Goal: Information Seeking & Learning: Learn about a topic

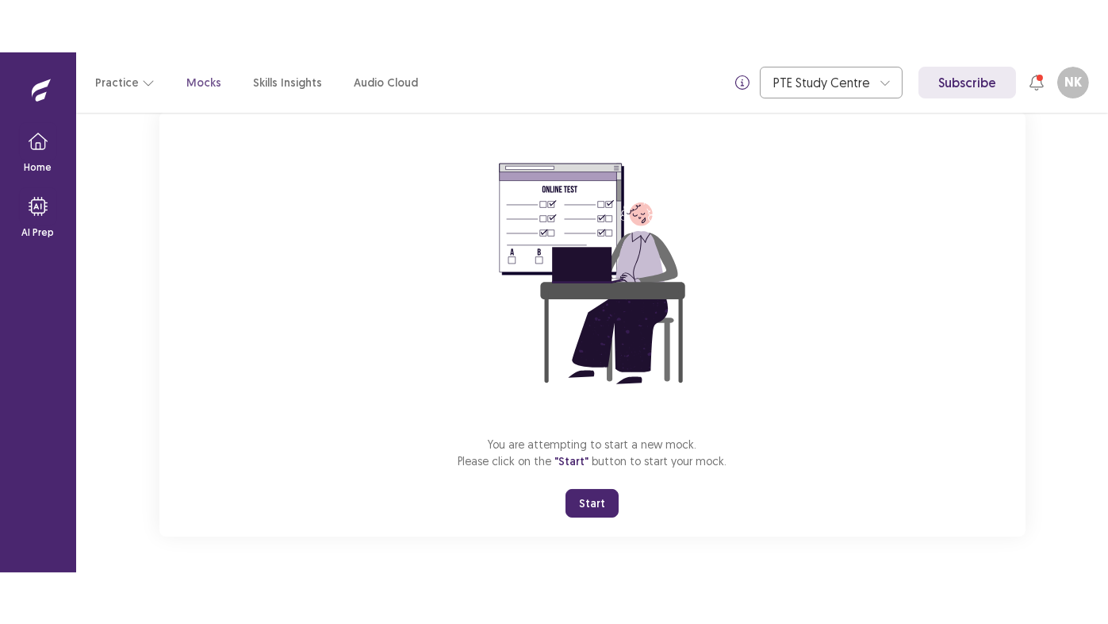
scroll to position [106, 0]
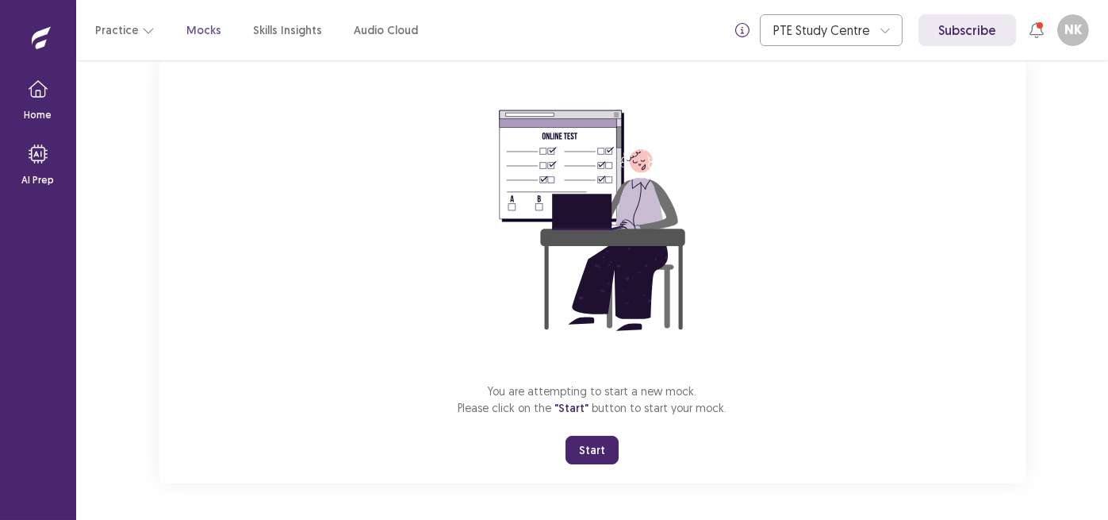
click at [589, 447] on button "Start" at bounding box center [592, 450] width 53 height 29
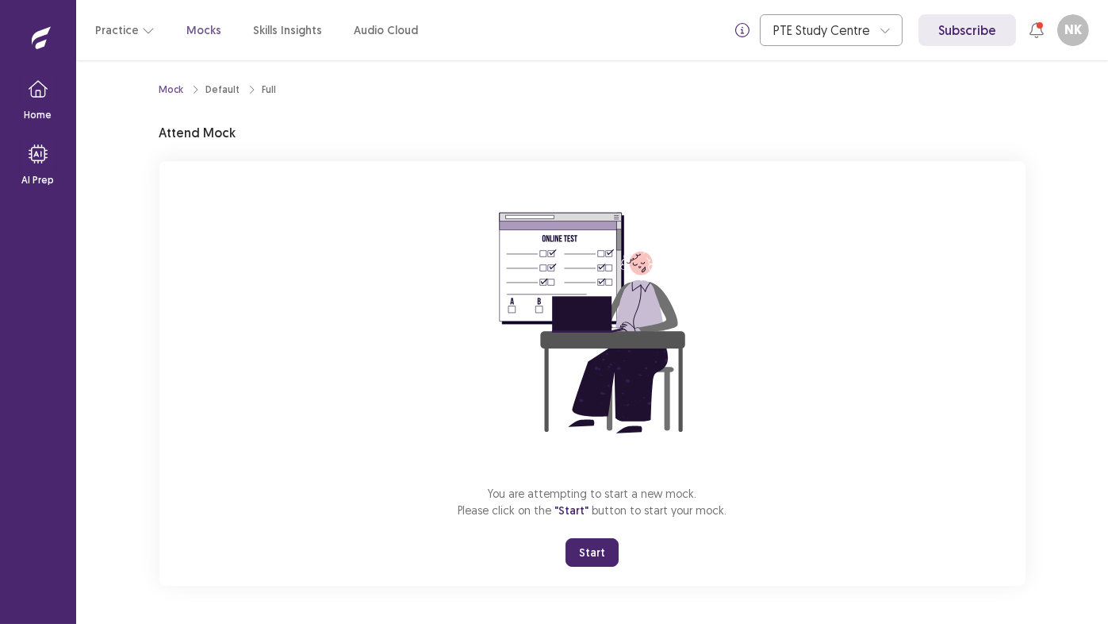
scroll to position [2, 0]
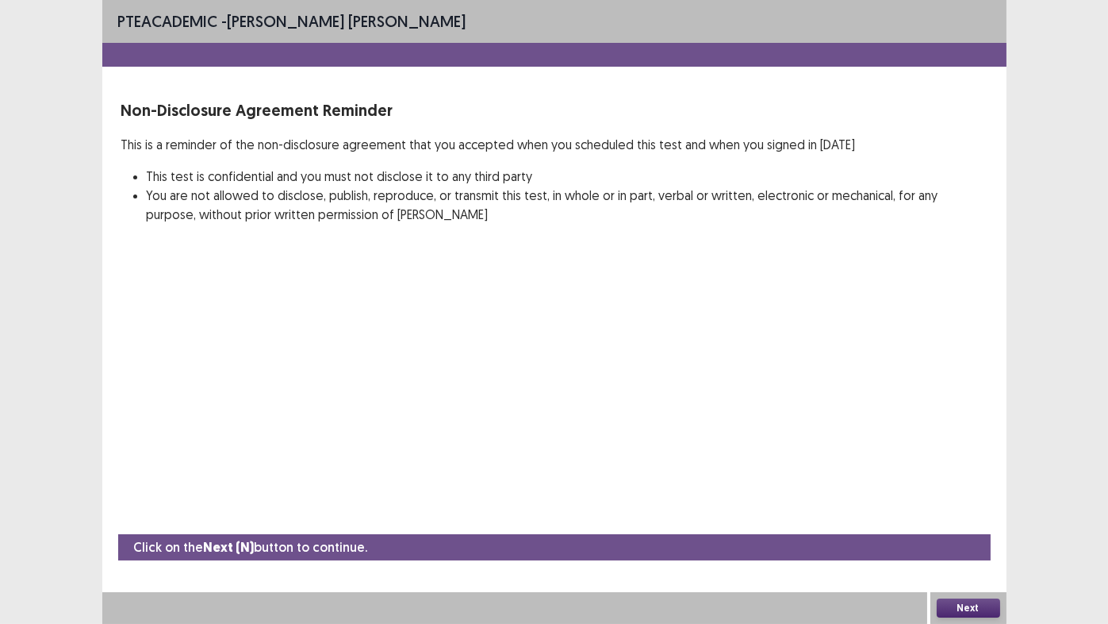
click at [986, 519] on button "Next" at bounding box center [968, 607] width 63 height 19
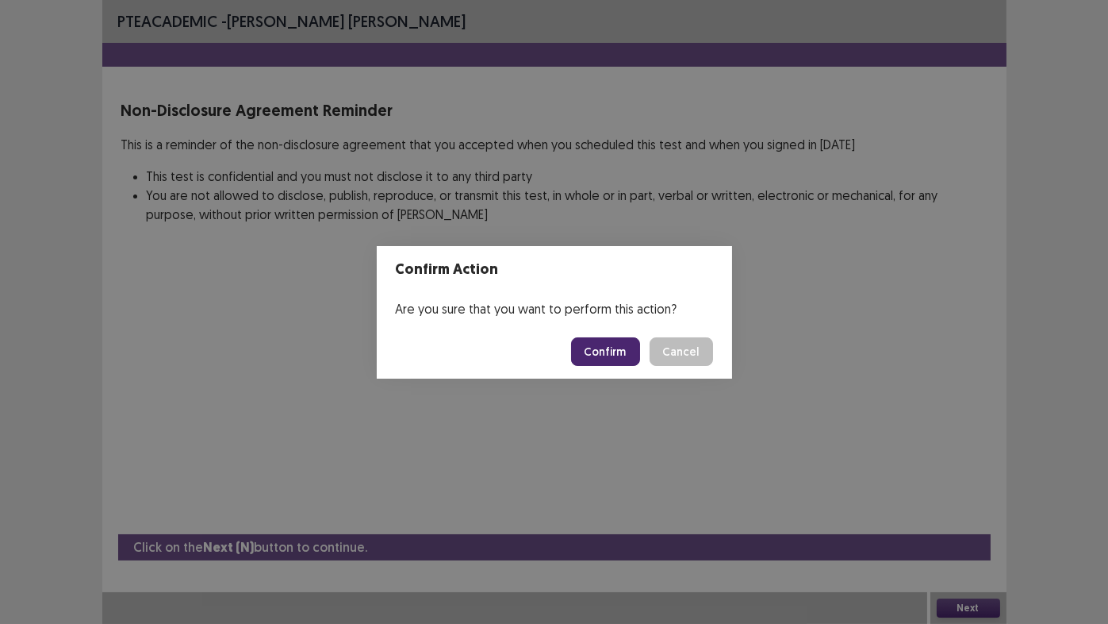
click at [601, 347] on button "Confirm" at bounding box center [605, 351] width 69 height 29
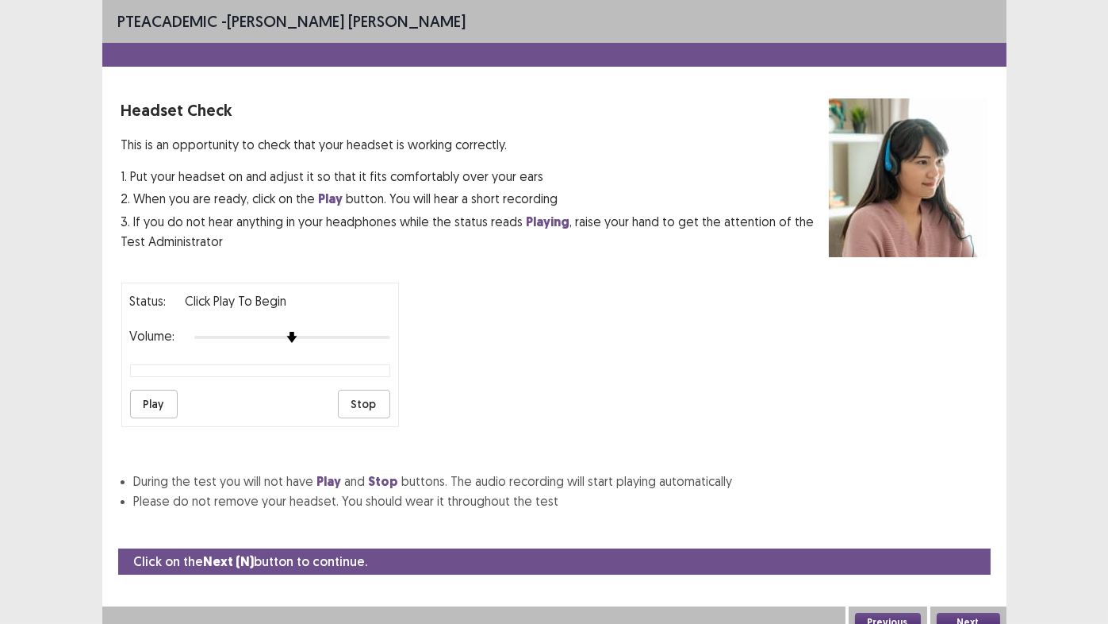
click at [147, 397] on button "Play" at bounding box center [154, 403] width 48 height 29
click at [965, 519] on button "Next" at bounding box center [968, 621] width 63 height 19
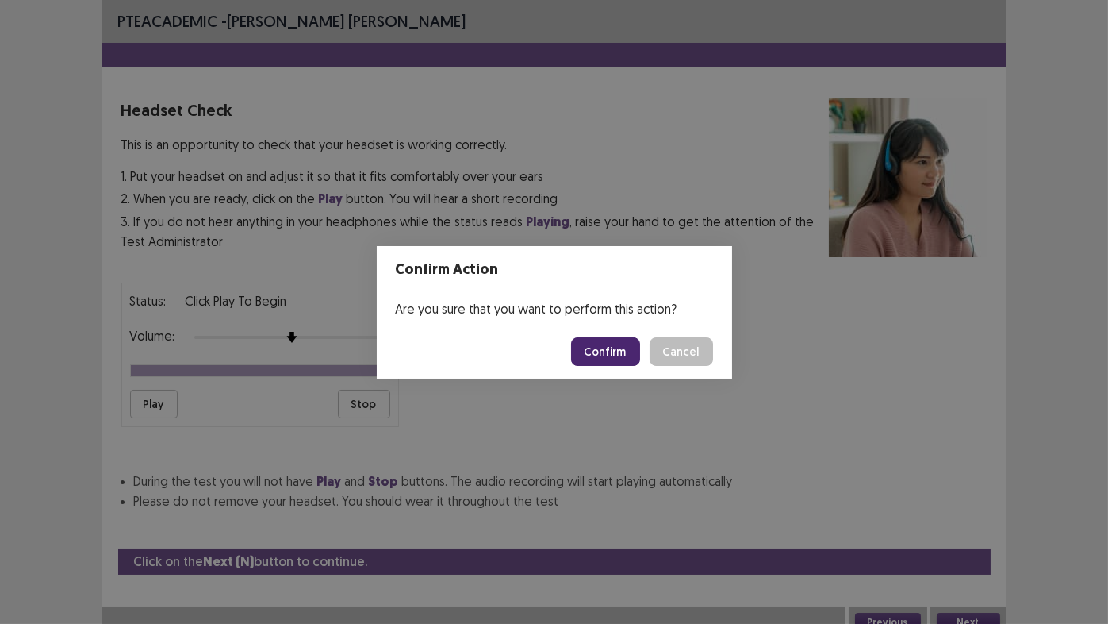
click at [593, 351] on button "Confirm" at bounding box center [605, 351] width 69 height 29
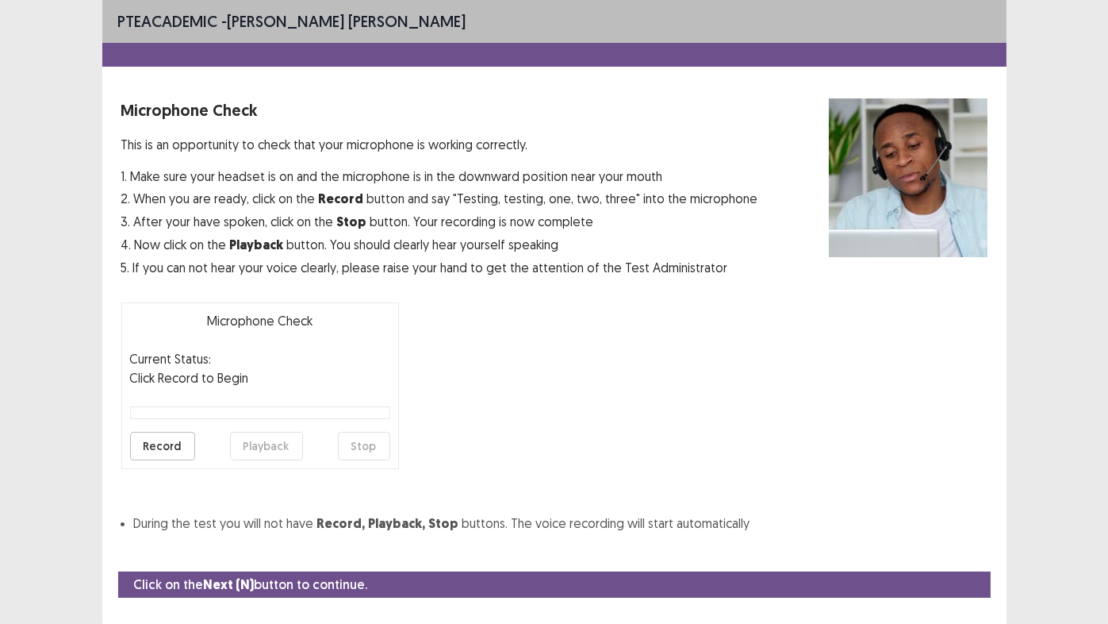
scroll to position [35, 0]
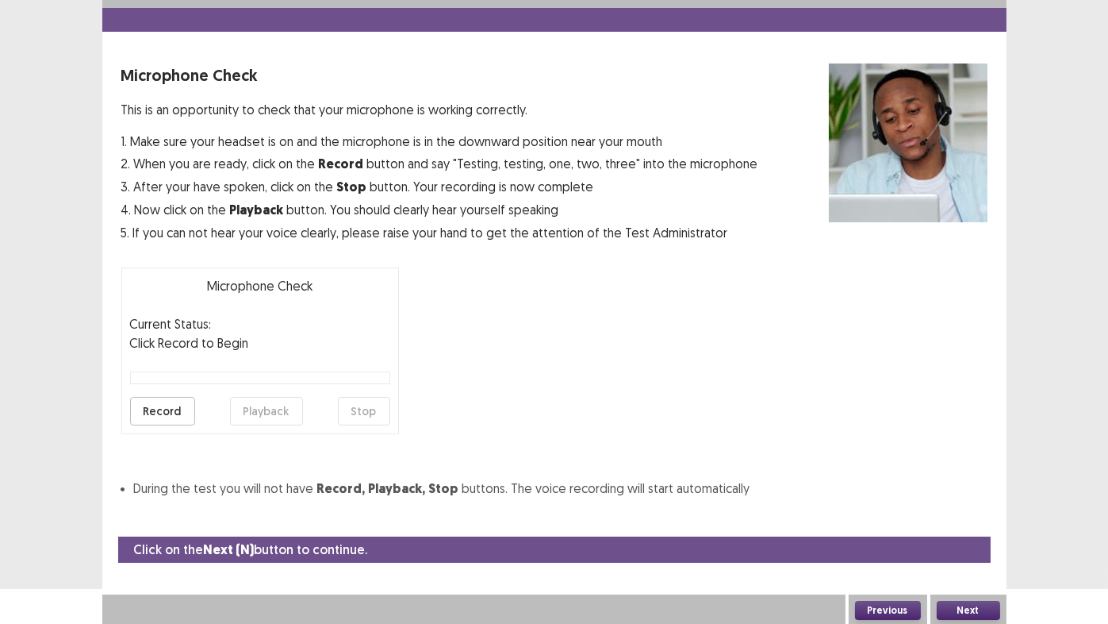
click at [165, 416] on button "Record" at bounding box center [162, 411] width 65 height 29
click at [375, 413] on button "Stop" at bounding box center [364, 411] width 52 height 29
click at [264, 416] on button "Playback" at bounding box center [266, 411] width 73 height 29
click at [970, 519] on button "Next" at bounding box center [968, 610] width 63 height 19
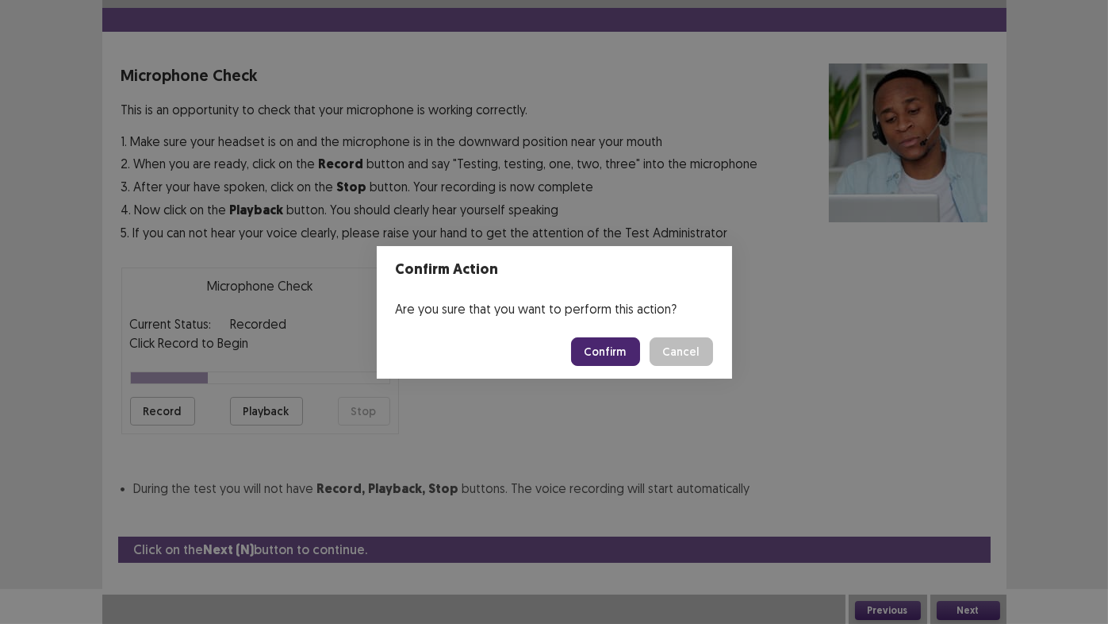
click at [620, 350] on button "Confirm" at bounding box center [605, 351] width 69 height 29
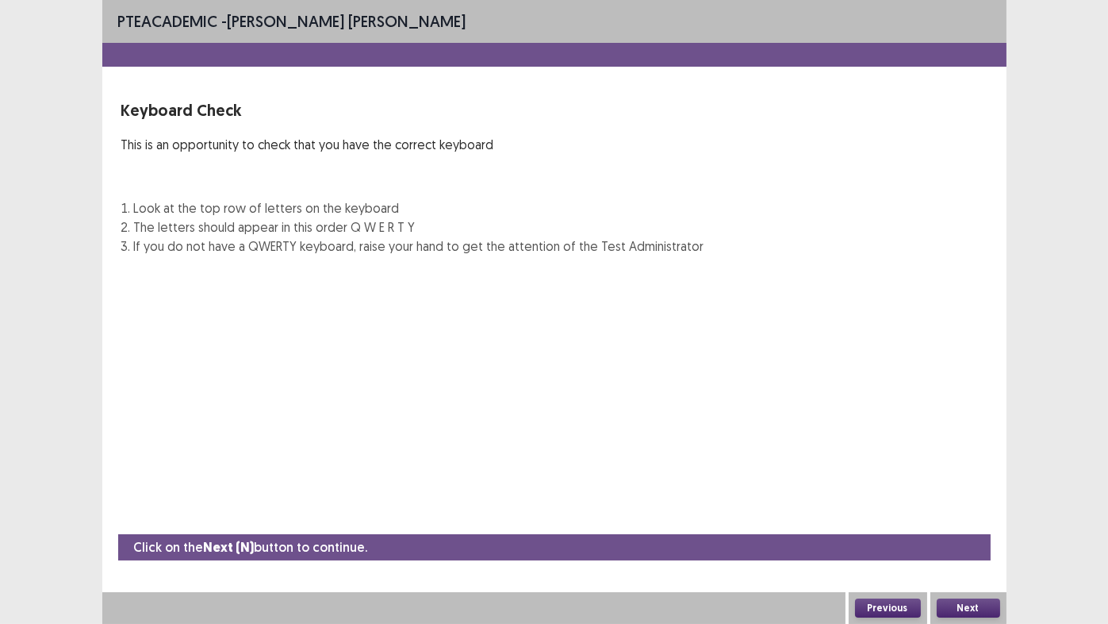
scroll to position [0, 0]
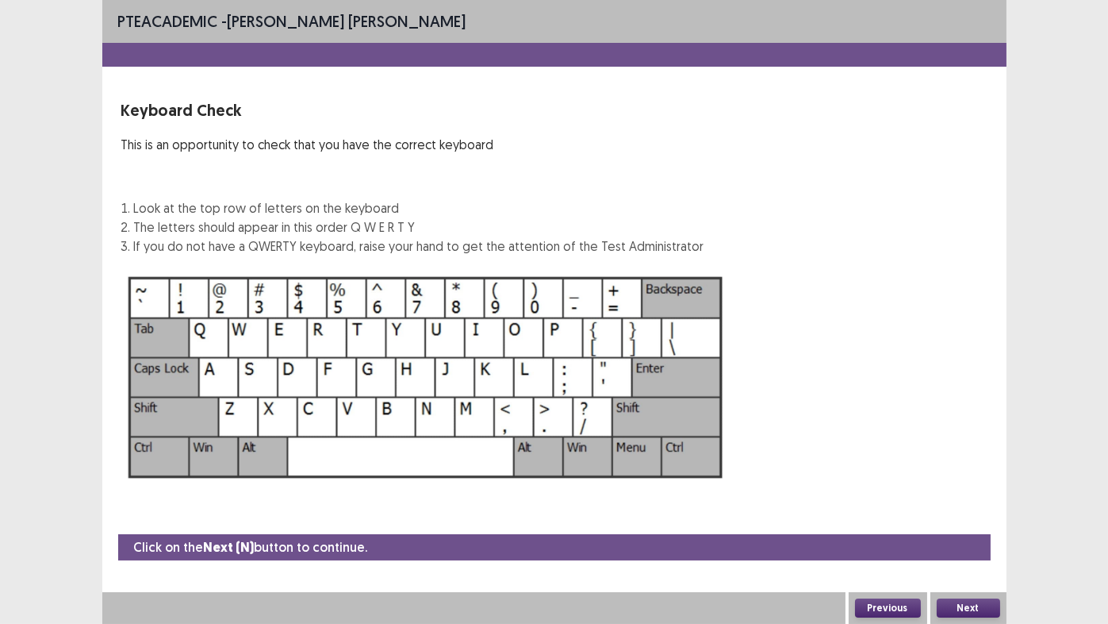
click at [971, 519] on button "Next" at bounding box center [968, 607] width 63 height 19
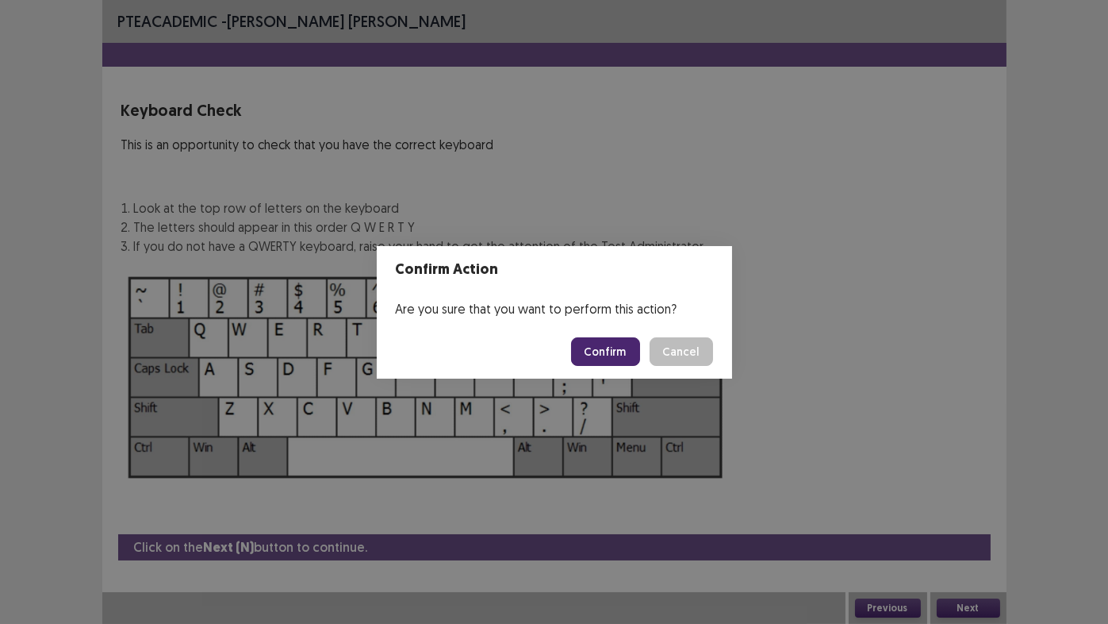
click at [608, 347] on button "Confirm" at bounding box center [605, 351] width 69 height 29
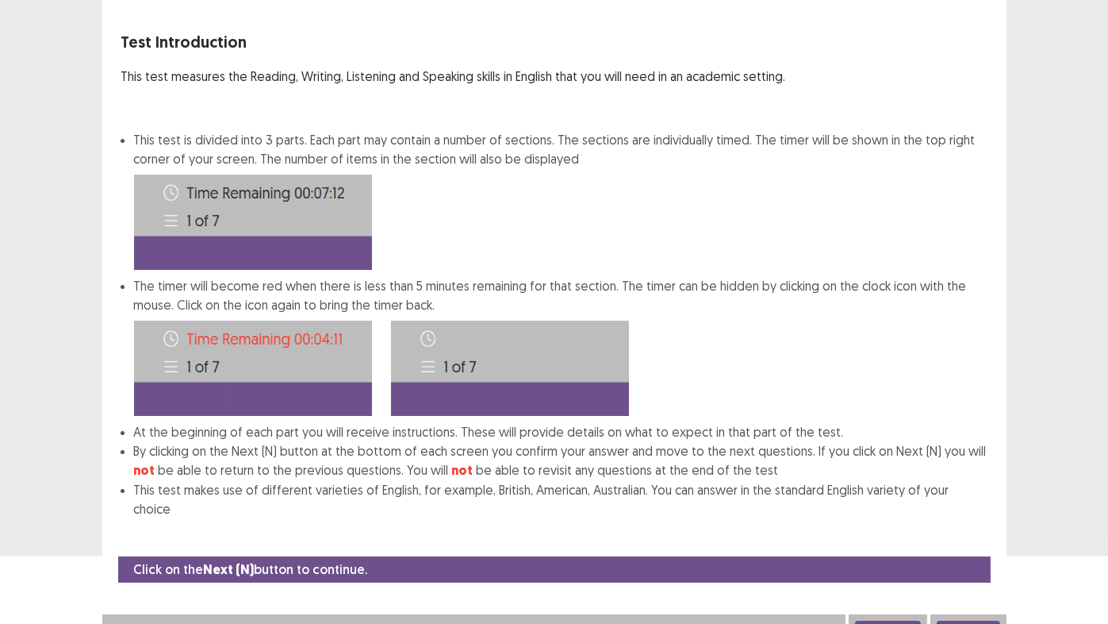
scroll to position [70, 0]
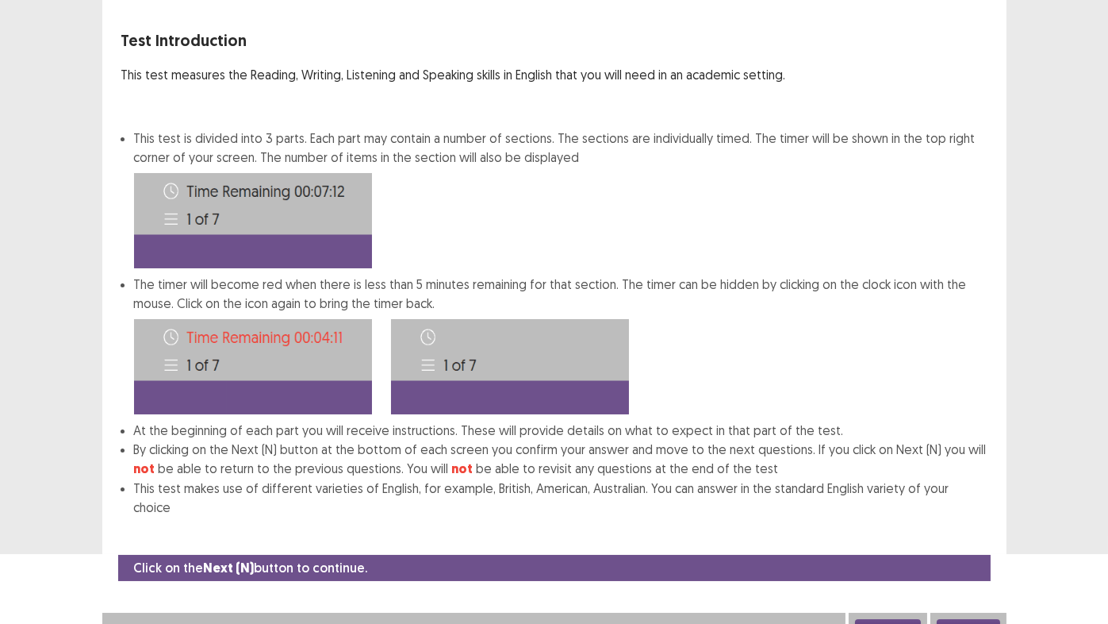
click at [969, 519] on button "Next" at bounding box center [968, 628] width 63 height 19
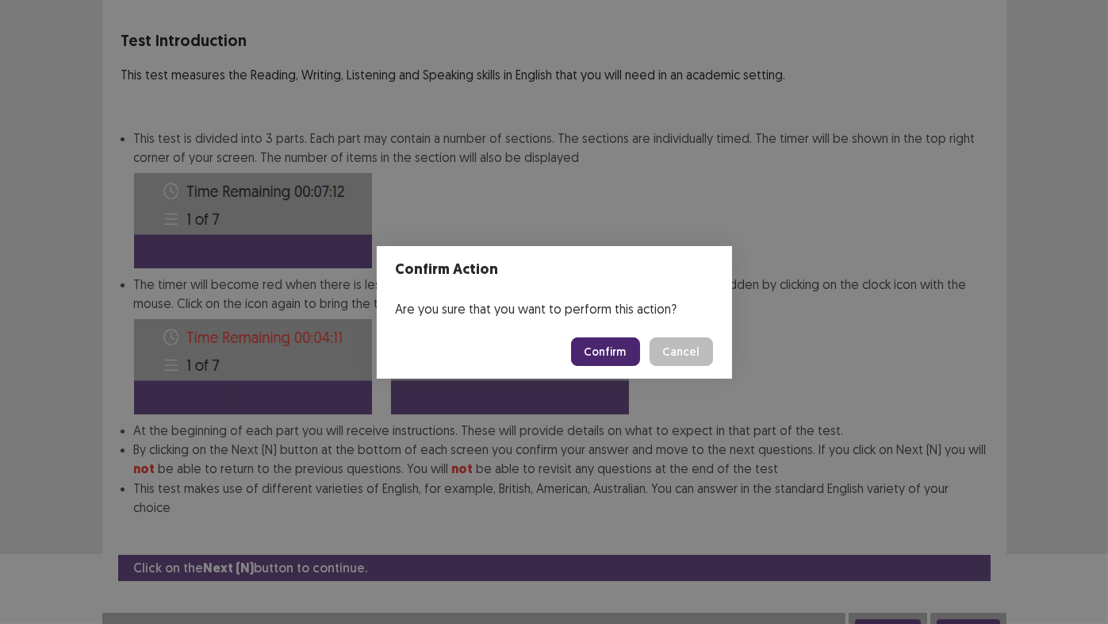
click at [622, 353] on button "Confirm" at bounding box center [605, 351] width 69 height 29
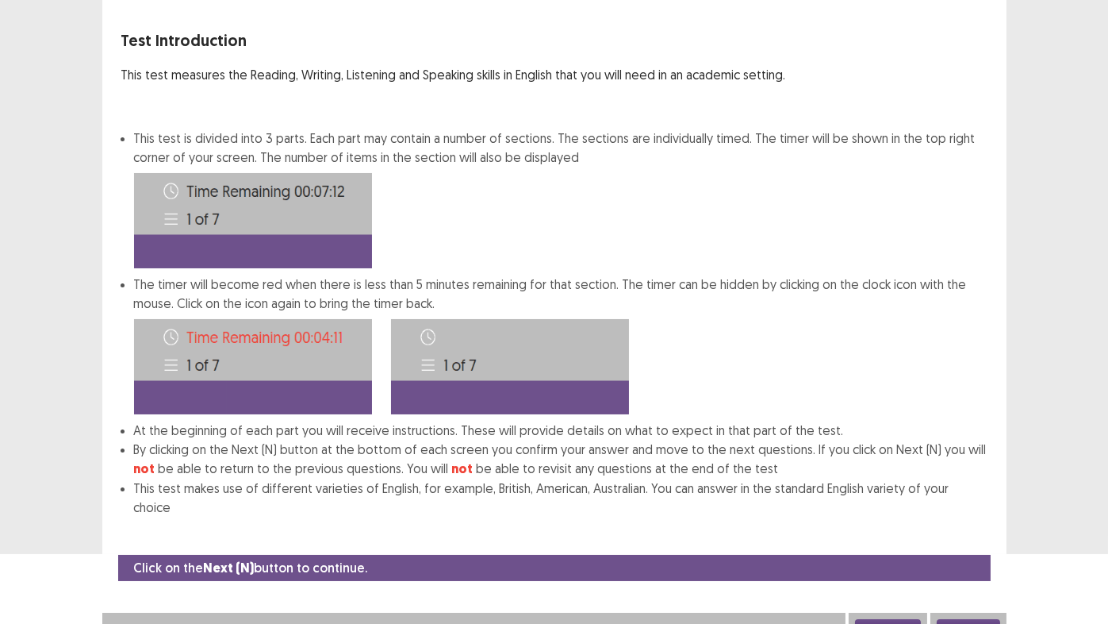
scroll to position [0, 0]
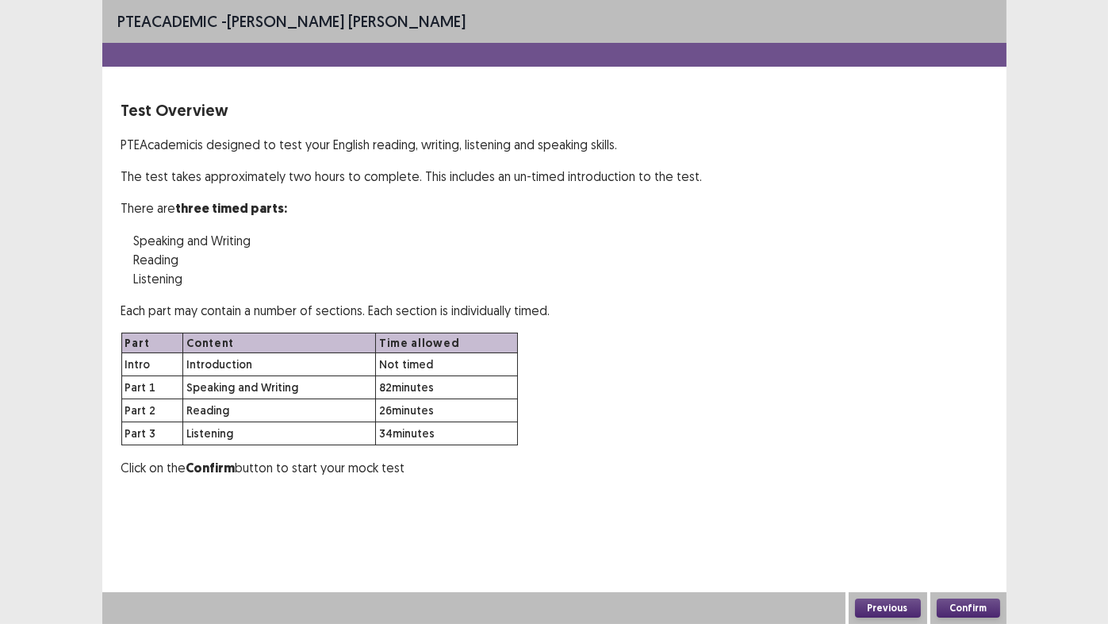
click at [985, 519] on button "Confirm" at bounding box center [968, 607] width 63 height 19
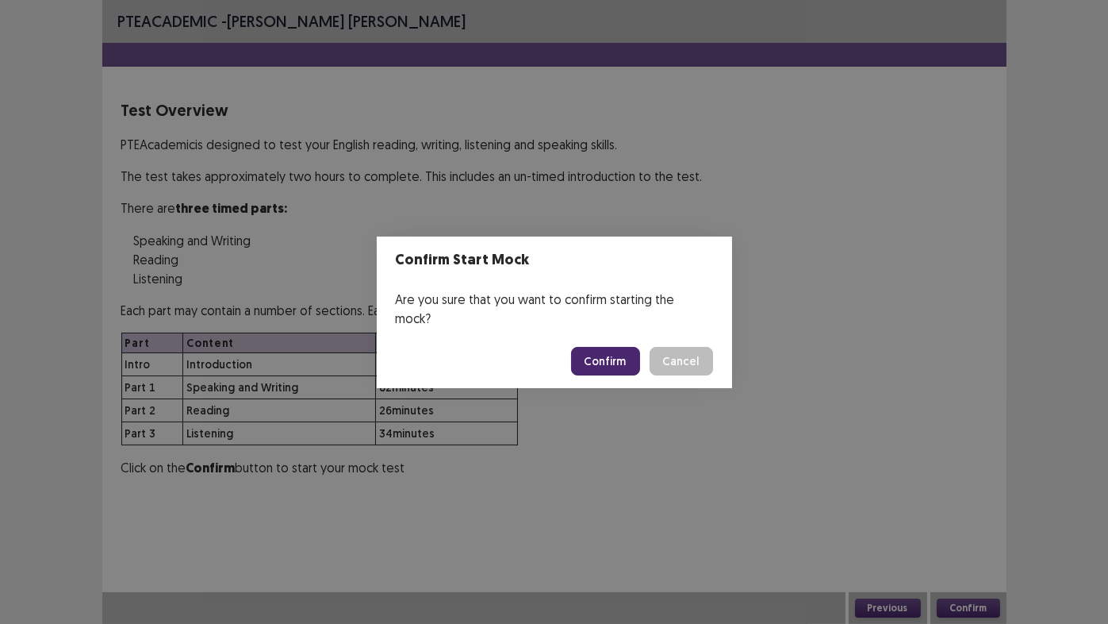
click at [613, 348] on button "Confirm" at bounding box center [605, 361] width 69 height 29
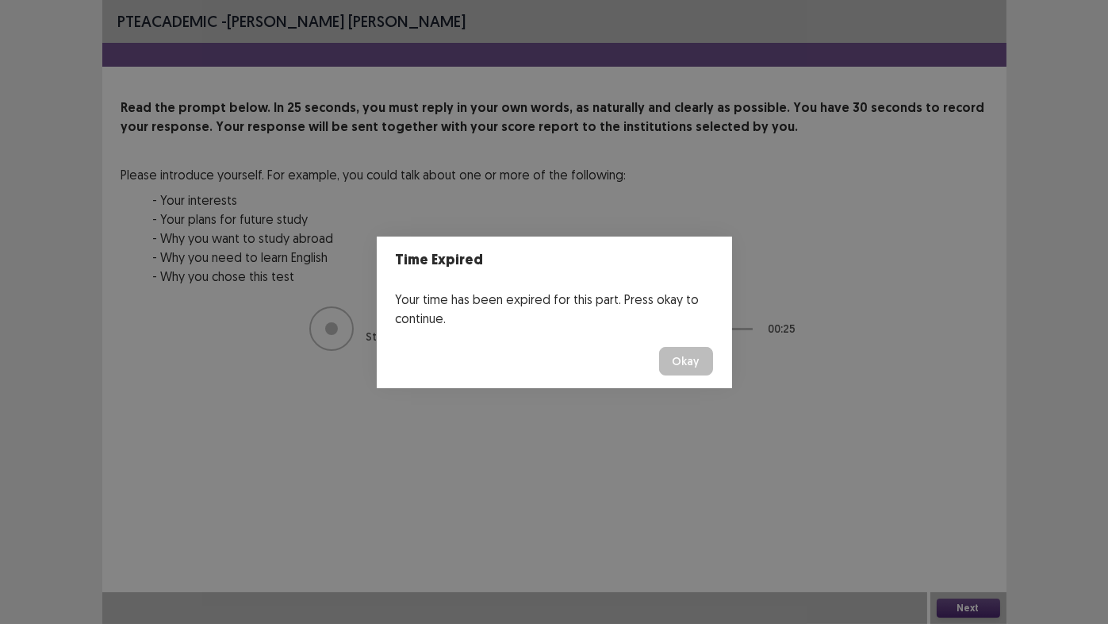
click at [687, 366] on button "Okay" at bounding box center [686, 361] width 54 height 29
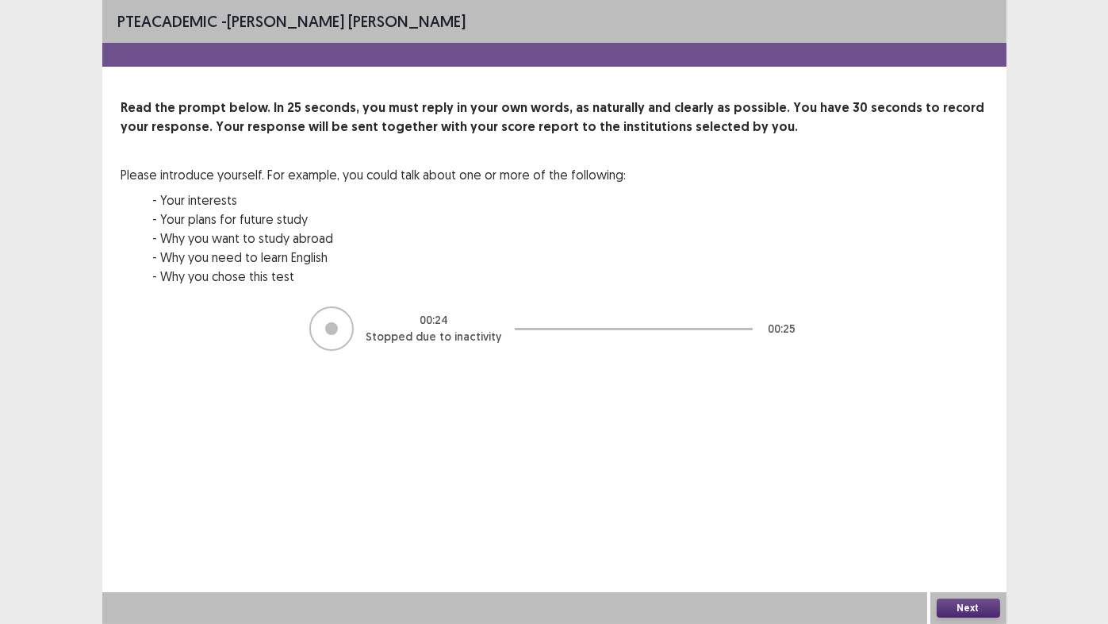
click at [973, 519] on button "Next" at bounding box center [968, 607] width 63 height 19
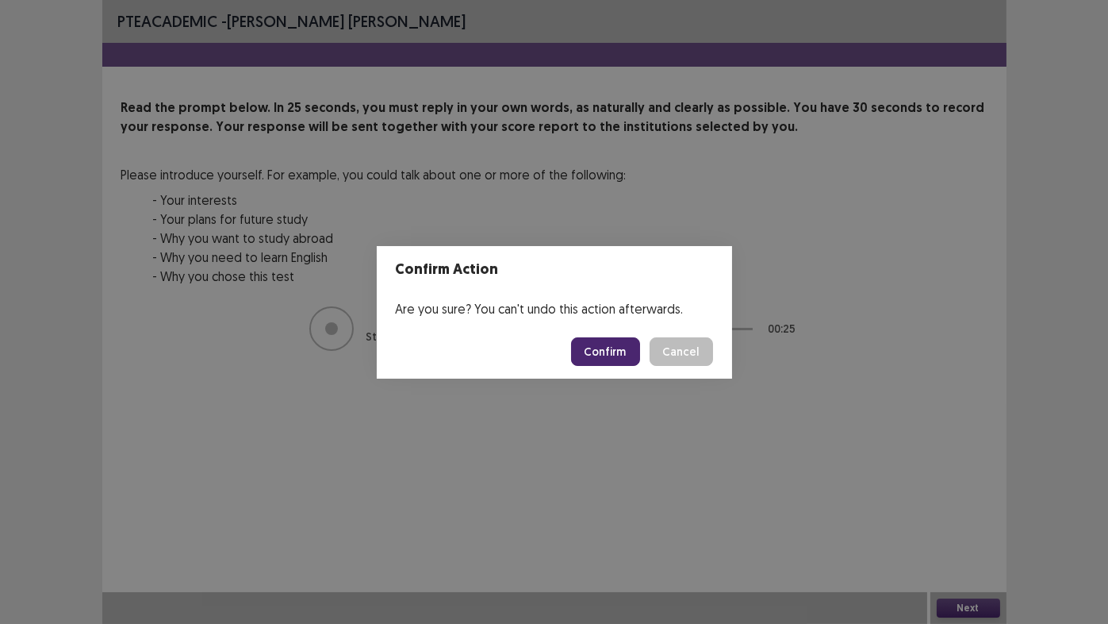
click at [601, 355] on button "Confirm" at bounding box center [605, 351] width 69 height 29
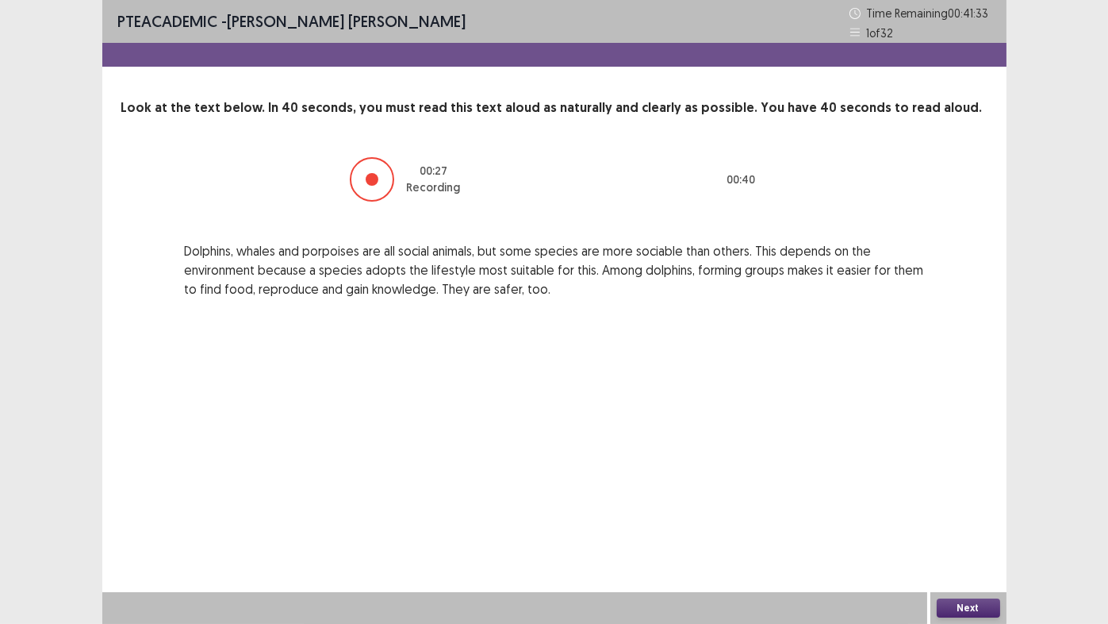
click at [985, 519] on button "Next" at bounding box center [968, 607] width 63 height 19
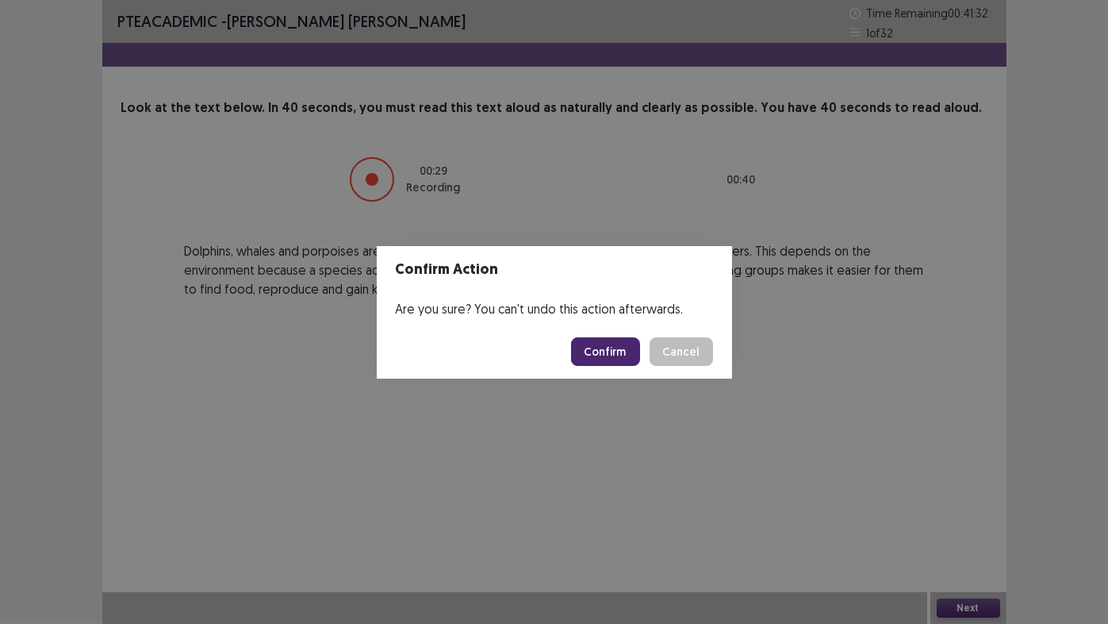
click at [611, 348] on button "Confirm" at bounding box center [605, 351] width 69 height 29
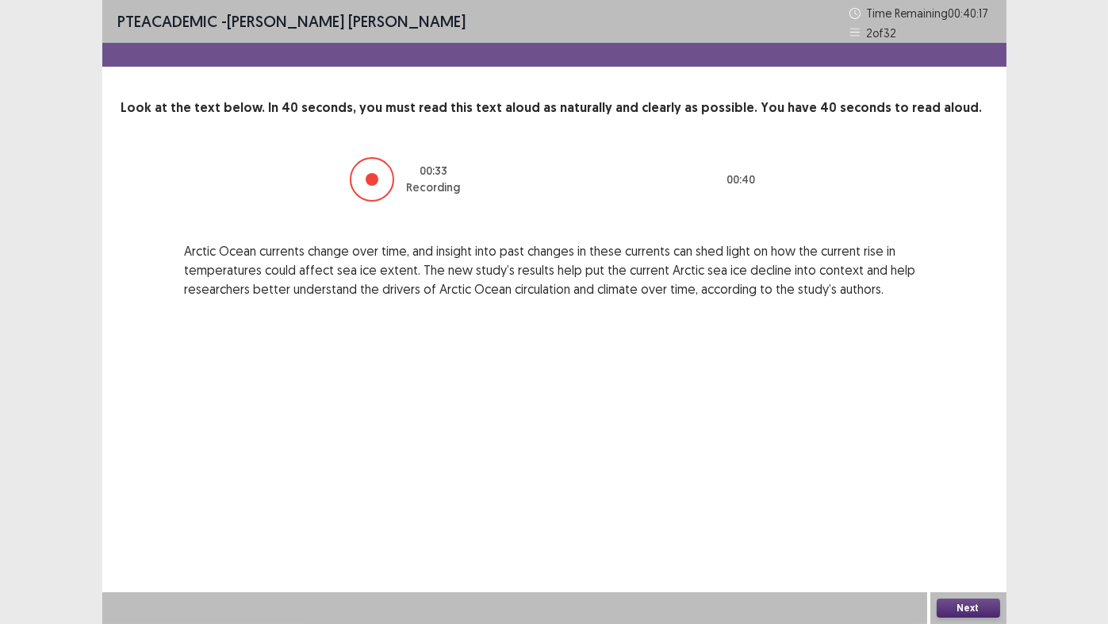
click at [968, 519] on button "Next" at bounding box center [968, 607] width 63 height 19
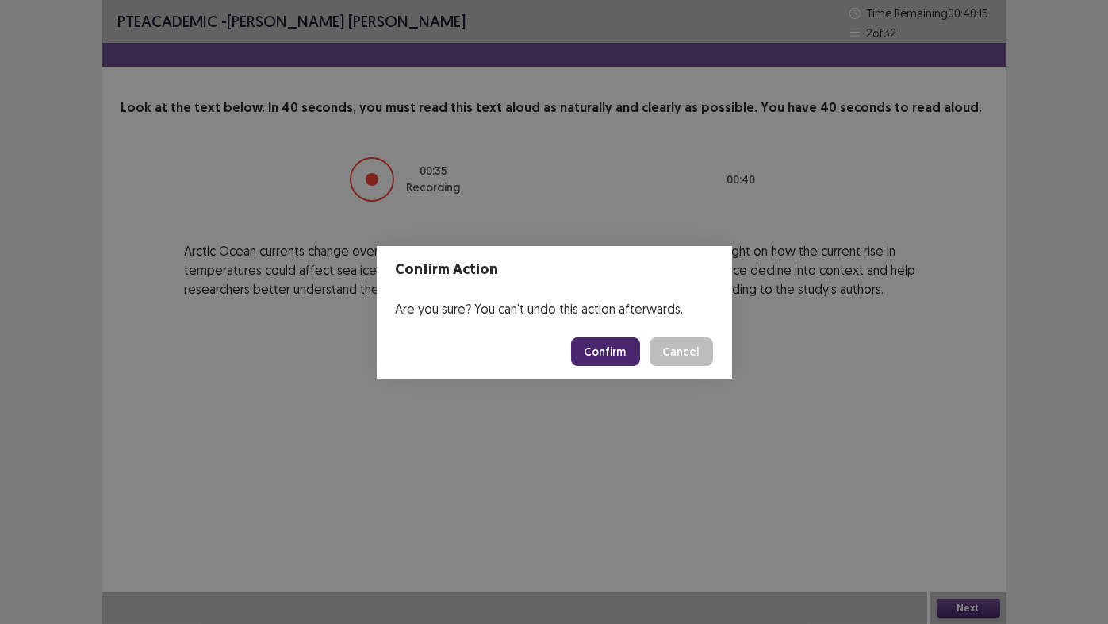
drag, startPoint x: 904, startPoint y: 543, endPoint x: 619, endPoint y: 354, distance: 342.8
click at [619, 354] on button "Confirm" at bounding box center [605, 351] width 69 height 29
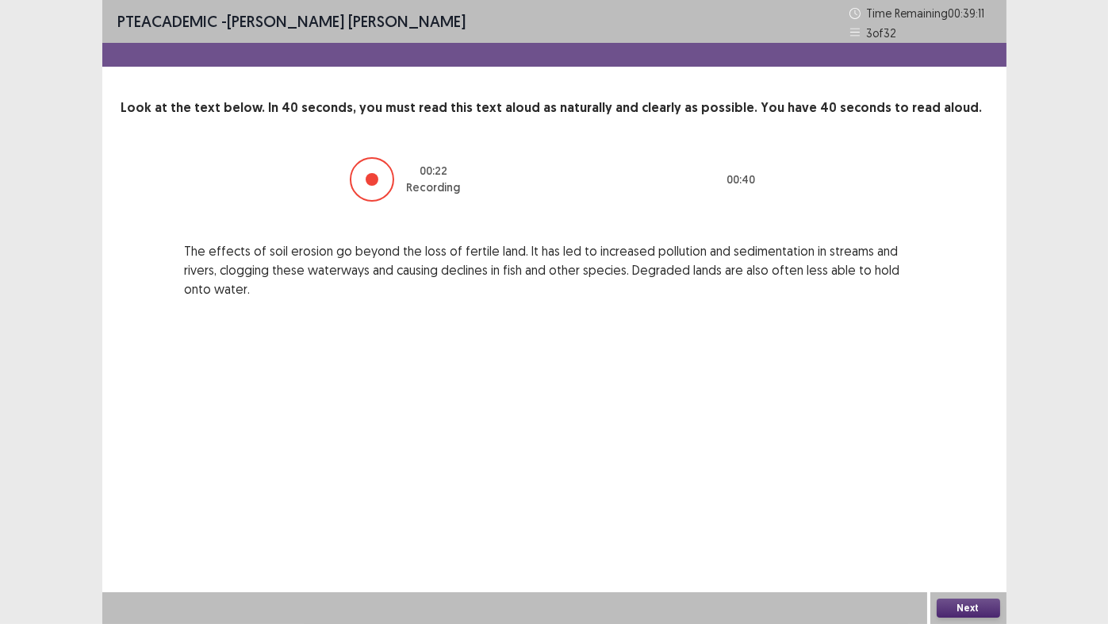
click at [972, 519] on button "Next" at bounding box center [968, 607] width 63 height 19
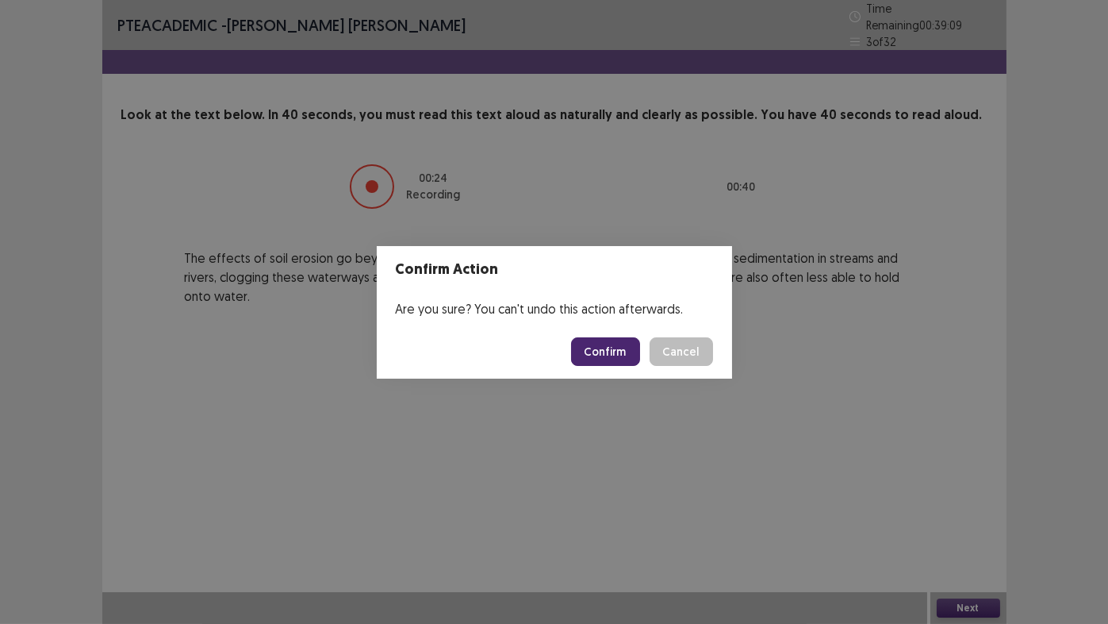
click at [628, 357] on button "Confirm" at bounding box center [605, 351] width 69 height 29
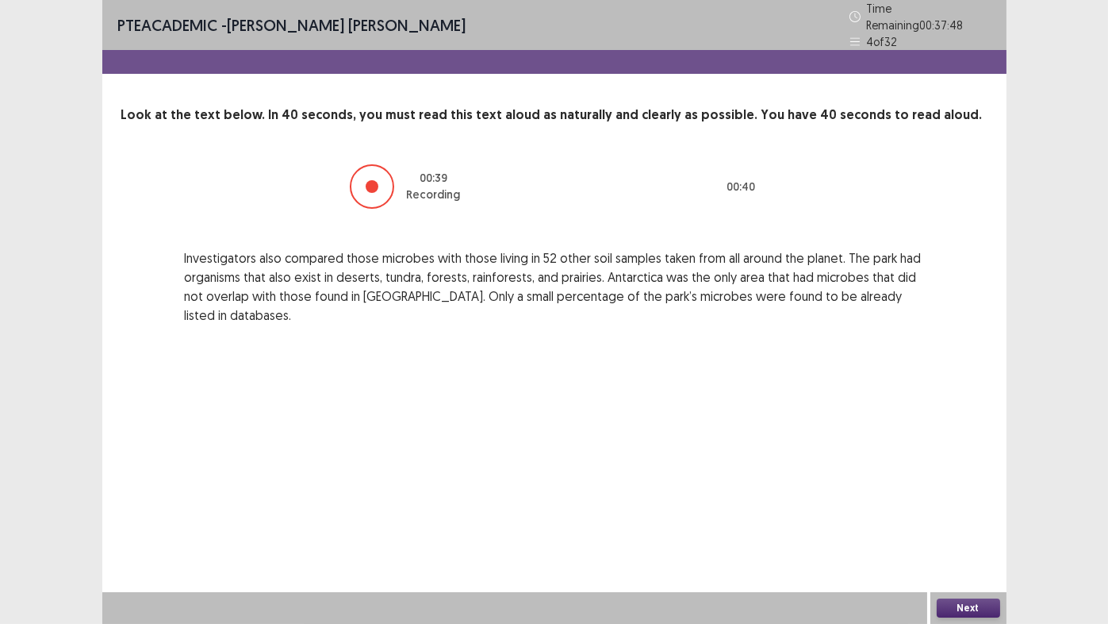
click at [957, 519] on button "Next" at bounding box center [968, 607] width 63 height 19
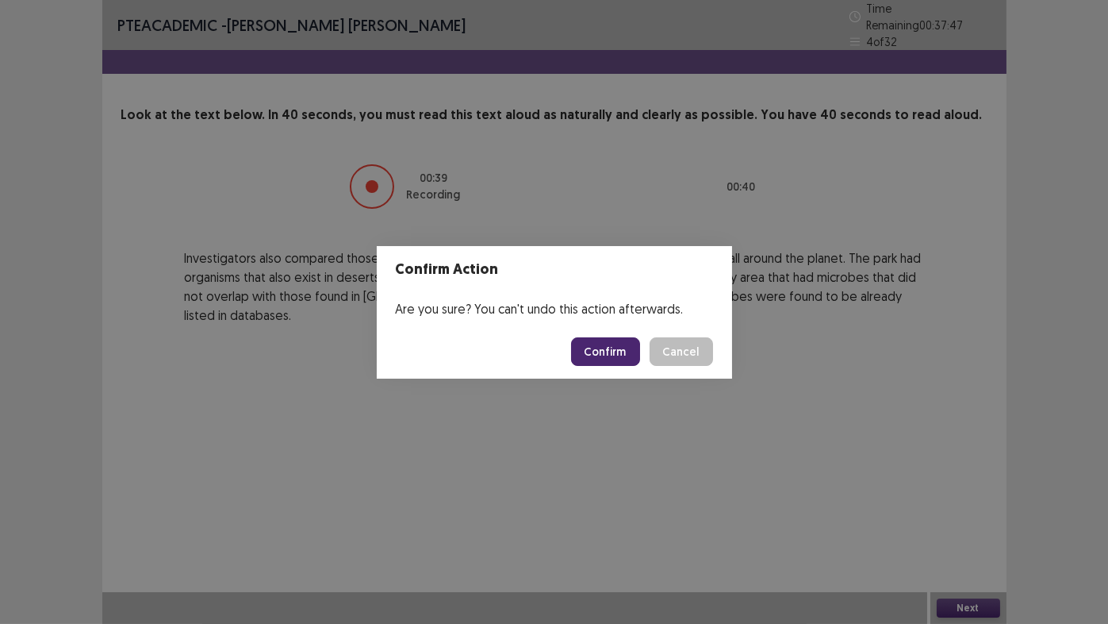
click at [604, 349] on button "Confirm" at bounding box center [605, 351] width 69 height 29
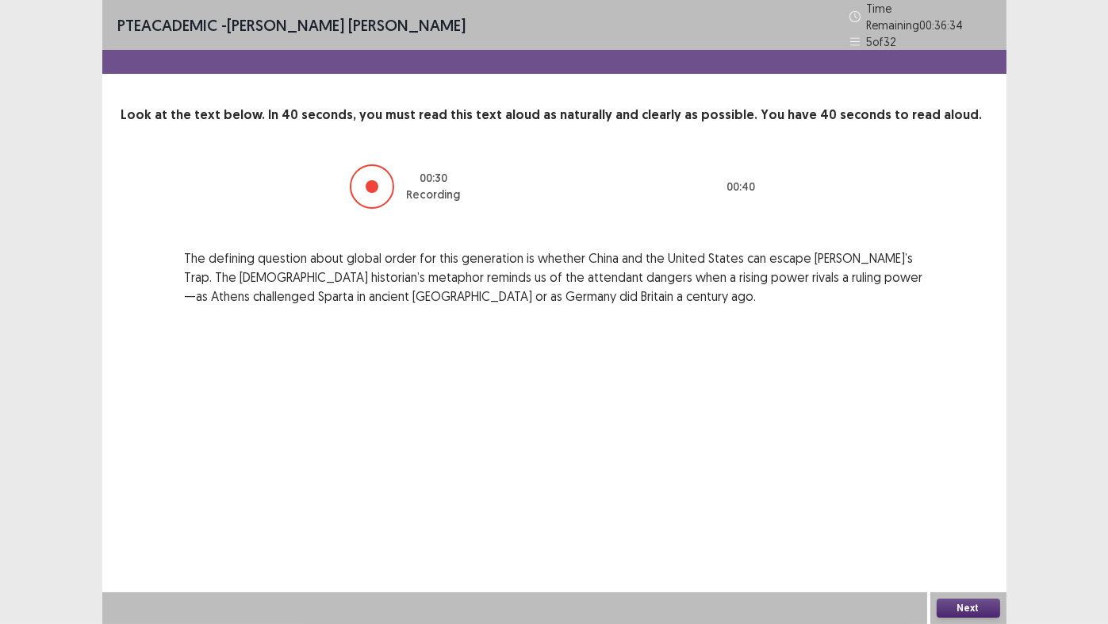
click at [968, 519] on button "Next" at bounding box center [968, 607] width 63 height 19
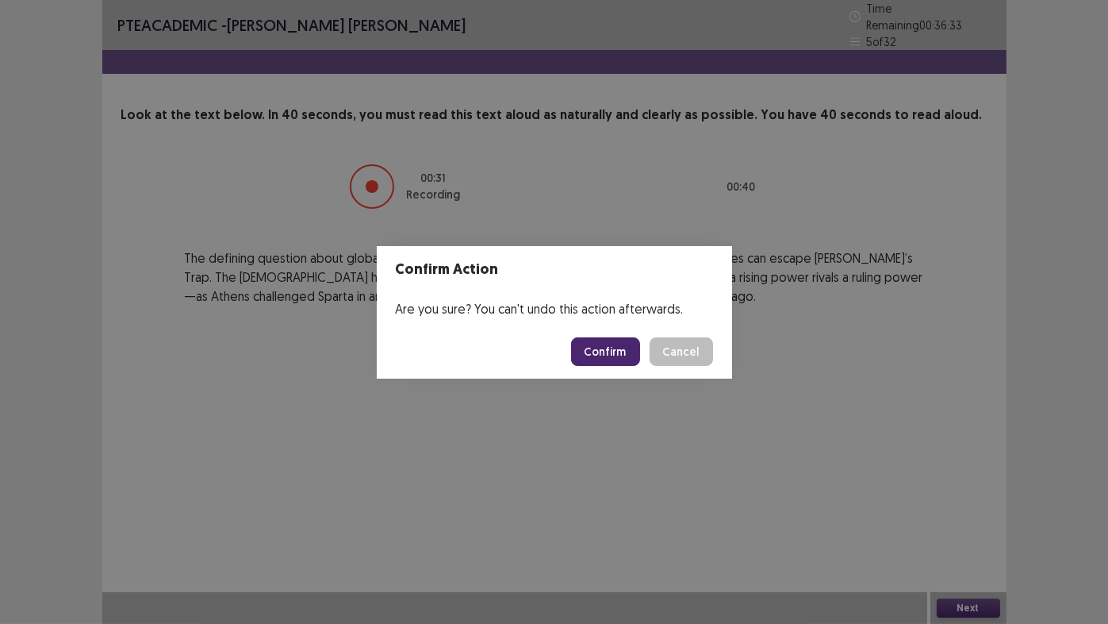
click at [602, 355] on button "Confirm" at bounding box center [605, 351] width 69 height 29
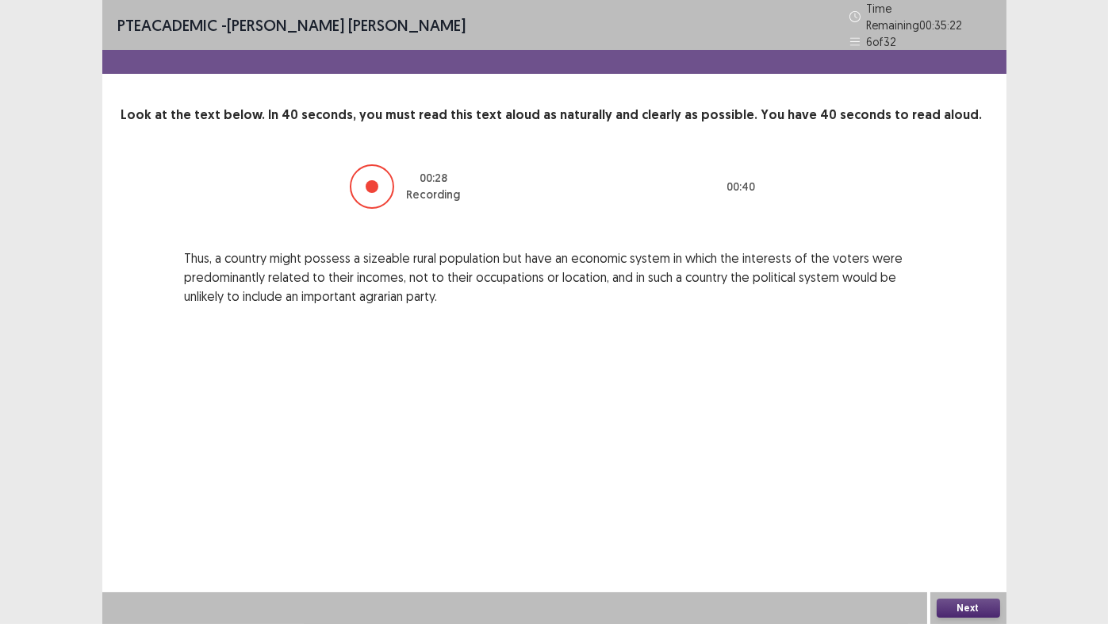
click at [958, 519] on button "Next" at bounding box center [968, 607] width 63 height 19
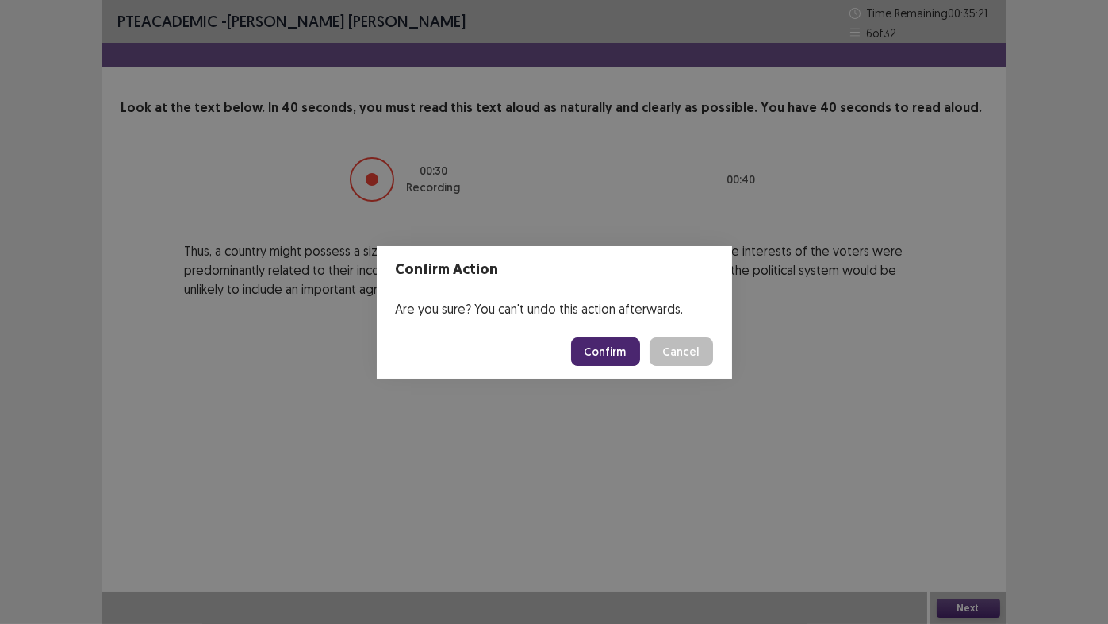
click at [610, 348] on button "Confirm" at bounding box center [605, 351] width 69 height 29
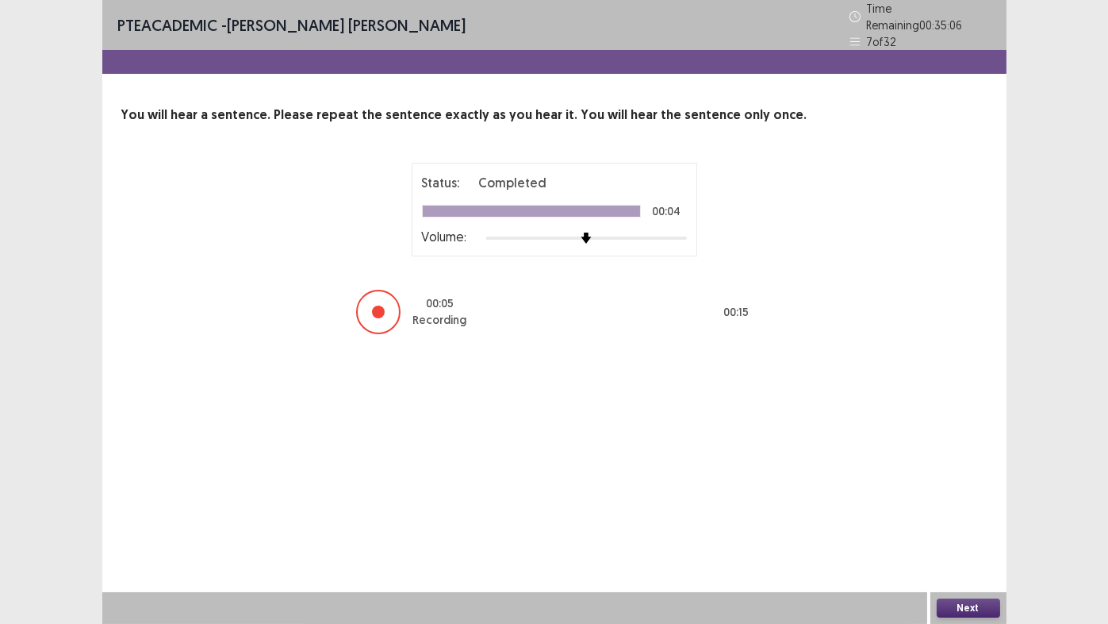
click at [973, 519] on button "Next" at bounding box center [968, 607] width 63 height 19
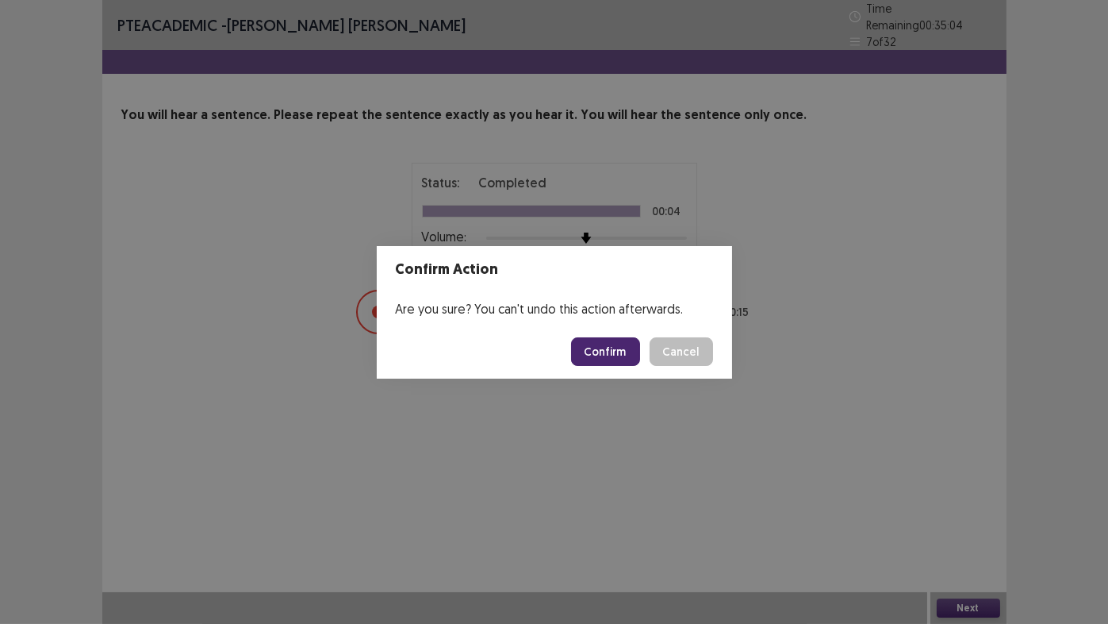
click at [619, 356] on button "Confirm" at bounding box center [605, 351] width 69 height 29
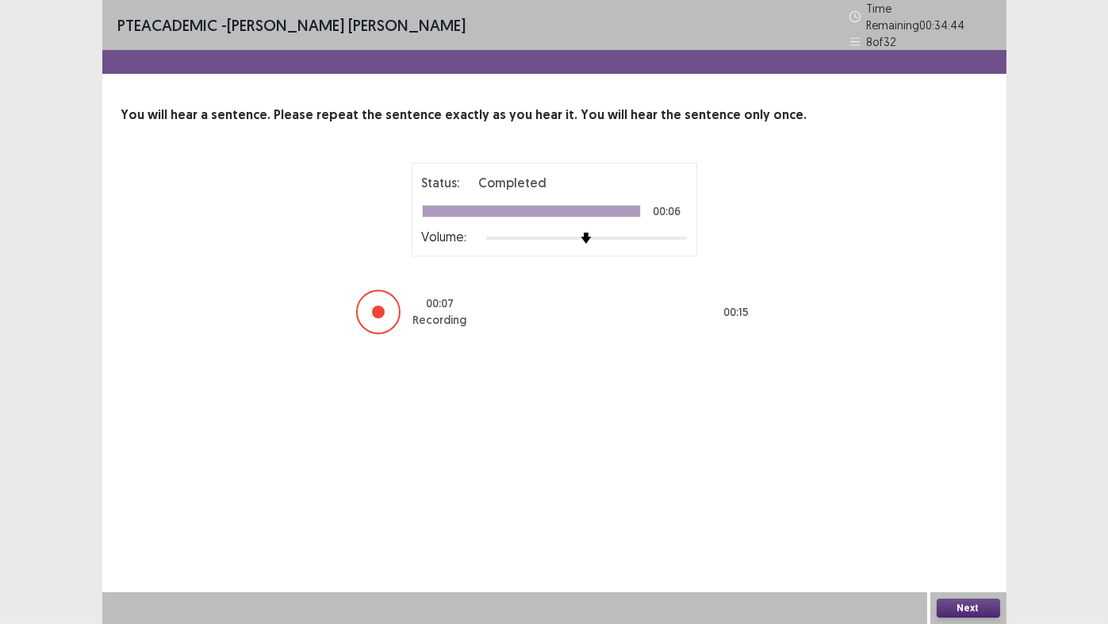
click at [977, 519] on button "Next" at bounding box center [968, 607] width 63 height 19
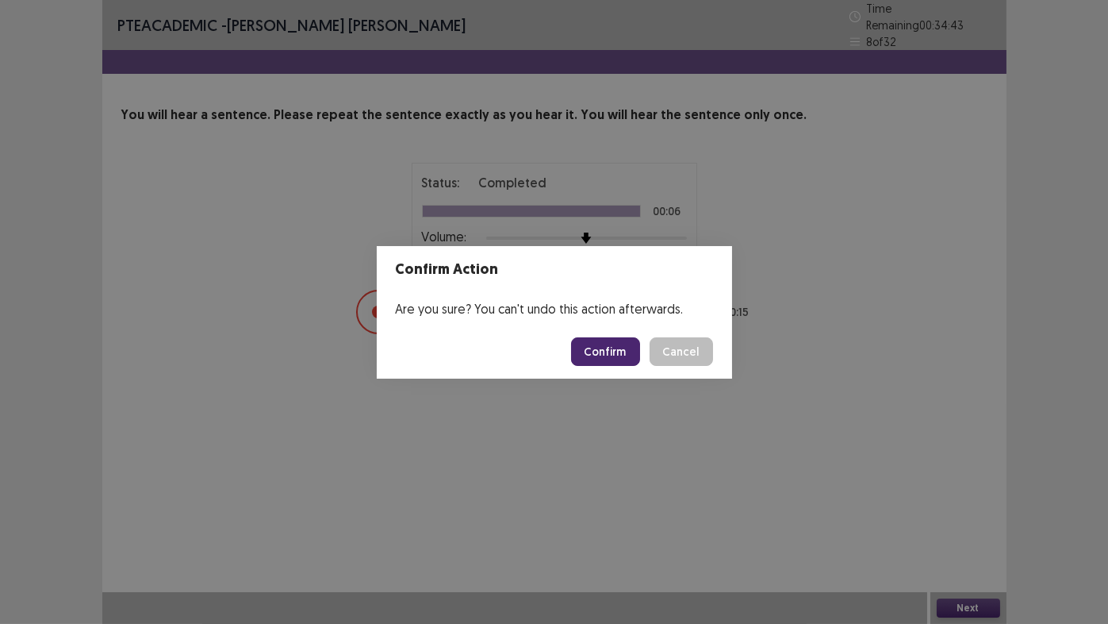
click at [611, 355] on button "Confirm" at bounding box center [605, 351] width 69 height 29
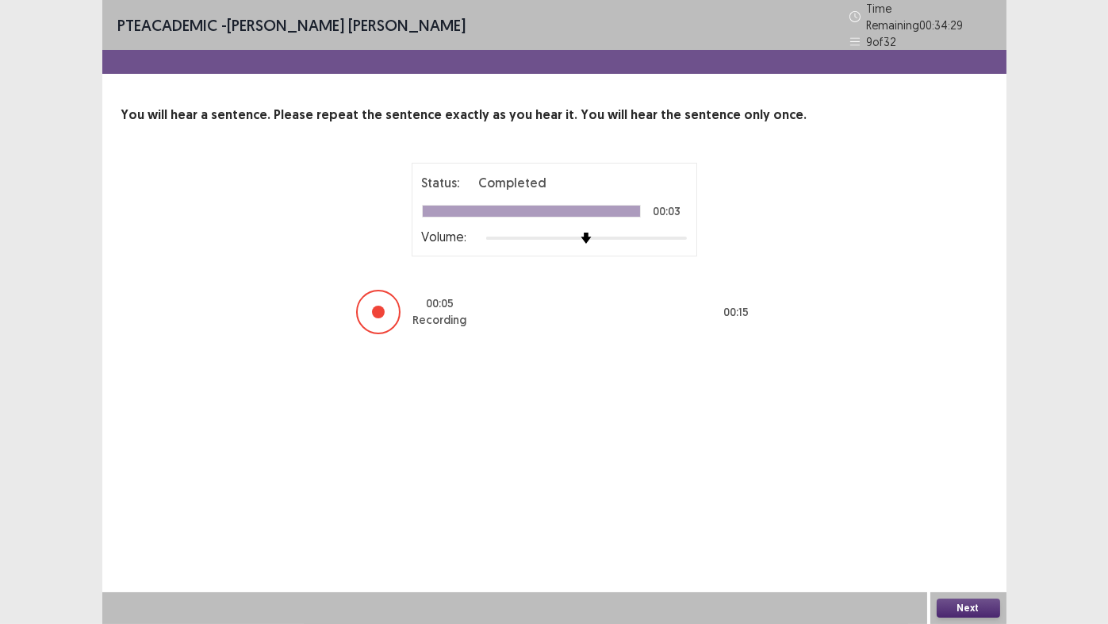
click at [969, 519] on button "Next" at bounding box center [968, 607] width 63 height 19
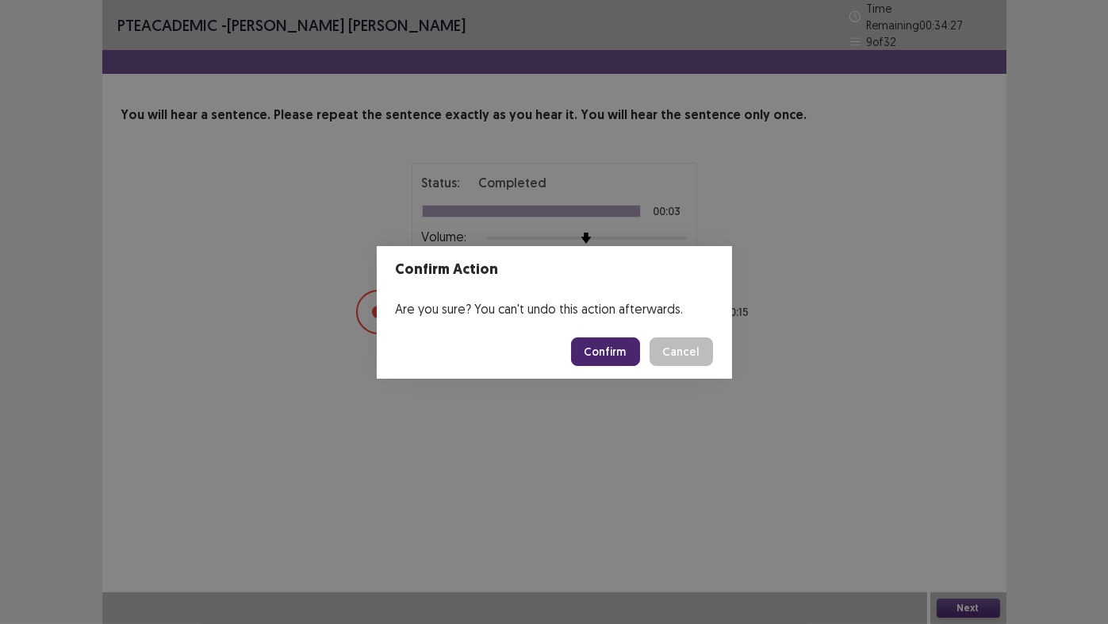
click at [598, 357] on button "Confirm" at bounding box center [605, 351] width 69 height 29
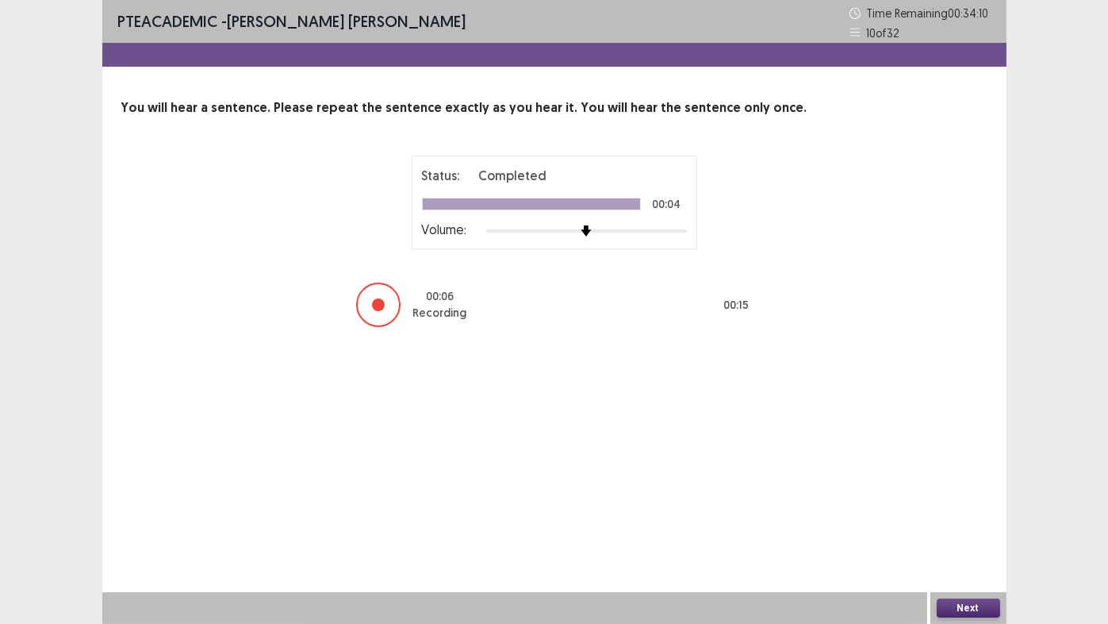
click at [973, 519] on button "Next" at bounding box center [968, 607] width 63 height 19
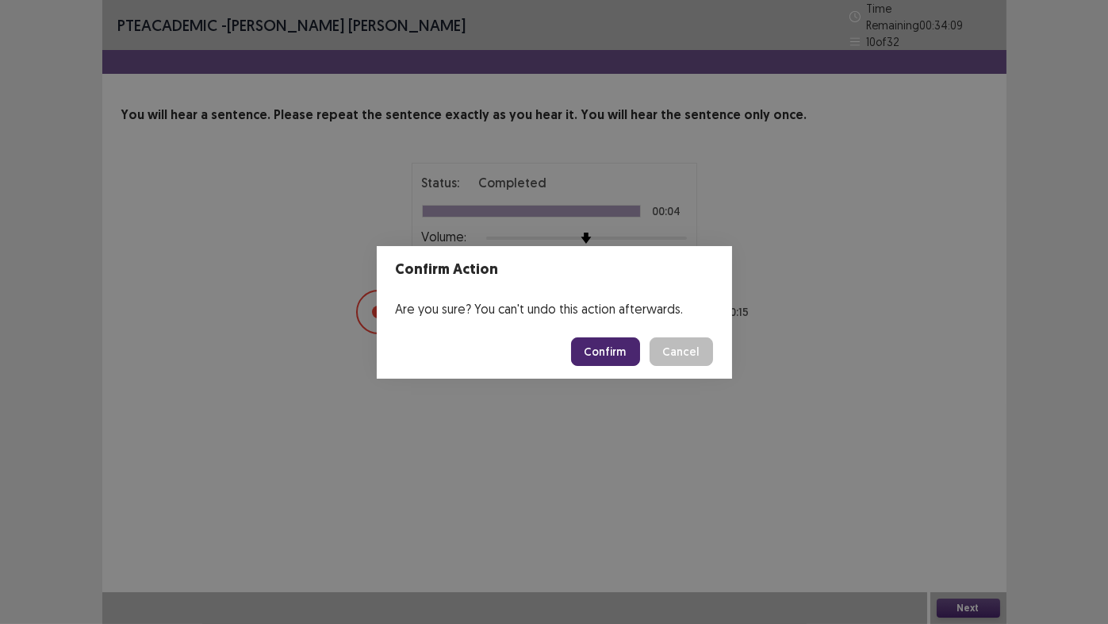
click at [612, 354] on button "Confirm" at bounding box center [605, 351] width 69 height 29
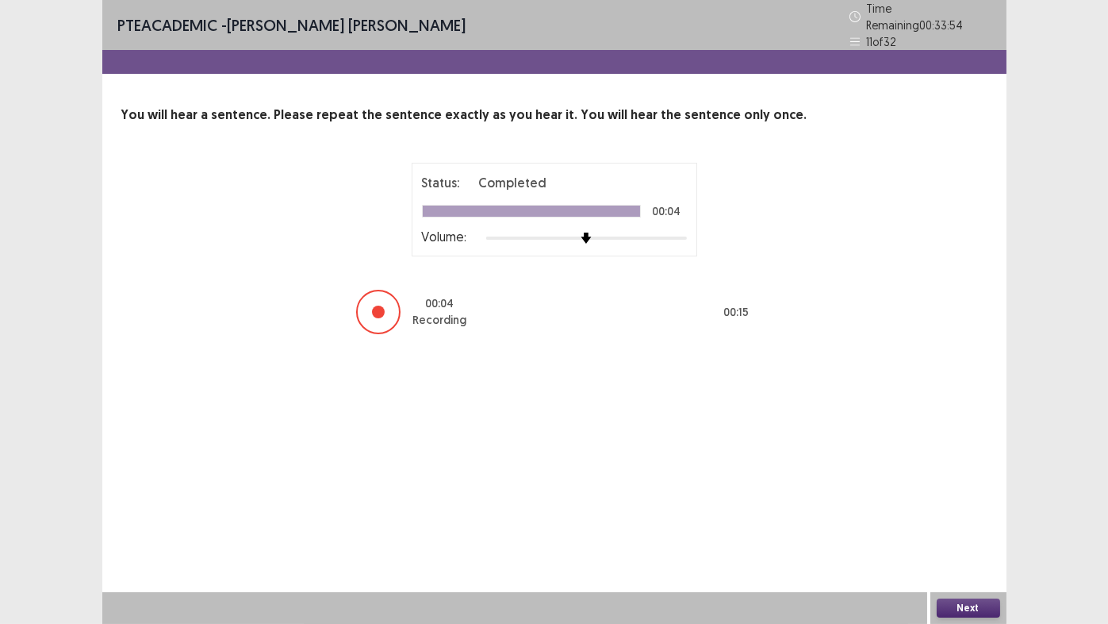
click at [976, 519] on button "Next" at bounding box center [968, 607] width 63 height 19
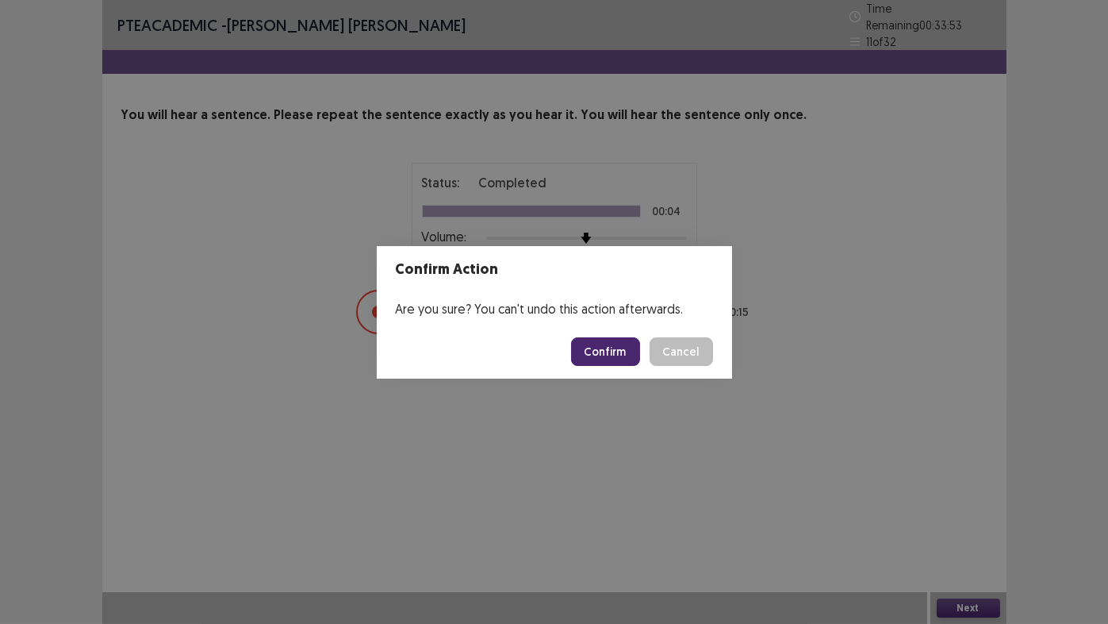
click at [605, 347] on button "Confirm" at bounding box center [605, 351] width 69 height 29
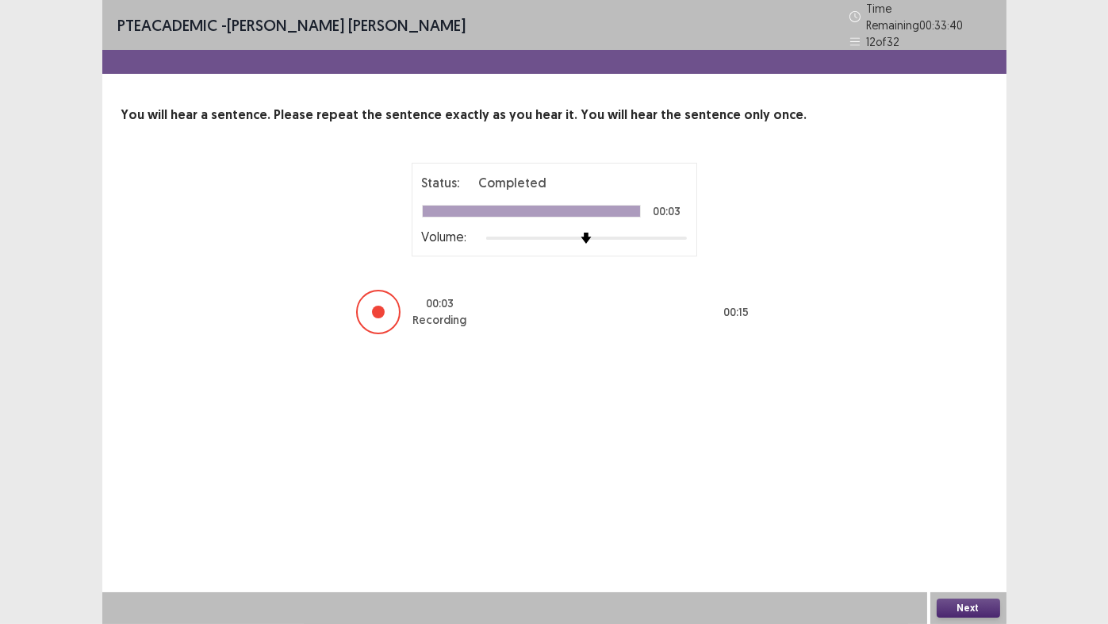
click at [989, 519] on button "Next" at bounding box center [968, 607] width 63 height 19
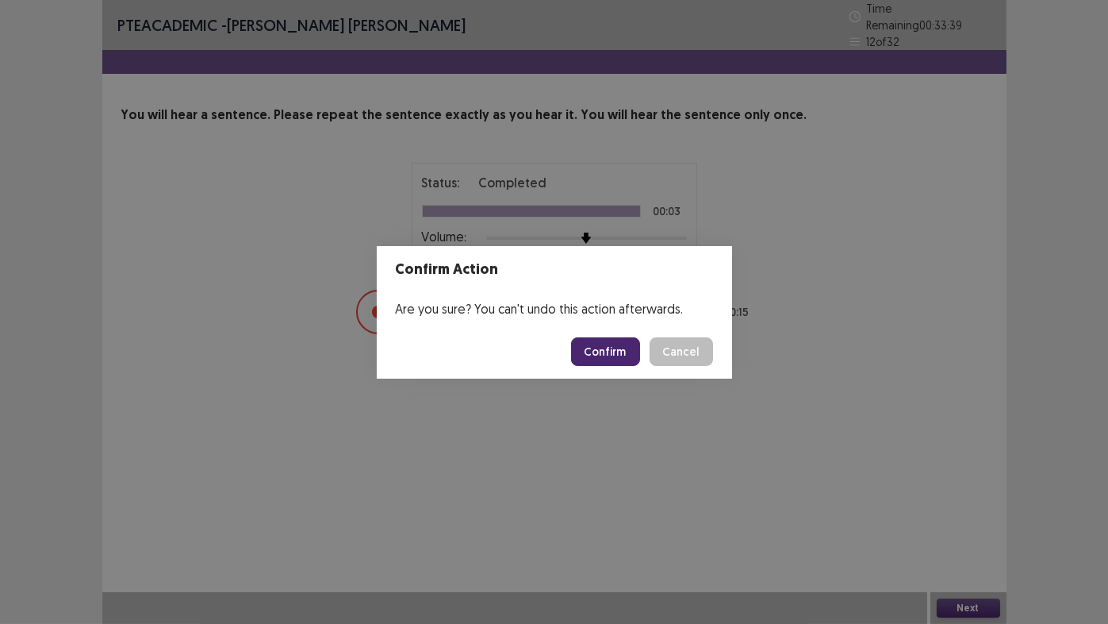
click at [610, 350] on button "Confirm" at bounding box center [605, 351] width 69 height 29
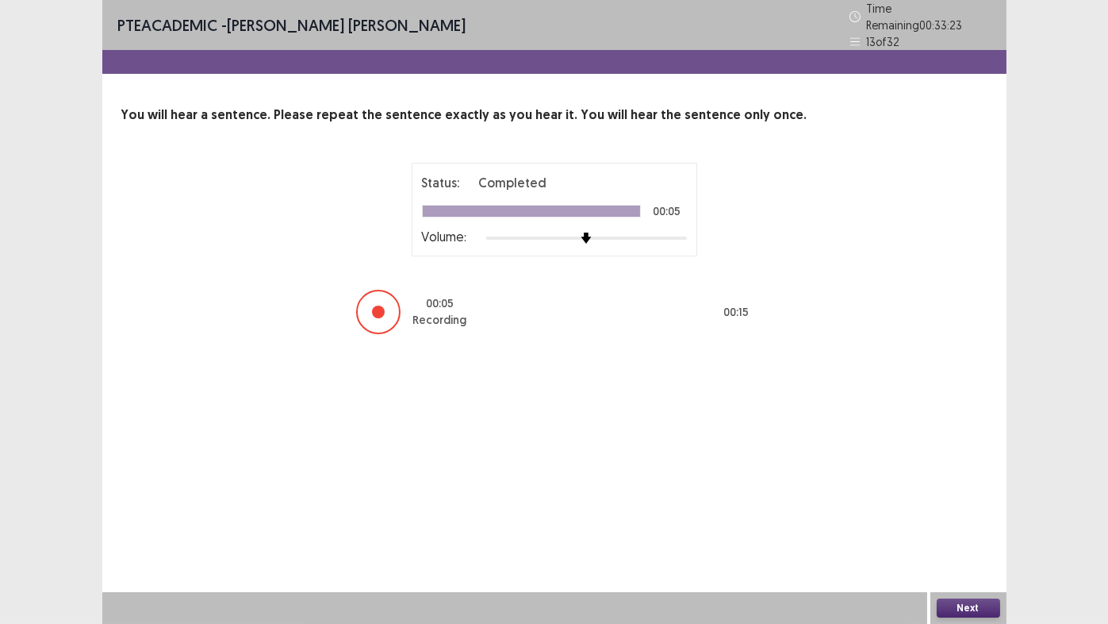
click at [967, 519] on button "Next" at bounding box center [968, 607] width 63 height 19
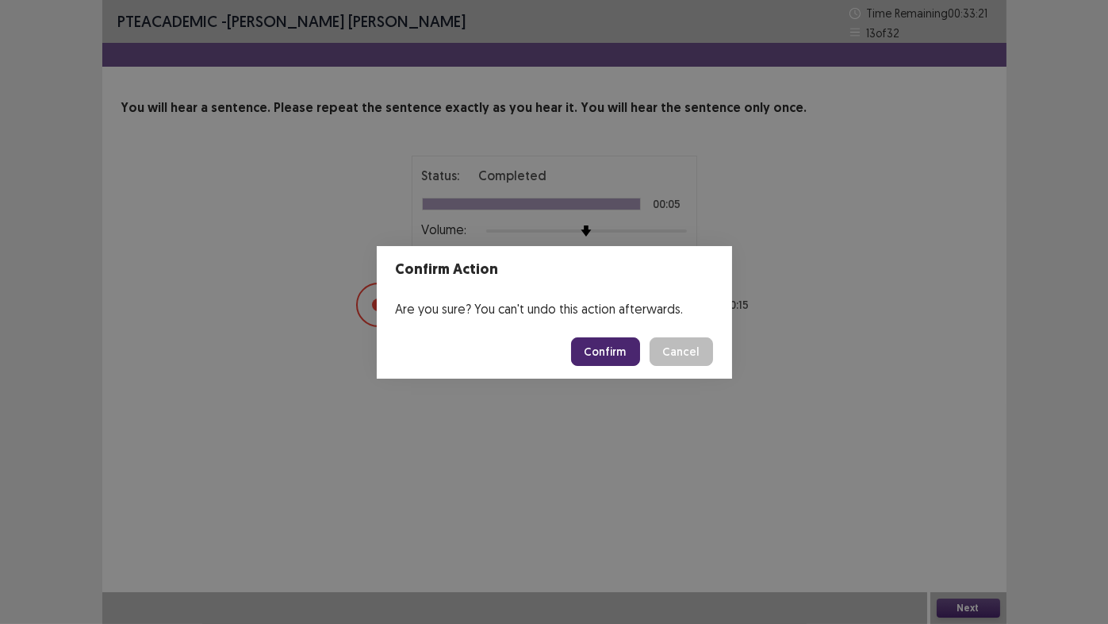
click at [630, 361] on button "Confirm" at bounding box center [605, 351] width 69 height 29
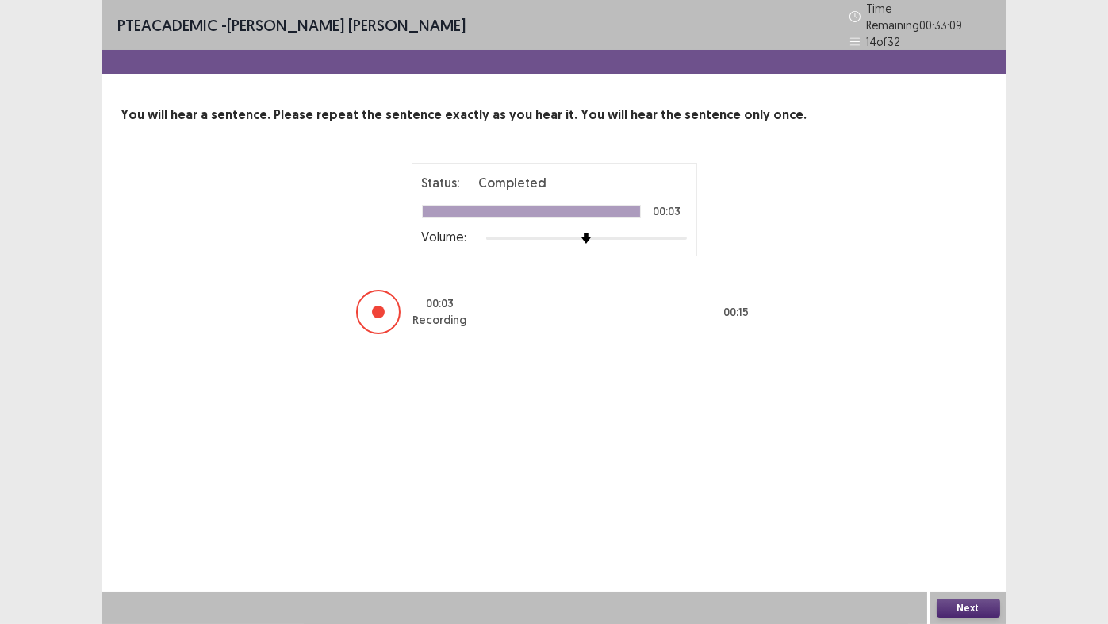
click at [984, 519] on button "Next" at bounding box center [968, 607] width 63 height 19
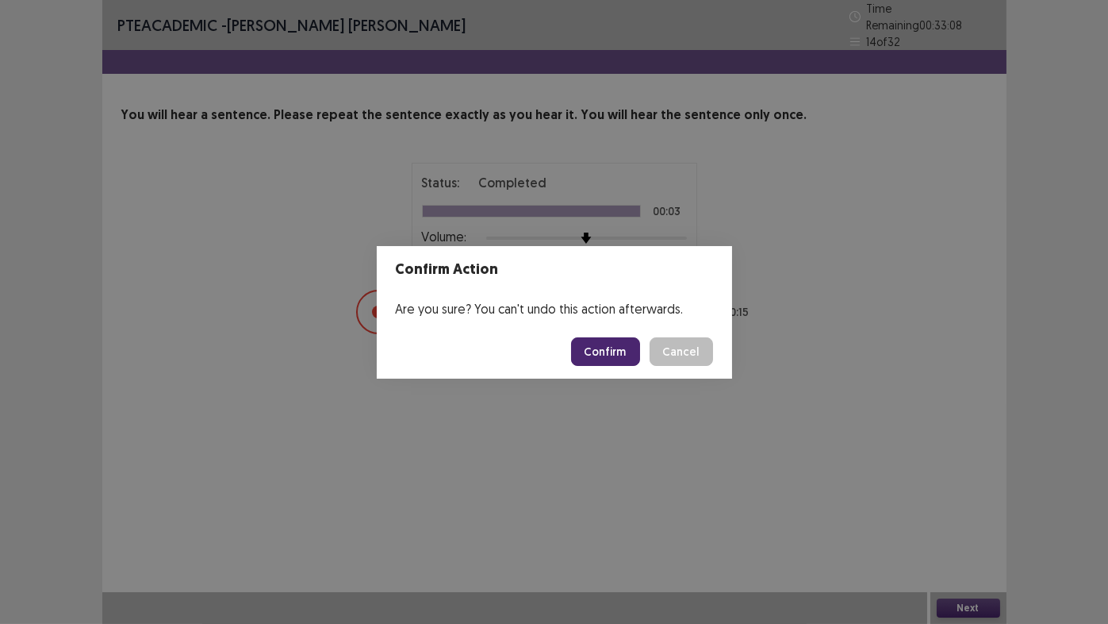
click at [605, 358] on button "Confirm" at bounding box center [605, 351] width 69 height 29
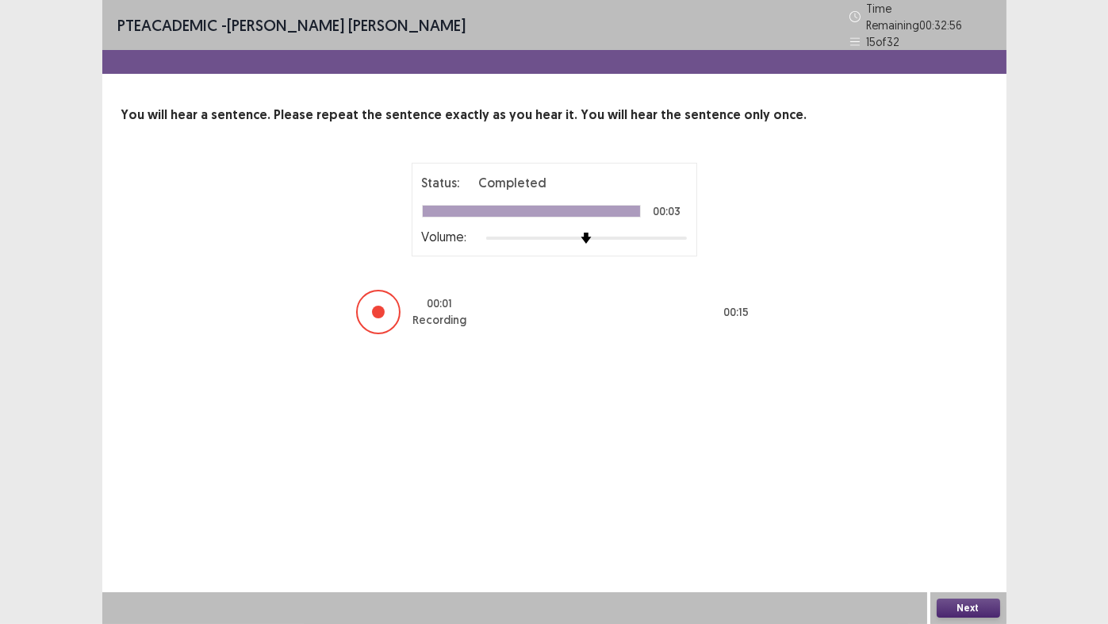
drag, startPoint x: 604, startPoint y: 358, endPoint x: 439, endPoint y: 372, distance: 164.8
click at [439, 372] on div "PTE academic - [PERSON_NAME] [PERSON_NAME] Time Remaining 00 : 32 : 56 15 of 32…" at bounding box center [554, 312] width 904 height 624
click at [962, 519] on button "Next" at bounding box center [968, 607] width 63 height 19
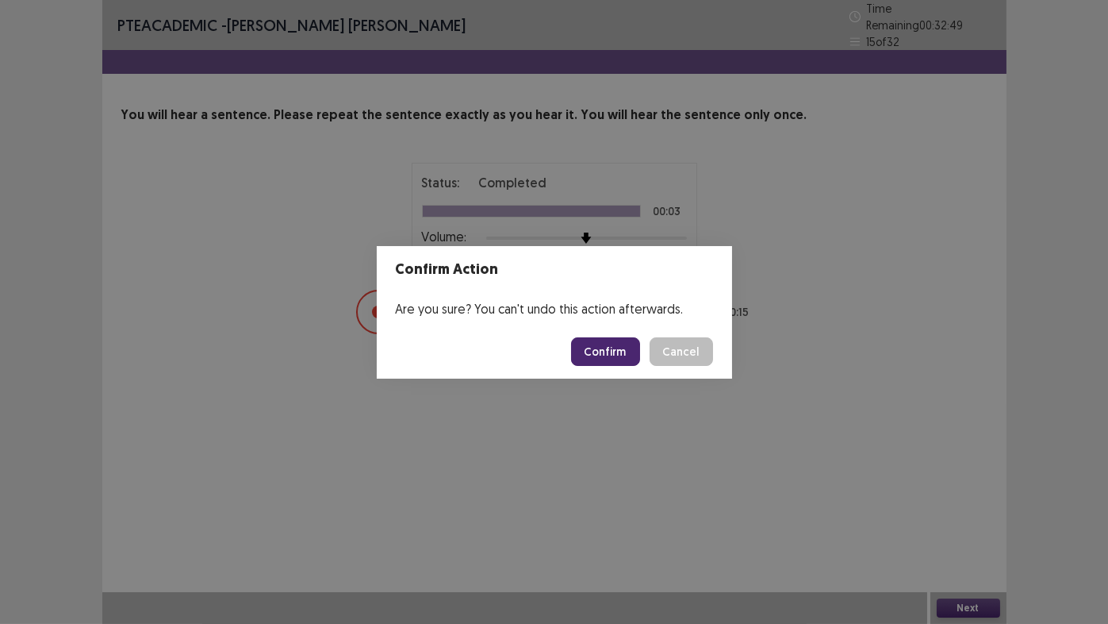
click at [603, 351] on button "Confirm" at bounding box center [605, 351] width 69 height 29
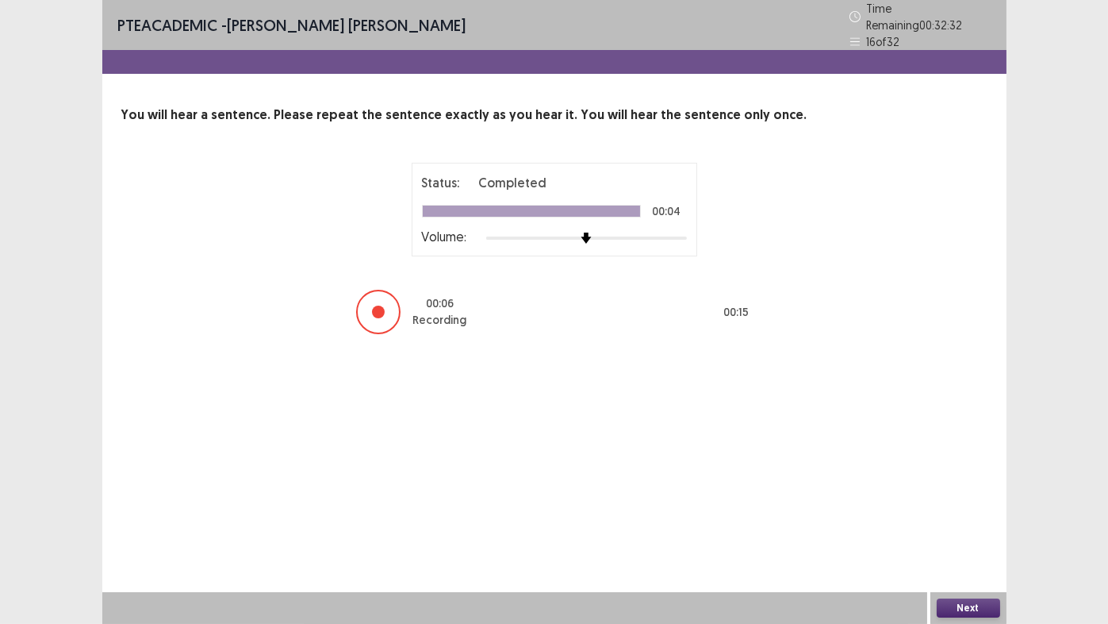
click at [966, 519] on button "Next" at bounding box center [968, 607] width 63 height 19
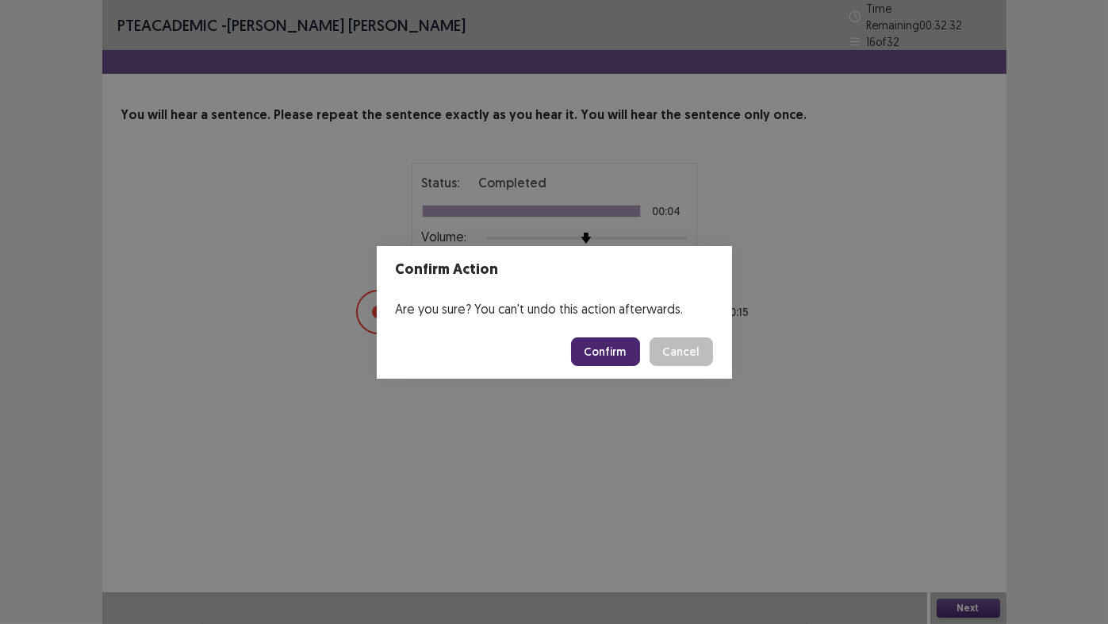
click at [616, 361] on button "Confirm" at bounding box center [605, 351] width 69 height 29
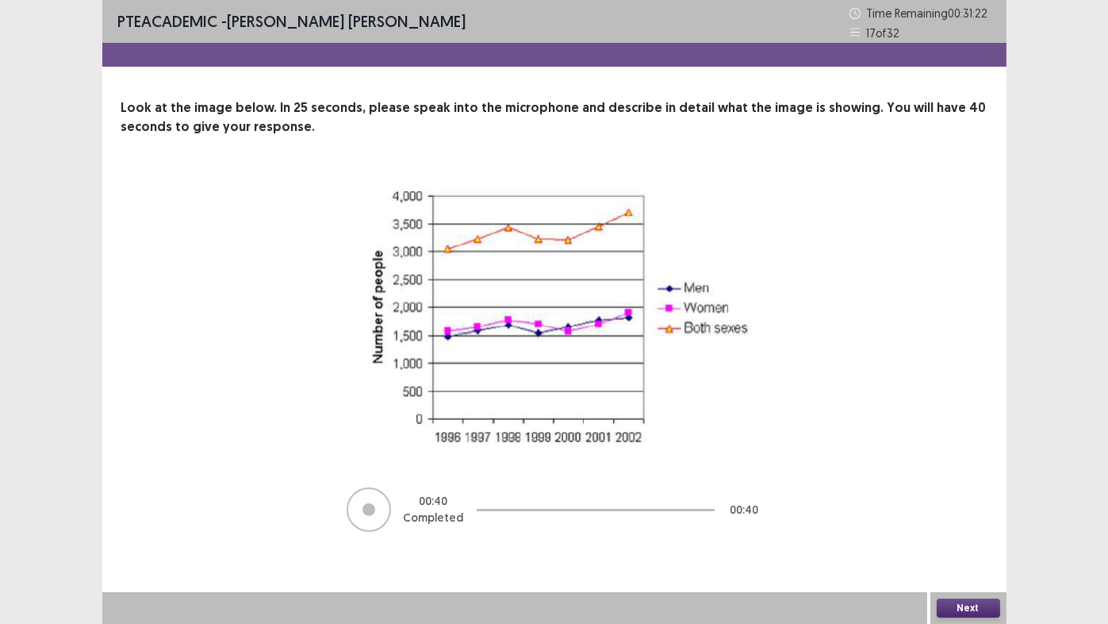
click at [972, 519] on button "Next" at bounding box center [968, 607] width 63 height 19
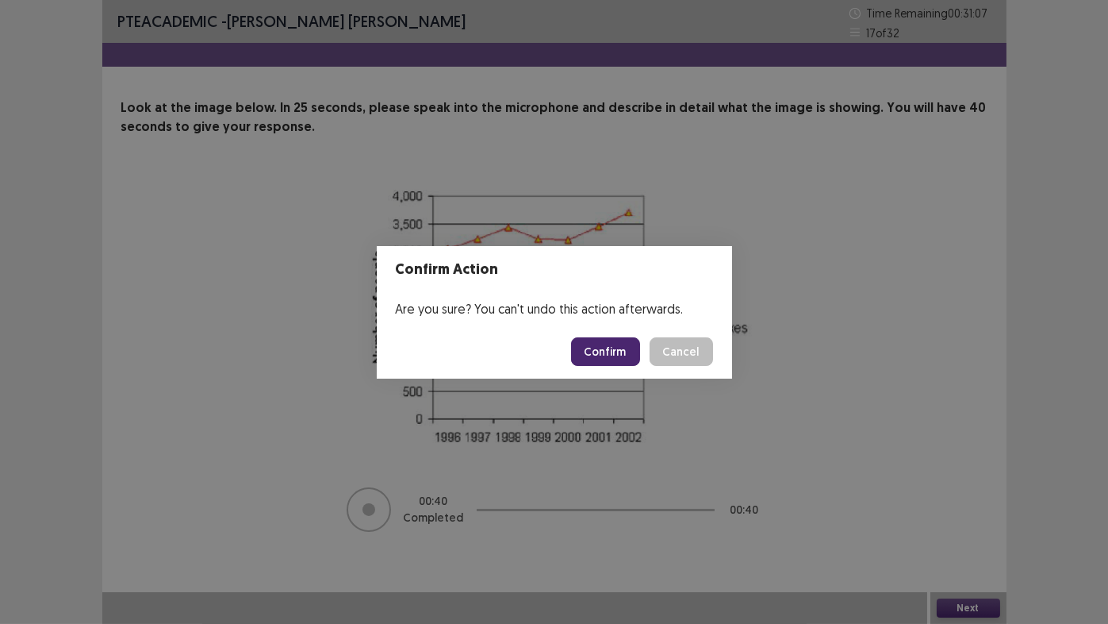
click at [599, 349] on button "Confirm" at bounding box center [605, 351] width 69 height 29
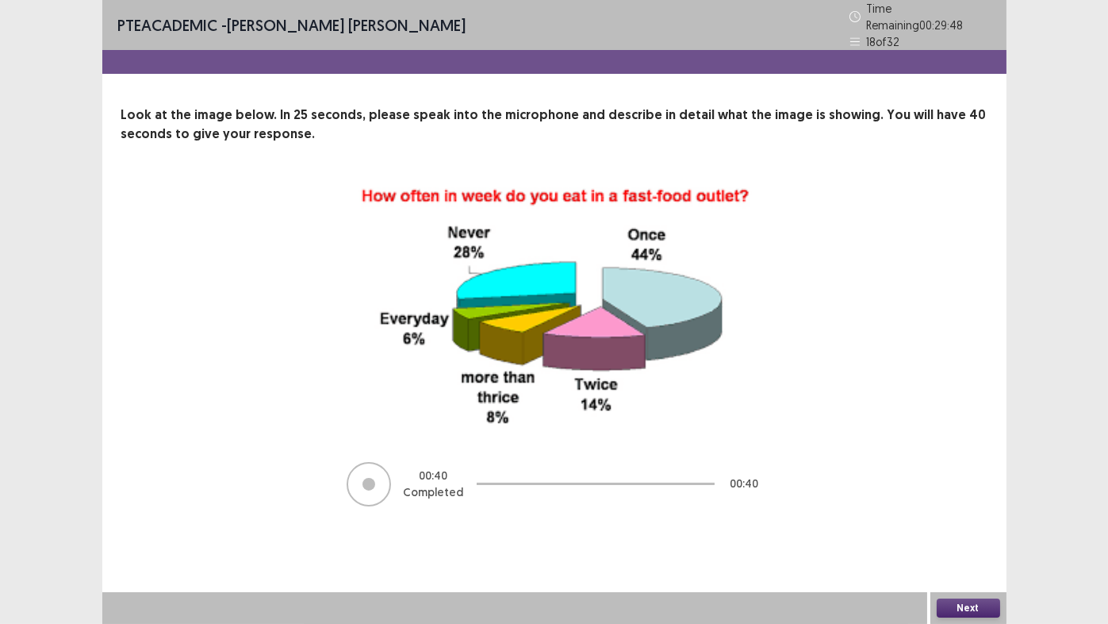
click at [973, 519] on button "Next" at bounding box center [968, 607] width 63 height 19
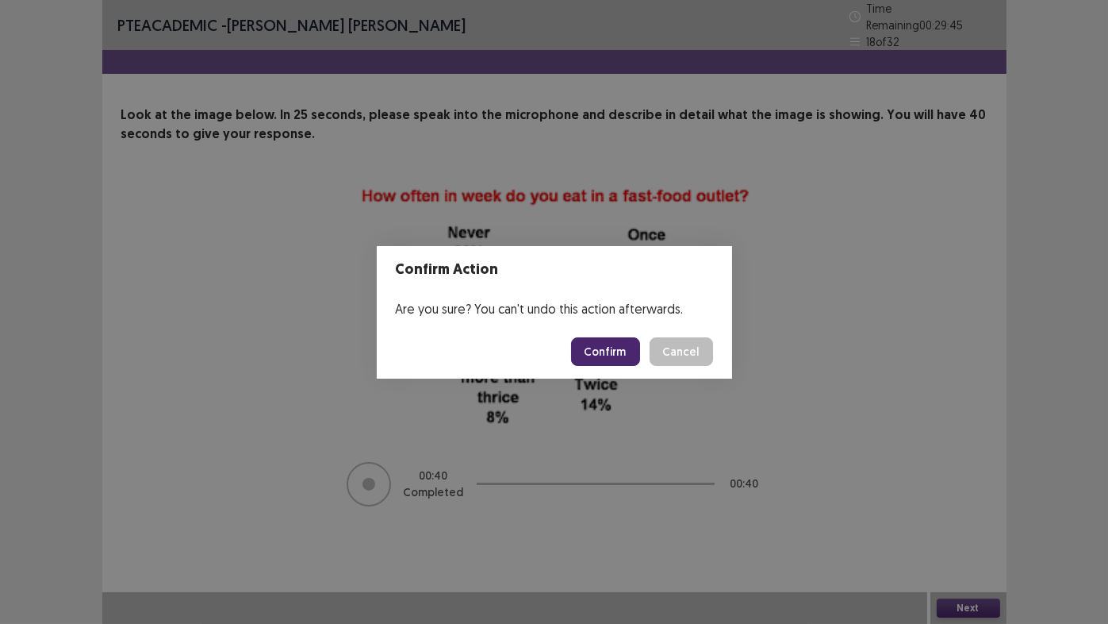
click at [608, 349] on button "Confirm" at bounding box center [605, 351] width 69 height 29
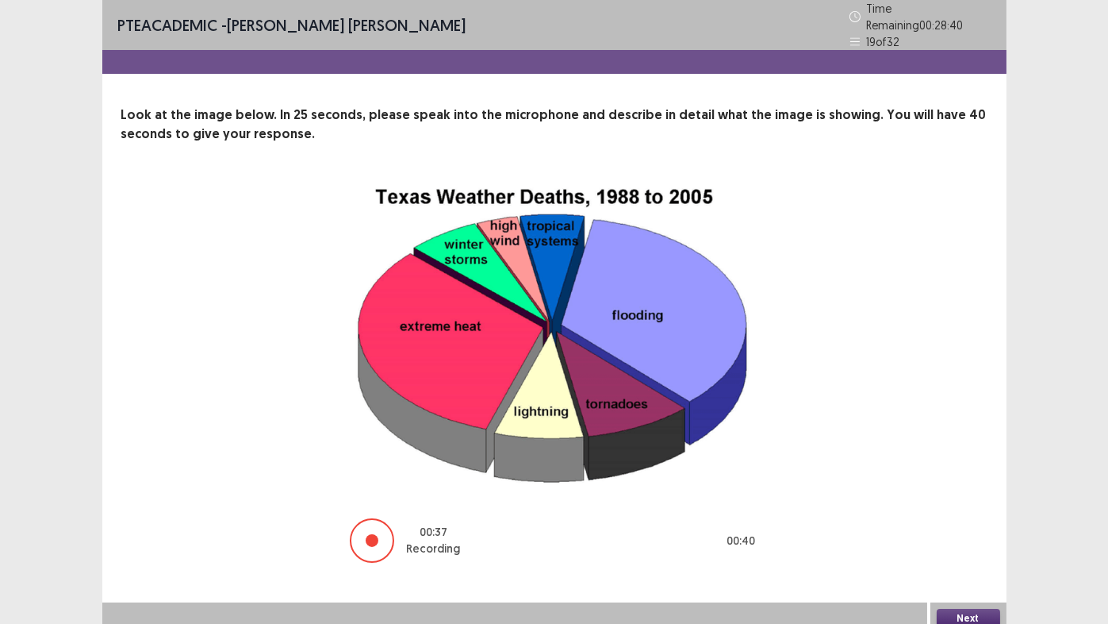
click at [975, 519] on button "Next" at bounding box center [968, 617] width 63 height 19
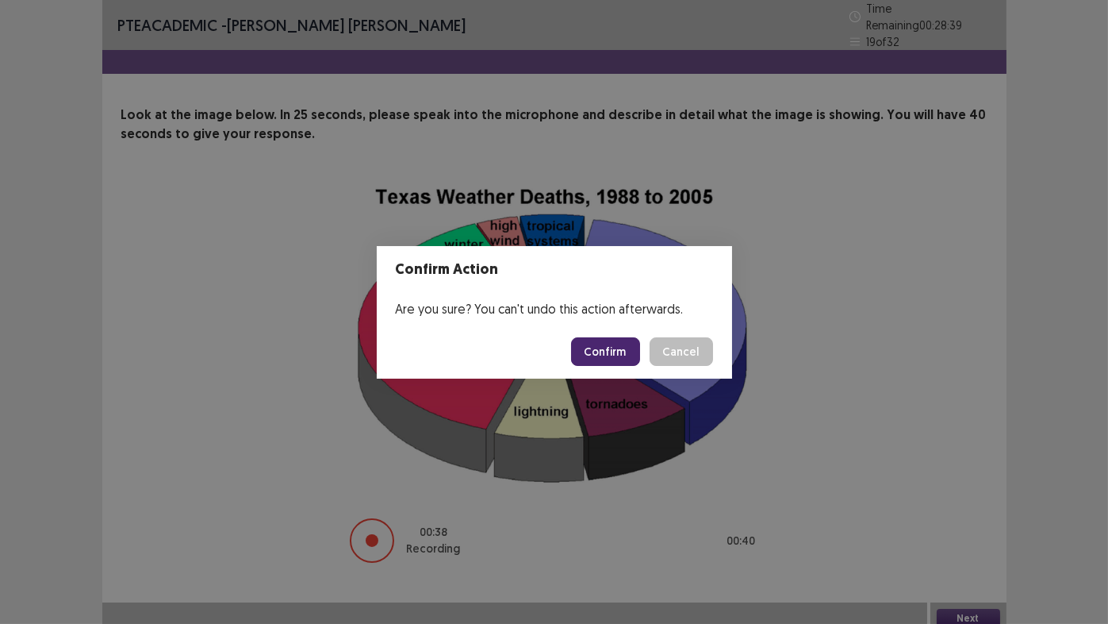
click at [602, 352] on button "Confirm" at bounding box center [605, 351] width 69 height 29
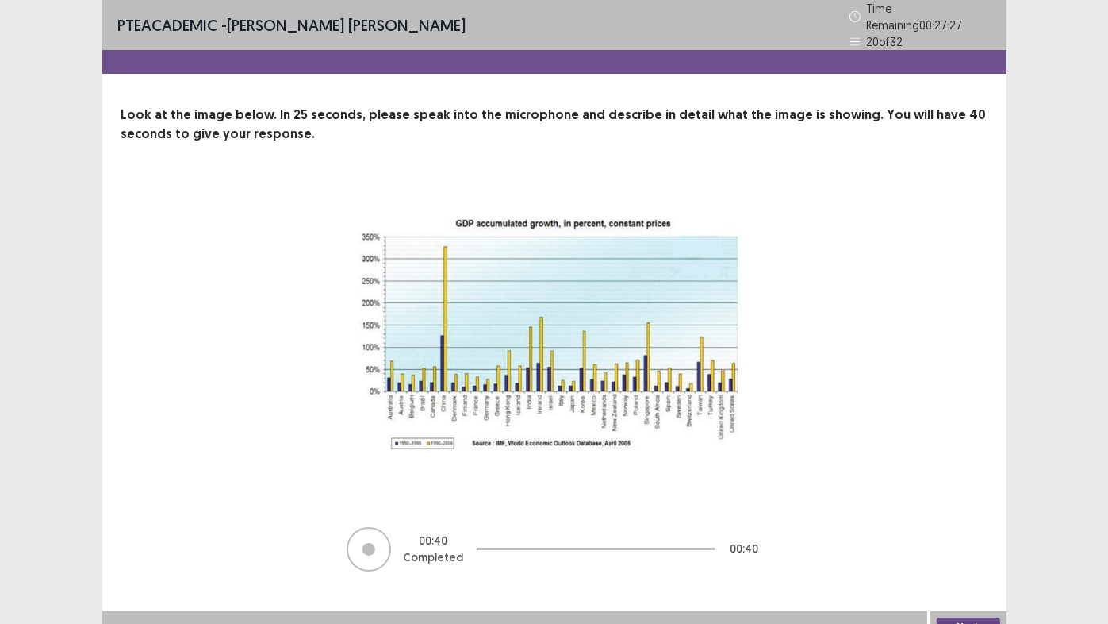
click at [962, 519] on button "Next" at bounding box center [968, 626] width 63 height 19
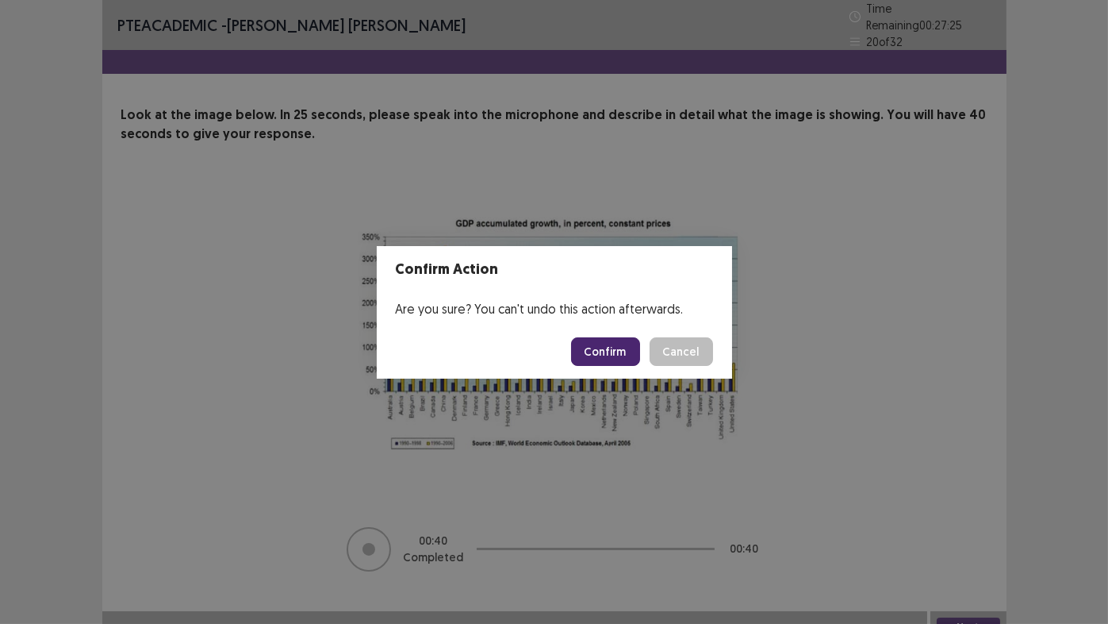
click at [602, 355] on button "Confirm" at bounding box center [605, 351] width 69 height 29
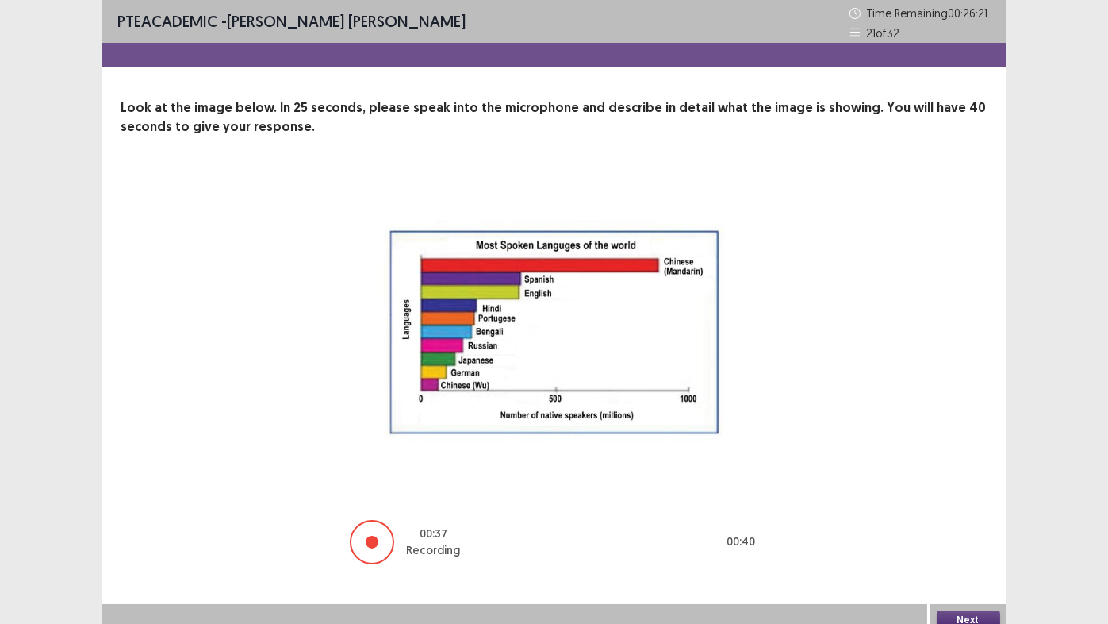
click at [980, 519] on button "Next" at bounding box center [968, 619] width 63 height 19
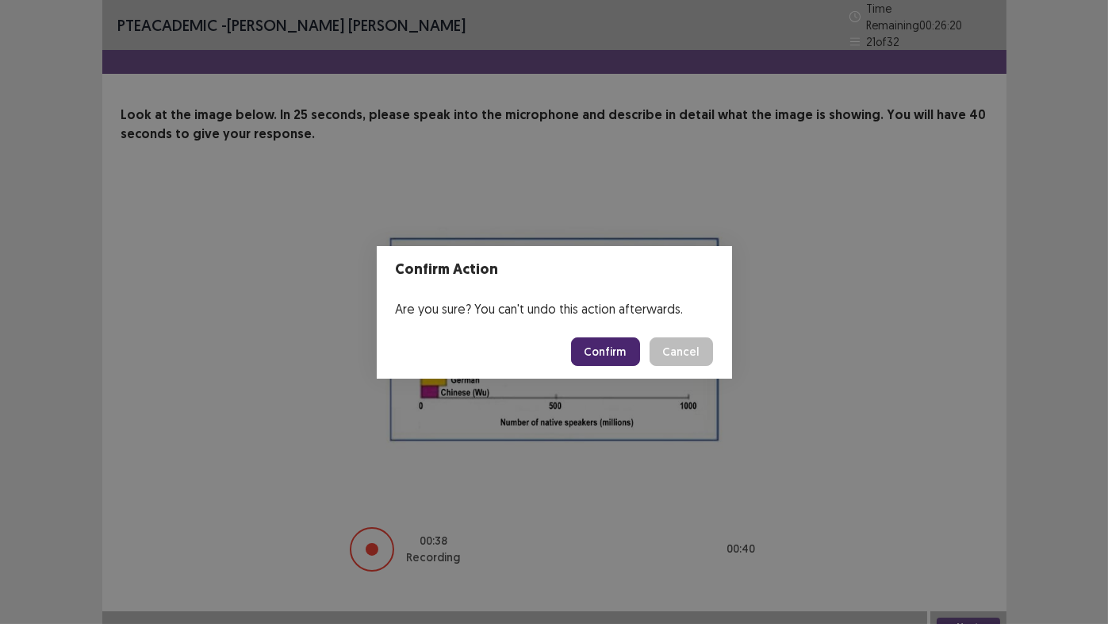
click at [608, 349] on button "Confirm" at bounding box center [605, 351] width 69 height 29
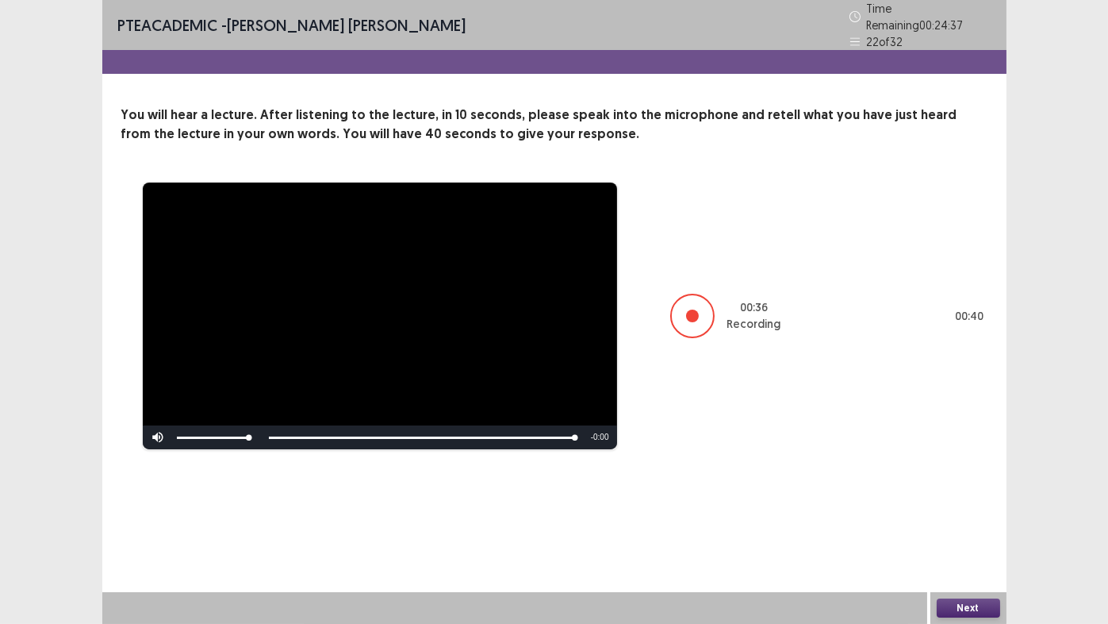
click at [977, 519] on button "Next" at bounding box center [968, 607] width 63 height 19
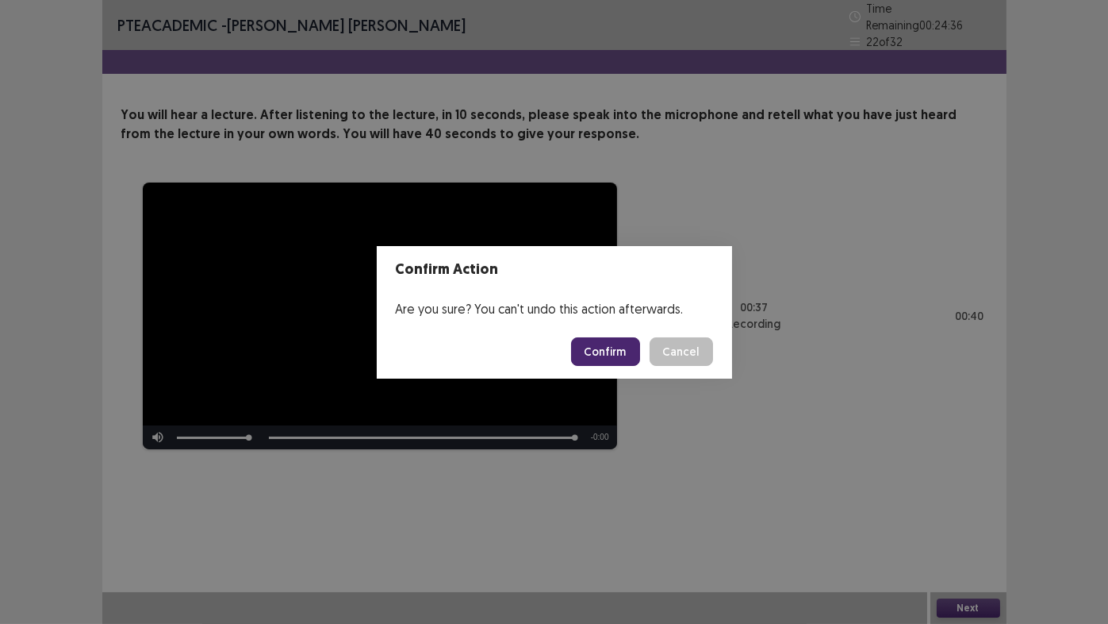
click at [601, 354] on button "Confirm" at bounding box center [605, 351] width 69 height 29
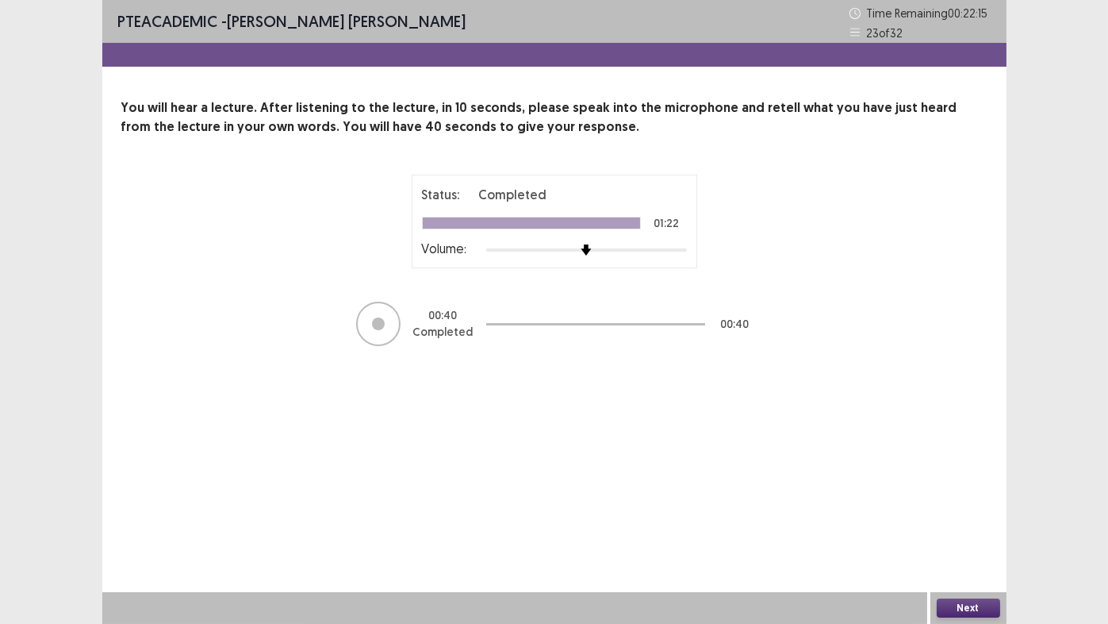
click at [965, 519] on button "Next" at bounding box center [968, 607] width 63 height 19
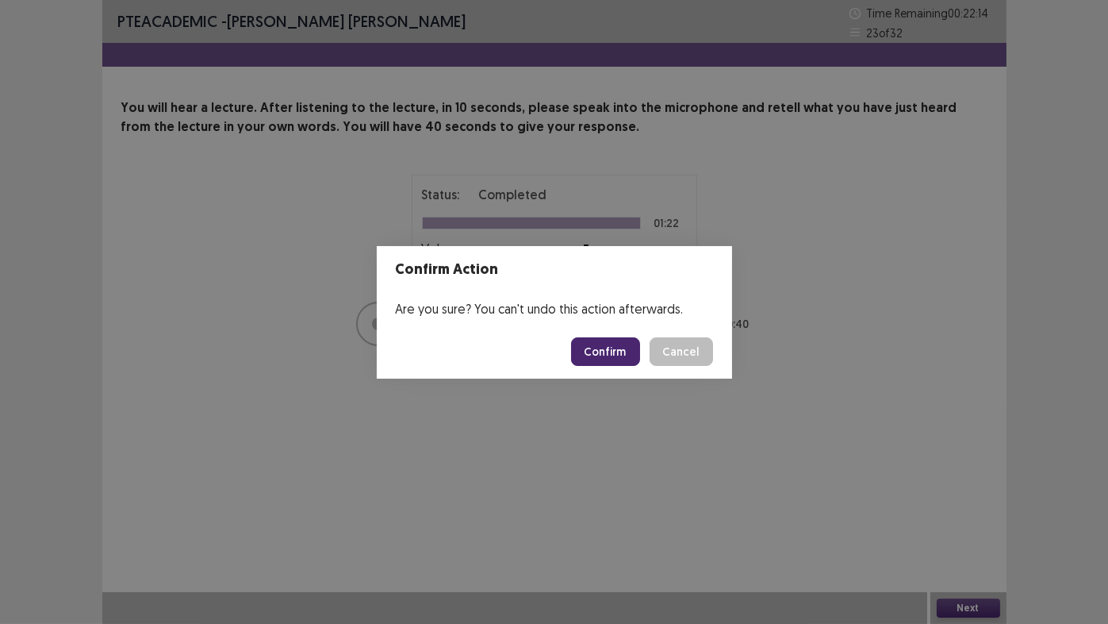
click at [617, 347] on button "Confirm" at bounding box center [605, 351] width 69 height 29
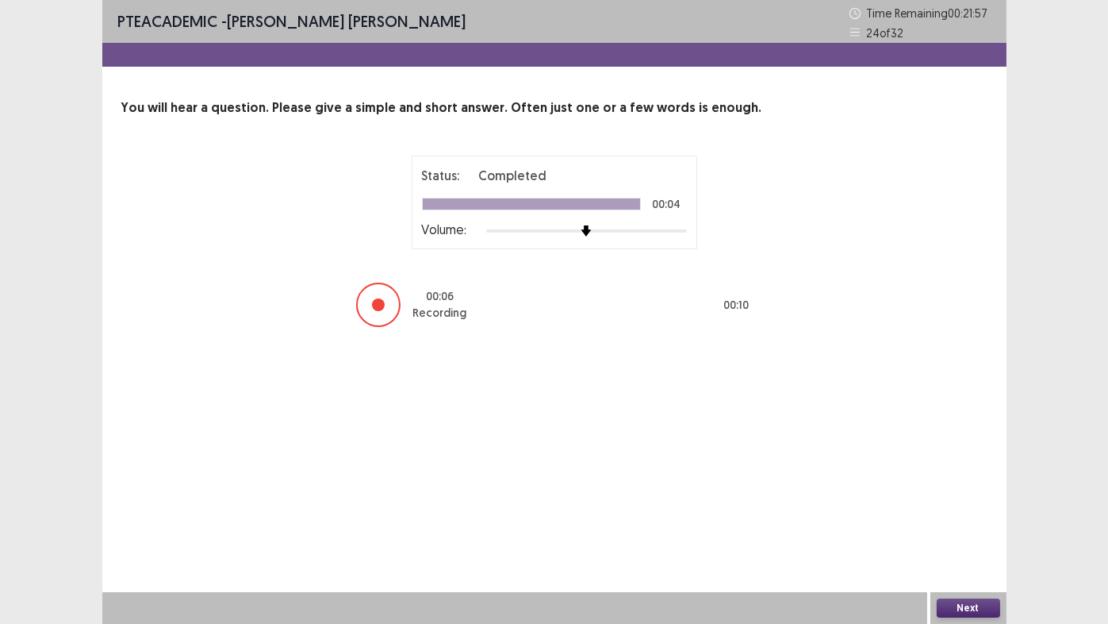
click at [962, 519] on button "Next" at bounding box center [968, 607] width 63 height 19
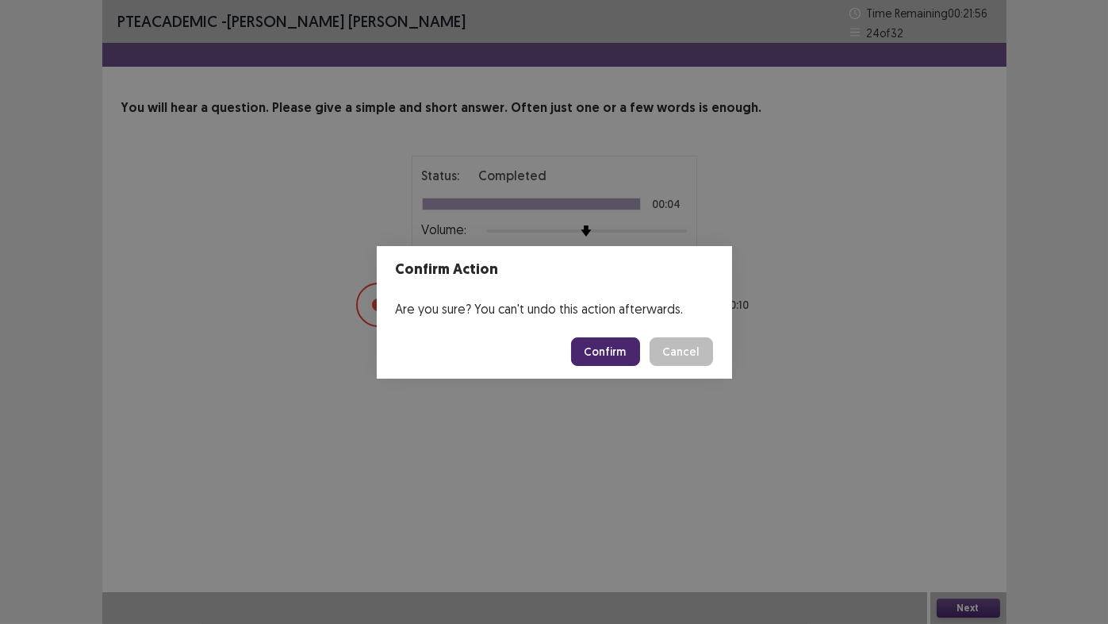
click at [606, 351] on button "Confirm" at bounding box center [605, 351] width 69 height 29
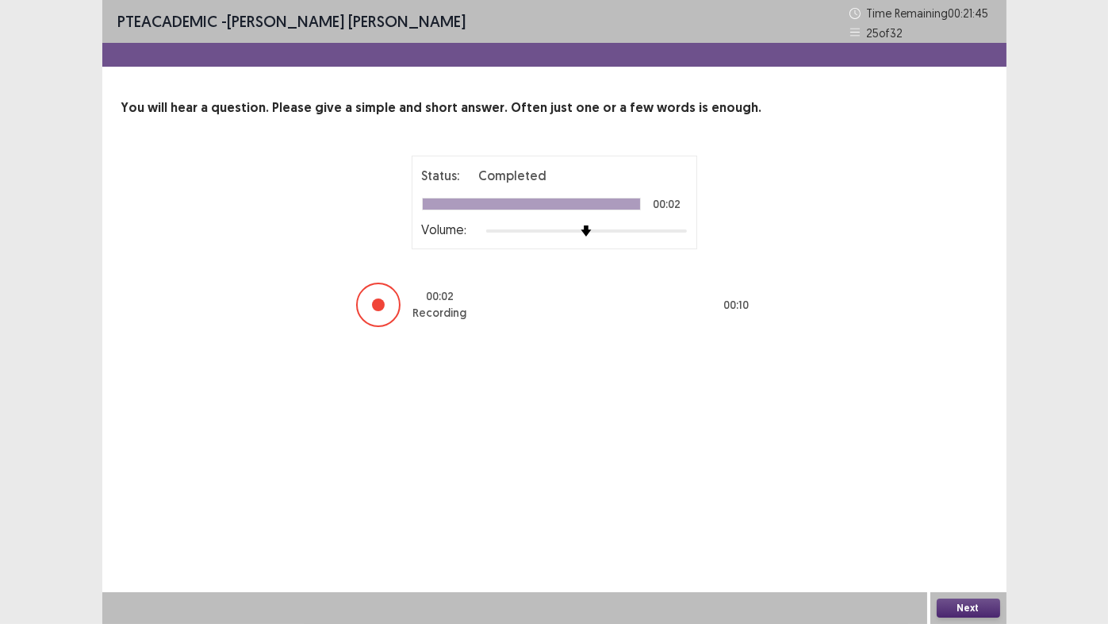
click at [973, 519] on button "Next" at bounding box center [968, 607] width 63 height 19
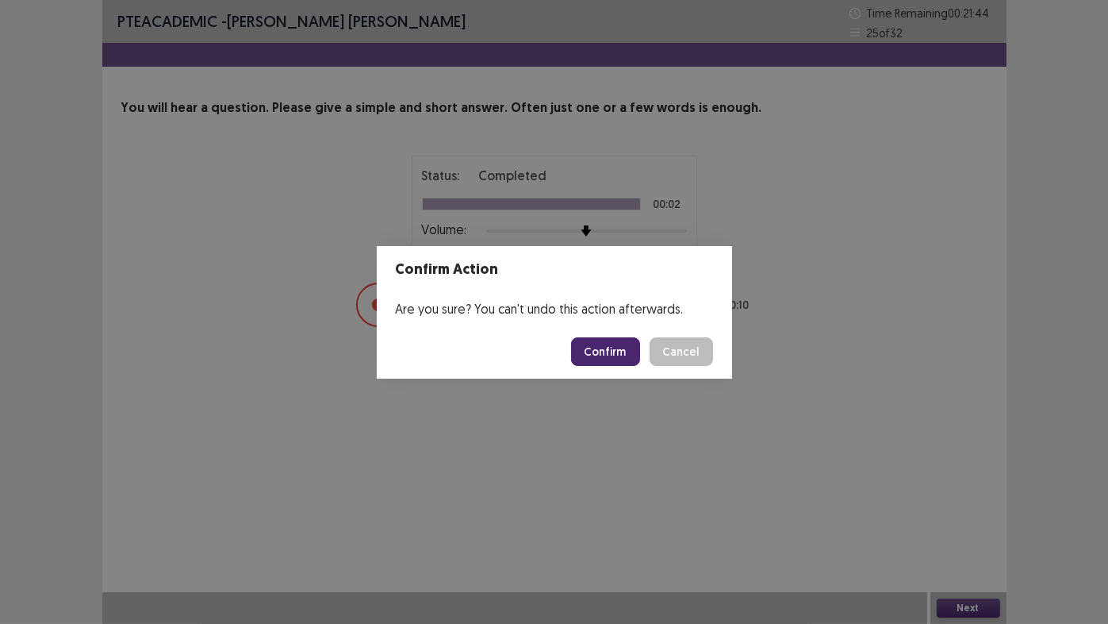
click at [605, 351] on button "Confirm" at bounding box center [605, 351] width 69 height 29
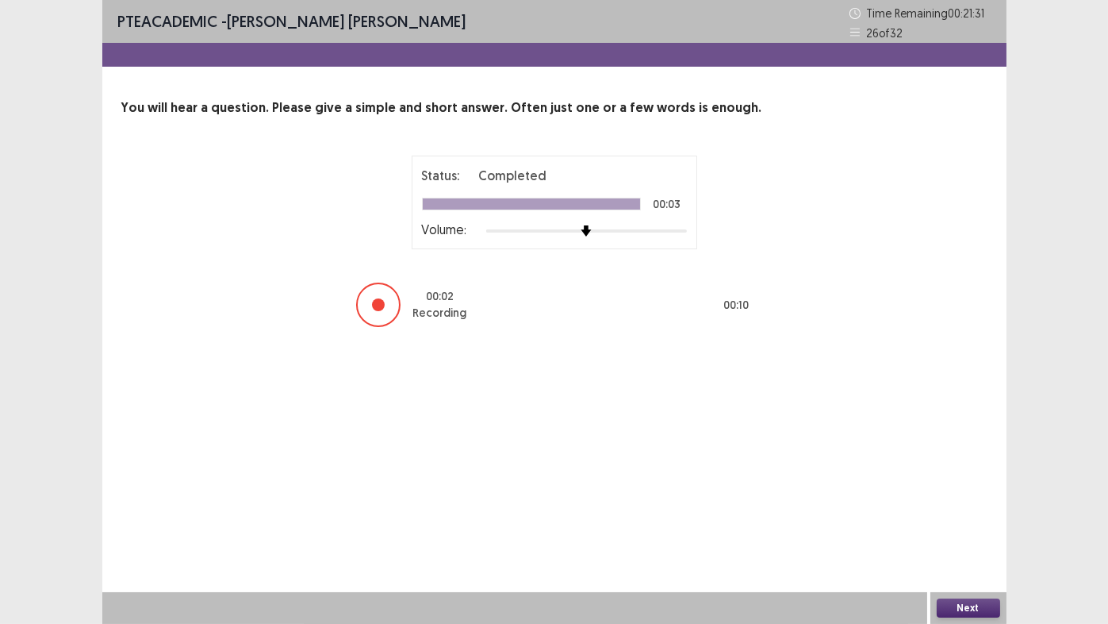
click at [957, 519] on button "Next" at bounding box center [968, 607] width 63 height 19
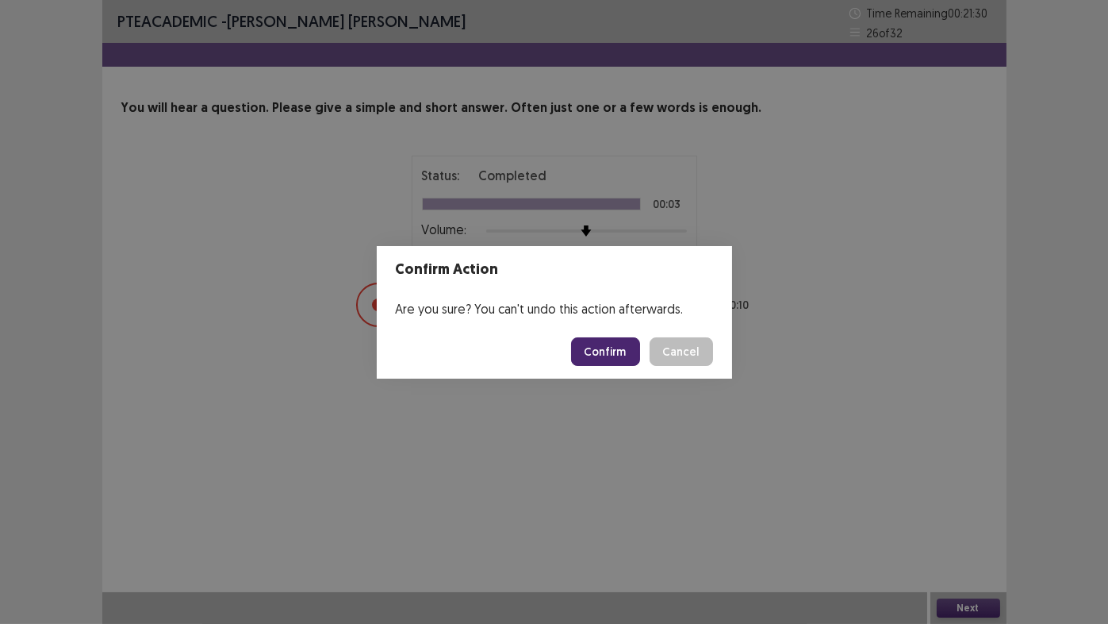
click at [608, 355] on button "Confirm" at bounding box center [605, 351] width 69 height 29
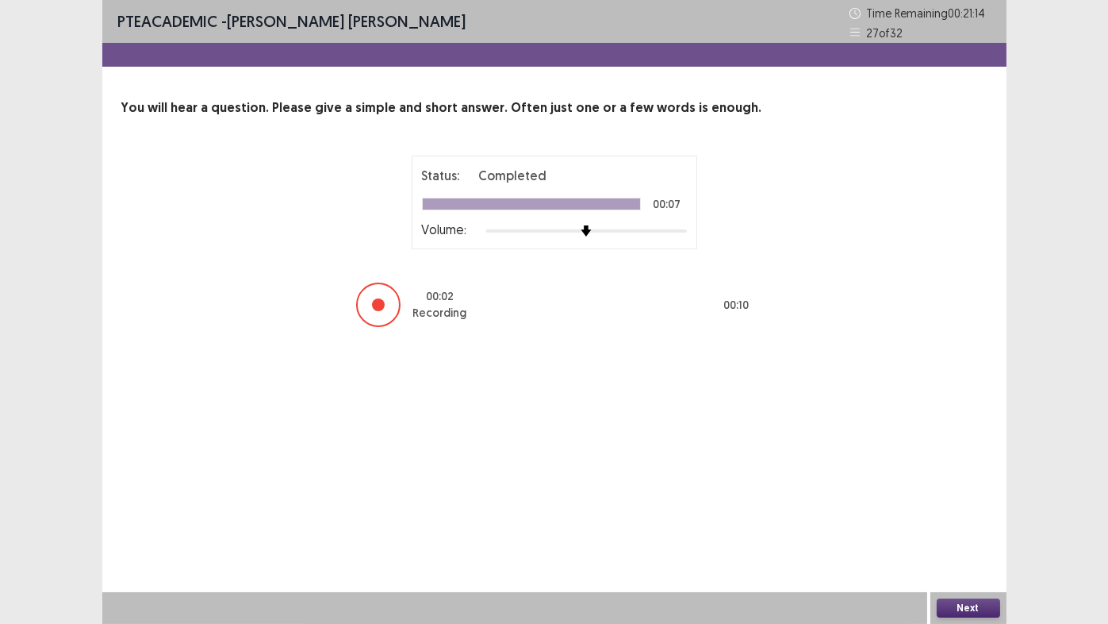
click at [965, 519] on button "Next" at bounding box center [968, 607] width 63 height 19
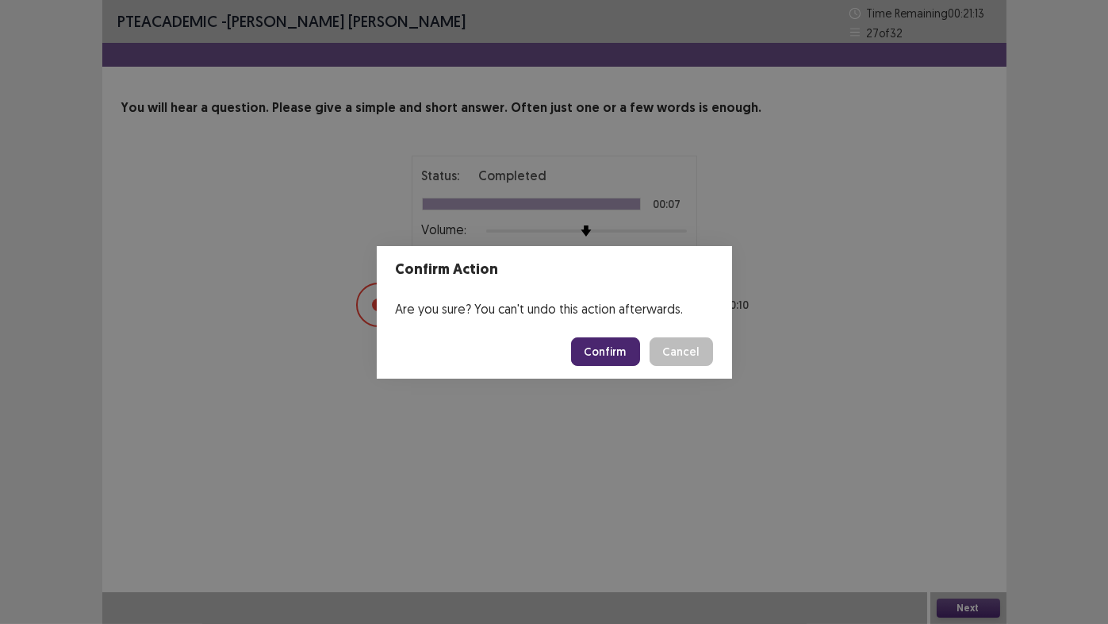
click at [606, 349] on button "Confirm" at bounding box center [605, 351] width 69 height 29
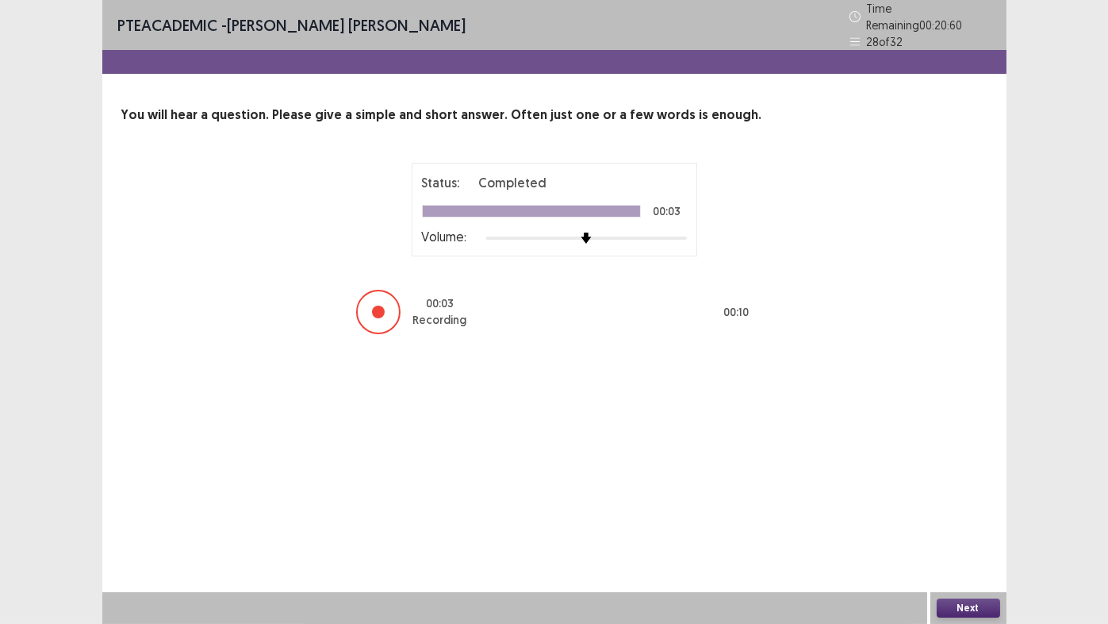
click at [967, 519] on button "Next" at bounding box center [968, 607] width 63 height 19
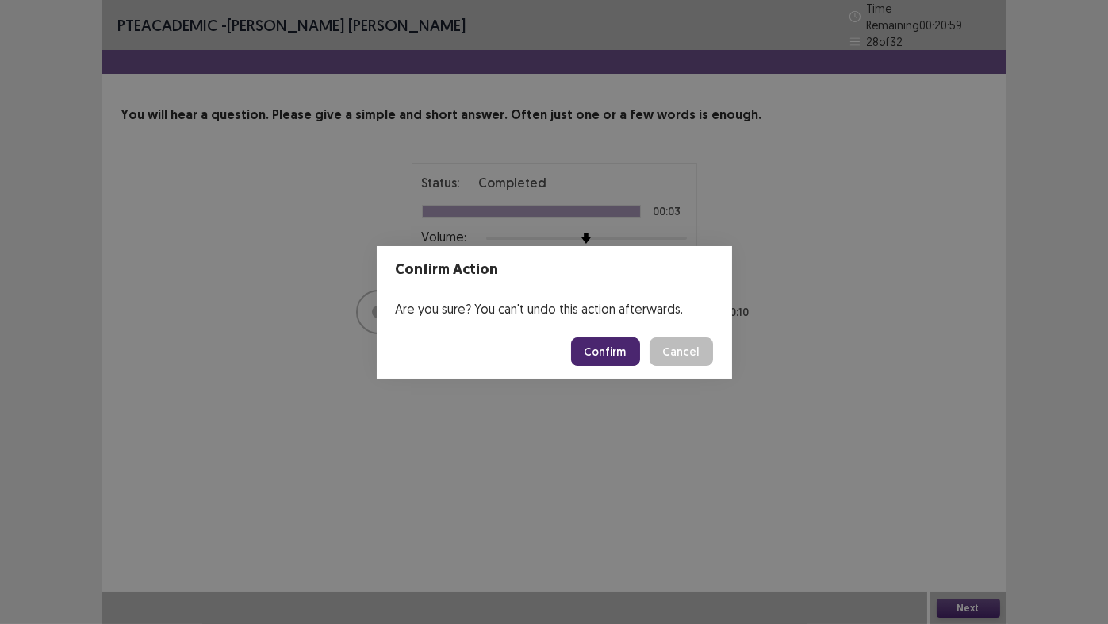
click at [599, 346] on button "Confirm" at bounding box center [605, 351] width 69 height 29
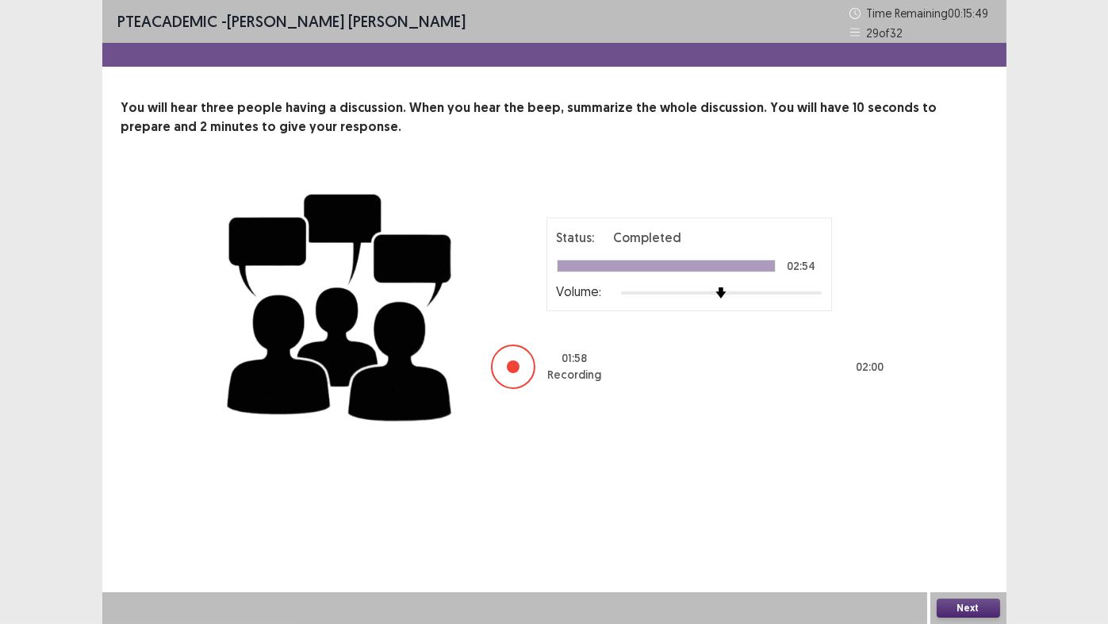
click at [983, 519] on button "Next" at bounding box center [968, 607] width 63 height 19
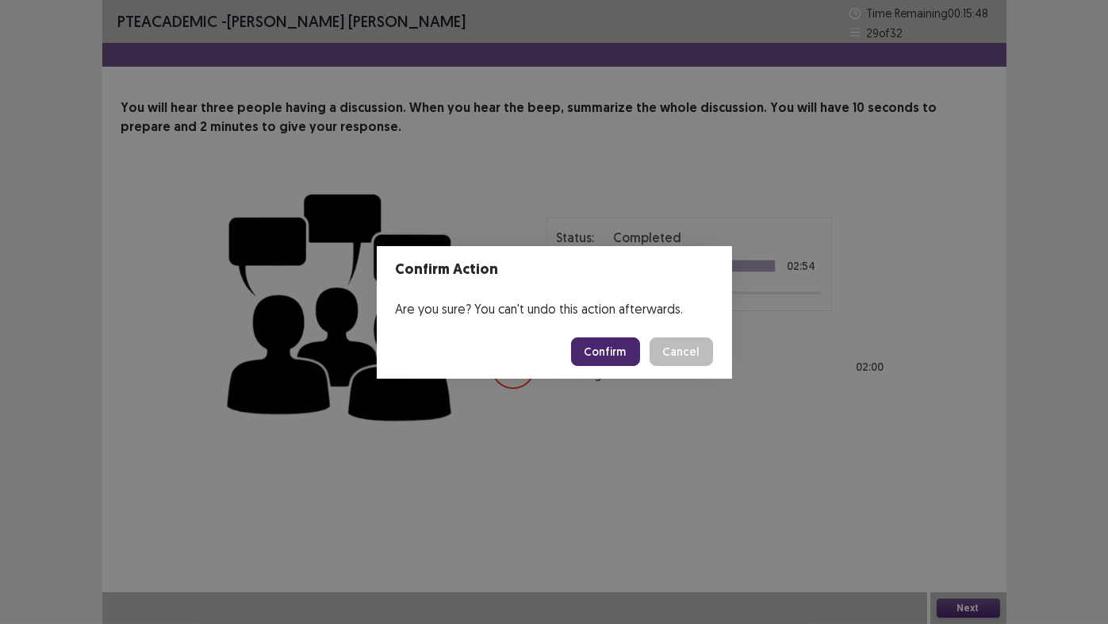
click at [597, 359] on button "Confirm" at bounding box center [605, 351] width 69 height 29
drag, startPoint x: 597, startPoint y: 359, endPoint x: 387, endPoint y: 459, distance: 232.4
click at [387, 459] on div "Confirm Action Are you sure? You can't undo this action afterwards. Loading... …" at bounding box center [554, 312] width 1108 height 624
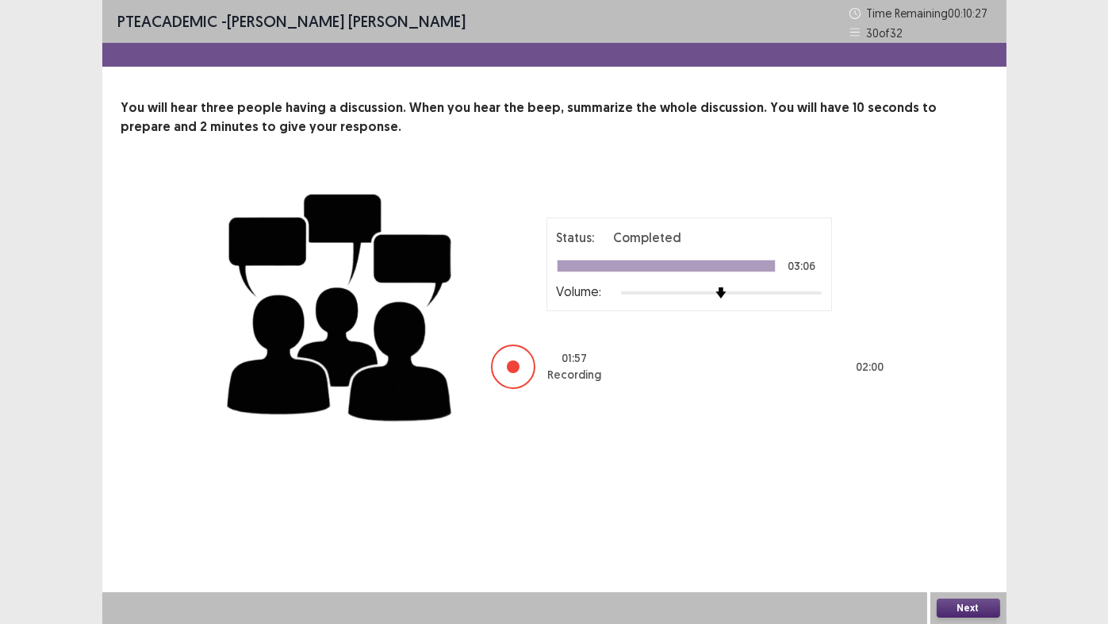
click at [969, 519] on button "Next" at bounding box center [968, 607] width 63 height 19
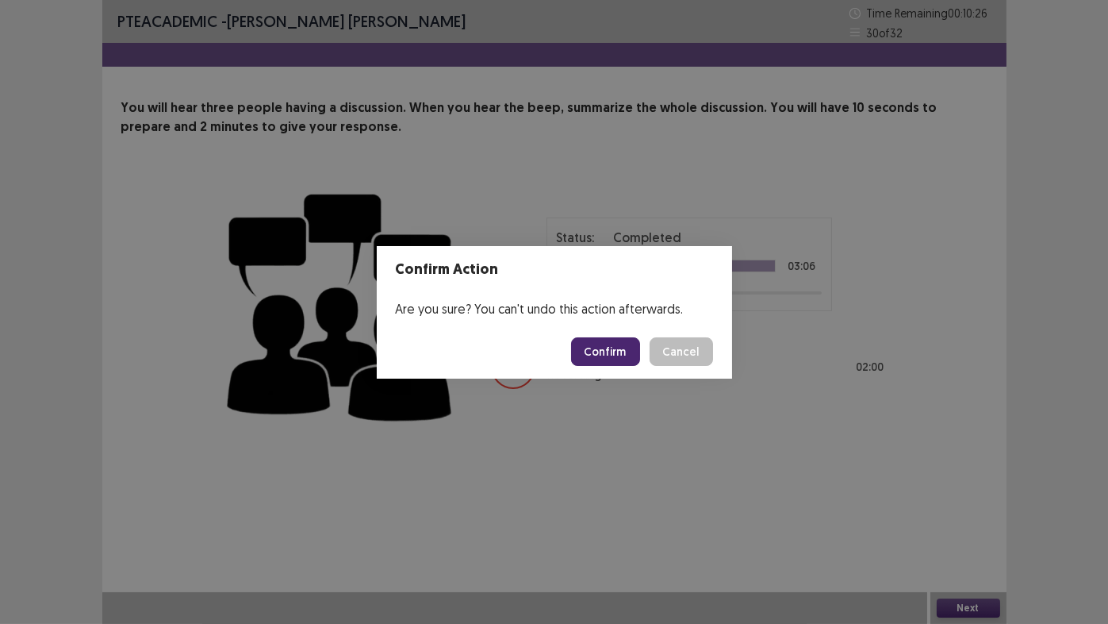
click at [593, 354] on button "Confirm" at bounding box center [605, 351] width 69 height 29
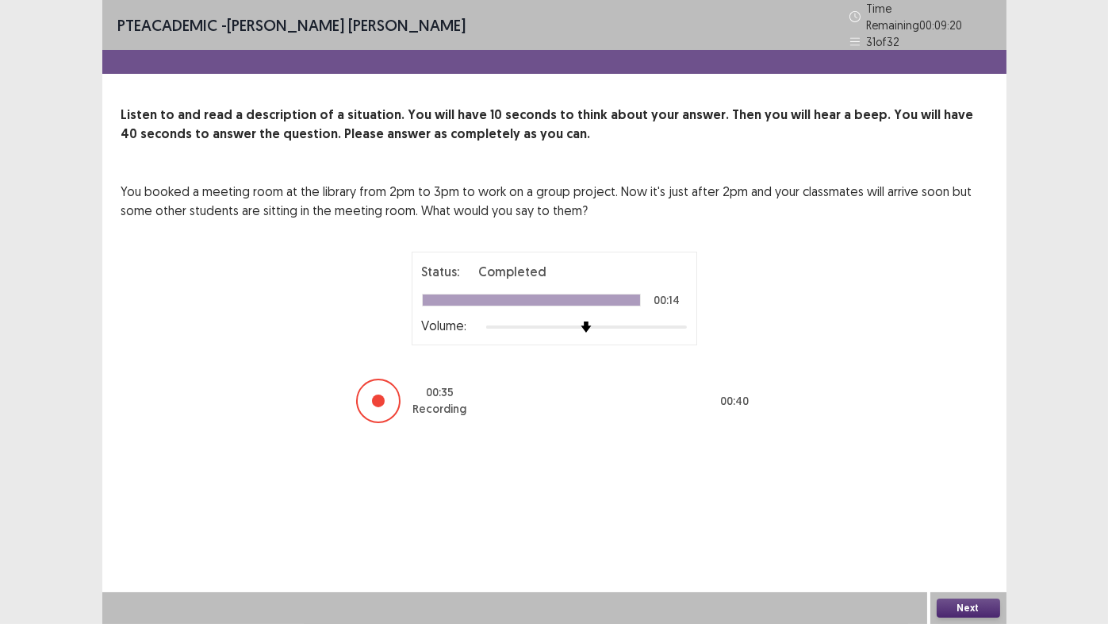
click at [979, 519] on button "Next" at bounding box center [968, 607] width 63 height 19
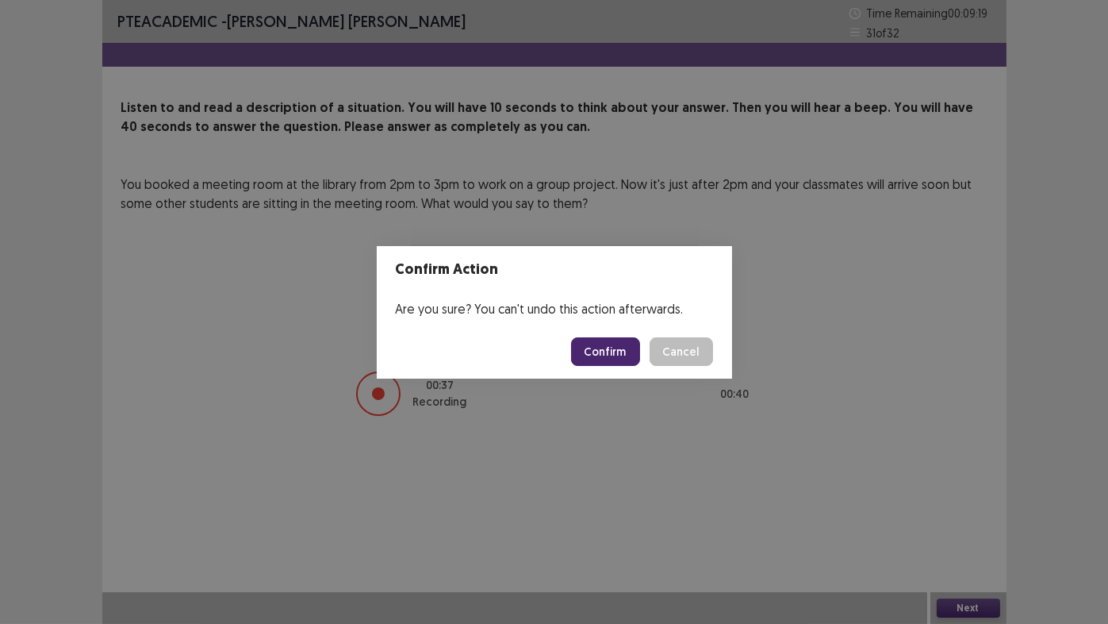
click at [607, 347] on button "Confirm" at bounding box center [605, 351] width 69 height 29
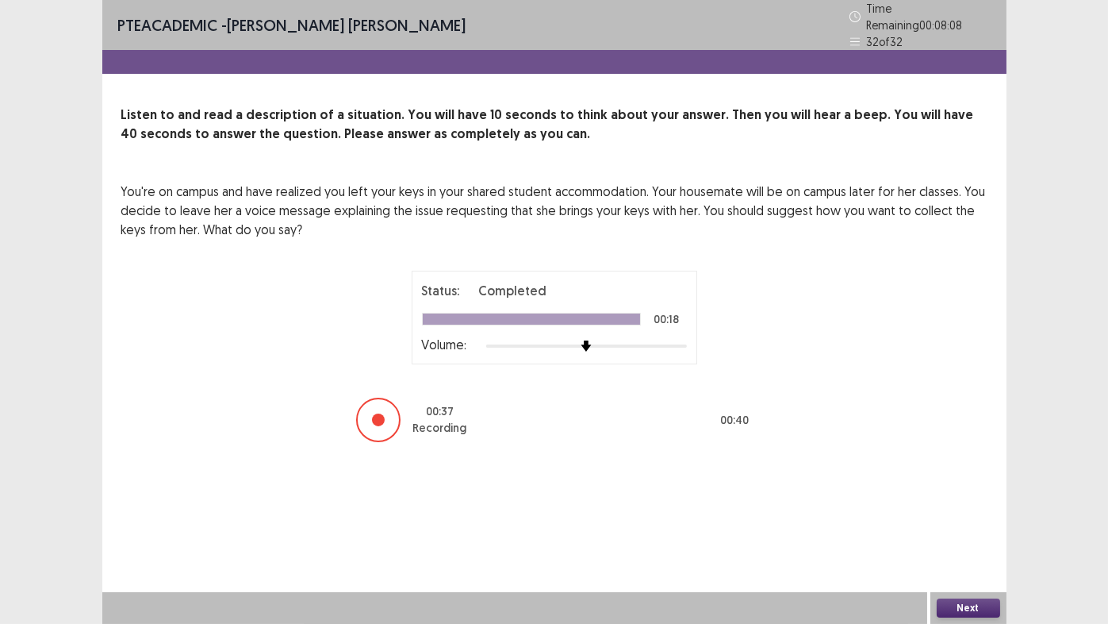
click at [958, 519] on button "Next" at bounding box center [968, 607] width 63 height 19
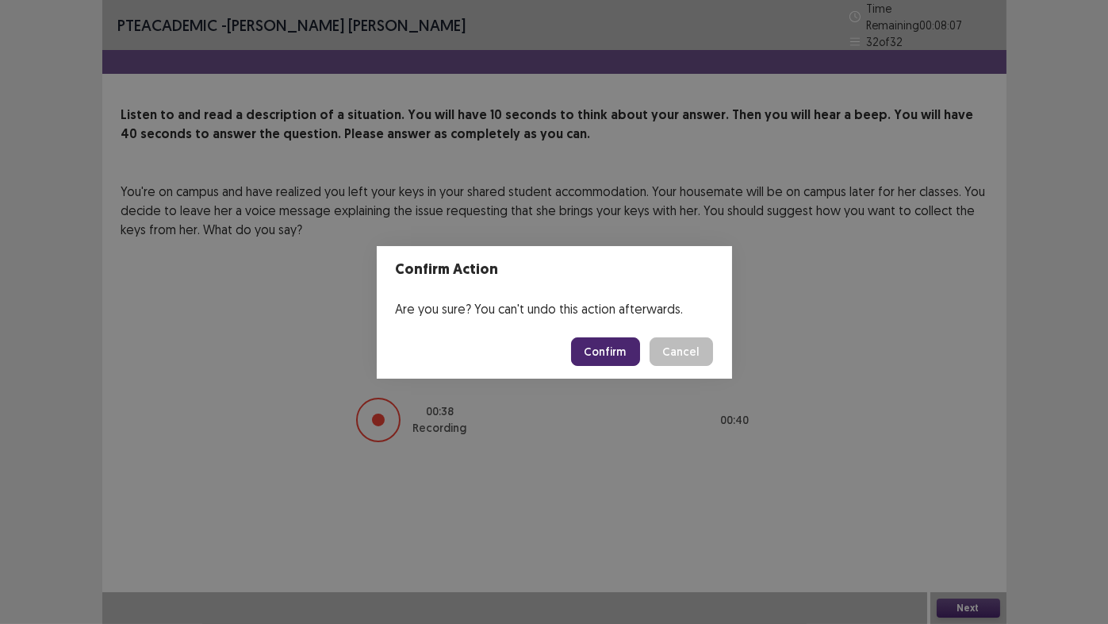
click at [601, 350] on button "Confirm" at bounding box center [605, 351] width 69 height 29
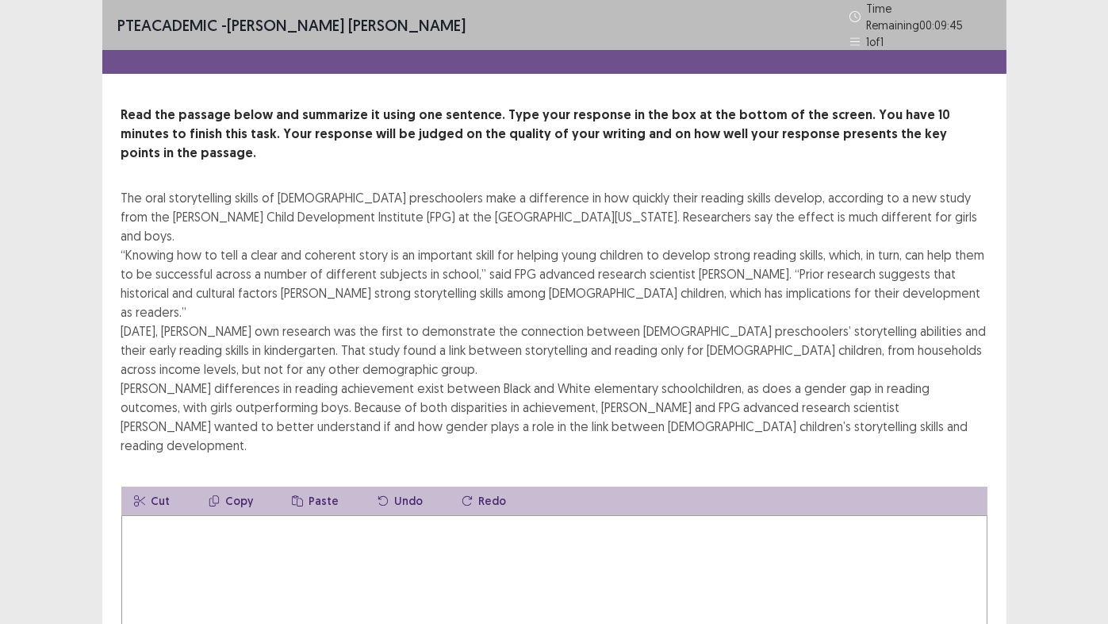
click at [384, 519] on textarea at bounding box center [554, 602] width 866 height 175
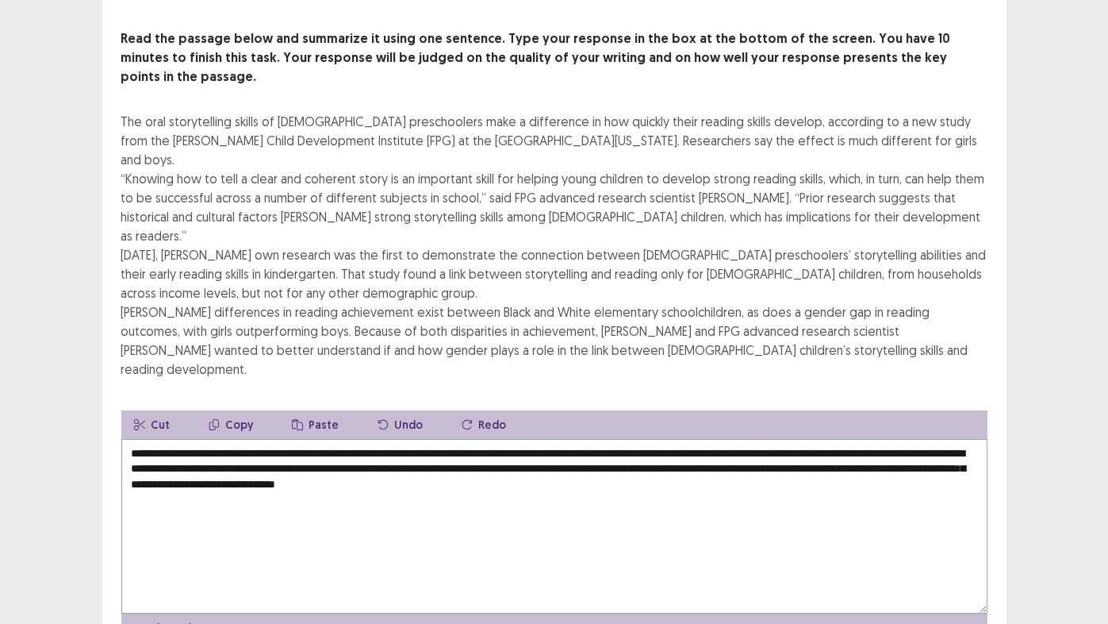
scroll to position [79, 0]
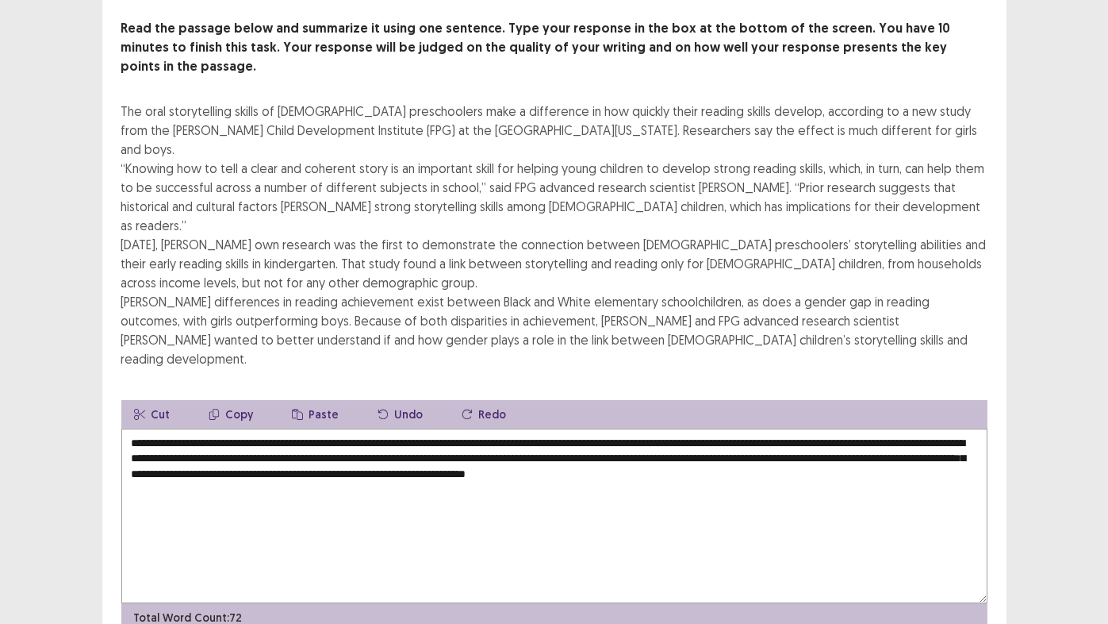
click at [467, 428] on textarea "**********" at bounding box center [554, 515] width 866 height 175
drag, startPoint x: 895, startPoint y: 402, endPoint x: 924, endPoint y: 405, distance: 29.4
click at [924, 428] on textarea "**********" at bounding box center [554, 515] width 866 height 175
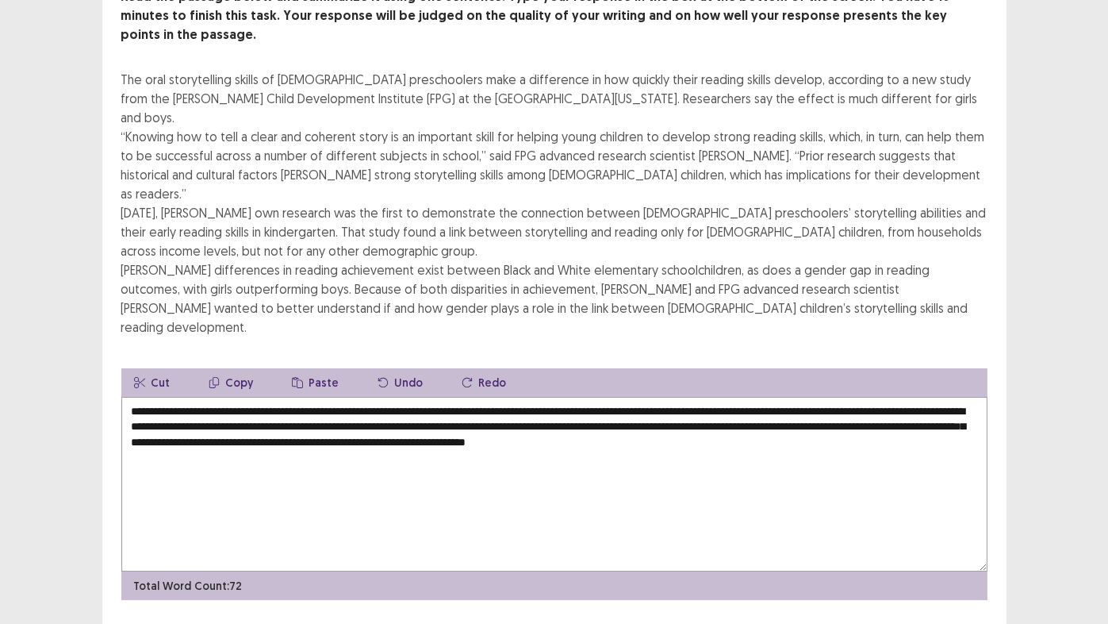
scroll to position [118, 0]
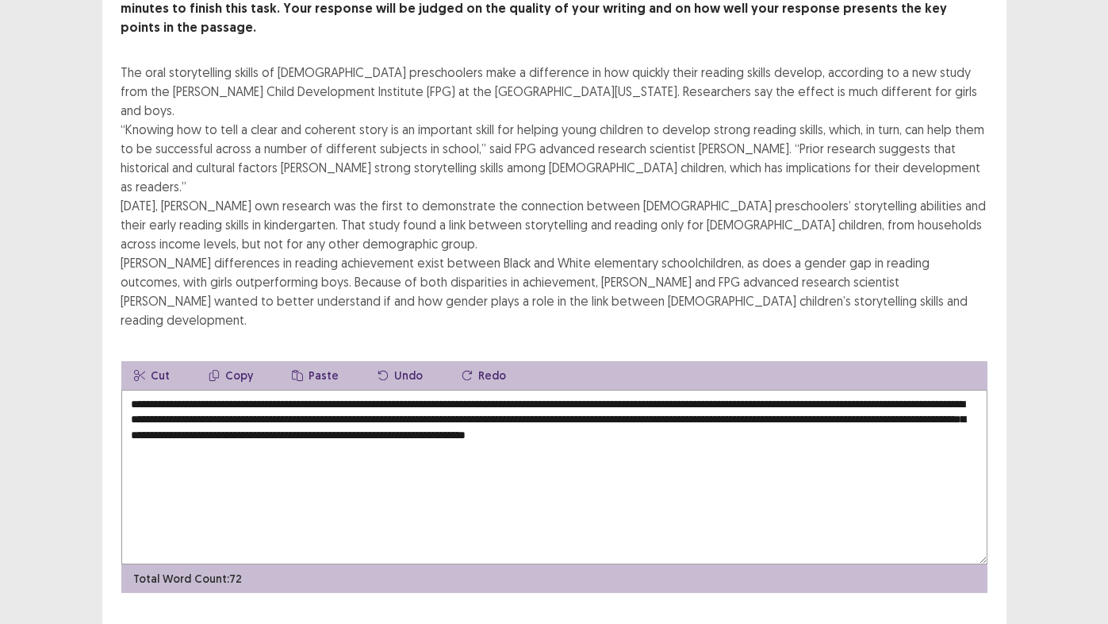
click at [311, 389] on textarea "**********" at bounding box center [554, 476] width 866 height 175
type textarea "**********"
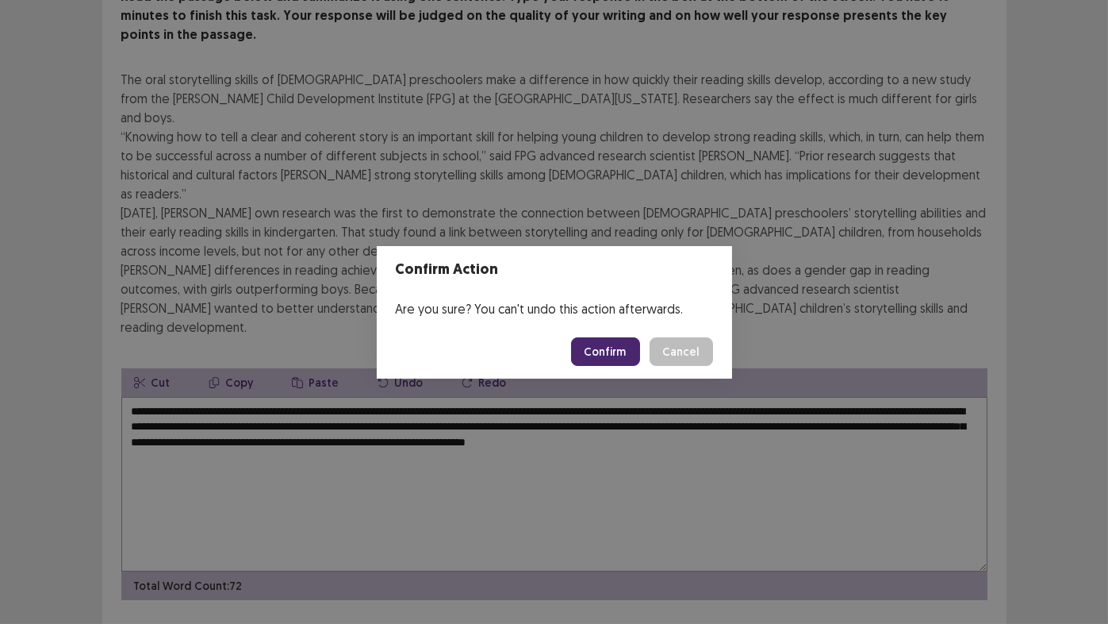
click at [608, 344] on button "Confirm" at bounding box center [605, 351] width 69 height 29
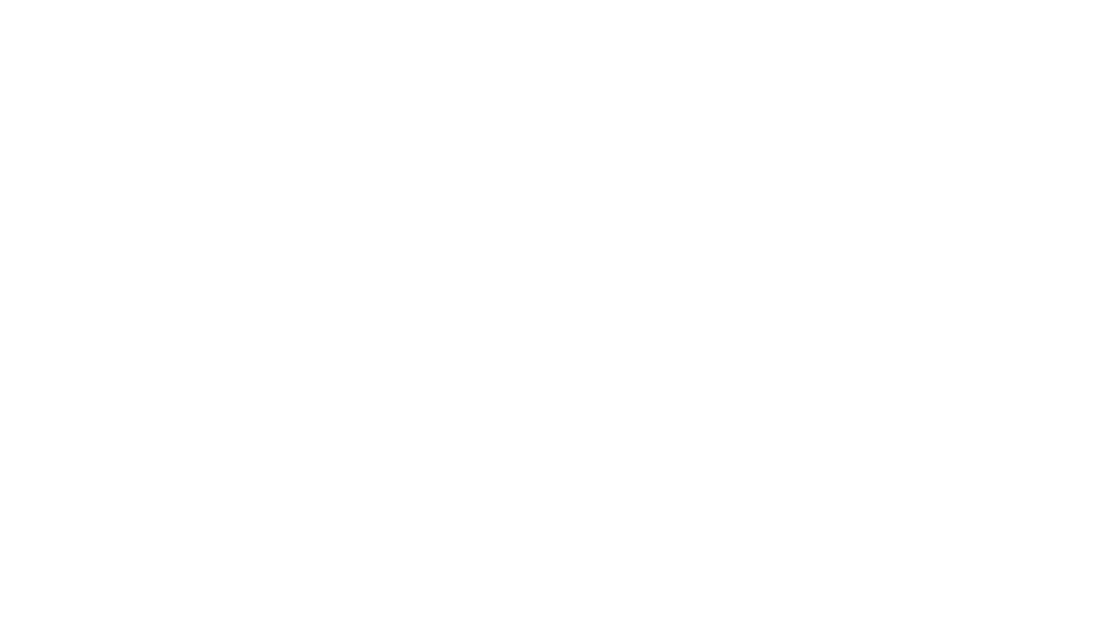
scroll to position [0, 0]
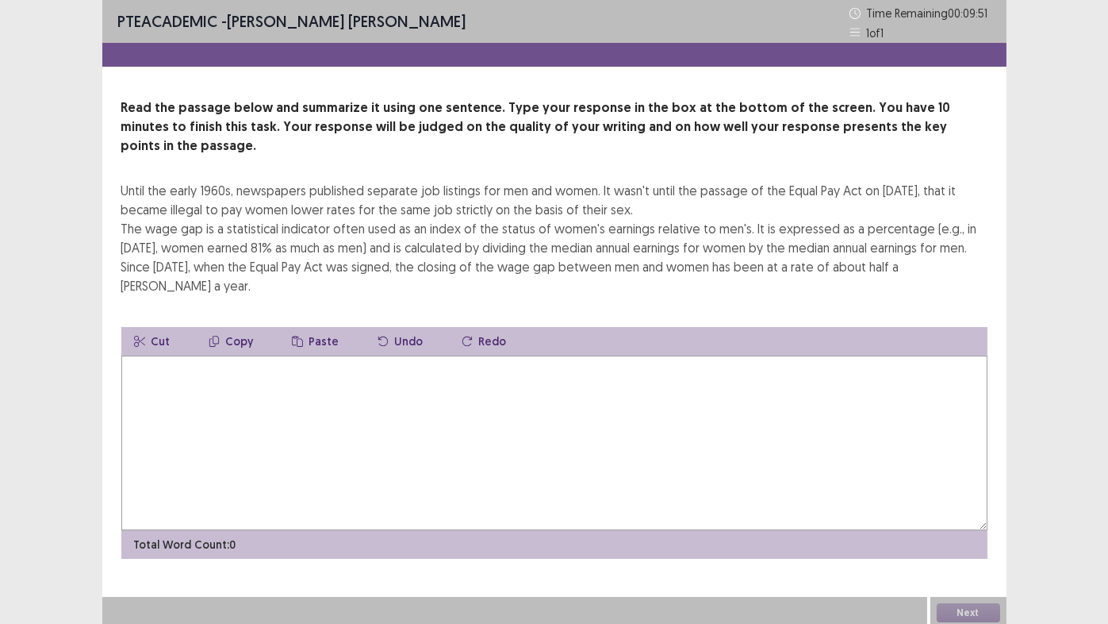
click at [224, 355] on textarea at bounding box center [554, 442] width 866 height 175
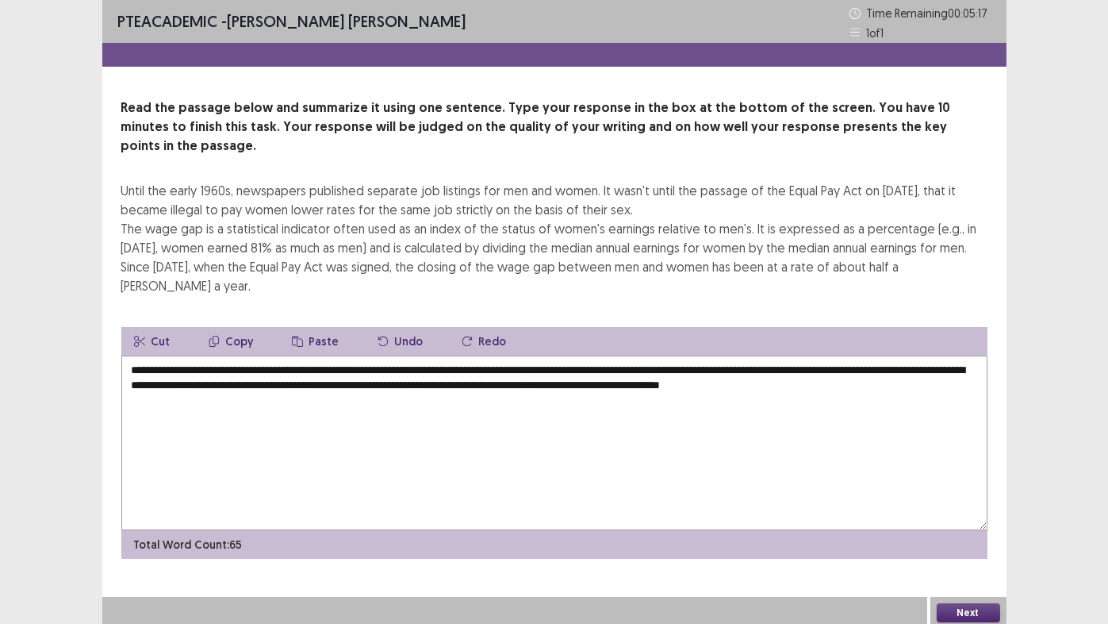
click at [965, 355] on textarea "**********" at bounding box center [554, 442] width 866 height 175
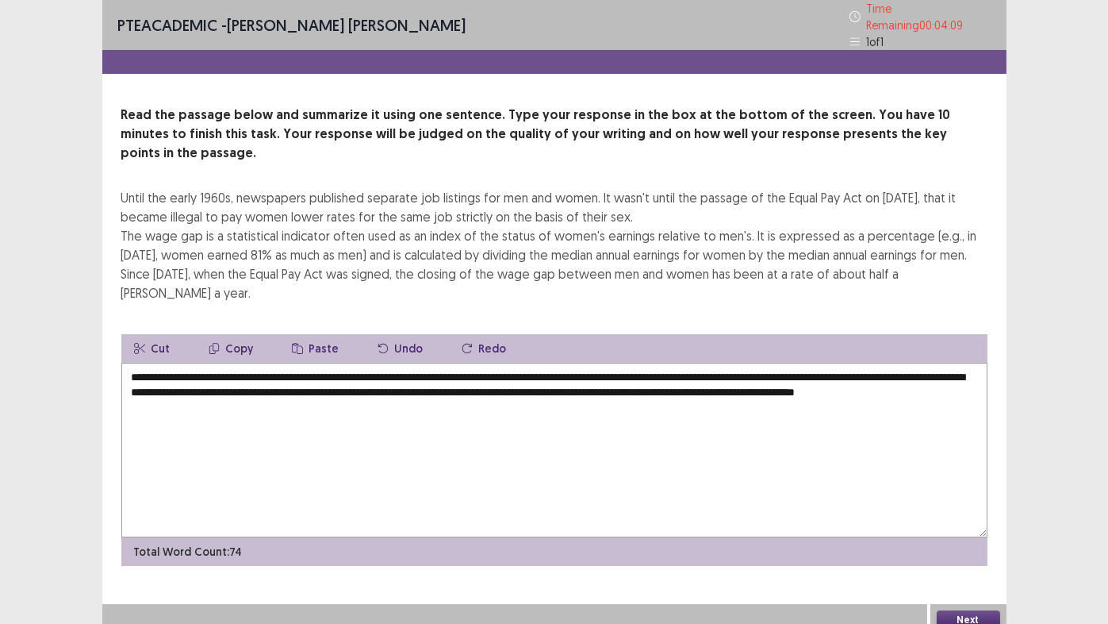
click at [316, 363] on textarea "**********" at bounding box center [554, 450] width 866 height 175
type textarea "**********"
click at [968, 519] on button "Next" at bounding box center [968, 619] width 63 height 19
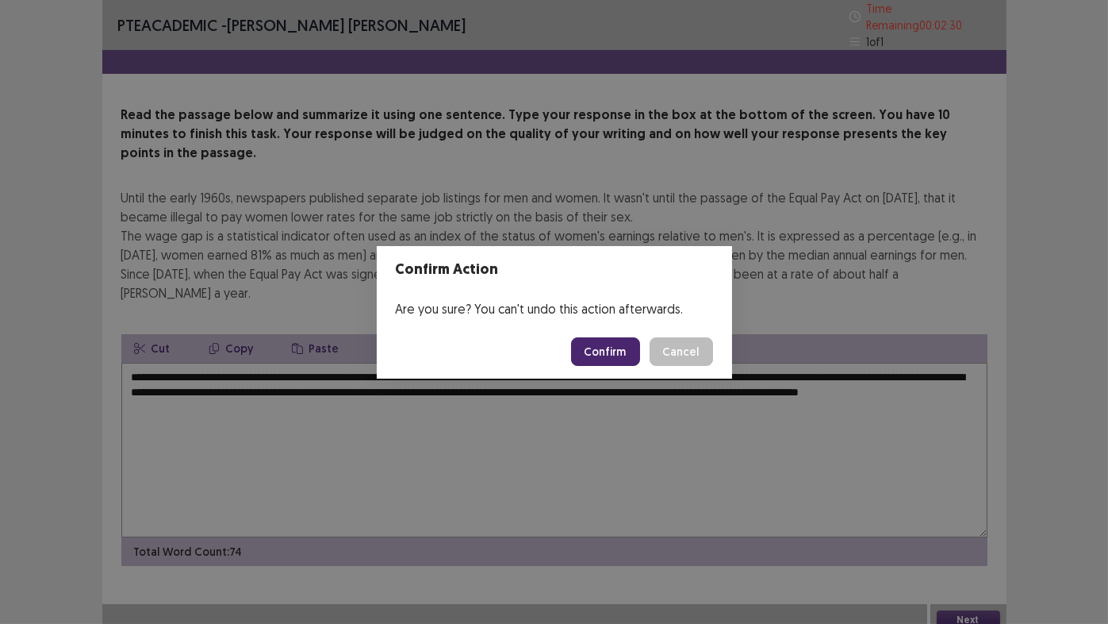
click at [605, 351] on button "Confirm" at bounding box center [605, 351] width 69 height 29
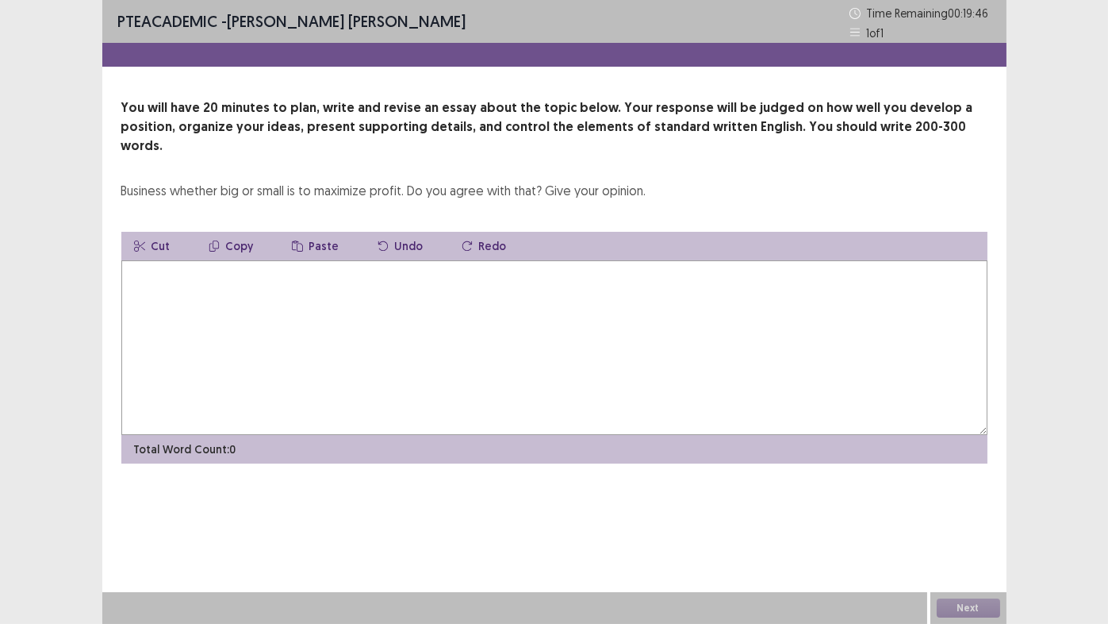
click at [206, 299] on textarea at bounding box center [554, 347] width 866 height 175
click at [302, 260] on textarea "**********" at bounding box center [554, 347] width 866 height 175
click at [481, 260] on textarea "**********" at bounding box center [554, 347] width 866 height 175
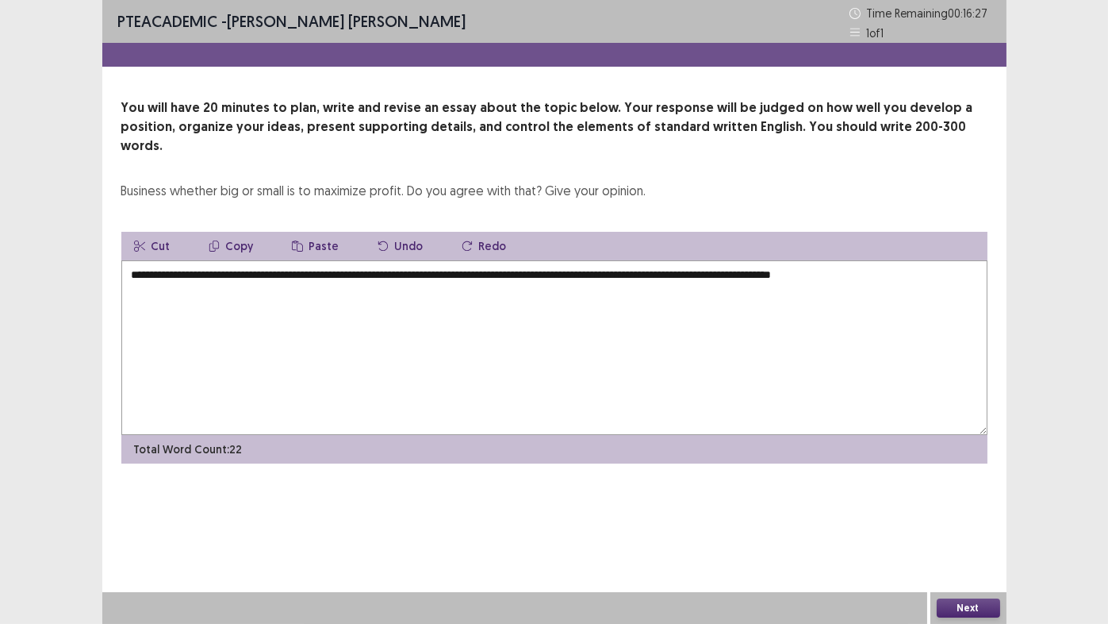
drag, startPoint x: 121, startPoint y: 168, endPoint x: 273, endPoint y: 173, distance: 152.4
click at [299, 181] on div "Business whether big or small is to maximize profit. Do you agree with that? Gi…" at bounding box center [383, 190] width 525 height 19
click at [271, 181] on div "Business whether big or small is to maximize profit. Do you agree with that? Gi…" at bounding box center [383, 190] width 525 height 19
click at [926, 260] on textarea "**********" at bounding box center [554, 347] width 866 height 175
click at [366, 273] on textarea "**********" at bounding box center [554, 347] width 866 height 175
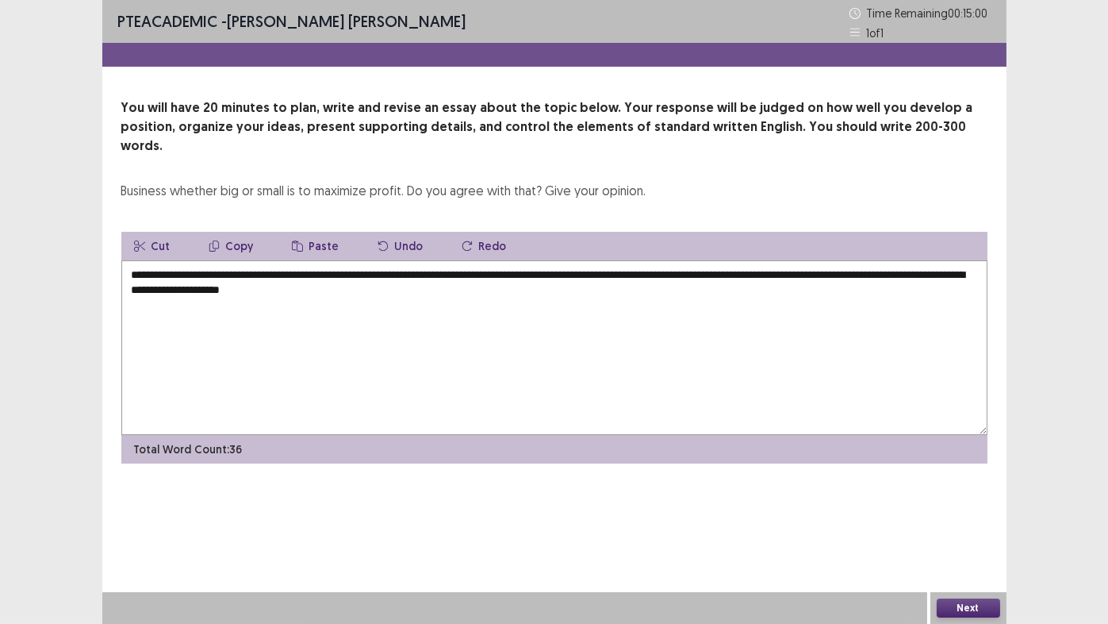
click at [420, 274] on textarea "**********" at bounding box center [554, 347] width 866 height 175
click at [339, 271] on textarea "**********" at bounding box center [554, 347] width 866 height 175
click at [505, 271] on textarea "**********" at bounding box center [554, 347] width 866 height 175
click at [592, 271] on textarea "**********" at bounding box center [554, 347] width 866 height 175
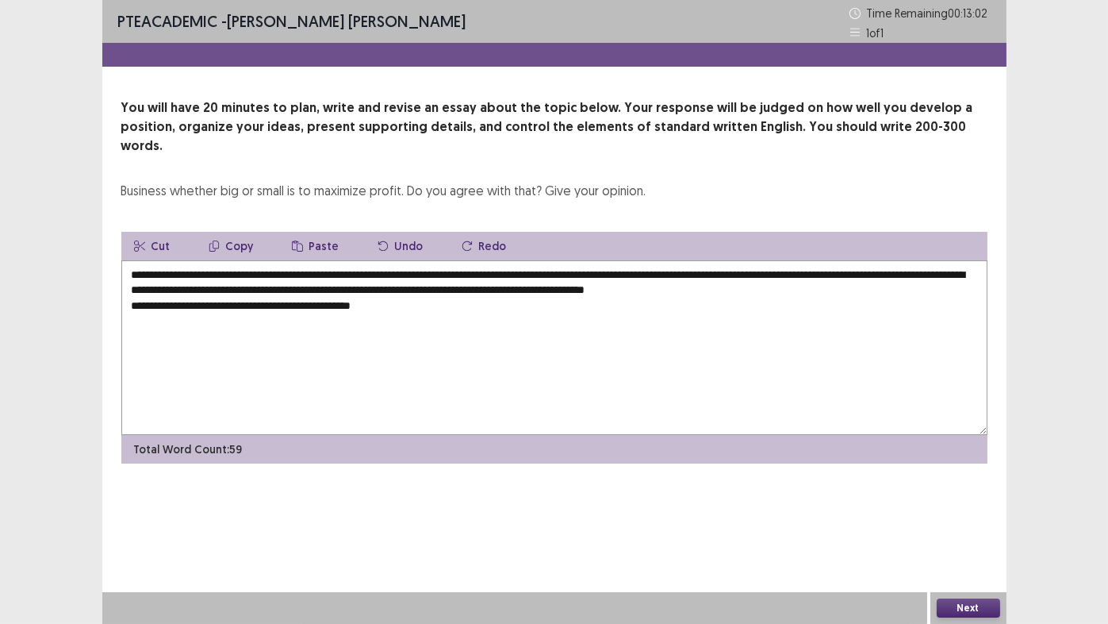
click at [389, 286] on textarea "**********" at bounding box center [554, 347] width 866 height 175
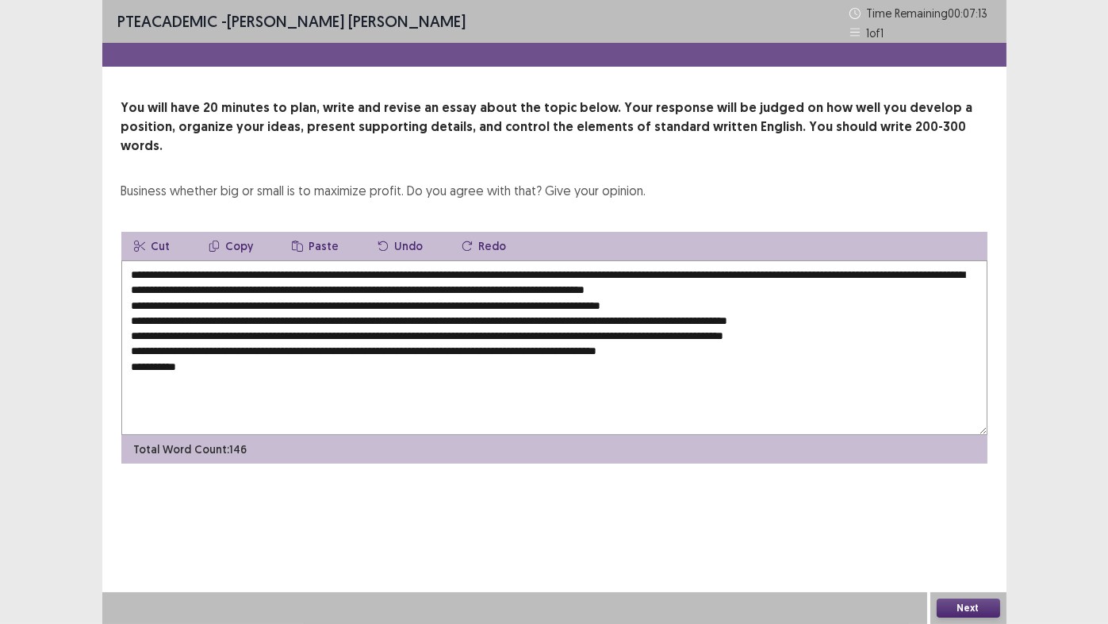
drag, startPoint x: 205, startPoint y: 300, endPoint x: 516, endPoint y: 302, distance: 311.0
click at [516, 302] on textarea "**********" at bounding box center [554, 347] width 866 height 175
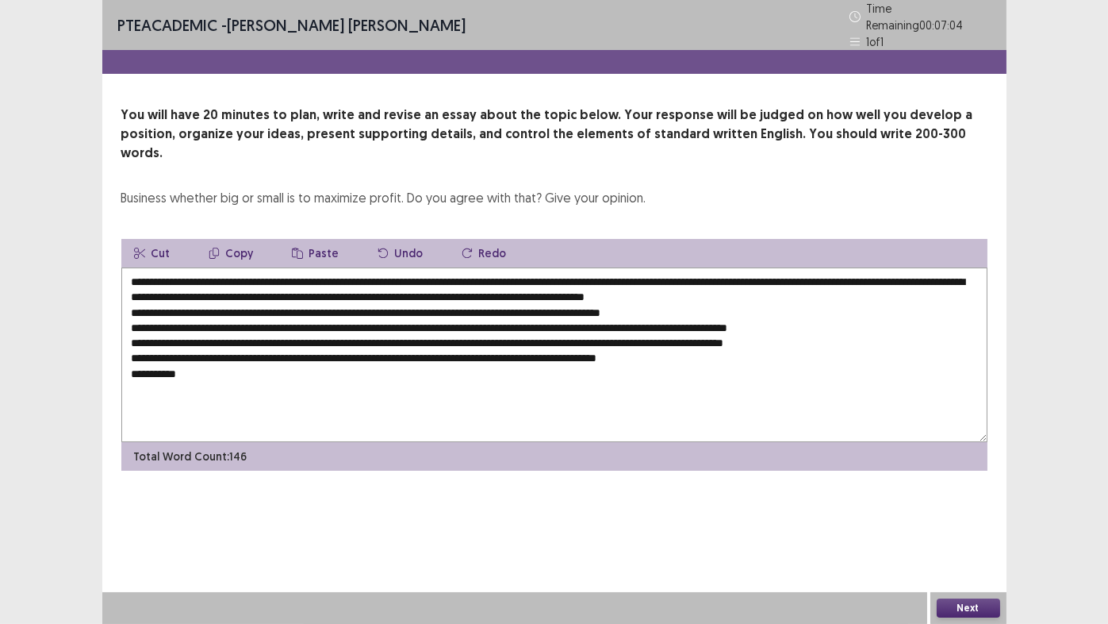
click at [222, 347] on textarea "**********" at bounding box center [554, 354] width 866 height 175
paste textarea "**********"
click at [319, 350] on textarea "**********" at bounding box center [554, 354] width 866 height 175
click at [498, 347] on textarea "**********" at bounding box center [554, 354] width 866 height 175
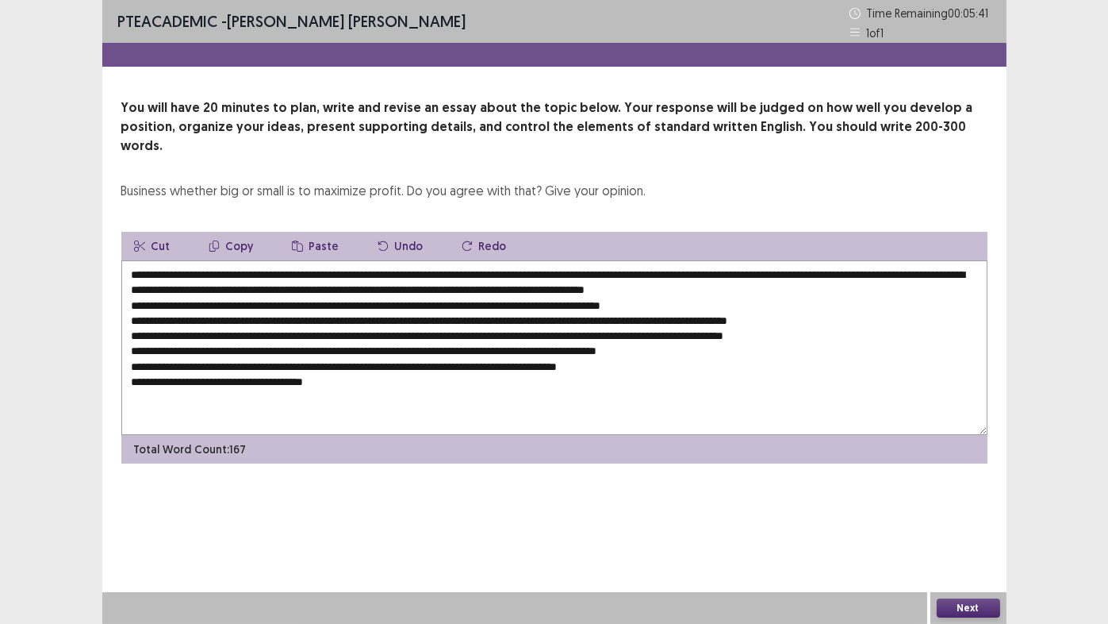
drag, startPoint x: 408, startPoint y: 283, endPoint x: 702, endPoint y: 288, distance: 294.3
click at [702, 288] on textarea "**********" at bounding box center [554, 347] width 866 height 175
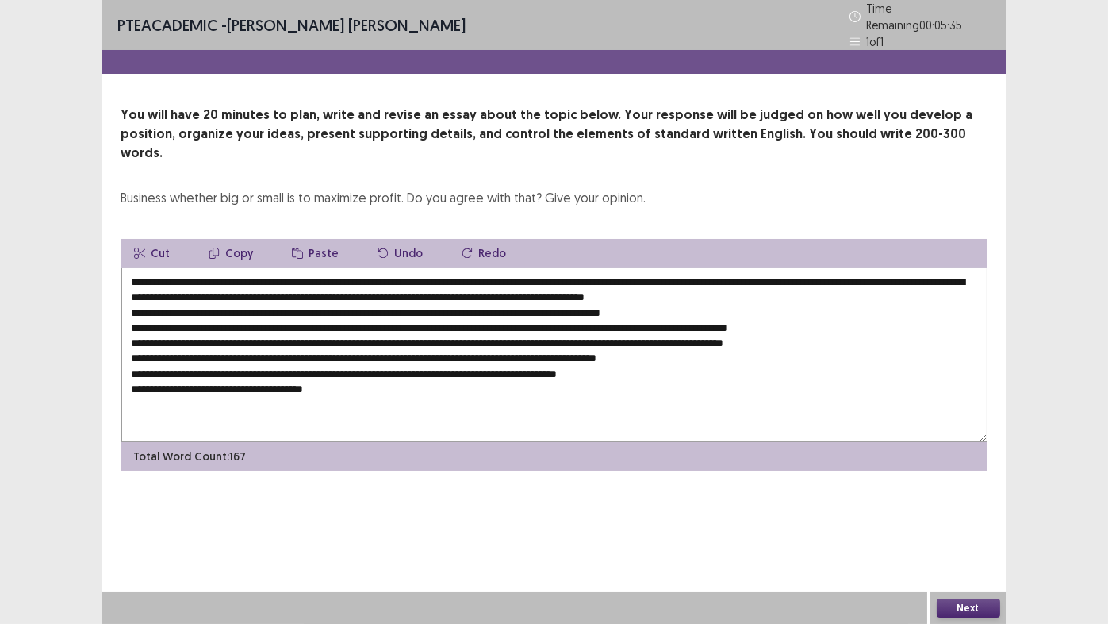
click at [345, 372] on textarea "**********" at bounding box center [554, 354] width 866 height 175
paste textarea "**********"
click at [363, 363] on textarea at bounding box center [554, 354] width 866 height 175
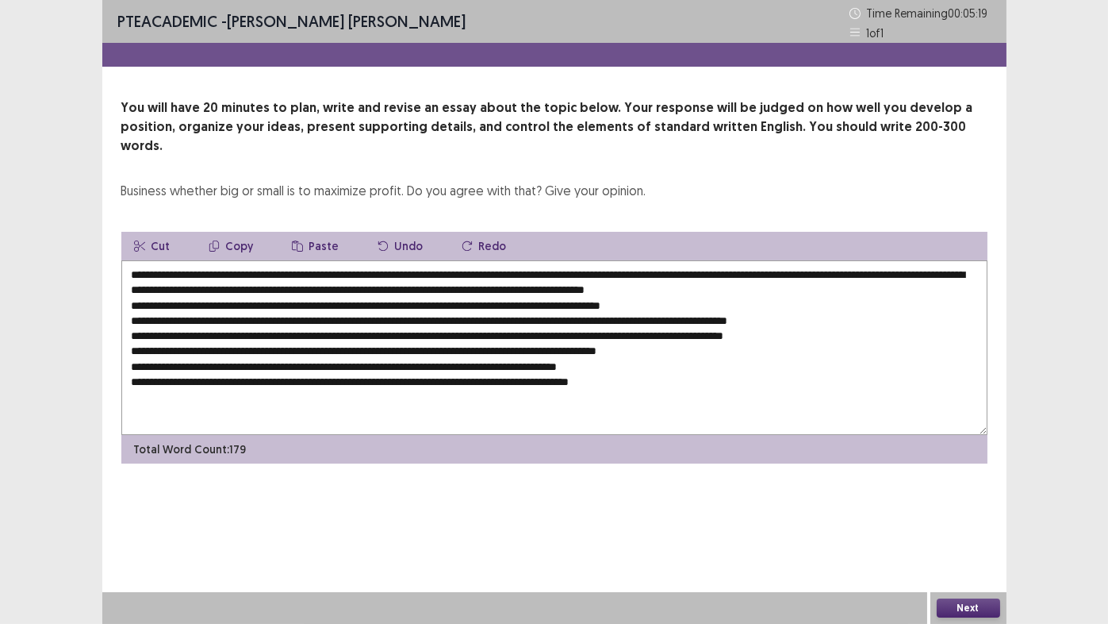
click at [435, 360] on textarea at bounding box center [554, 347] width 866 height 175
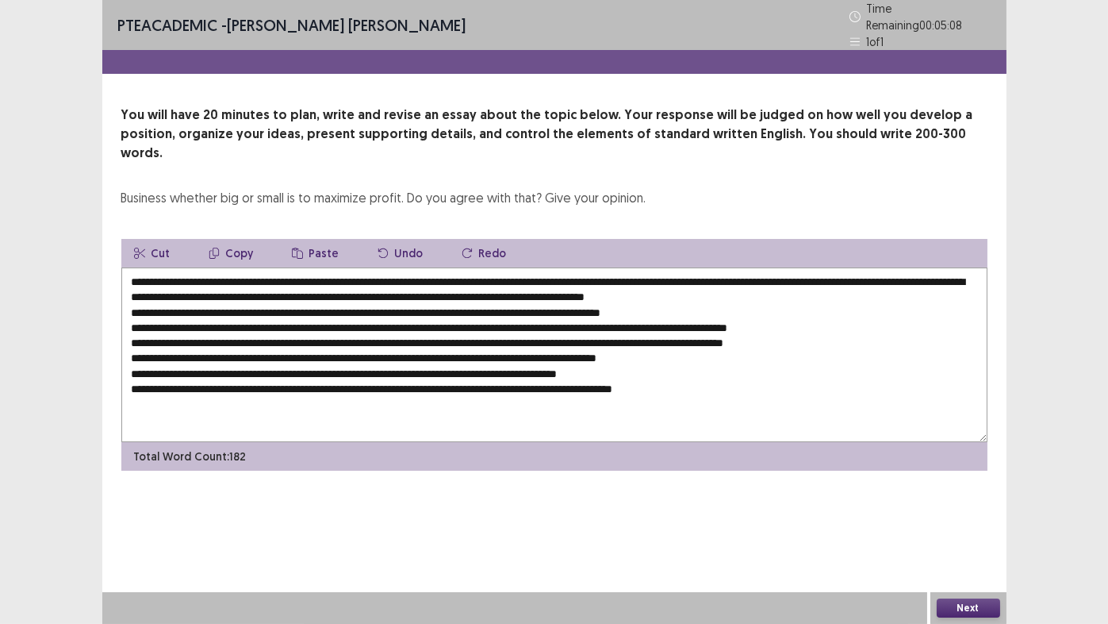
drag, startPoint x: 740, startPoint y: 364, endPoint x: 486, endPoint y: 375, distance: 254.1
click at [486, 375] on textarea at bounding box center [554, 354] width 866 height 175
drag, startPoint x: 184, startPoint y: 347, endPoint x: 317, endPoint y: 343, distance: 132.5
click at [317, 343] on textarea at bounding box center [554, 354] width 866 height 175
click at [519, 358] on textarea at bounding box center [554, 354] width 866 height 175
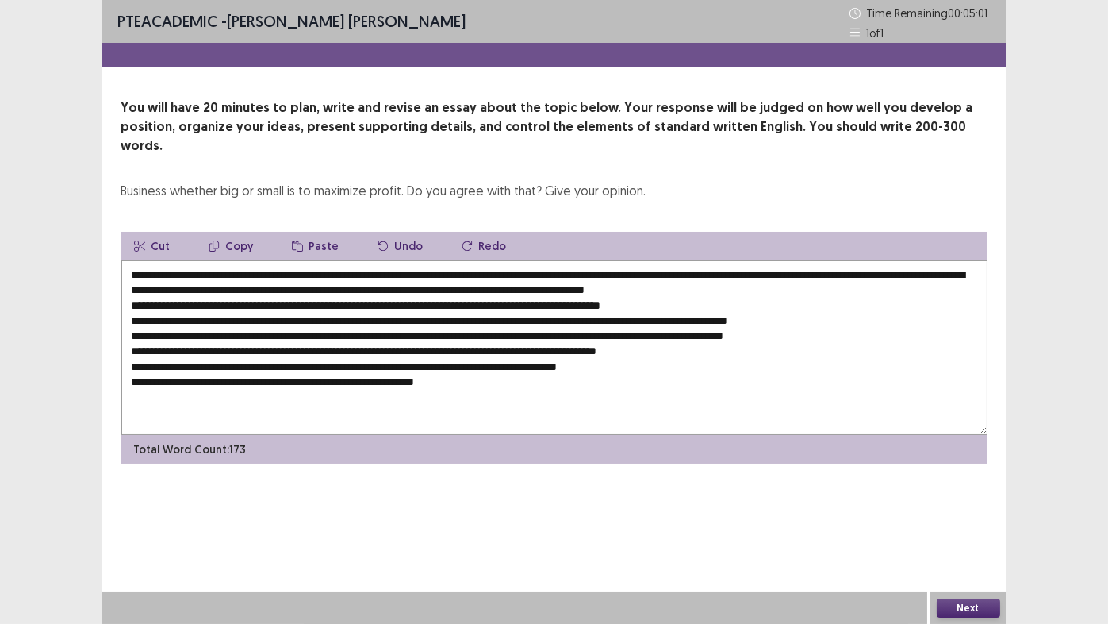
paste textarea "**********"
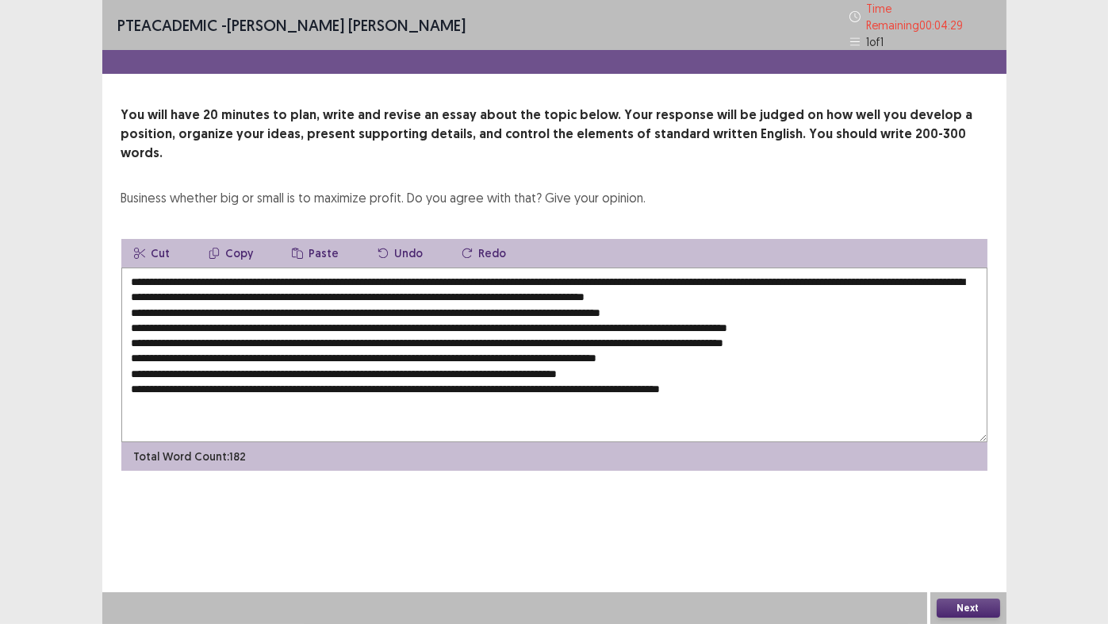
click at [764, 362] on textarea at bounding box center [554, 354] width 866 height 175
click at [794, 356] on textarea at bounding box center [554, 354] width 866 height 175
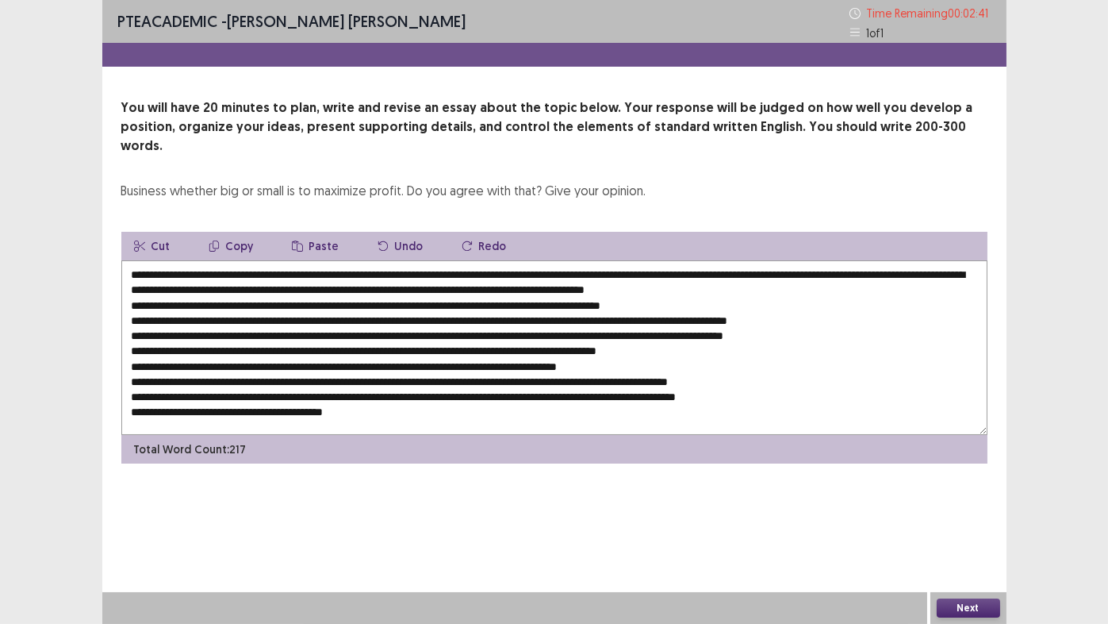
click at [214, 391] on textarea at bounding box center [554, 347] width 866 height 175
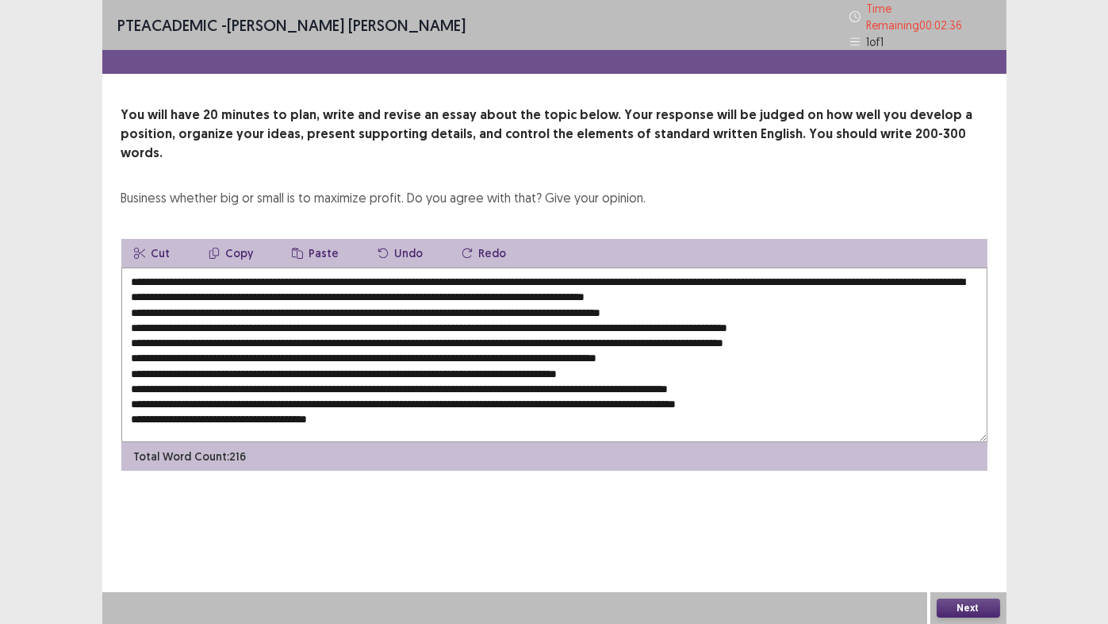
click at [292, 392] on textarea at bounding box center [554, 354] width 866 height 175
drag, startPoint x: 298, startPoint y: 389, endPoint x: 273, endPoint y: 396, distance: 26.4
click at [275, 396] on textarea at bounding box center [554, 354] width 866 height 175
click at [356, 391] on textarea at bounding box center [554, 354] width 866 height 175
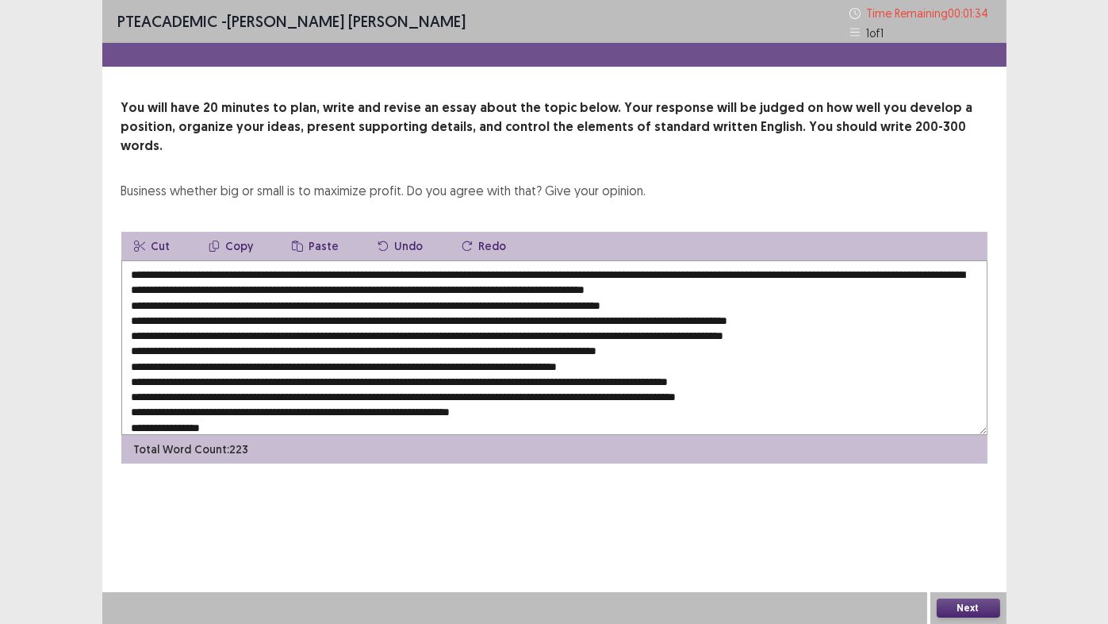
drag, startPoint x: 377, startPoint y: 255, endPoint x: 478, endPoint y: 247, distance: 101.0
click at [478, 260] on textarea at bounding box center [554, 347] width 866 height 175
click at [474, 40] on div "PTE academic - [PERSON_NAME] [PERSON_NAME] Time Remaining 00 : 01 : 34 1 of 1" at bounding box center [554, 21] width 904 height 43
drag, startPoint x: 321, startPoint y: 271, endPoint x: 405, endPoint y: 272, distance: 84.1
click at [405, 272] on textarea at bounding box center [554, 347] width 866 height 175
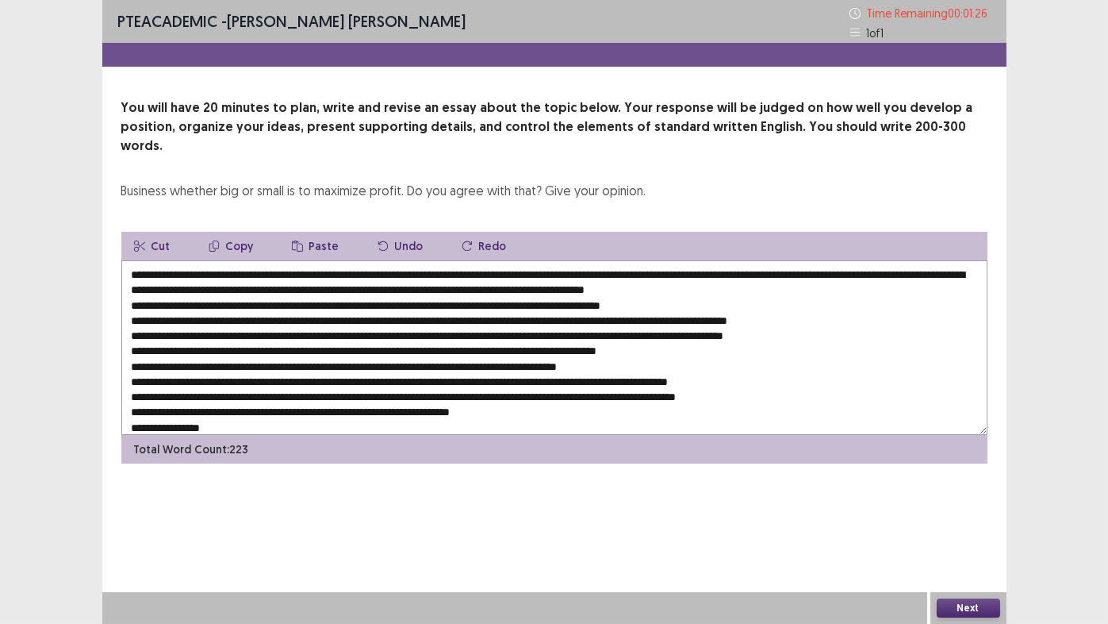
click at [253, 408] on textarea at bounding box center [554, 347] width 866 height 175
paste textarea "**********"
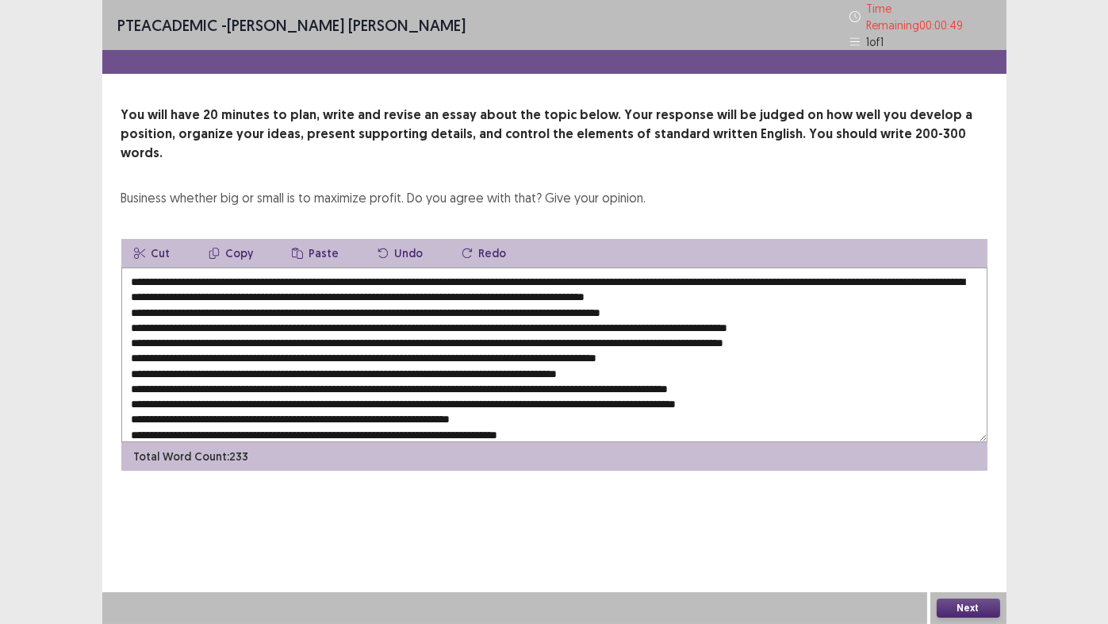
scroll to position [16, 0]
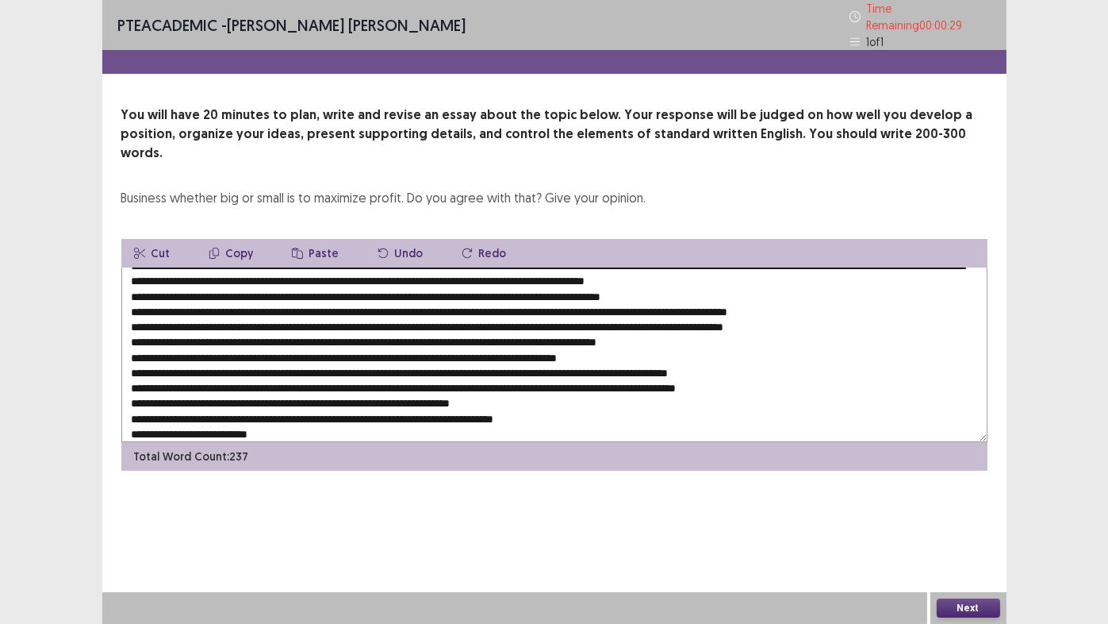
click at [324, 402] on textarea at bounding box center [554, 354] width 866 height 175
drag, startPoint x: 324, startPoint y: 401, endPoint x: 707, endPoint y: 301, distance: 395.4
click at [707, 301] on textarea at bounding box center [554, 354] width 866 height 175
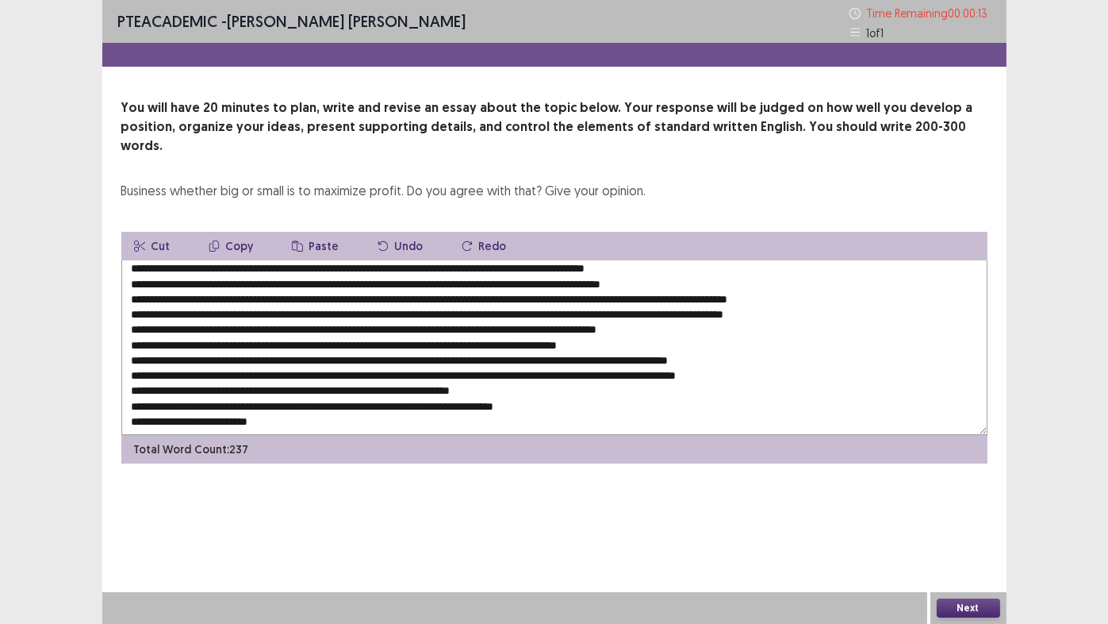
scroll to position [22, 0]
type textarea "**********"
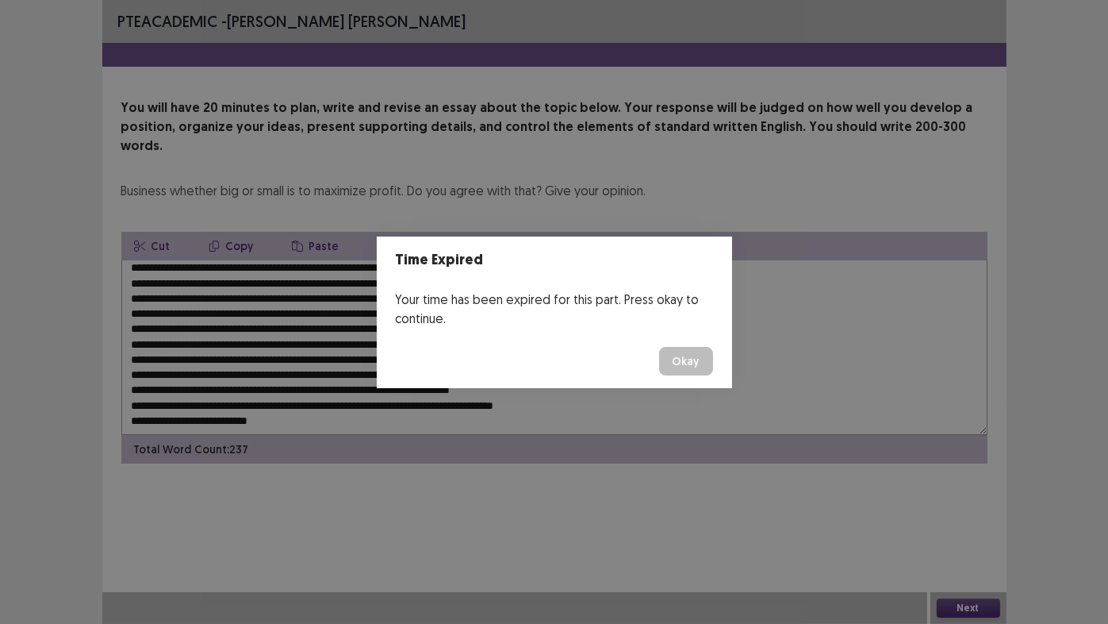
click at [693, 352] on button "Okay" at bounding box center [686, 361] width 54 height 29
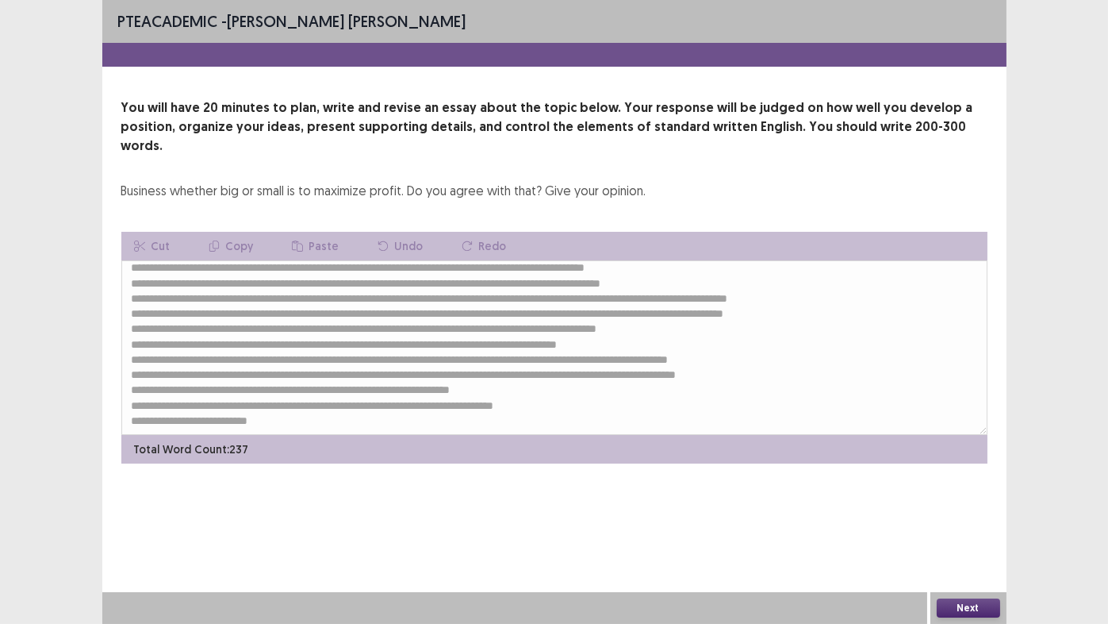
click at [975, 519] on button "Next" at bounding box center [968, 607] width 63 height 19
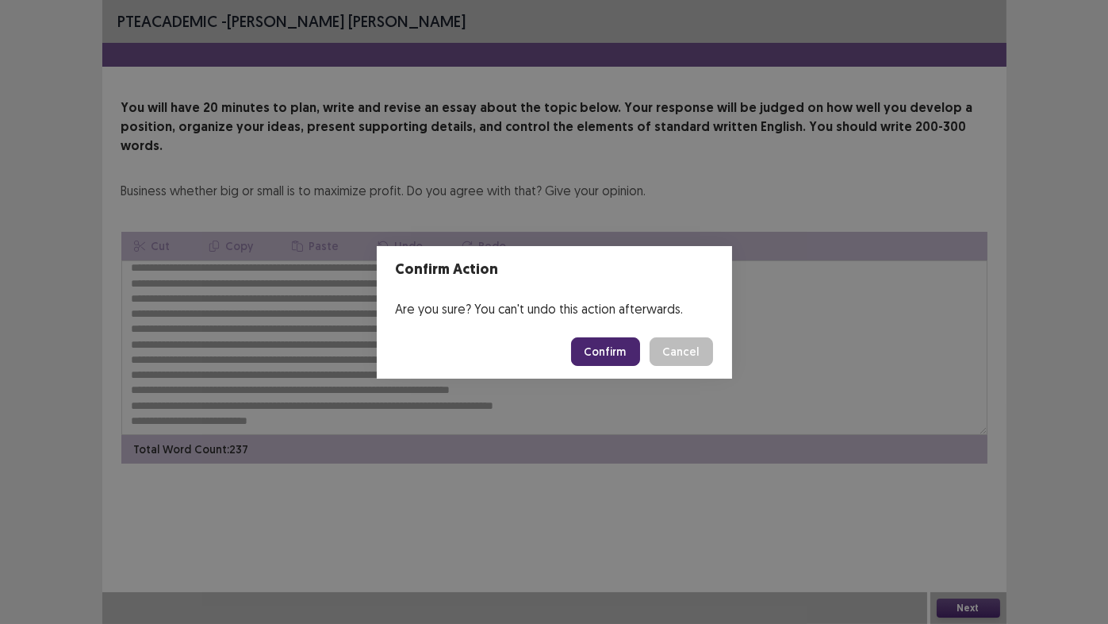
click at [598, 353] on button "Confirm" at bounding box center [605, 351] width 69 height 29
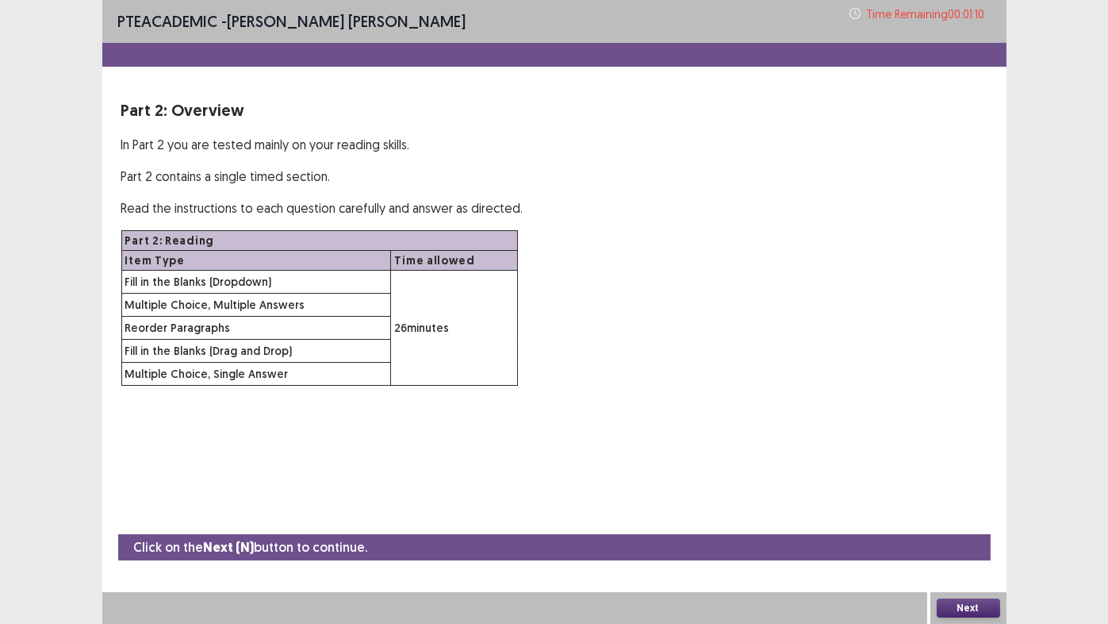
click at [957, 519] on button "Next" at bounding box center [968, 607] width 63 height 19
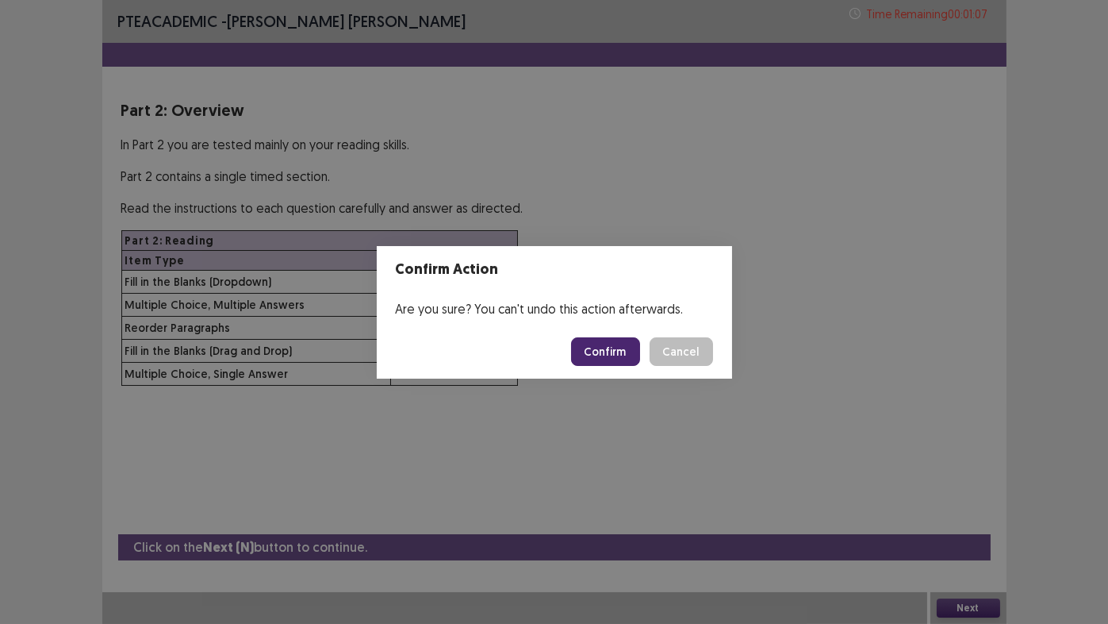
click at [616, 355] on button "Confirm" at bounding box center [605, 351] width 69 height 29
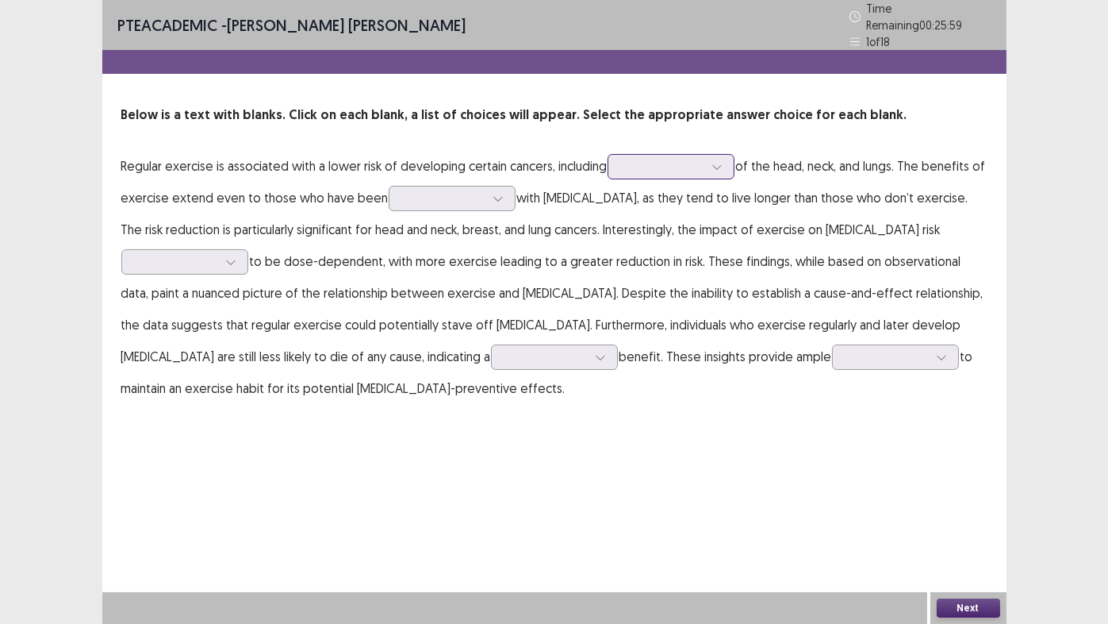
click at [690, 159] on div at bounding box center [662, 166] width 82 height 15
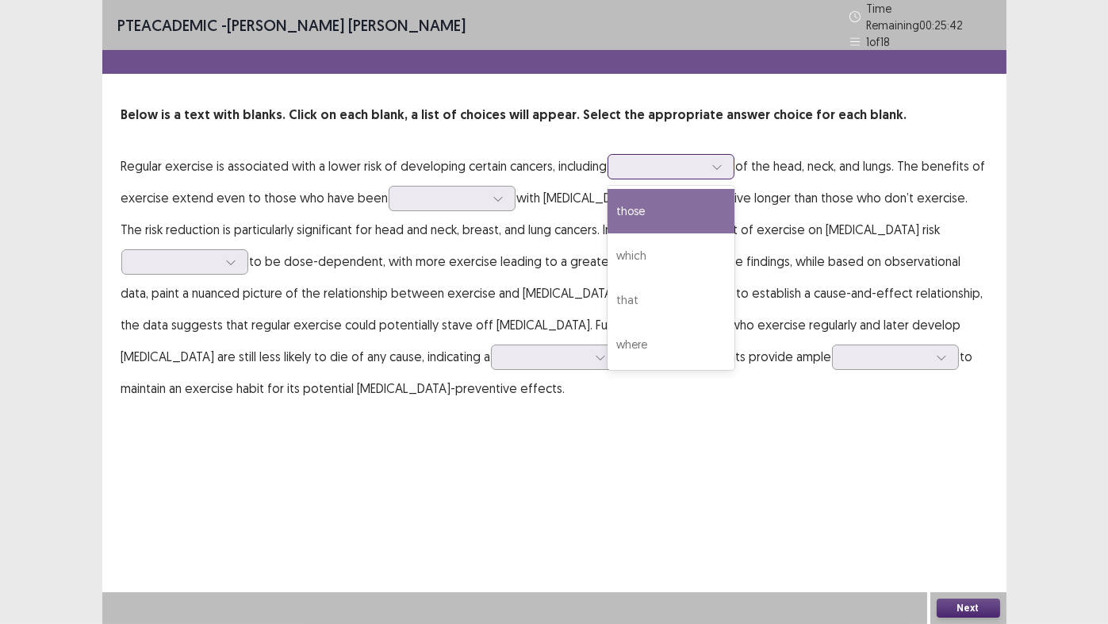
click at [651, 201] on div "those" at bounding box center [671, 211] width 127 height 44
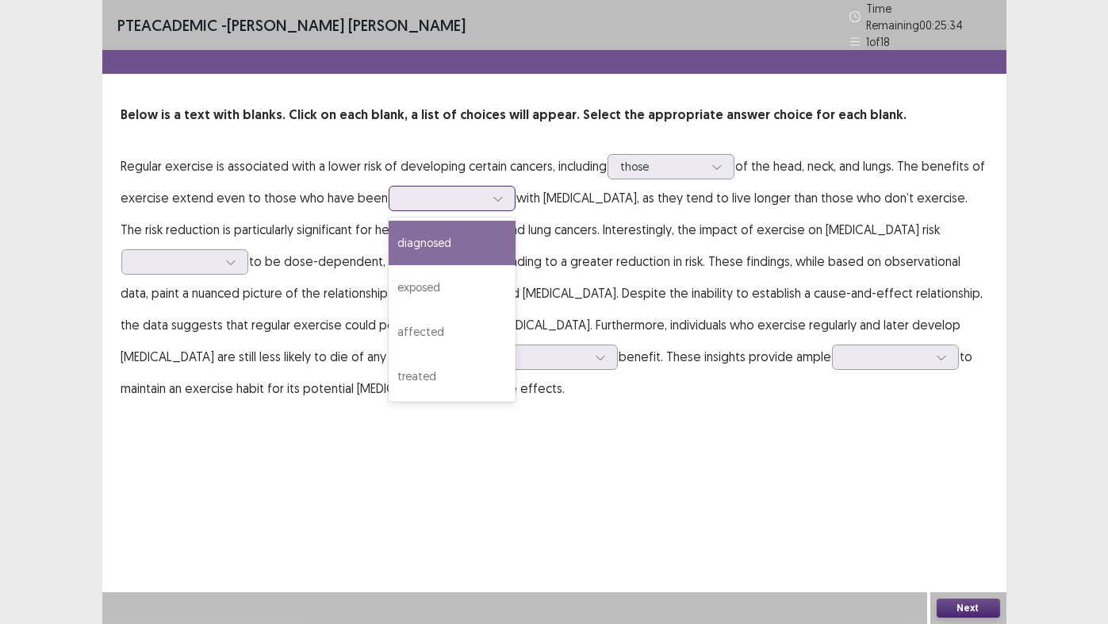
click at [432, 193] on div at bounding box center [443, 197] width 82 height 15
click at [409, 239] on div "diagnosed" at bounding box center [452, 243] width 127 height 44
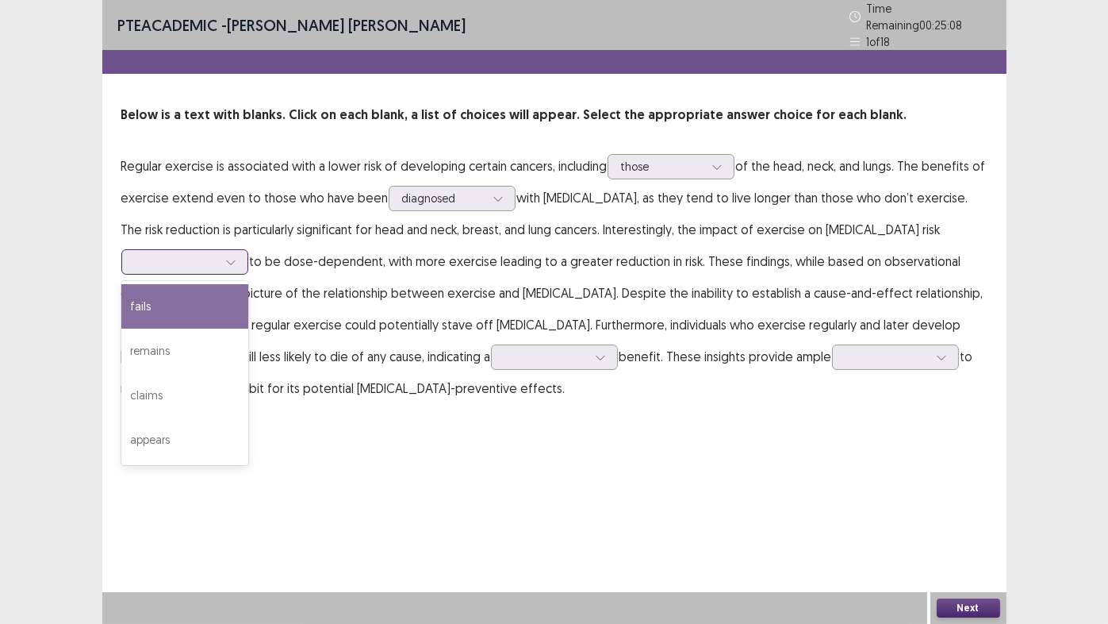
click at [217, 254] on div at bounding box center [176, 261] width 82 height 15
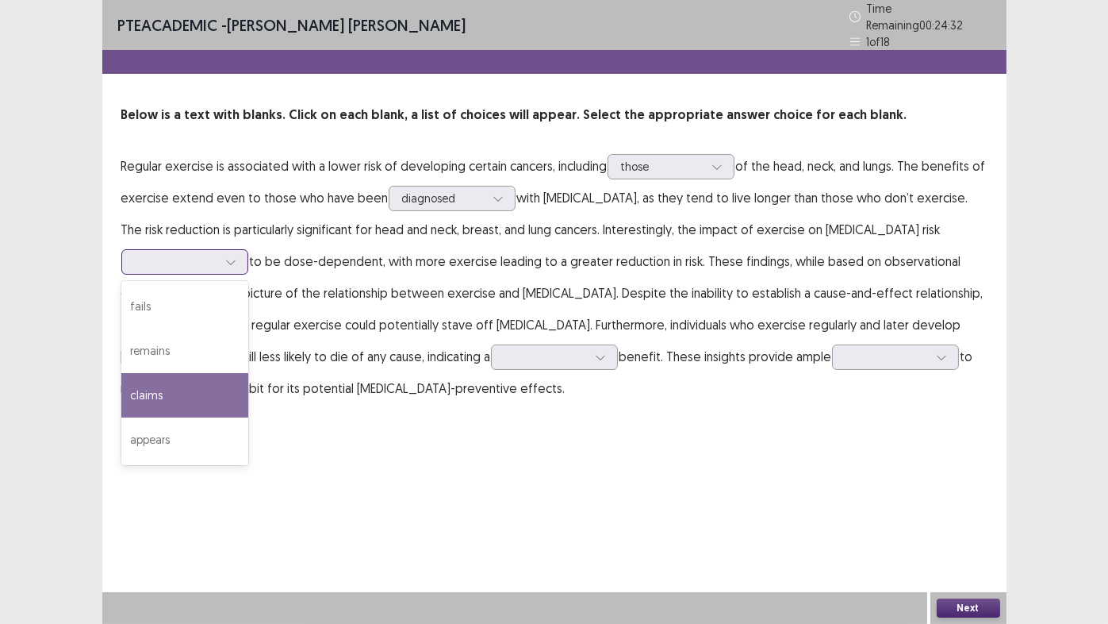
click at [248, 373] on div "claims" at bounding box center [184, 395] width 127 height 44
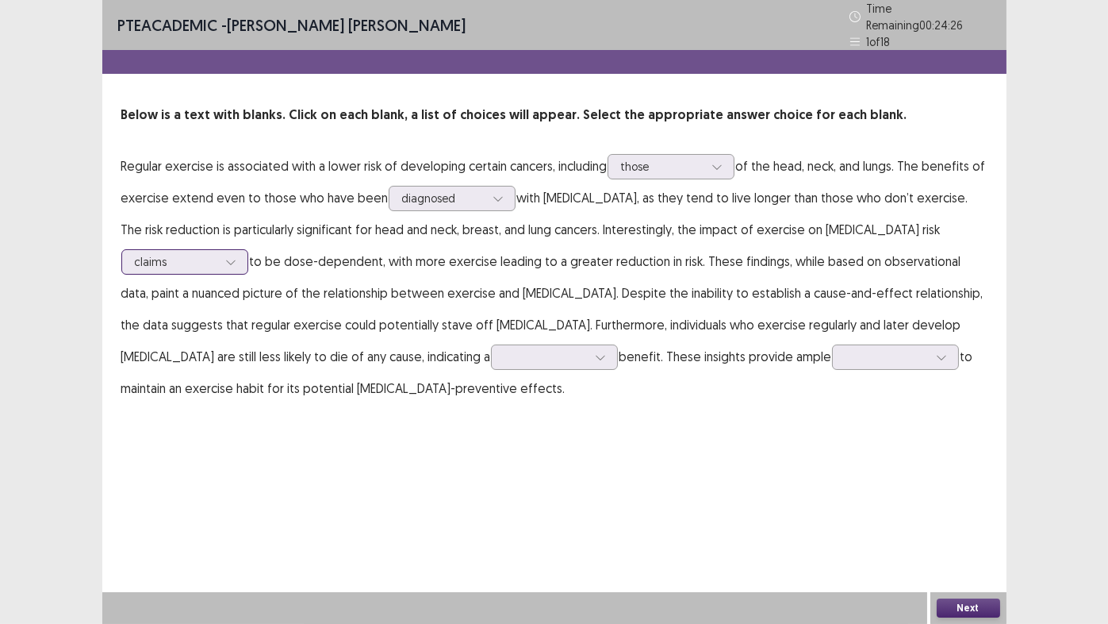
click at [217, 254] on div at bounding box center [176, 261] width 82 height 15
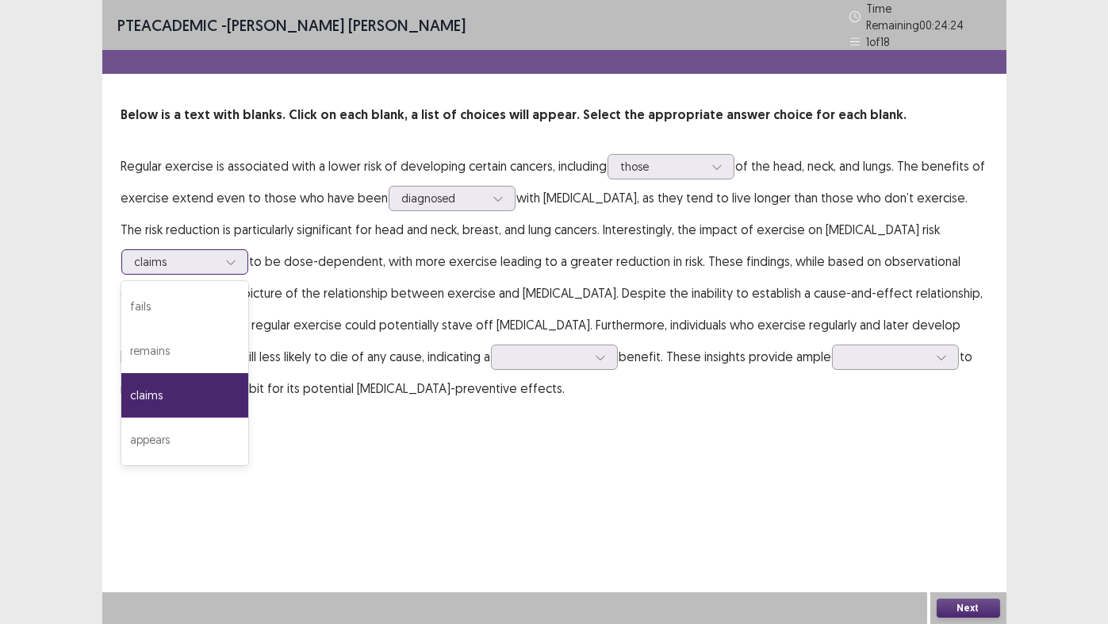
click at [217, 254] on div at bounding box center [176, 261] width 82 height 15
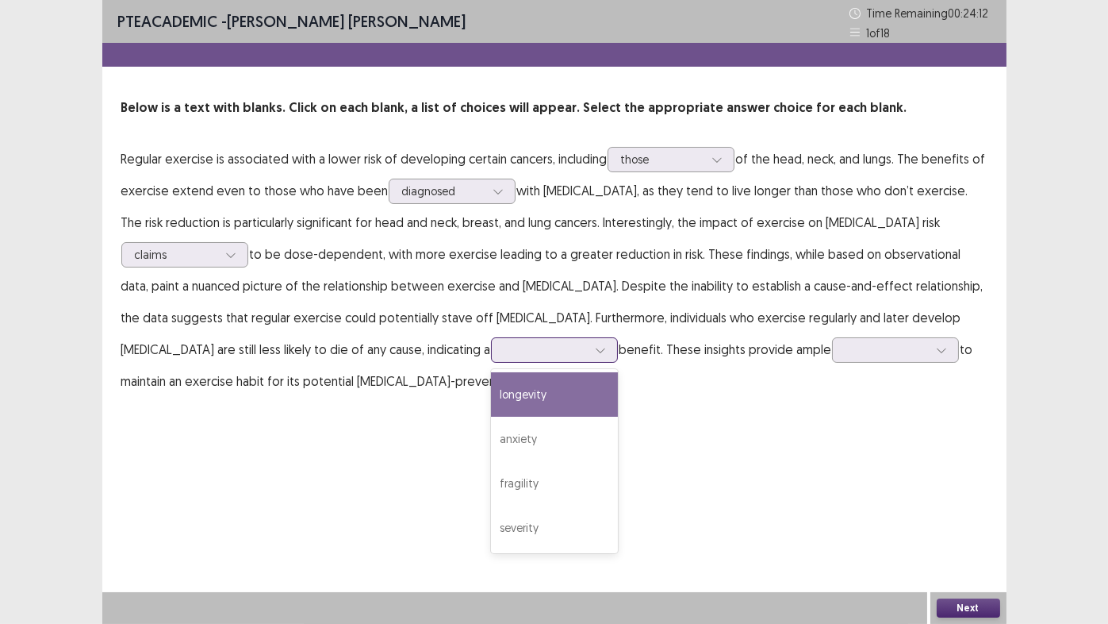
click at [505, 357] on div at bounding box center [546, 349] width 82 height 15
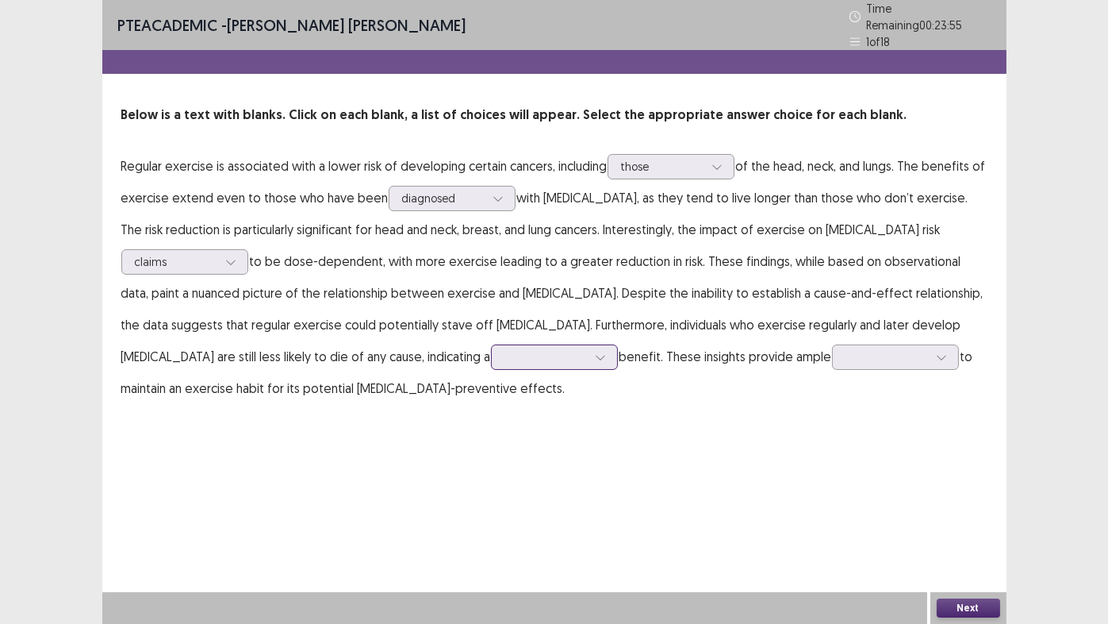
drag, startPoint x: 181, startPoint y: 366, endPoint x: 160, endPoint y: 353, distance: 24.2
click at [505, 353] on div at bounding box center [546, 356] width 82 height 15
click at [491, 397] on div "longevity" at bounding box center [554, 401] width 127 height 44
click at [589, 354] on div at bounding box center [601, 357] width 24 height 24
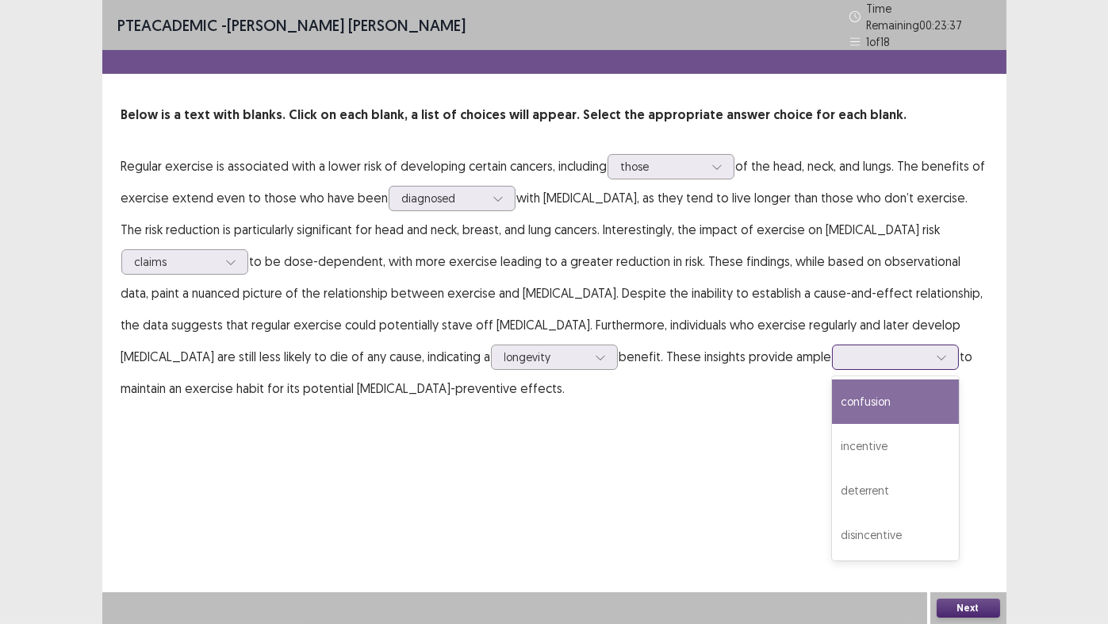
click at [846, 353] on div at bounding box center [887, 356] width 82 height 15
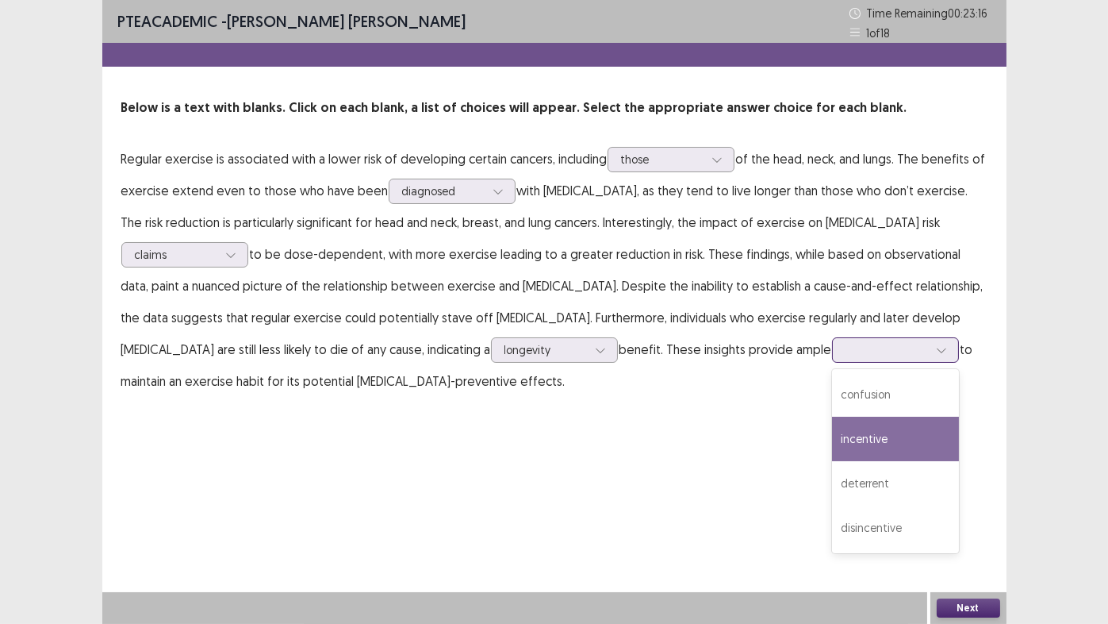
click at [832, 445] on div "incentive" at bounding box center [895, 438] width 127 height 44
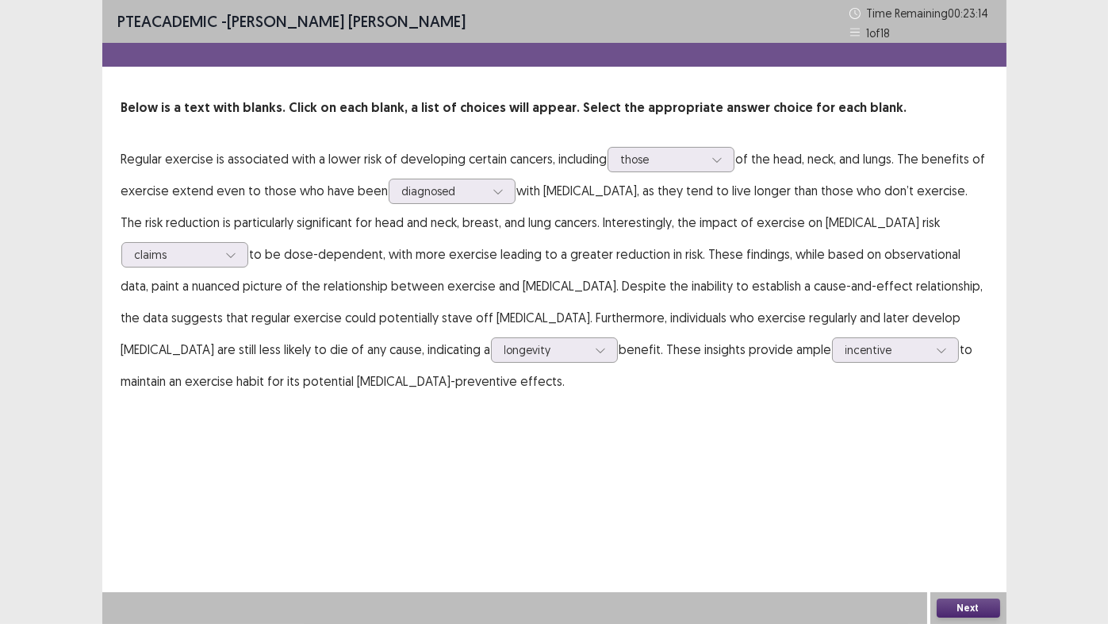
click at [977, 519] on button "Next" at bounding box center [968, 607] width 63 height 19
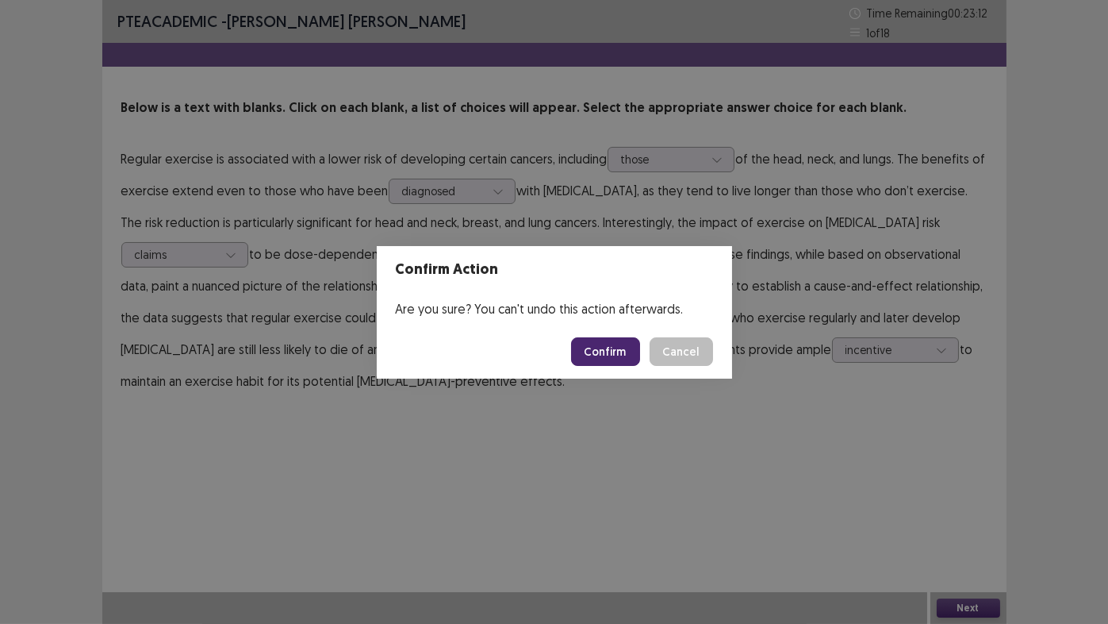
click at [607, 347] on button "Confirm" at bounding box center [605, 351] width 69 height 29
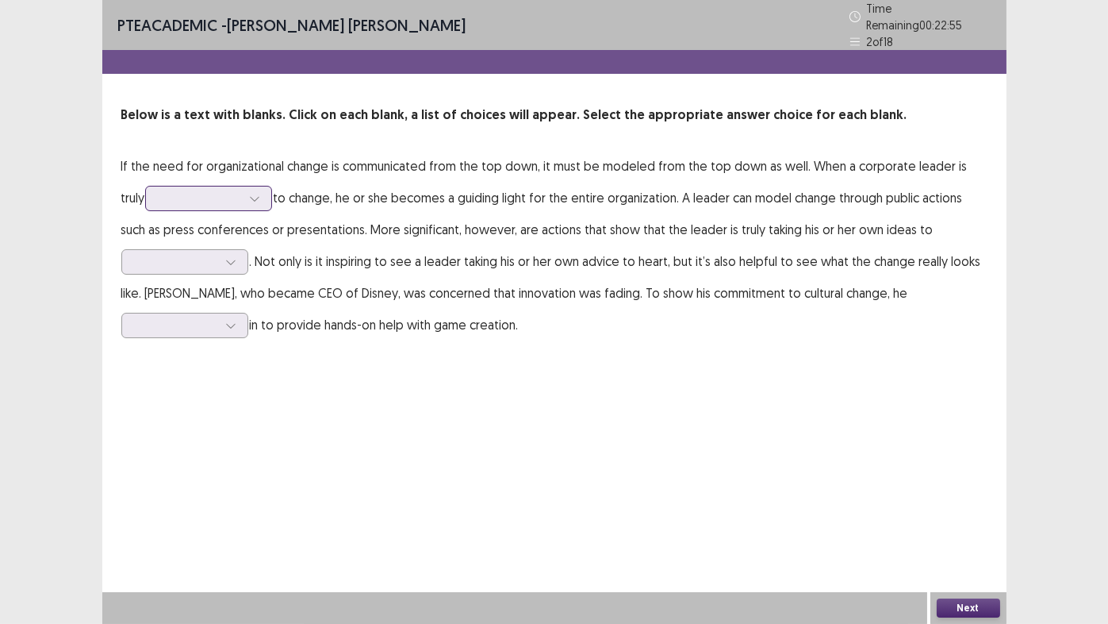
click at [178, 190] on div at bounding box center [200, 197] width 82 height 15
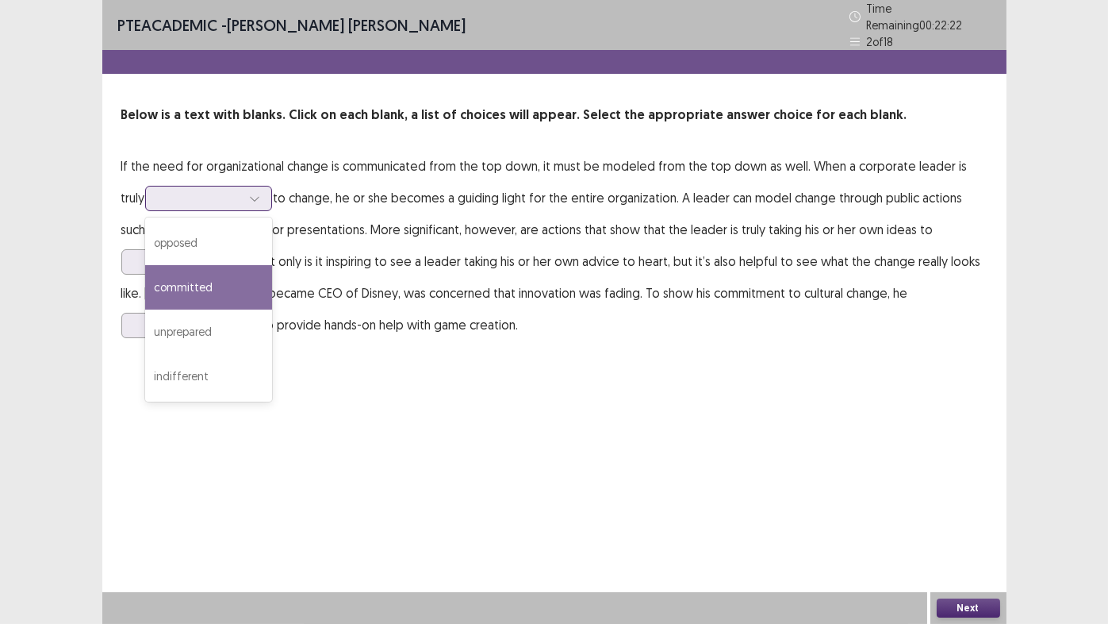
click at [159, 283] on div "committed" at bounding box center [208, 287] width 127 height 44
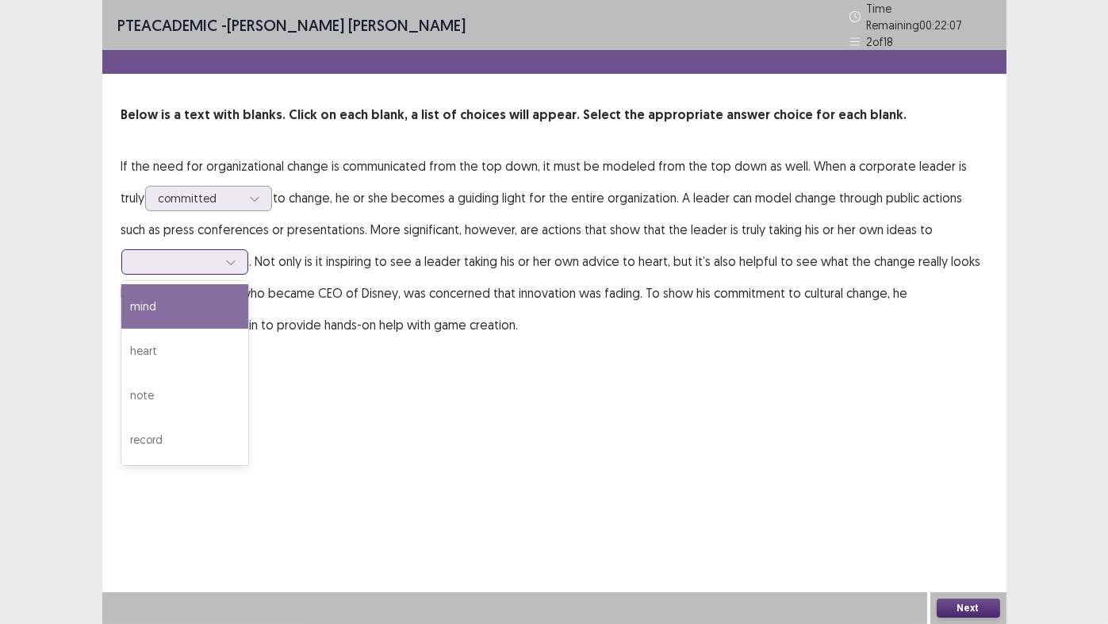
click at [188, 261] on div at bounding box center [176, 261] width 82 height 15
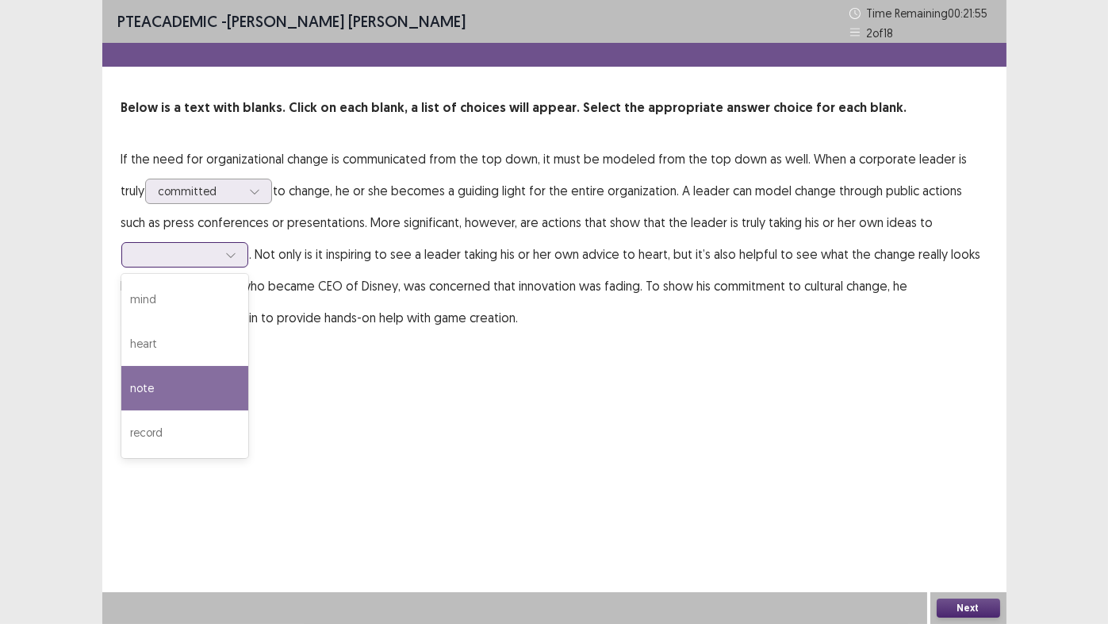
click at [143, 397] on div "note" at bounding box center [184, 388] width 127 height 44
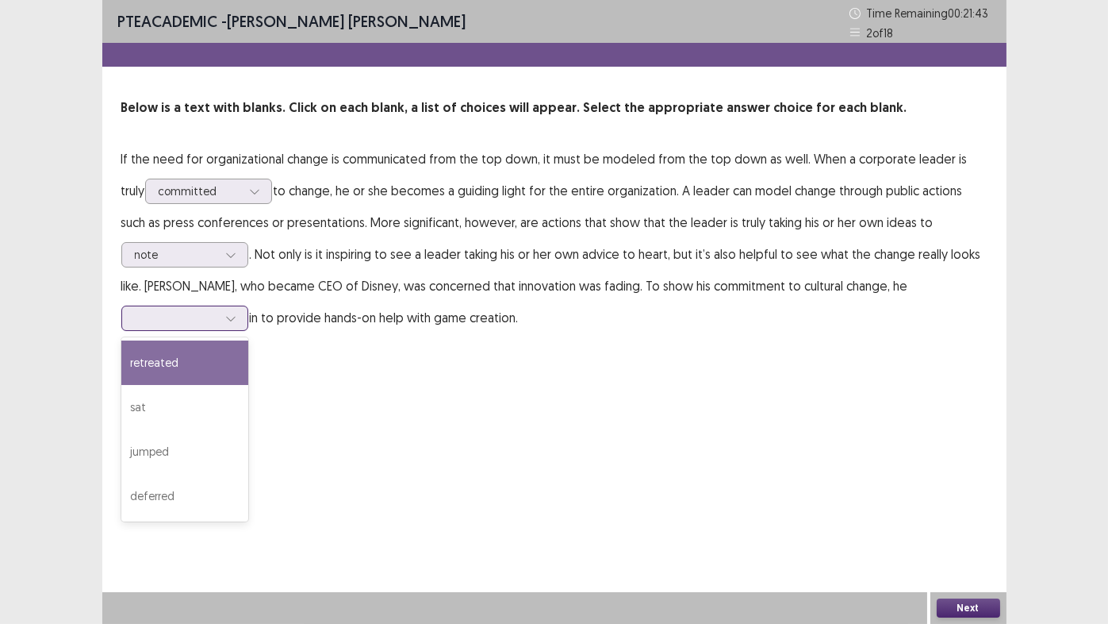
click at [163, 323] on div at bounding box center [176, 317] width 82 height 15
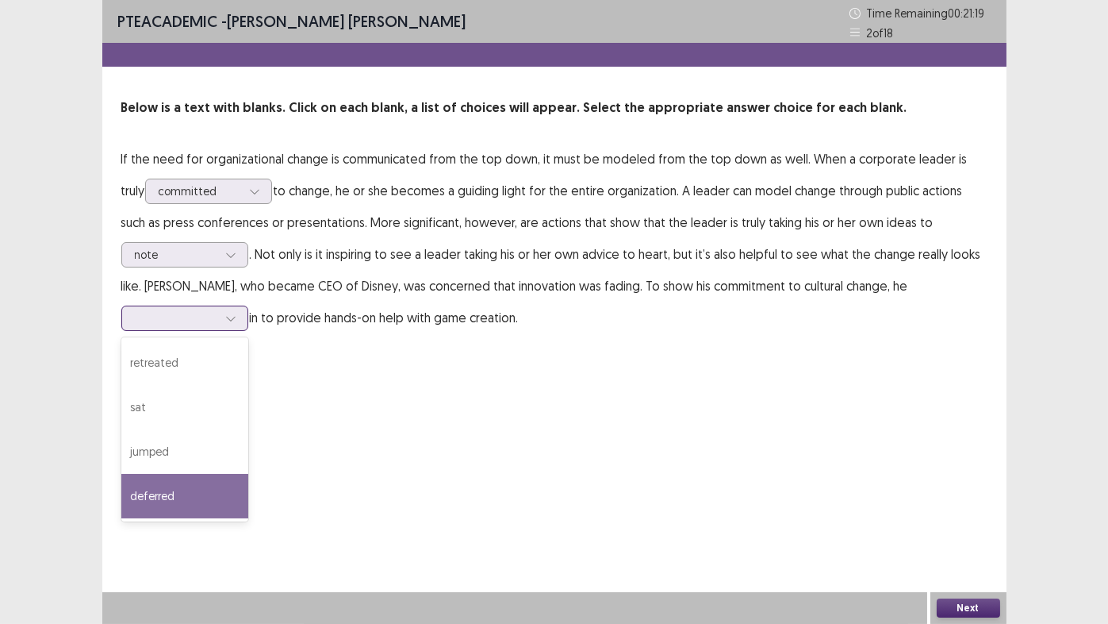
click at [163, 500] on div "deferred" at bounding box center [184, 496] width 127 height 44
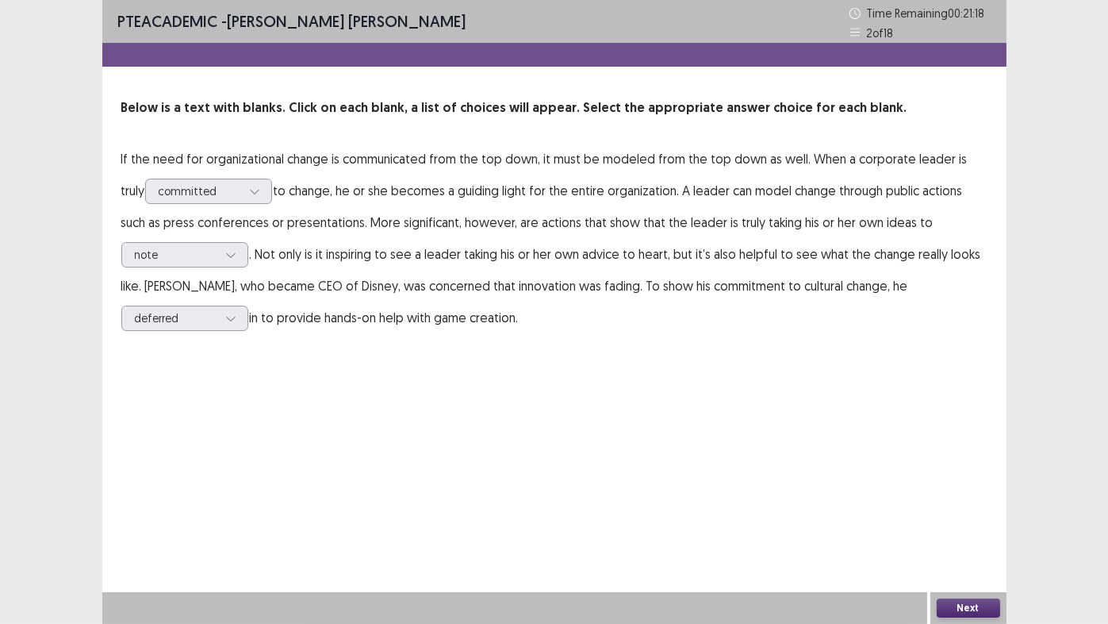
click at [965, 519] on button "Next" at bounding box center [968, 607] width 63 height 19
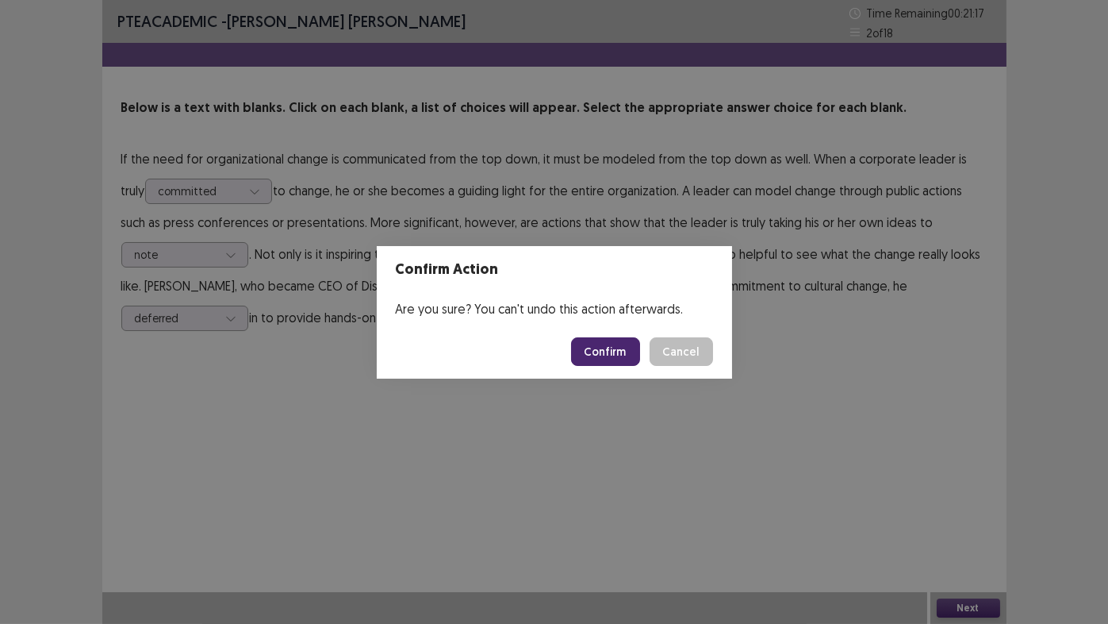
click at [629, 364] on button "Confirm" at bounding box center [605, 351] width 69 height 29
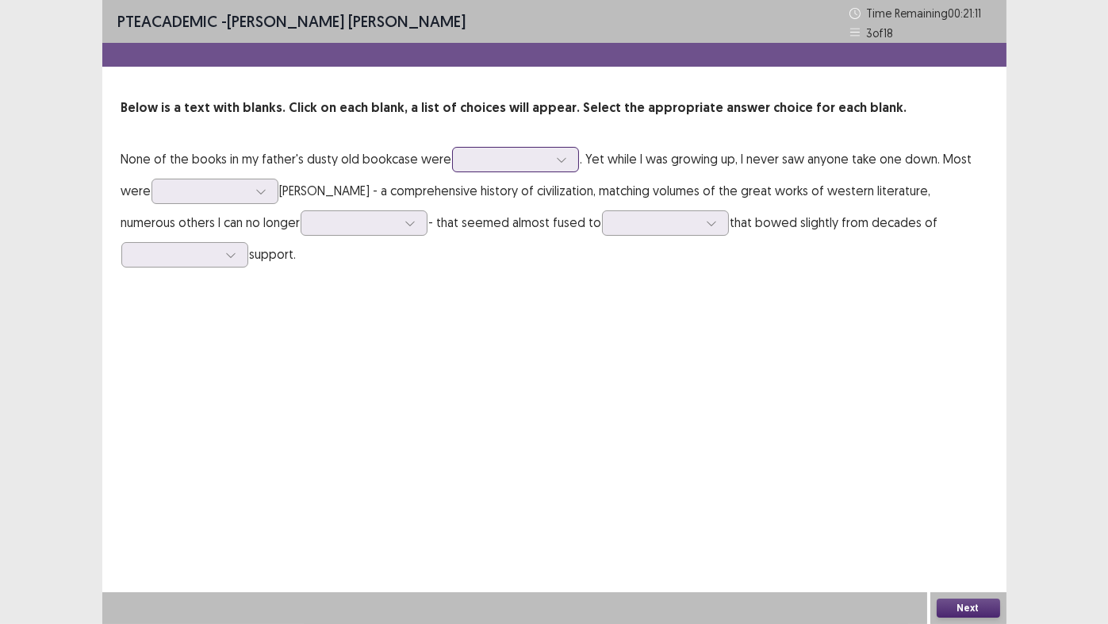
click at [532, 162] on div at bounding box center [507, 159] width 82 height 15
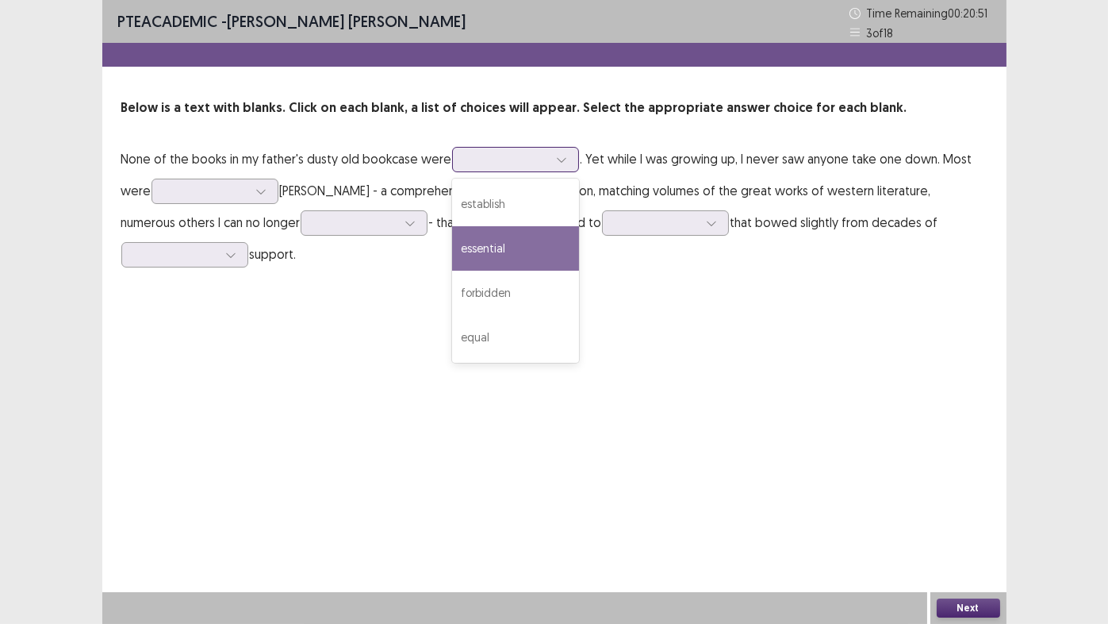
click at [471, 251] on div "essential" at bounding box center [515, 248] width 127 height 44
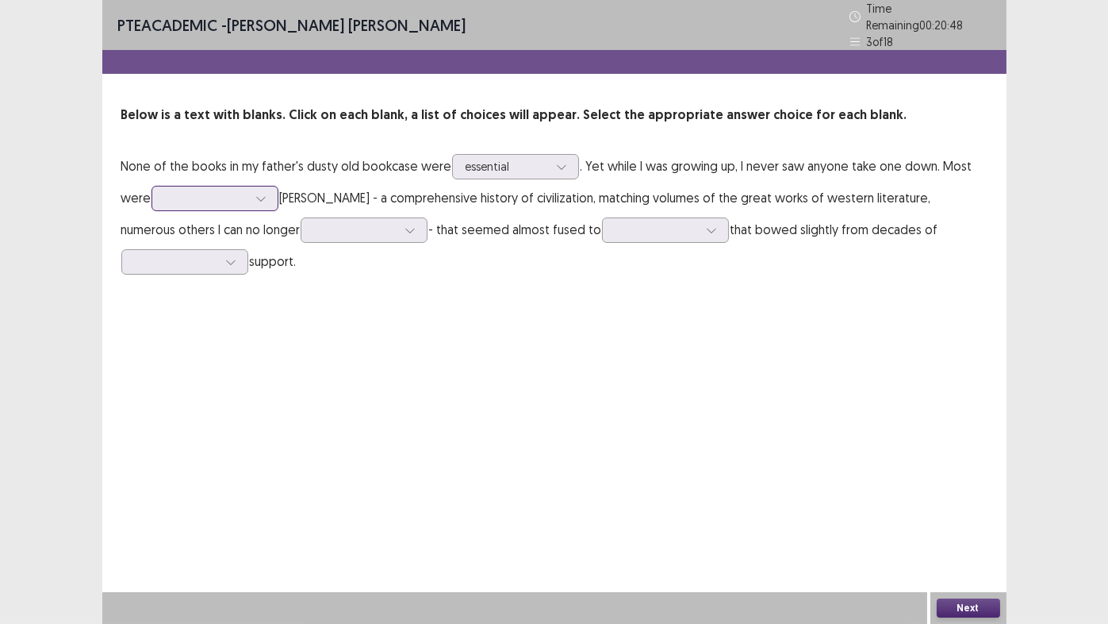
click at [203, 194] on div at bounding box center [206, 197] width 82 height 15
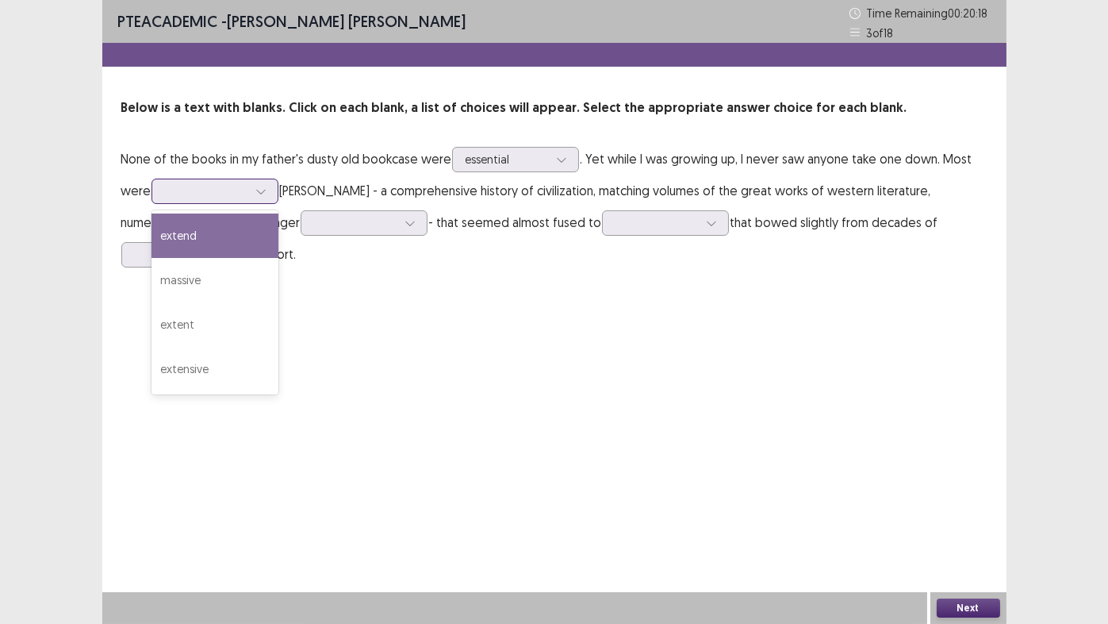
click at [201, 244] on div "extend" at bounding box center [215, 235] width 127 height 44
click at [197, 189] on div at bounding box center [206, 190] width 82 height 15
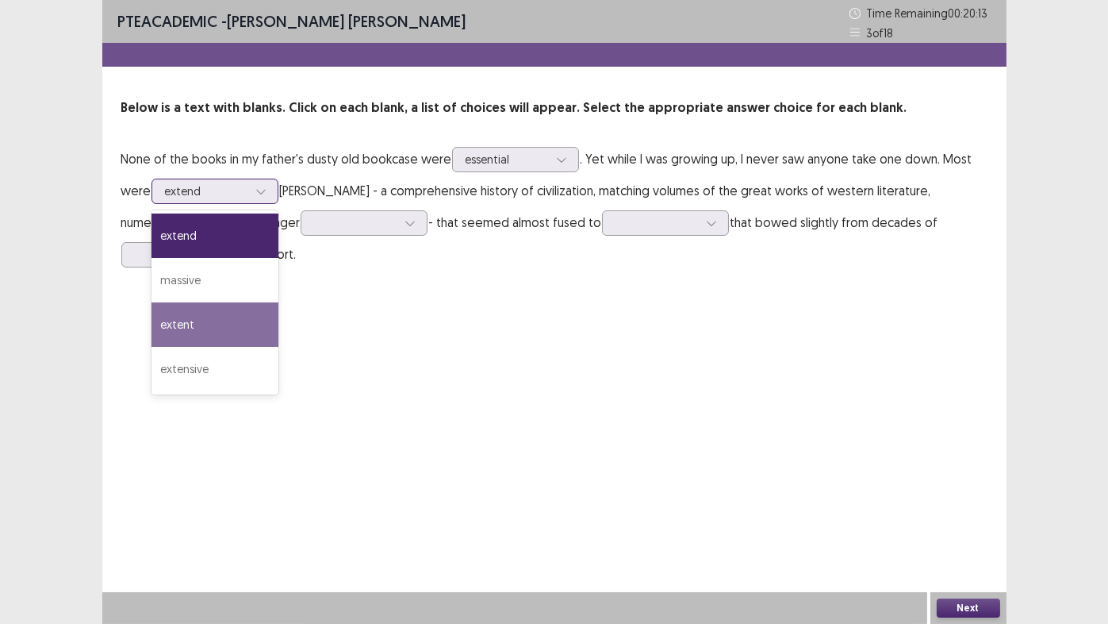
click at [190, 331] on div "extent" at bounding box center [215, 324] width 127 height 44
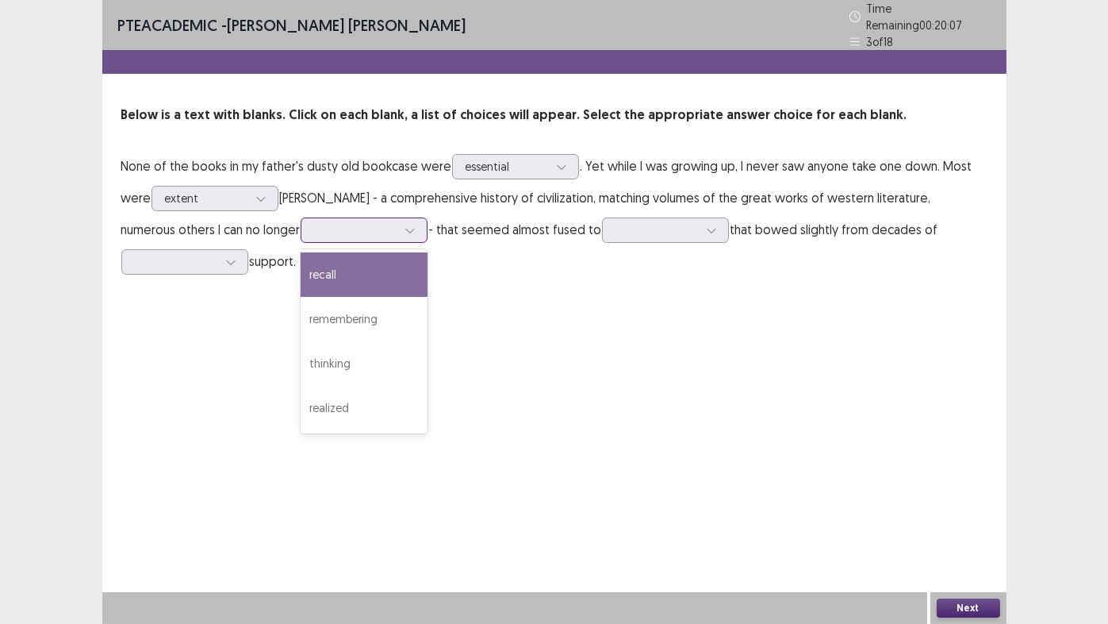
click at [314, 229] on div at bounding box center [355, 229] width 82 height 15
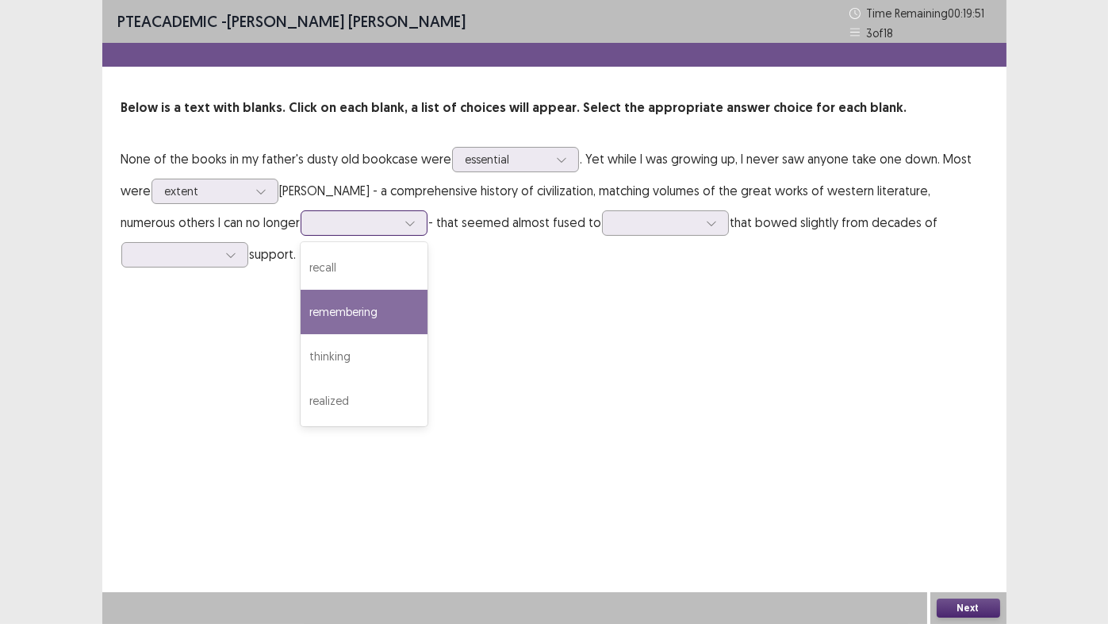
click at [301, 316] on div "remembering" at bounding box center [364, 312] width 127 height 44
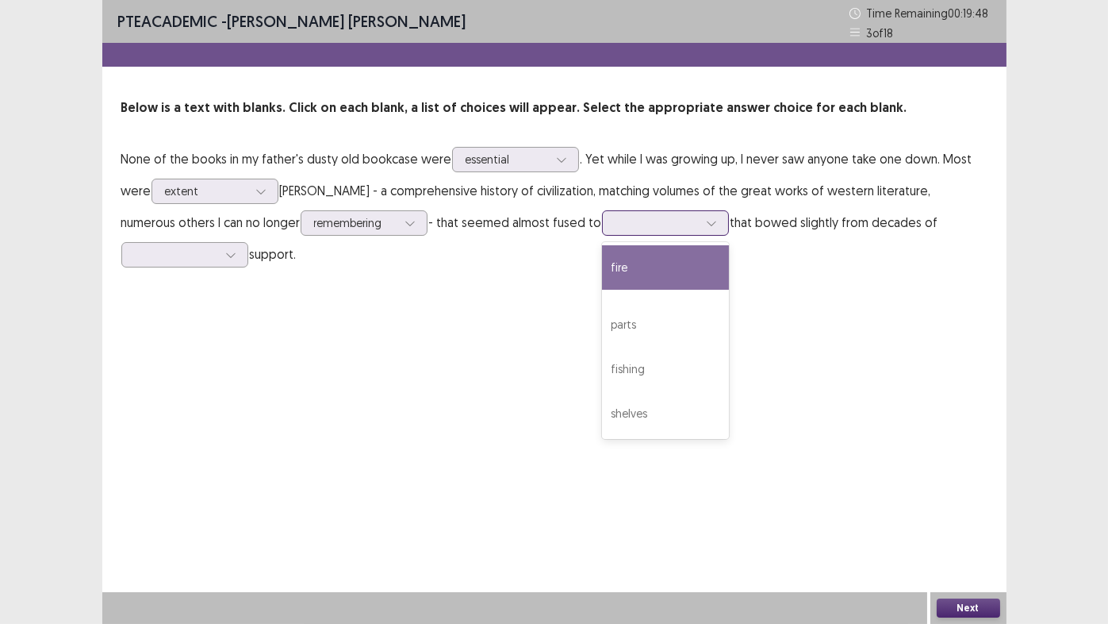
click at [616, 224] on div at bounding box center [657, 222] width 82 height 15
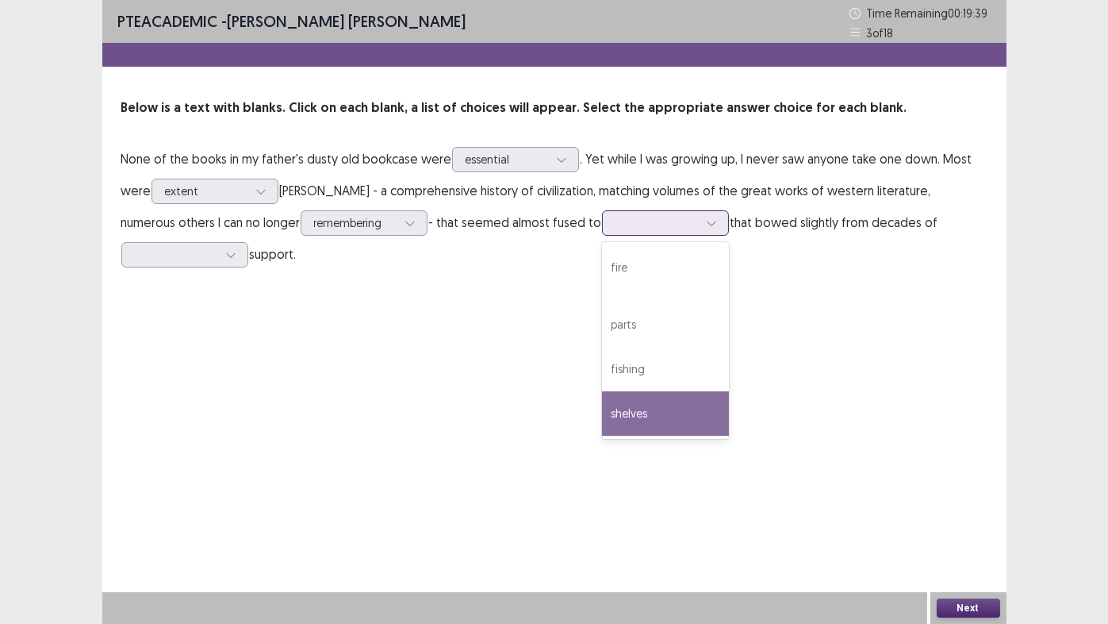
click at [602, 422] on div "shelves" at bounding box center [665, 413] width 127 height 44
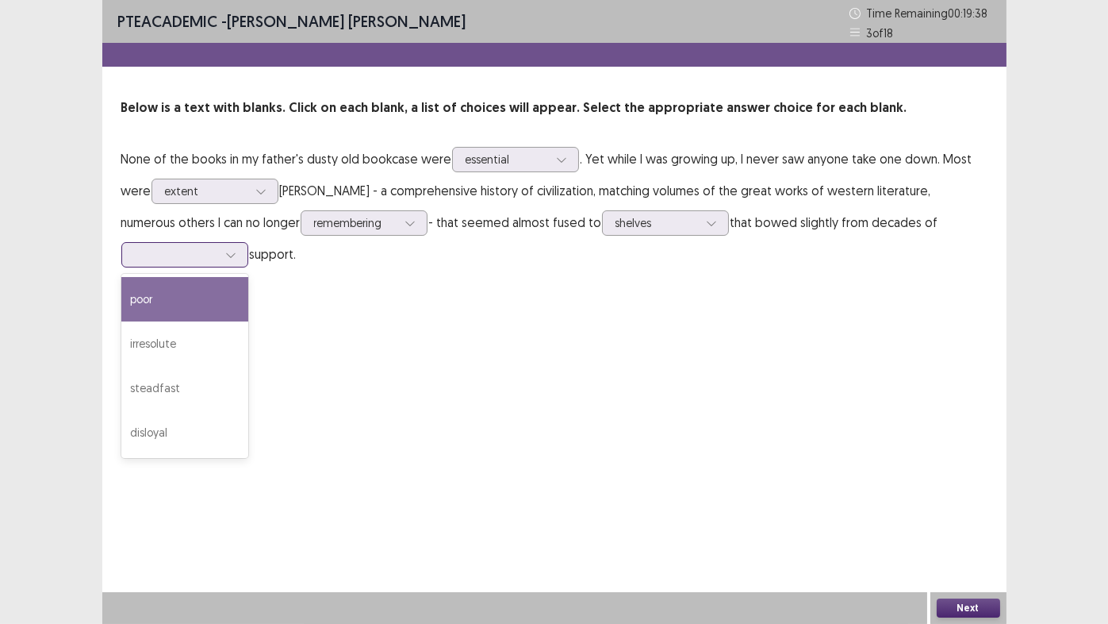
click at [217, 247] on div at bounding box center [176, 254] width 82 height 15
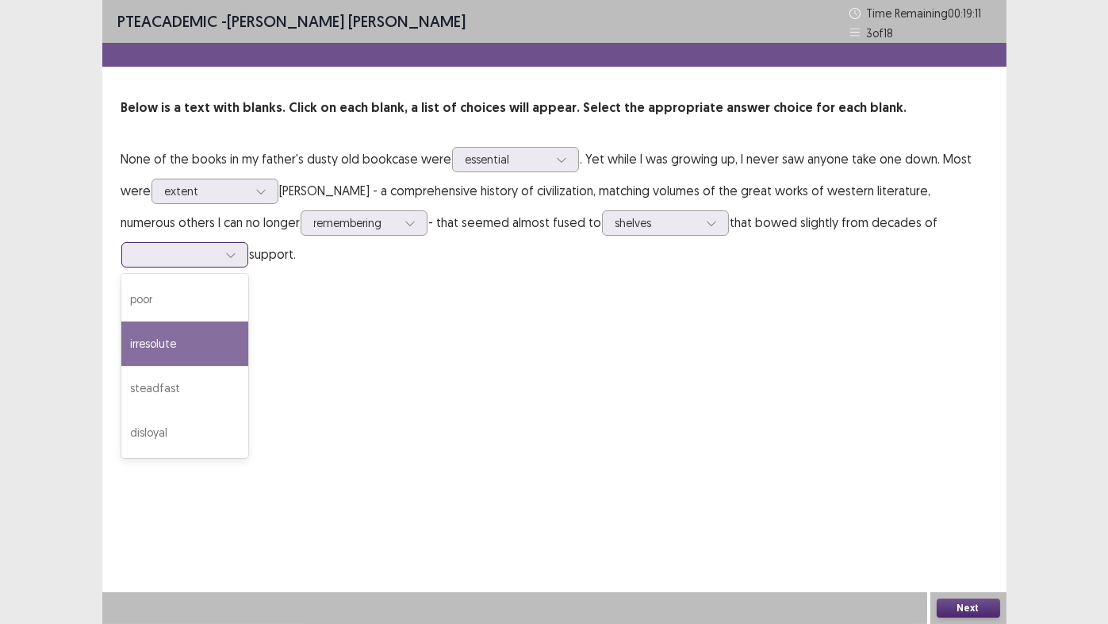
click at [248, 322] on div "irresolute" at bounding box center [184, 343] width 127 height 44
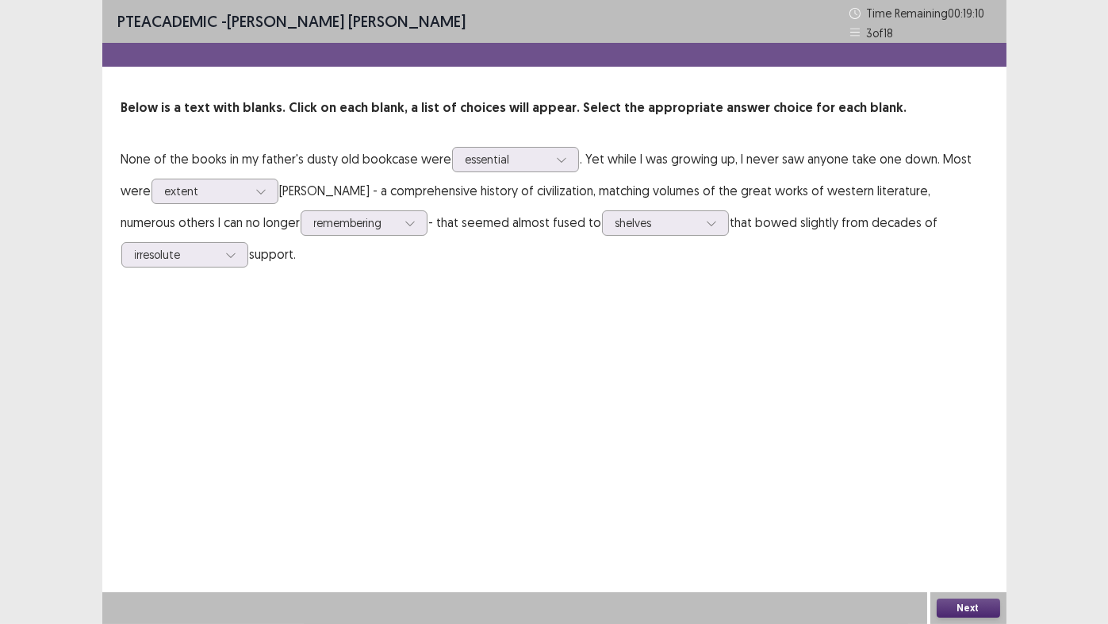
click at [965, 519] on button "Next" at bounding box center [968, 607] width 63 height 19
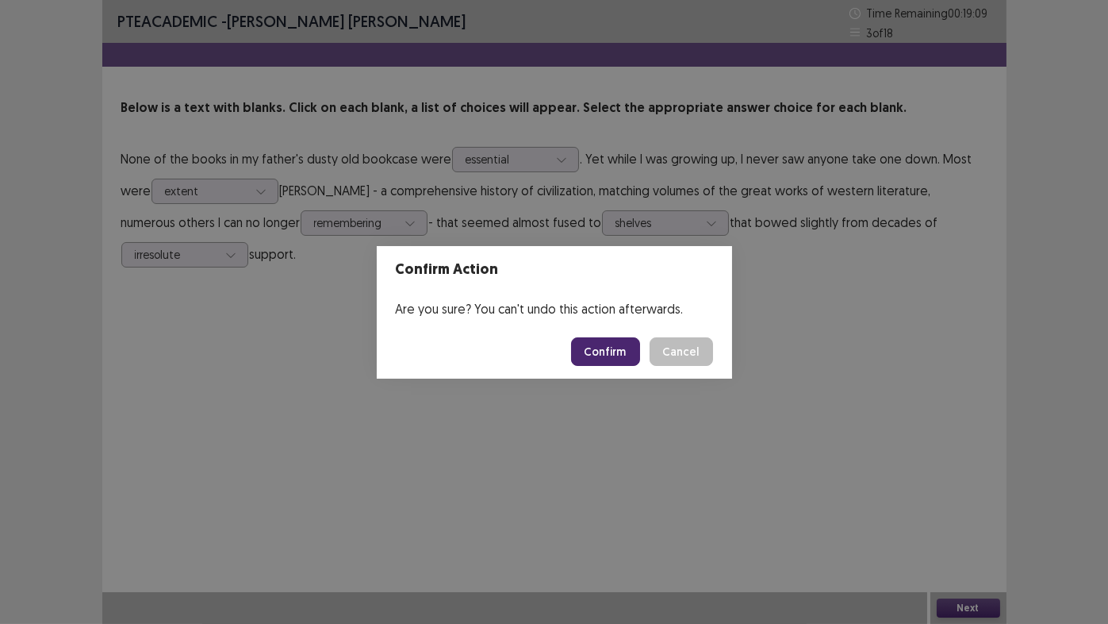
drag, startPoint x: 587, startPoint y: 359, endPoint x: 570, endPoint y: 344, distance: 21.9
click at [587, 358] on button "Confirm" at bounding box center [605, 351] width 69 height 29
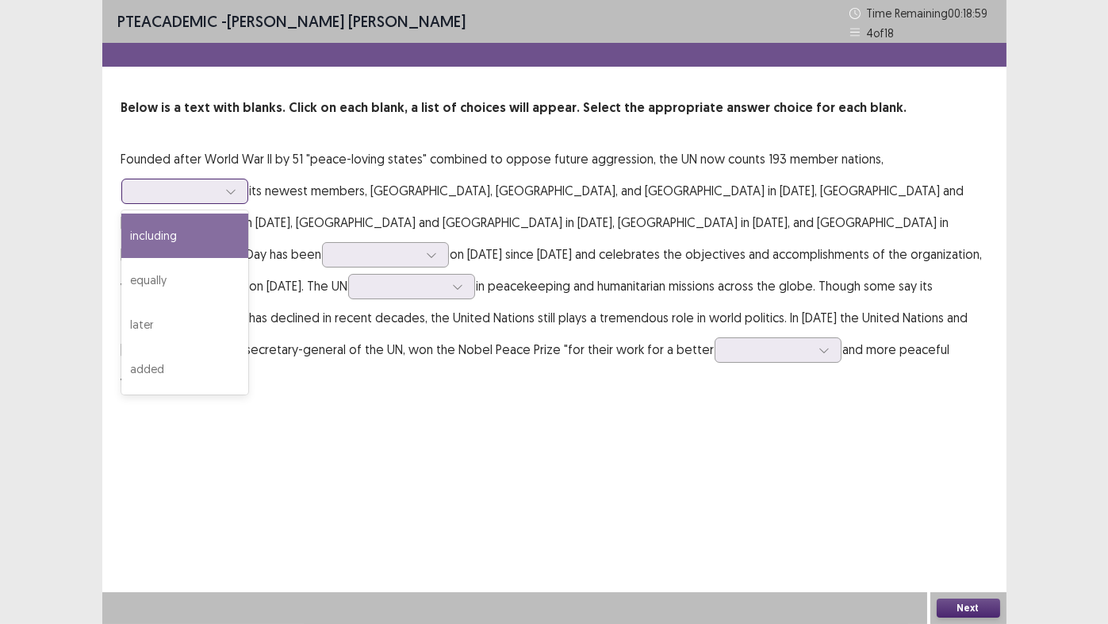
click at [163, 201] on div at bounding box center [184, 190] width 127 height 25
click at [159, 236] on div "including" at bounding box center [184, 235] width 127 height 44
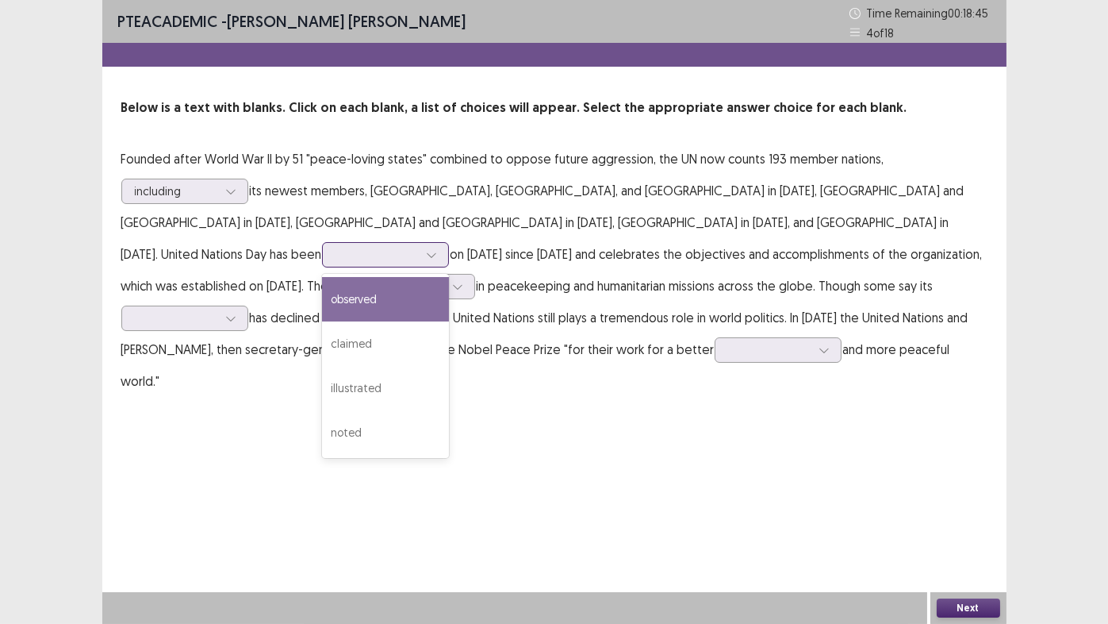
click at [418, 247] on div at bounding box center [377, 254] width 82 height 15
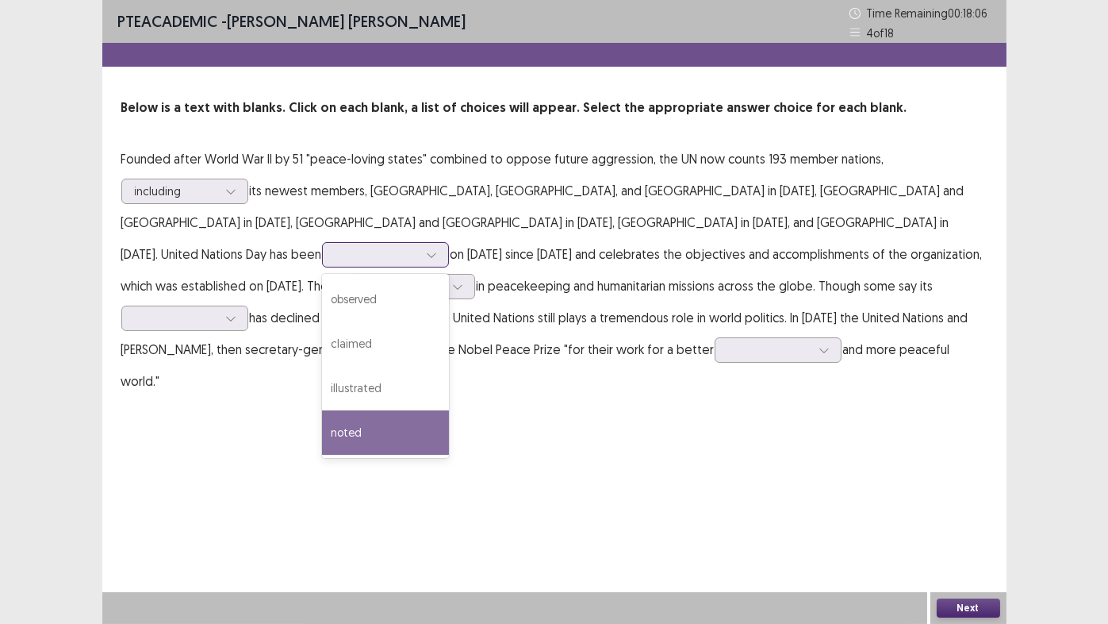
click at [449, 410] on div "noted" at bounding box center [385, 432] width 127 height 44
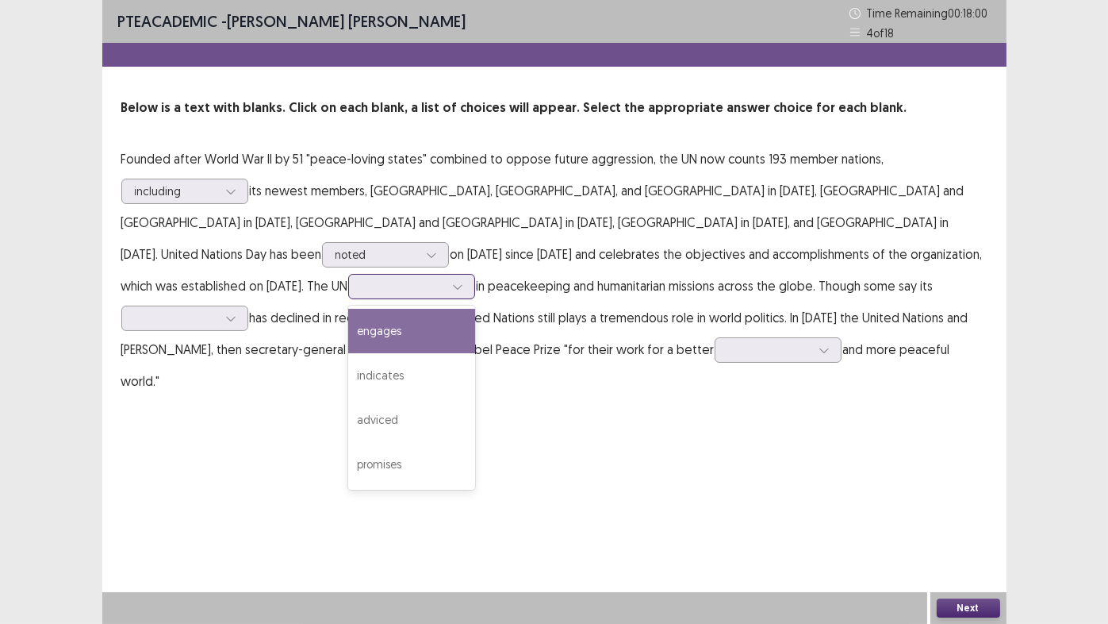
click at [444, 278] on div at bounding box center [403, 285] width 82 height 15
click at [475, 309] on div "engages" at bounding box center [411, 331] width 127 height 44
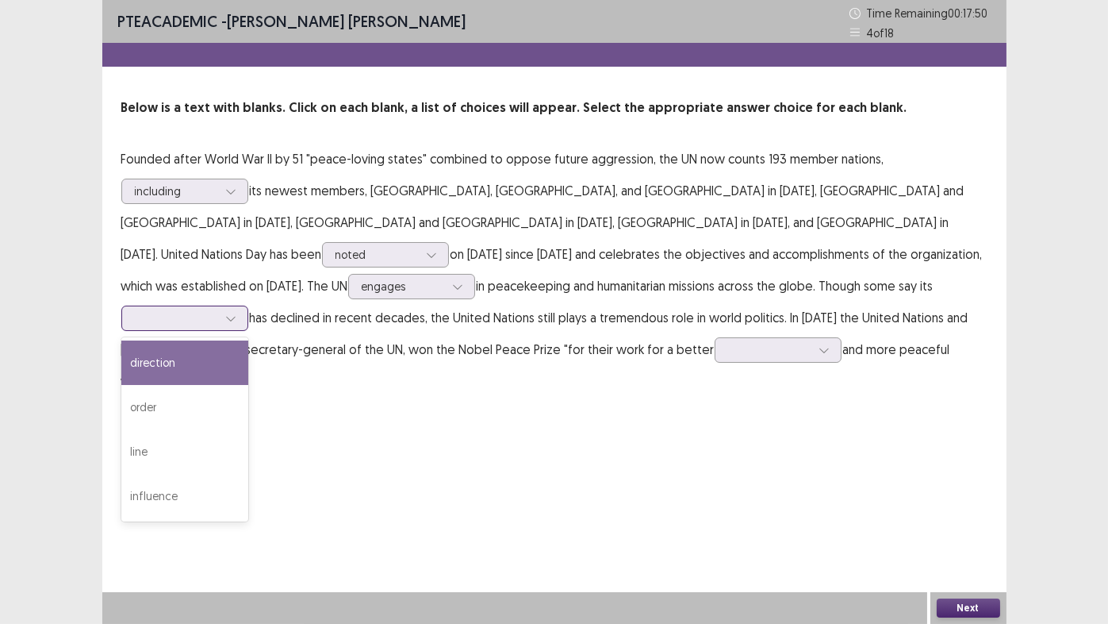
click at [217, 310] on div at bounding box center [176, 317] width 82 height 15
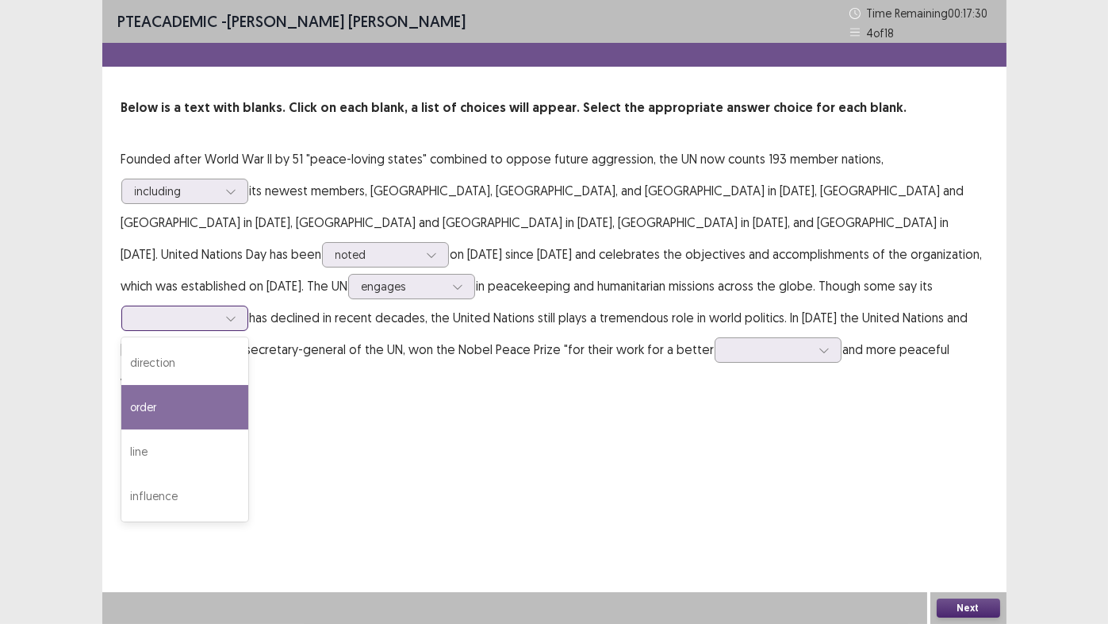
click at [248, 385] on div "order" at bounding box center [184, 407] width 127 height 44
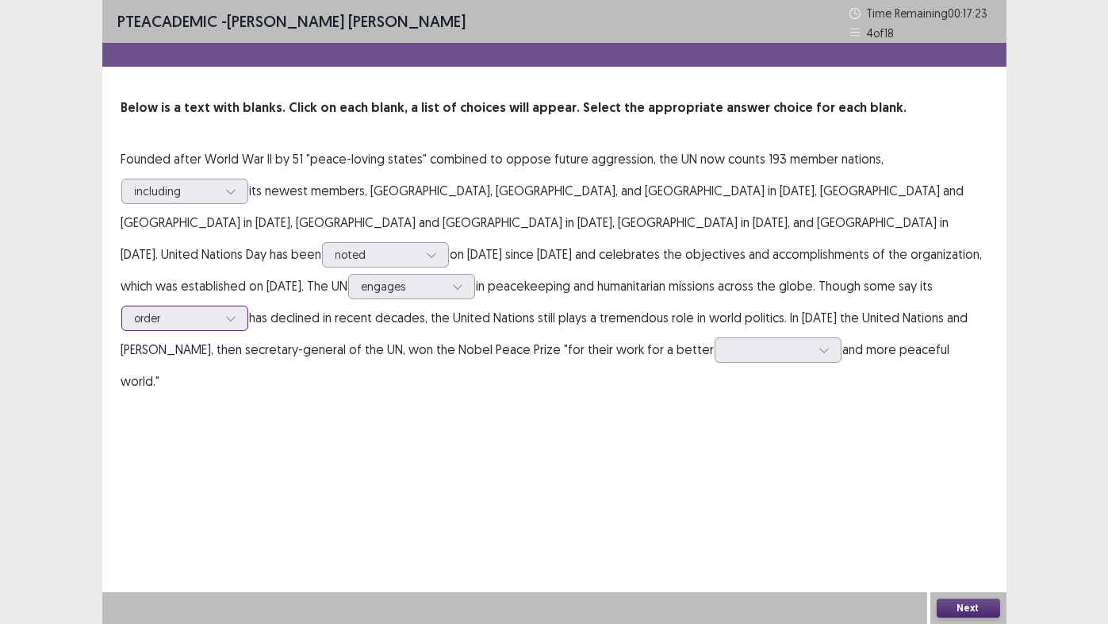
click at [217, 310] on div at bounding box center [176, 317] width 82 height 15
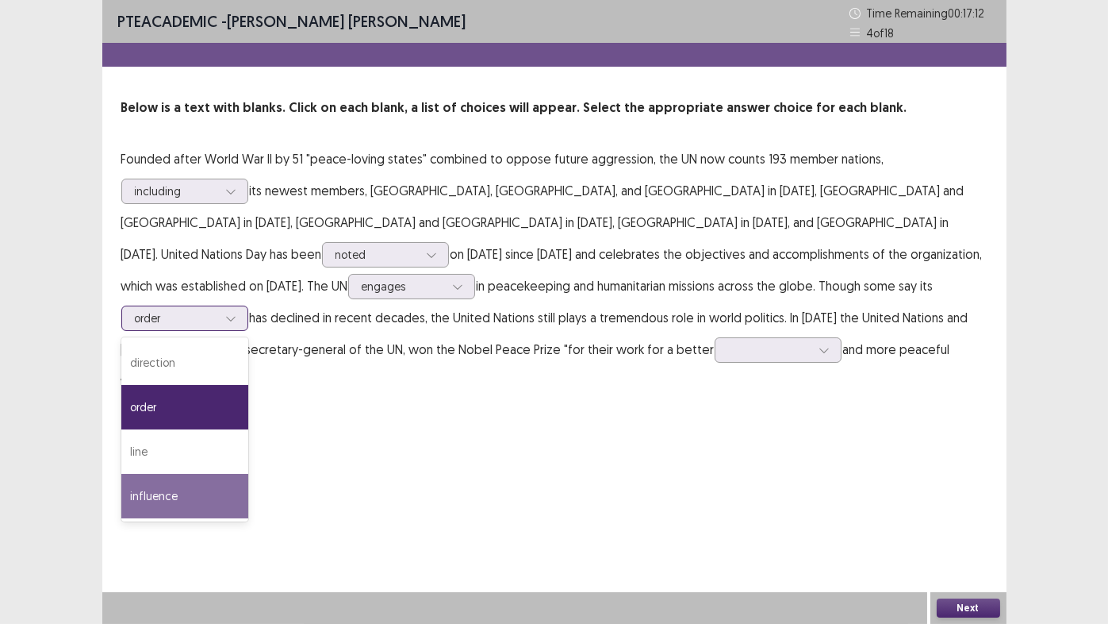
click at [248, 474] on div "influence" at bounding box center [184, 496] width 127 height 44
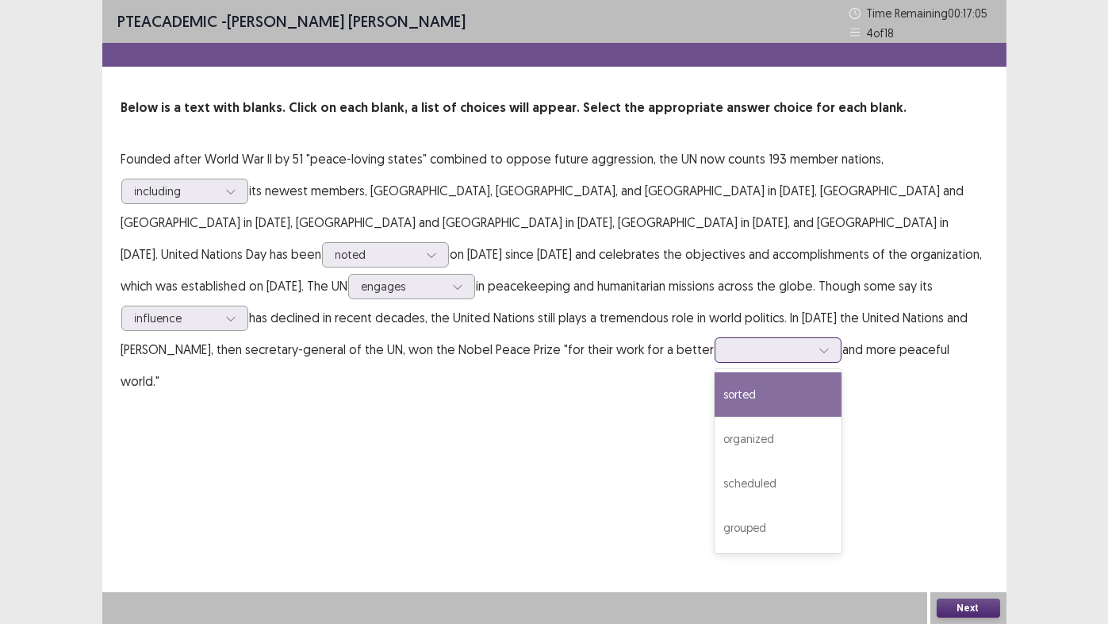
click at [728, 352] on div at bounding box center [769, 349] width 82 height 15
click at [715, 396] on div "sorted" at bounding box center [778, 394] width 127 height 44
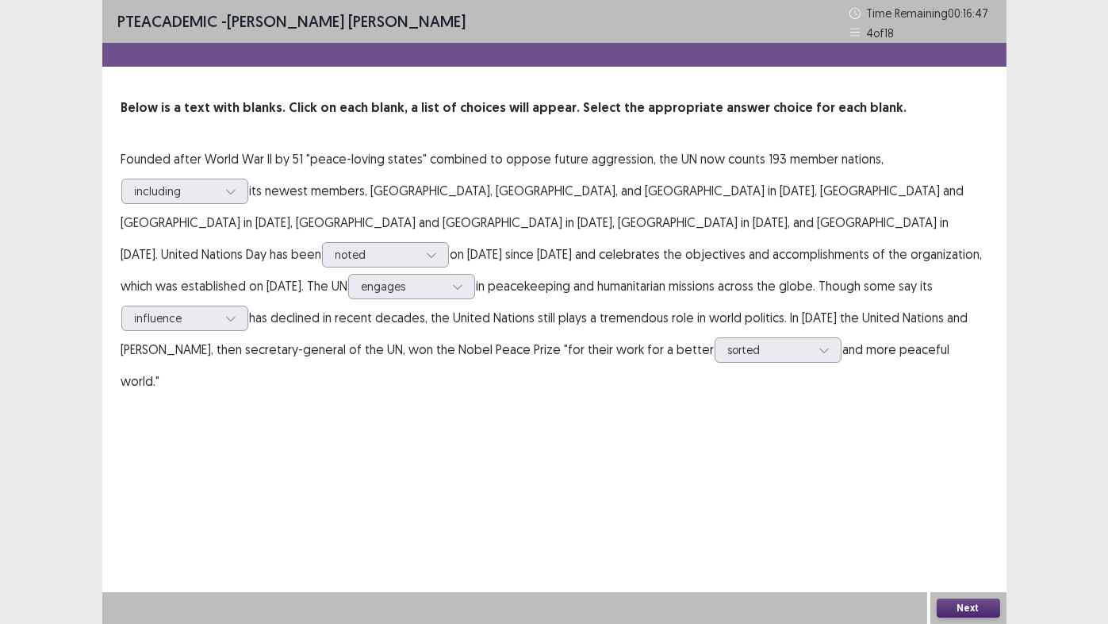
click at [981, 519] on button "Next" at bounding box center [968, 607] width 63 height 19
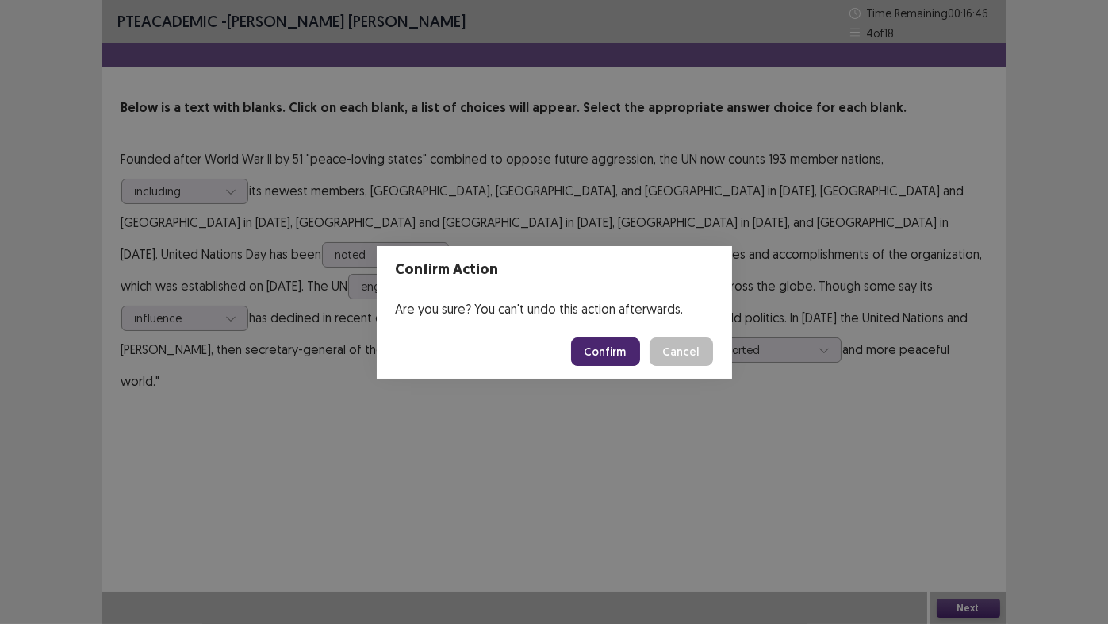
click at [603, 350] on button "Confirm" at bounding box center [605, 351] width 69 height 29
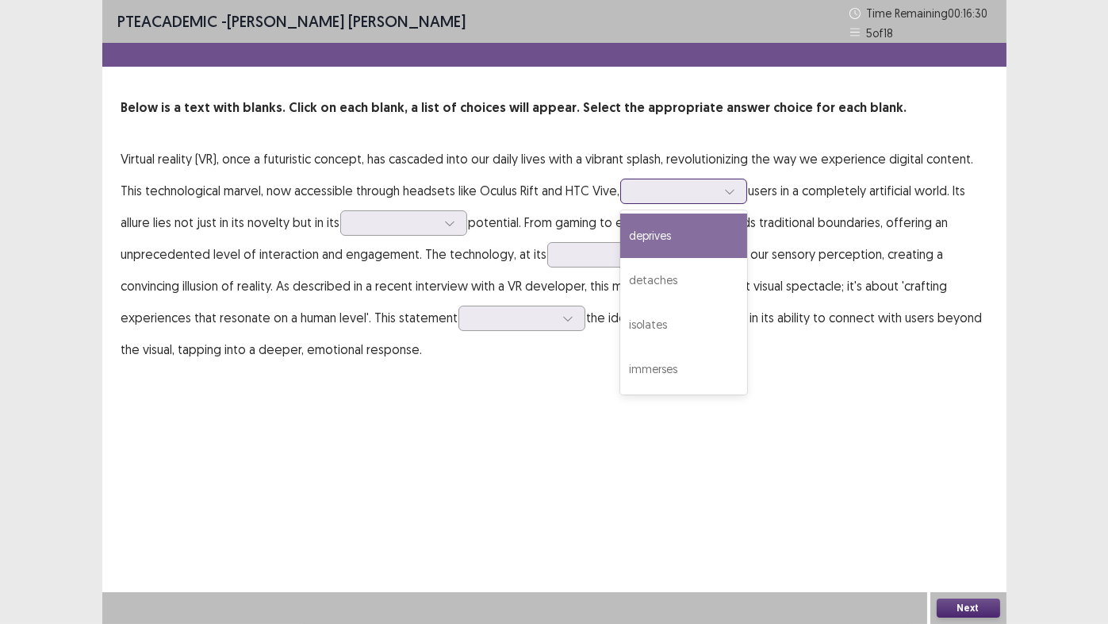
click at [674, 194] on div at bounding box center [675, 190] width 82 height 15
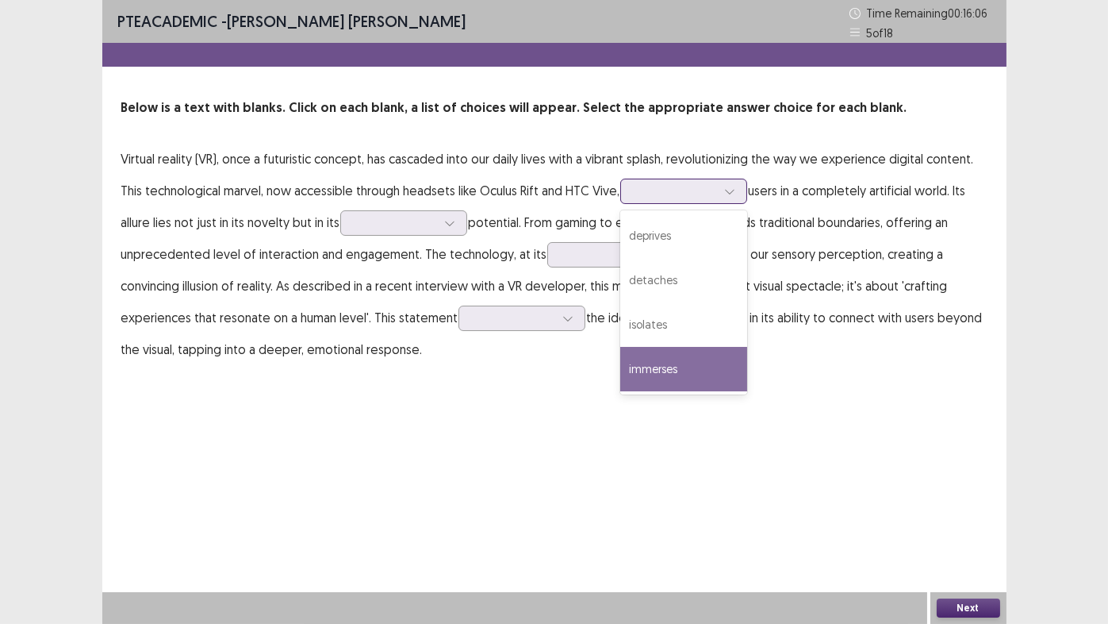
click at [662, 374] on div "immerses" at bounding box center [683, 369] width 127 height 44
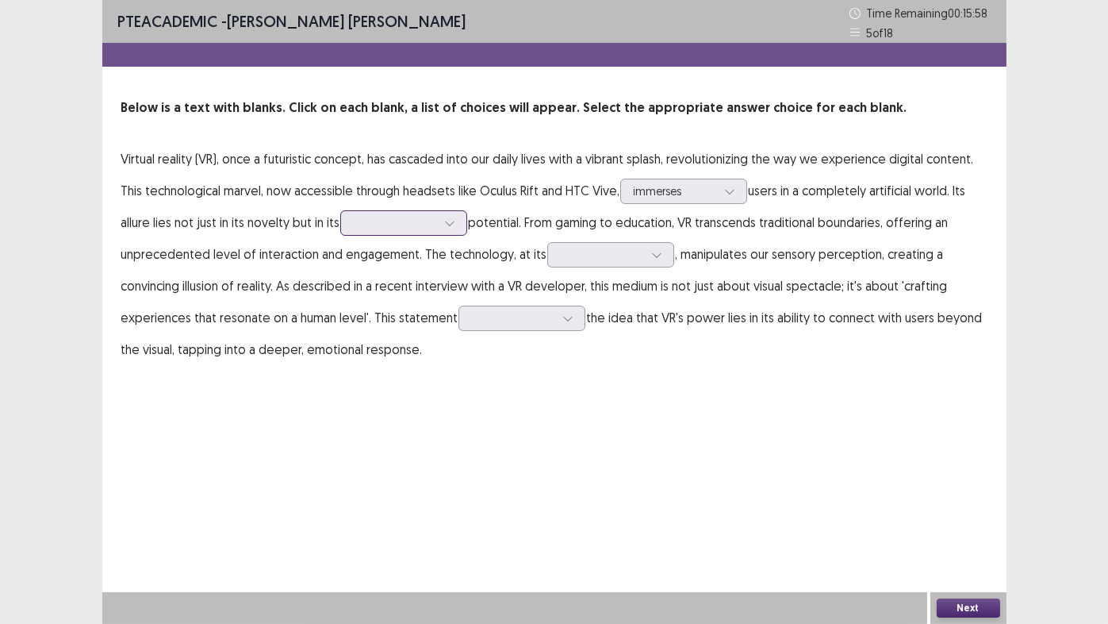
click at [407, 221] on div at bounding box center [395, 222] width 82 height 15
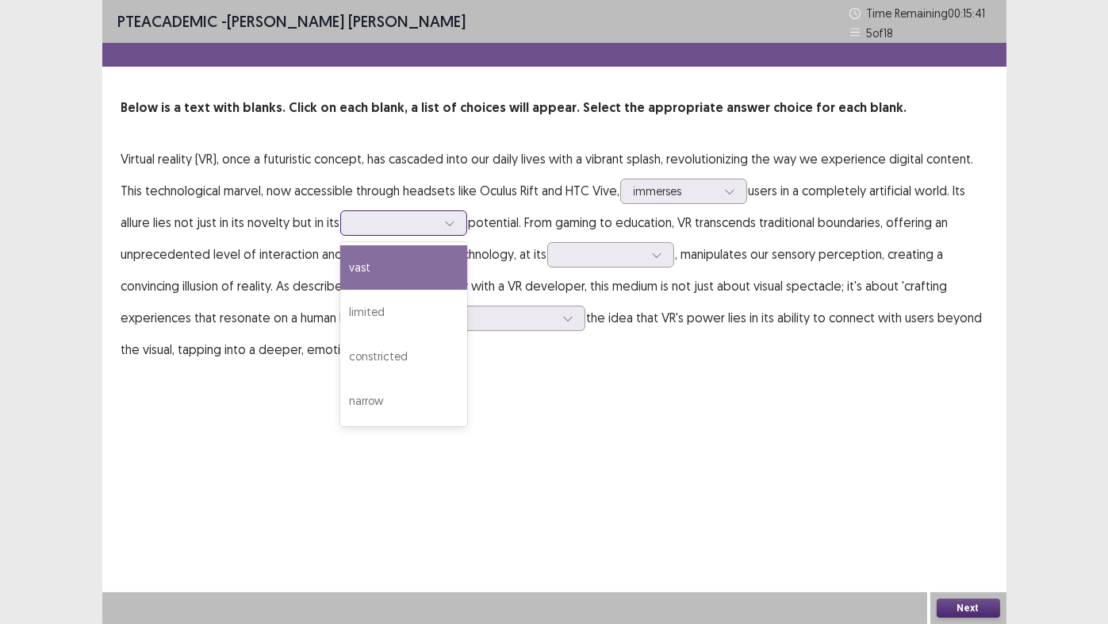
click at [389, 271] on div "vast" at bounding box center [403, 267] width 127 height 44
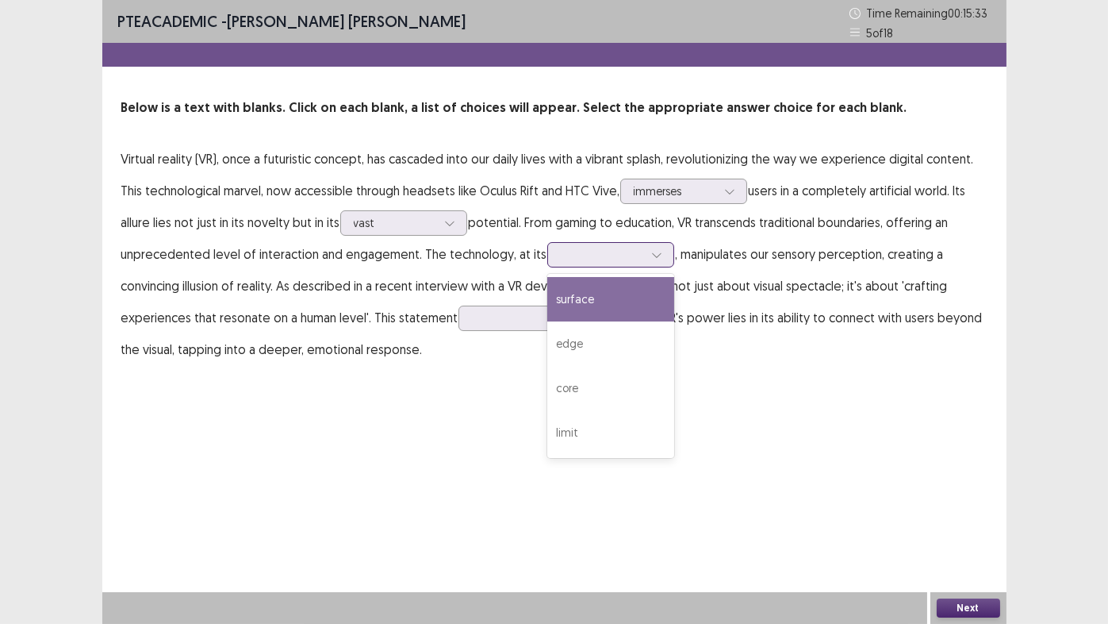
click at [614, 253] on div at bounding box center [602, 254] width 82 height 15
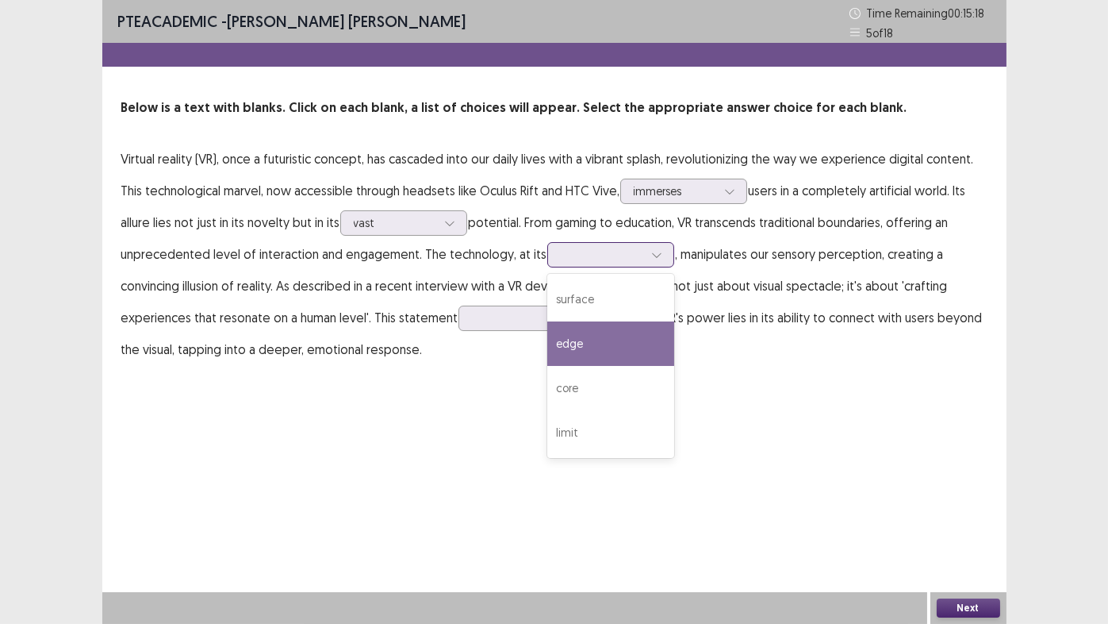
click at [574, 340] on div "edge" at bounding box center [610, 343] width 127 height 44
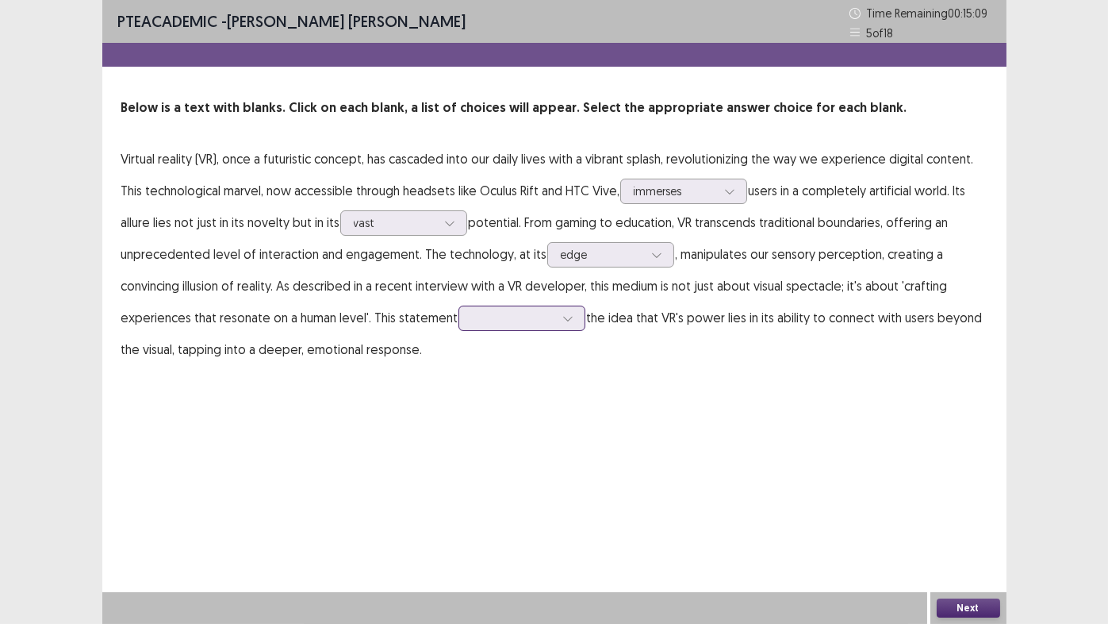
click at [537, 314] on div at bounding box center [513, 317] width 82 height 15
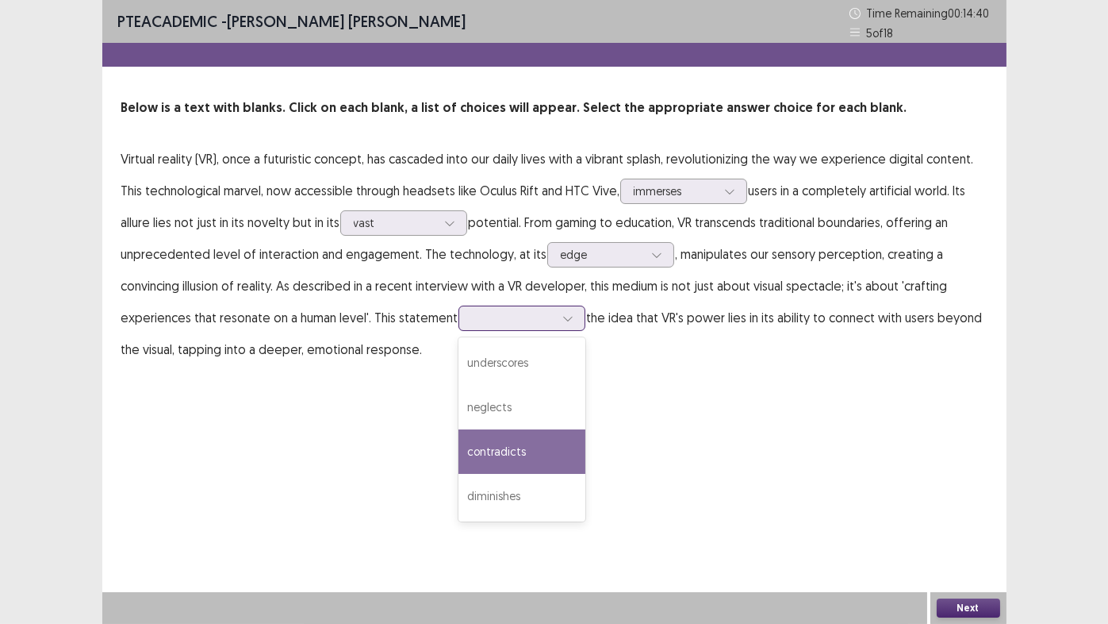
click at [535, 451] on div "contradicts" at bounding box center [522, 451] width 127 height 44
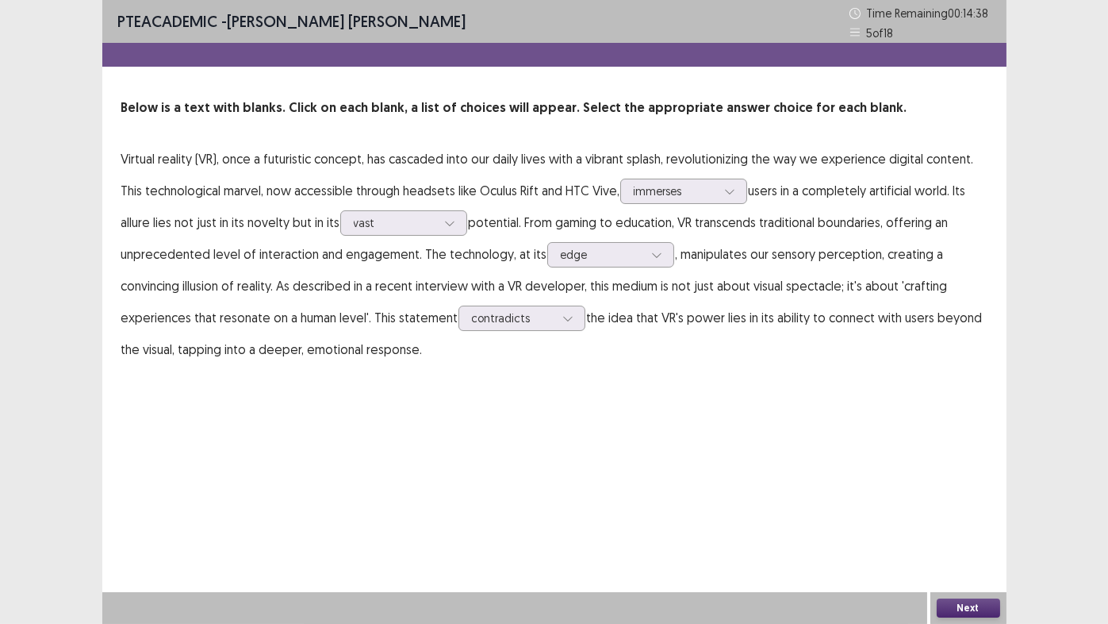
click at [960, 519] on button "Next" at bounding box center [968, 607] width 63 height 19
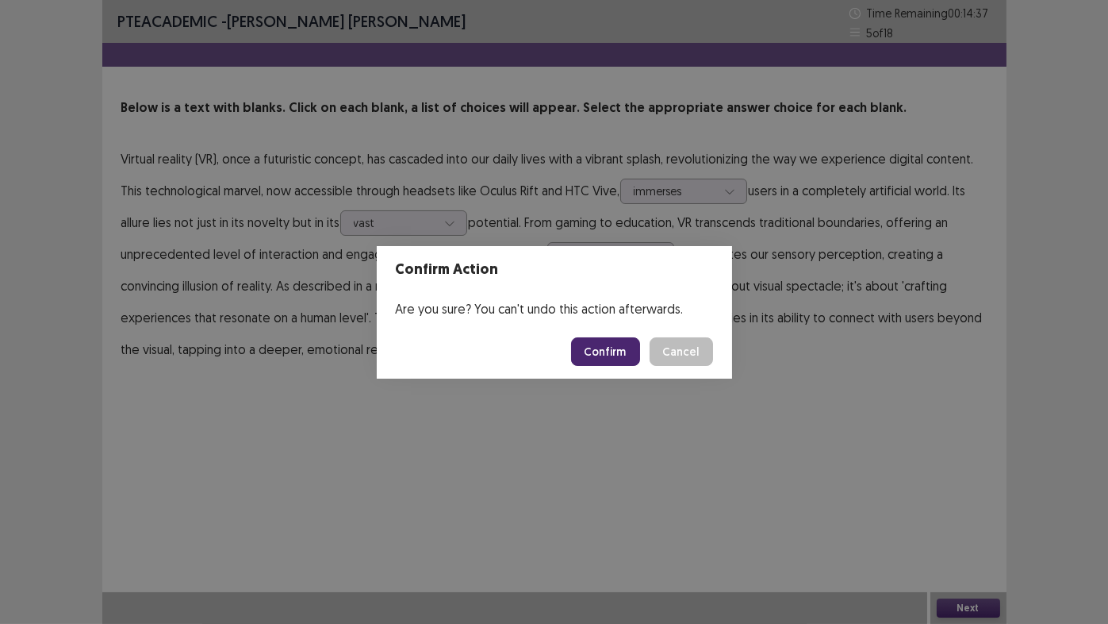
click at [617, 351] on button "Confirm" at bounding box center [605, 351] width 69 height 29
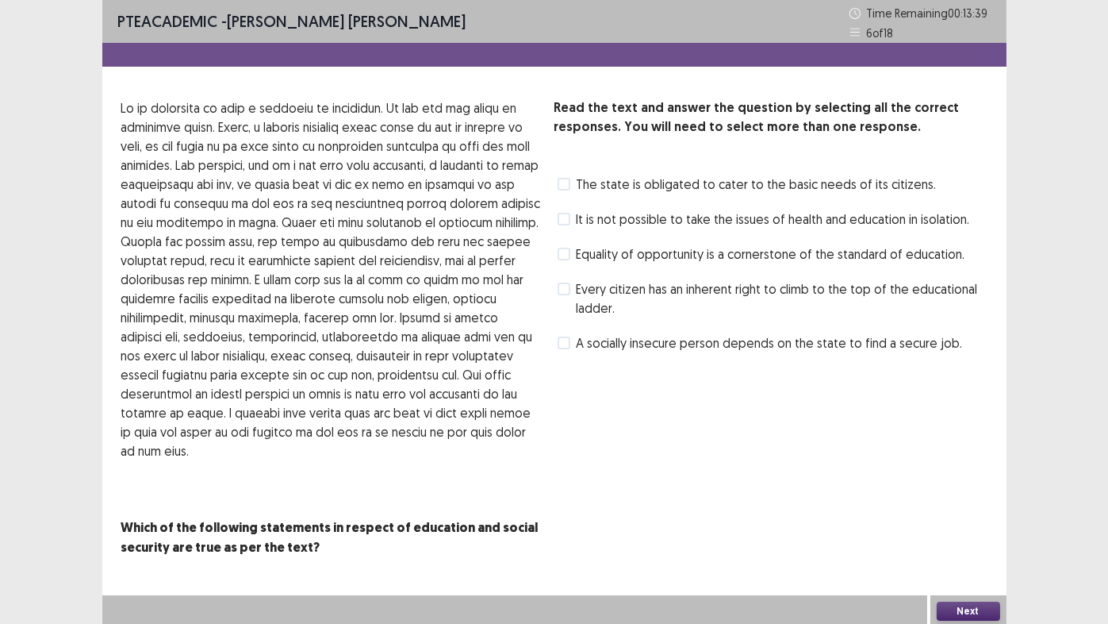
click at [593, 254] on span "Equality of opportunity is a cornerstone of the standard of education." at bounding box center [771, 253] width 389 height 19
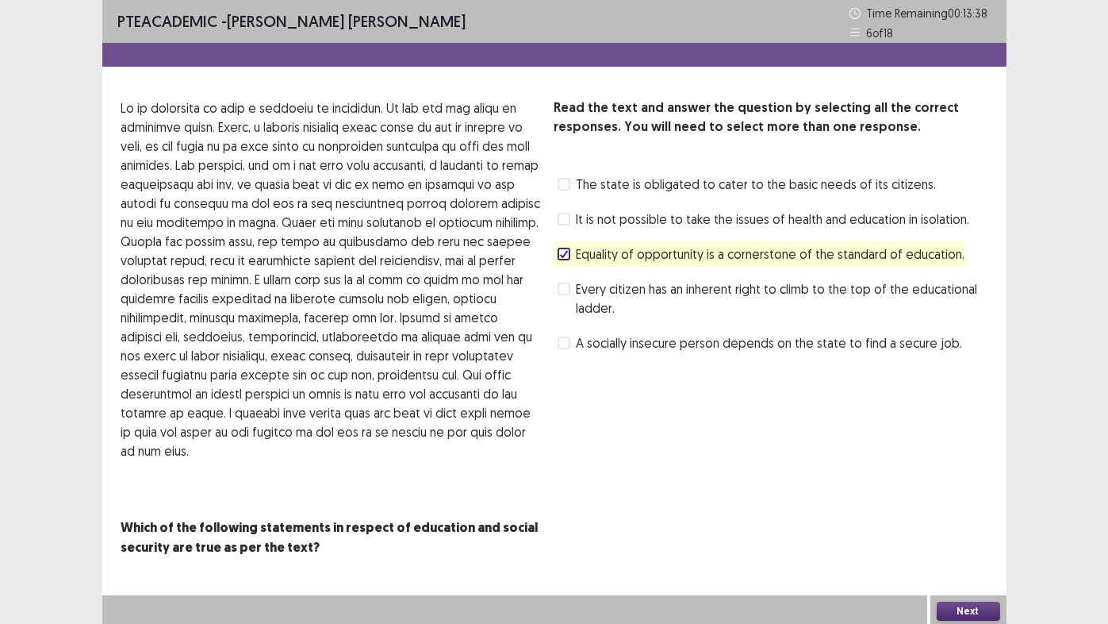
click at [960, 519] on button "Next" at bounding box center [968, 610] width 63 height 19
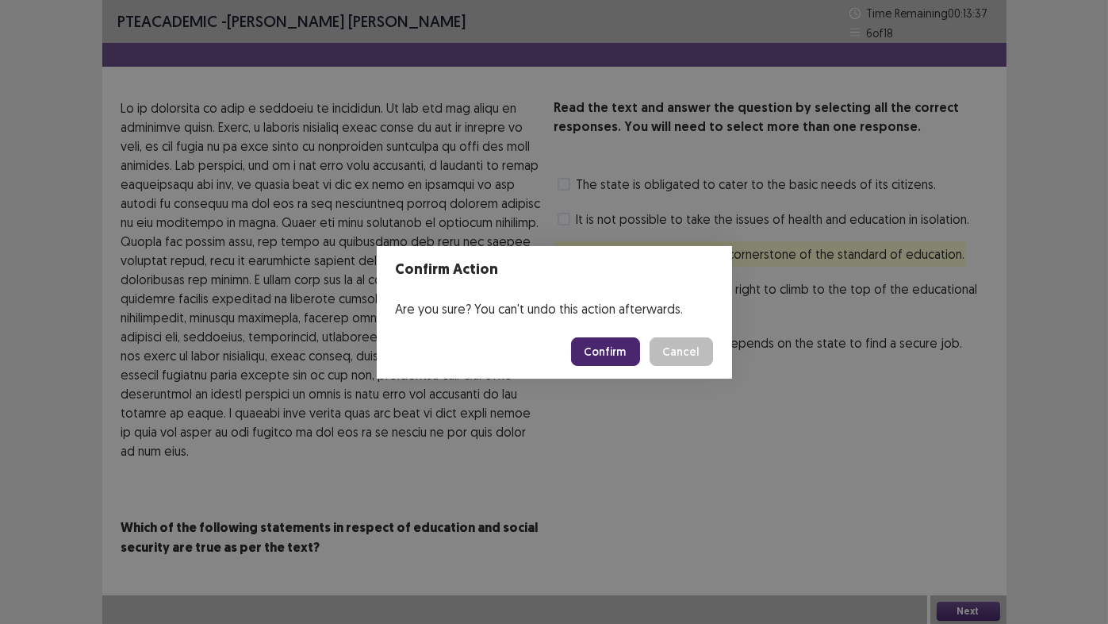
click at [597, 343] on button "Confirm" at bounding box center [605, 351] width 69 height 29
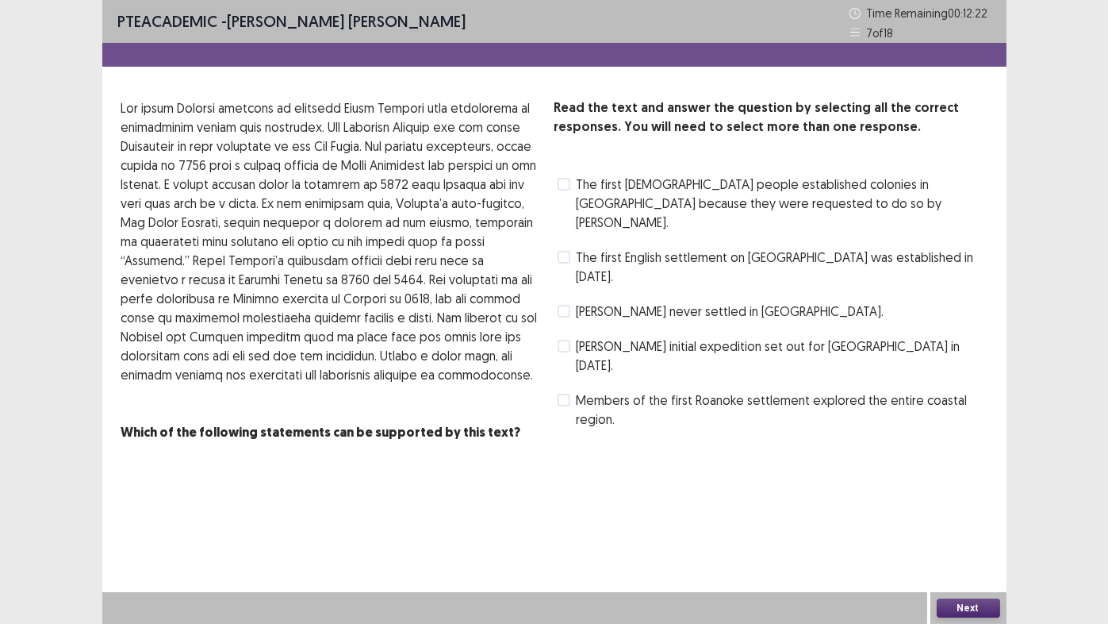
drag, startPoint x: 560, startPoint y: 344, endPoint x: 786, endPoint y: 581, distance: 327.1
click at [561, 393] on span at bounding box center [564, 399] width 13 height 13
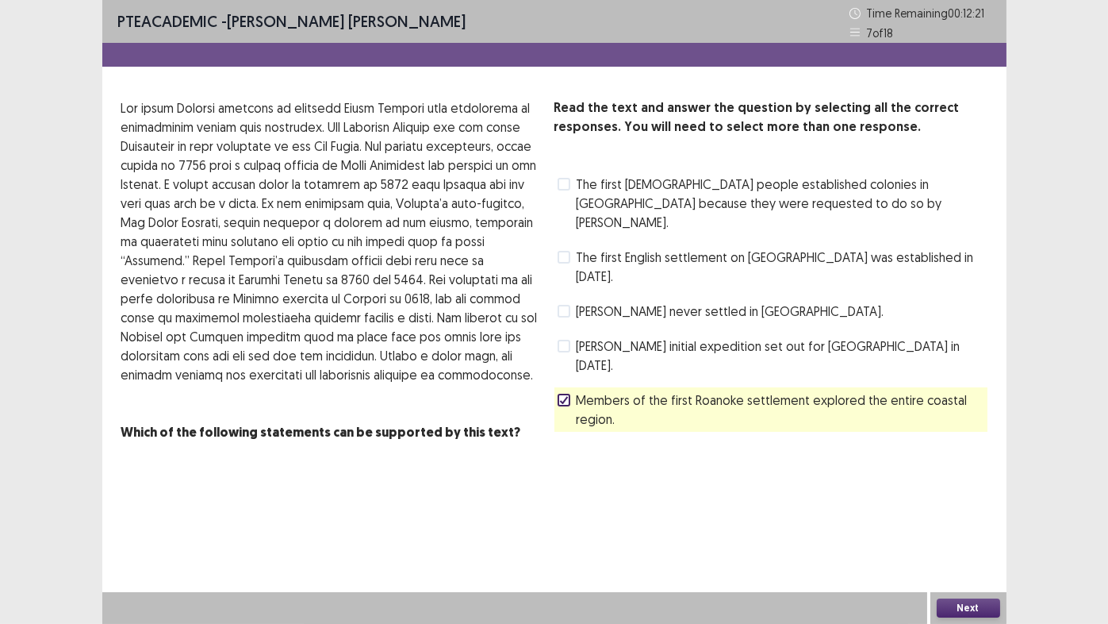
click at [981, 519] on button "Next" at bounding box center [968, 607] width 63 height 19
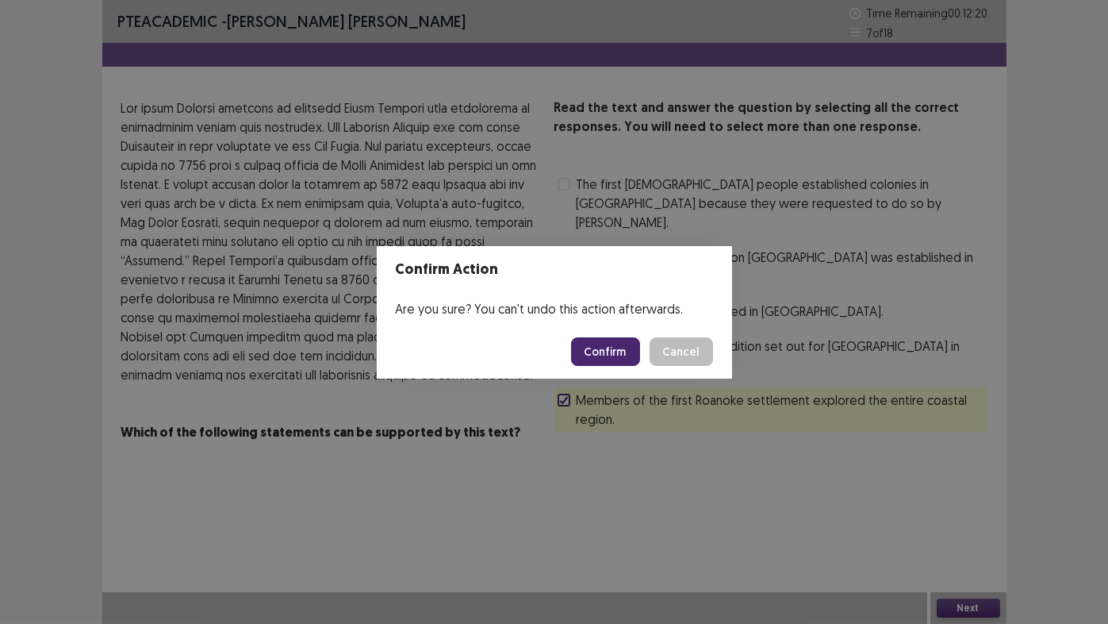
click at [601, 351] on button "Confirm" at bounding box center [605, 351] width 69 height 29
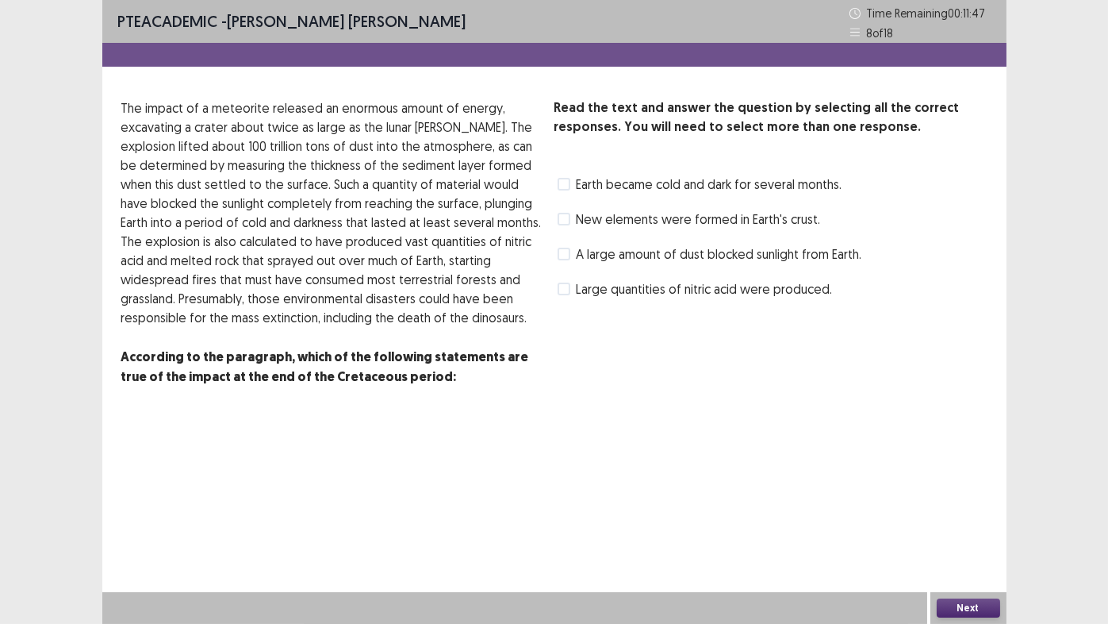
click at [565, 186] on span at bounding box center [564, 184] width 13 height 13
click at [969, 519] on button "Next" at bounding box center [968, 607] width 63 height 19
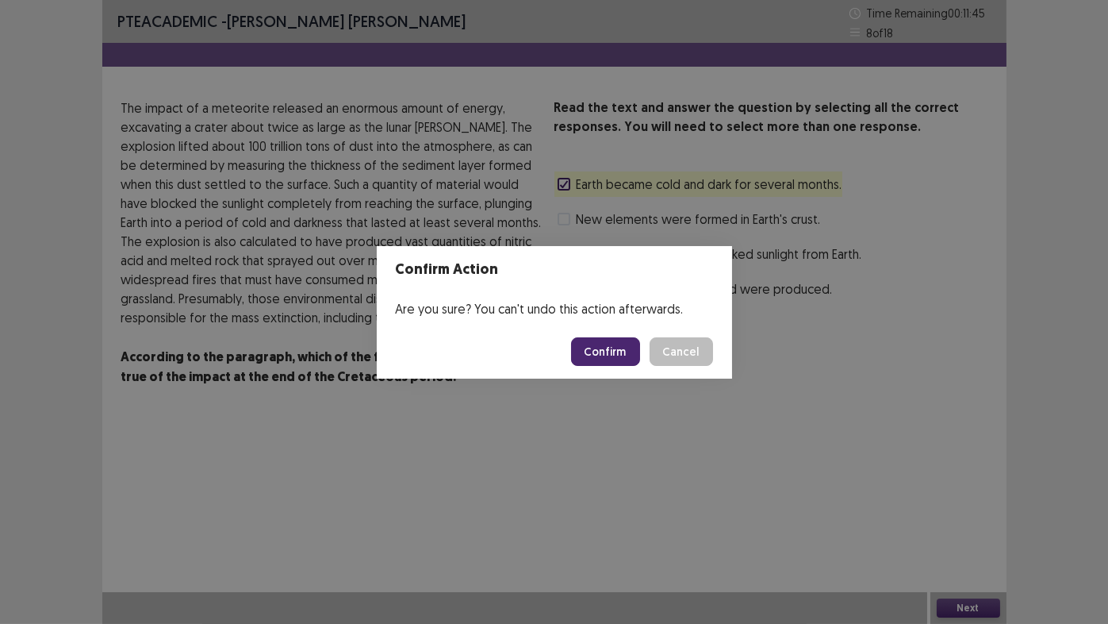
click at [616, 355] on button "Confirm" at bounding box center [605, 351] width 69 height 29
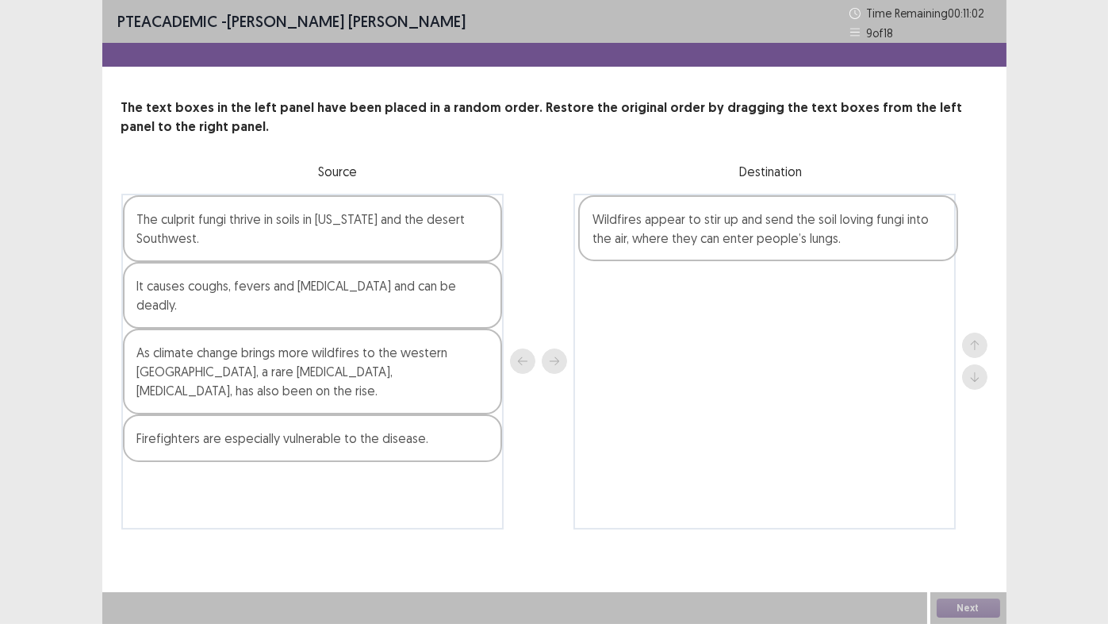
drag, startPoint x: 204, startPoint y: 303, endPoint x: 667, endPoint y: 238, distance: 467.8
click at [667, 238] on div "The culprit fungi thrive in soils in [US_STATE] and the desert Southwest. Wildf…" at bounding box center [554, 362] width 866 height 336
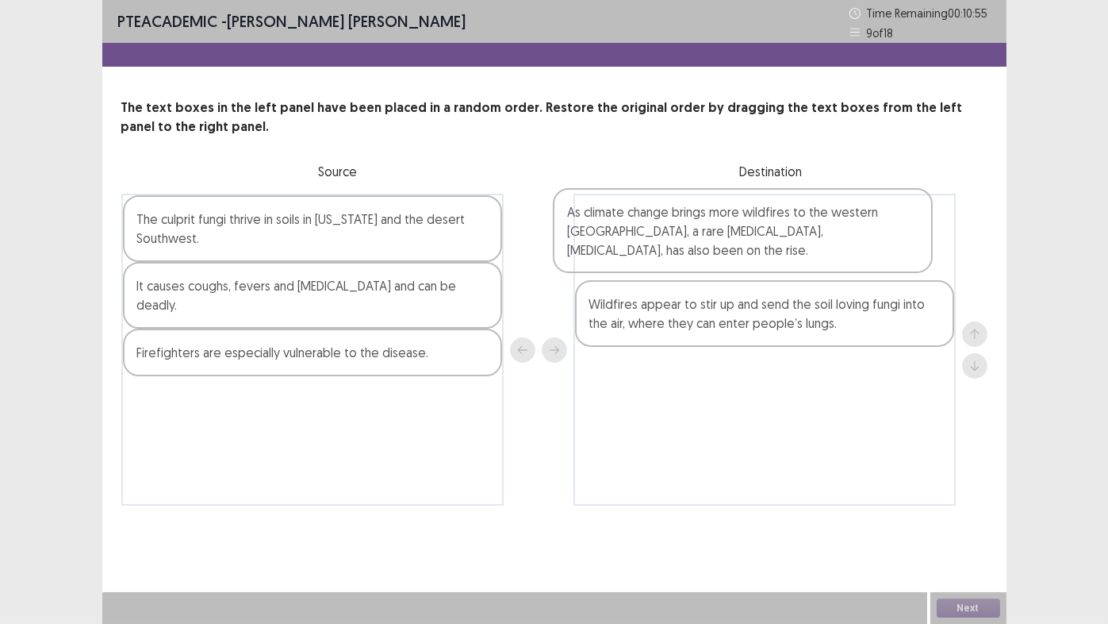
drag, startPoint x: 292, startPoint y: 363, endPoint x: 727, endPoint y: 241, distance: 451.5
click at [727, 241] on div "The culprit fungi thrive in soils in [US_STATE] and the desert Southwest. It ca…" at bounding box center [554, 350] width 866 height 312
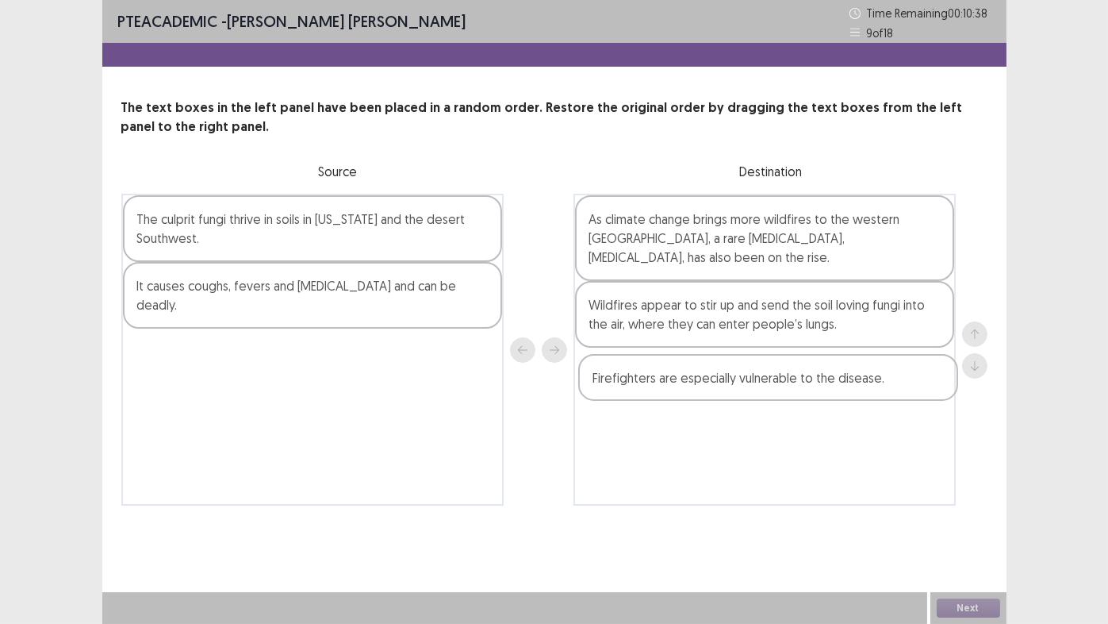
drag, startPoint x: 198, startPoint y: 338, endPoint x: 635, endPoint y: 383, distance: 438.6
click at [658, 385] on div "The culprit fungi thrive in soils in [US_STATE] and the desert Southwest. It ca…" at bounding box center [554, 350] width 866 height 312
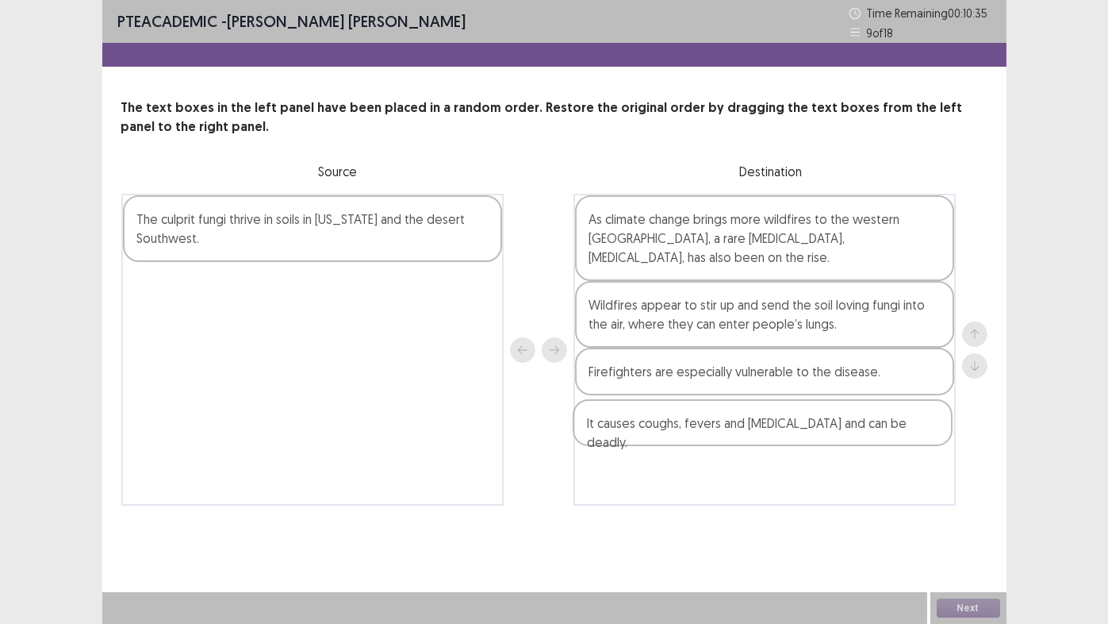
drag, startPoint x: 156, startPoint y: 293, endPoint x: 611, endPoint y: 432, distance: 475.3
click at [611, 432] on div "The culprit fungi thrive in soils in [US_STATE] and the desert Southwest. It ca…" at bounding box center [554, 350] width 866 height 312
drag, startPoint x: 709, startPoint y: 419, endPoint x: 704, endPoint y: 370, distance: 49.4
click at [704, 370] on div "As climate change brings more wildfires to the western [GEOGRAPHIC_DATA], a rar…" at bounding box center [765, 350] width 382 height 312
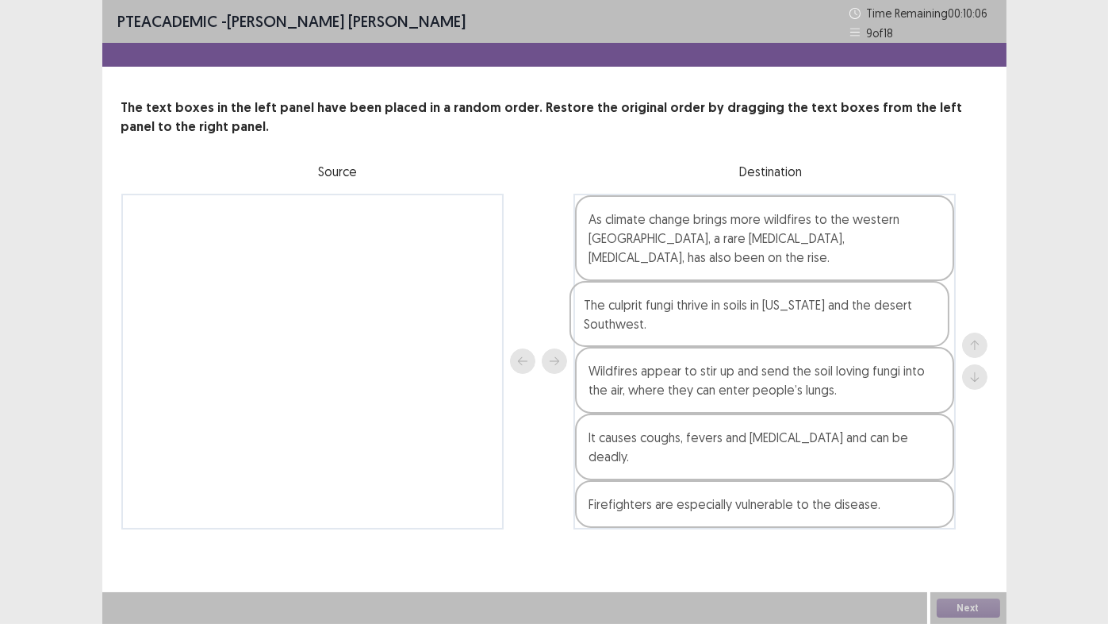
drag, startPoint x: 238, startPoint y: 236, endPoint x: 685, endPoint y: 322, distance: 455.5
click at [689, 323] on div "The culprit fungi thrive in soils in [US_STATE] and the desert Southwest. As cl…" at bounding box center [554, 362] width 866 height 336
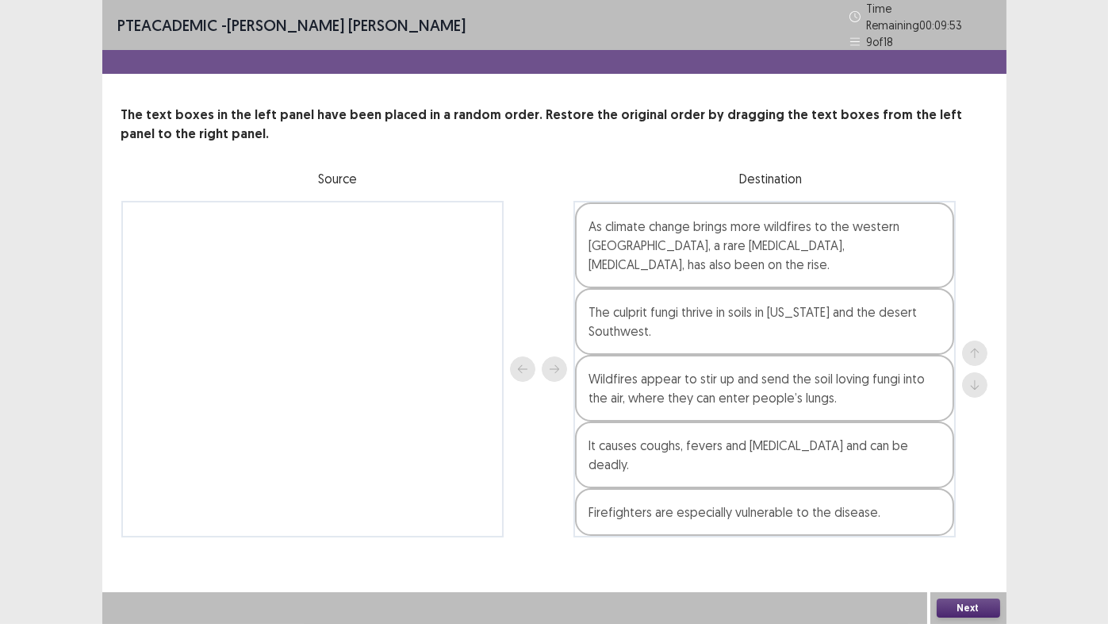
click at [962, 519] on button "Next" at bounding box center [968, 607] width 63 height 19
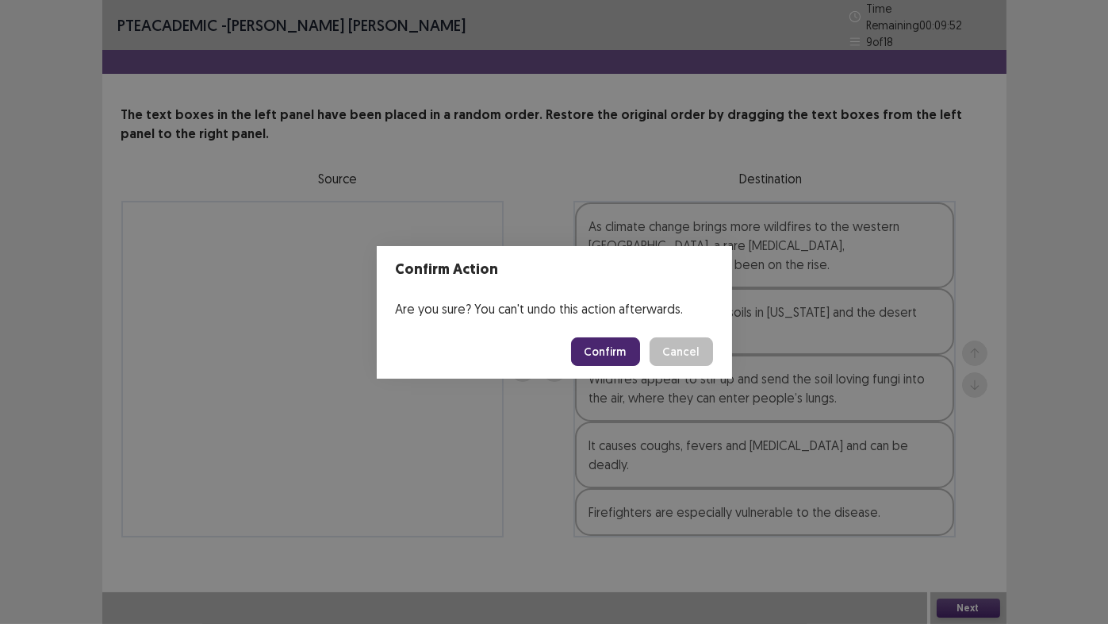
click at [612, 359] on button "Confirm" at bounding box center [605, 351] width 69 height 29
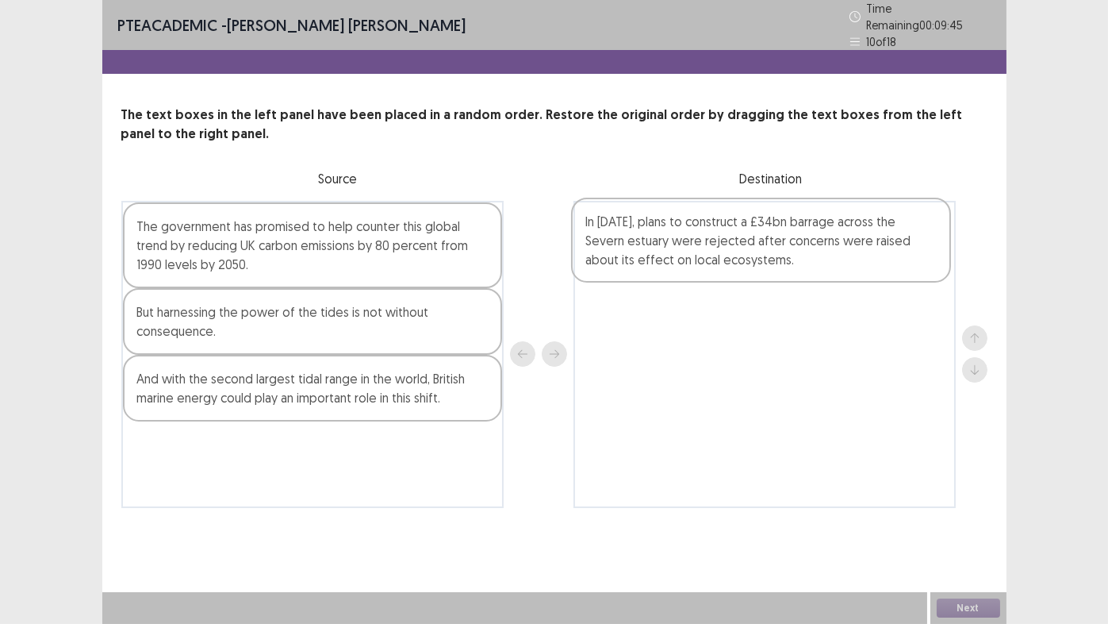
drag, startPoint x: 194, startPoint y: 468, endPoint x: 647, endPoint y: 255, distance: 500.7
click at [647, 255] on div "The government has promised to help counter this global trend by reducing UK ca…" at bounding box center [554, 354] width 866 height 307
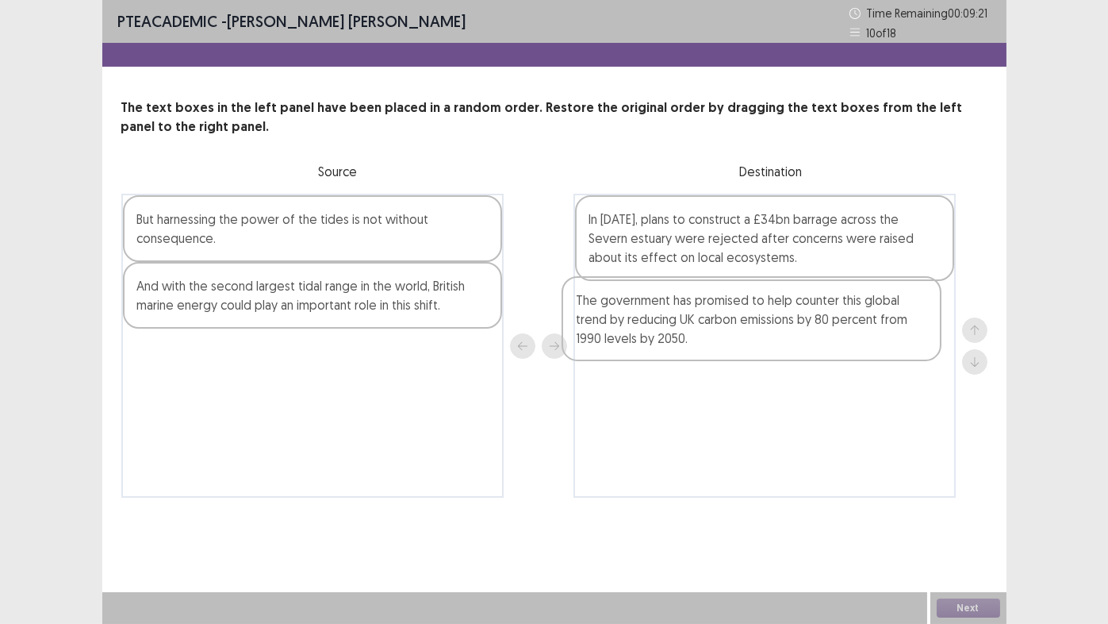
drag, startPoint x: 250, startPoint y: 244, endPoint x: 694, endPoint y: 328, distance: 452.0
click at [694, 328] on div "The government has promised to help counter this global trend by reducing UK ca…" at bounding box center [554, 346] width 866 height 304
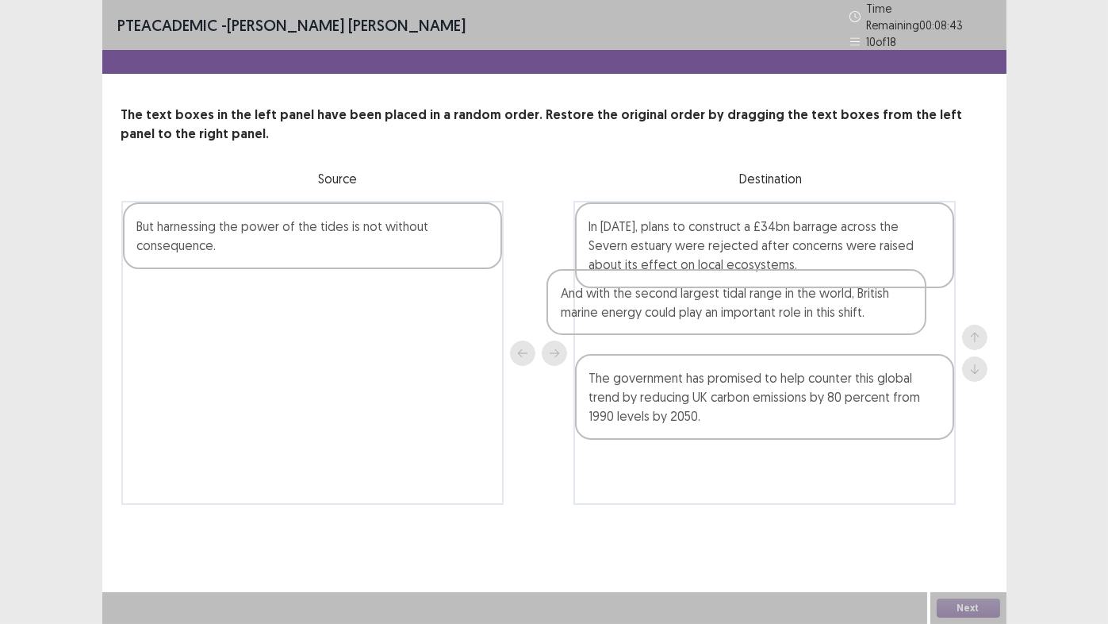
drag, startPoint x: 200, startPoint y: 296, endPoint x: 628, endPoint y: 305, distance: 428.5
click at [628, 305] on div "But harnessing the power of the tides is not without consequence. And with the …" at bounding box center [554, 353] width 866 height 304
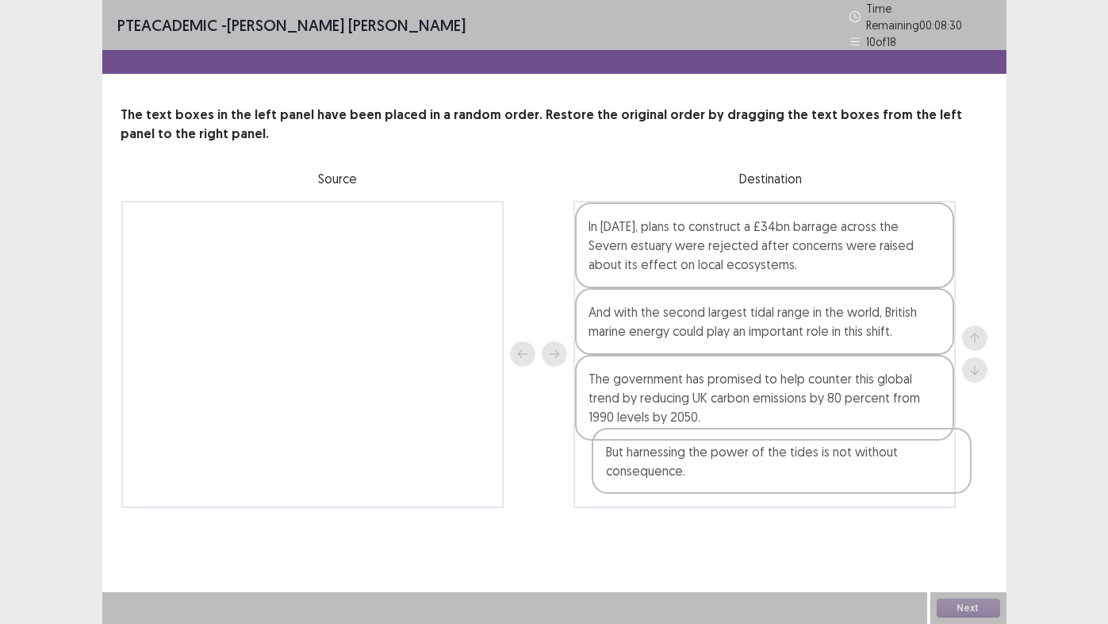
drag, startPoint x: 241, startPoint y: 238, endPoint x: 716, endPoint y: 476, distance: 531.4
click at [712, 470] on div "But harnessing the power of the tides is not without consequence. In [DATE], pl…" at bounding box center [554, 354] width 866 height 307
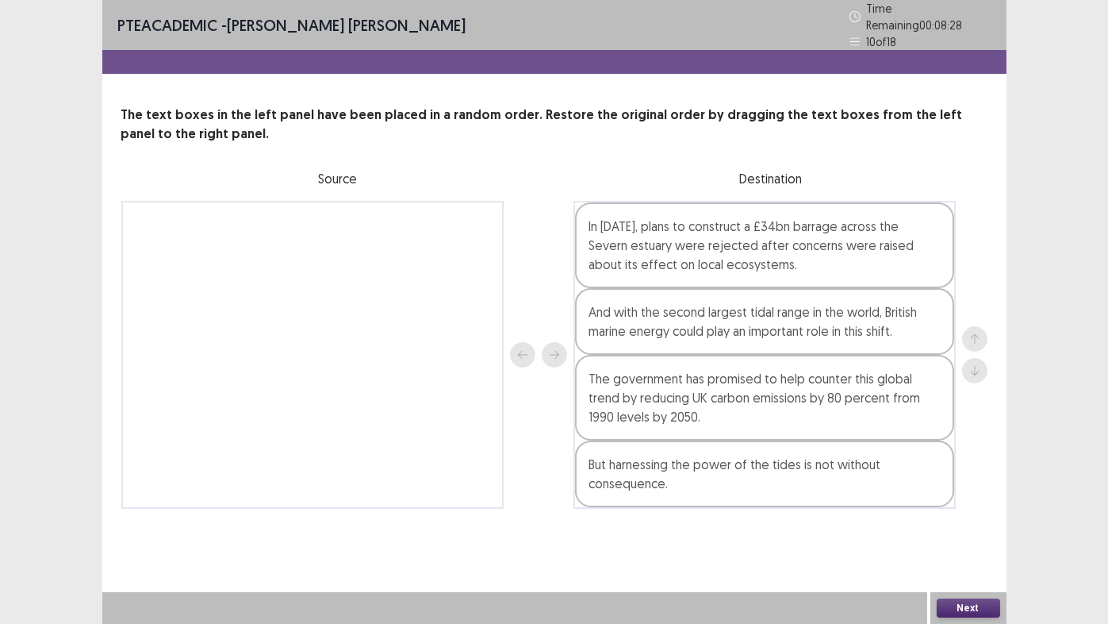
click at [972, 519] on button "Next" at bounding box center [968, 607] width 63 height 19
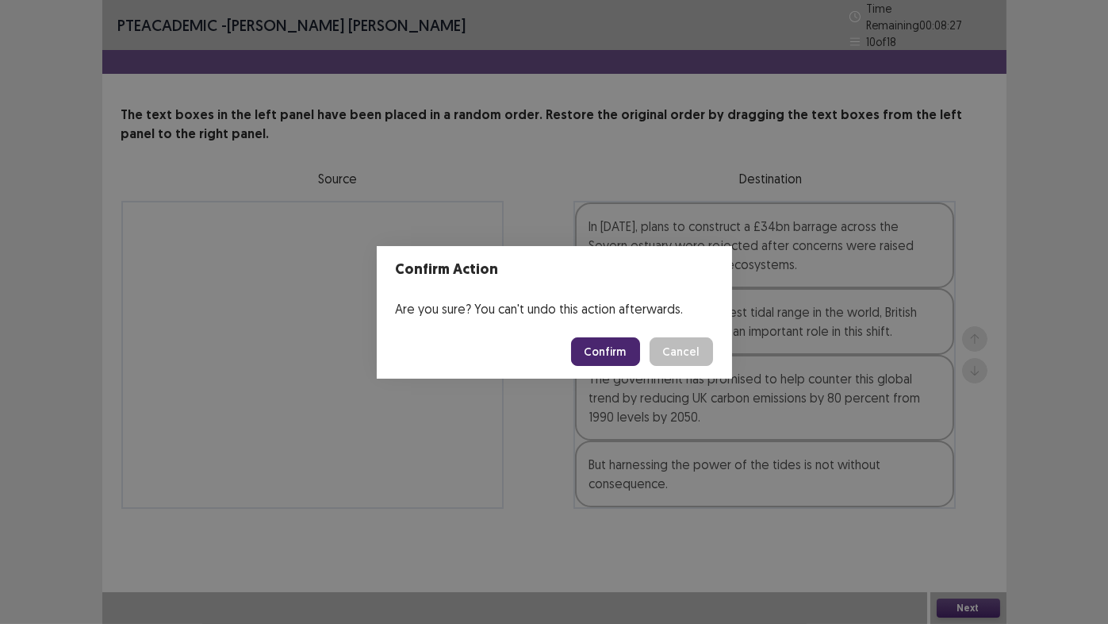
click at [616, 362] on button "Confirm" at bounding box center [605, 351] width 69 height 29
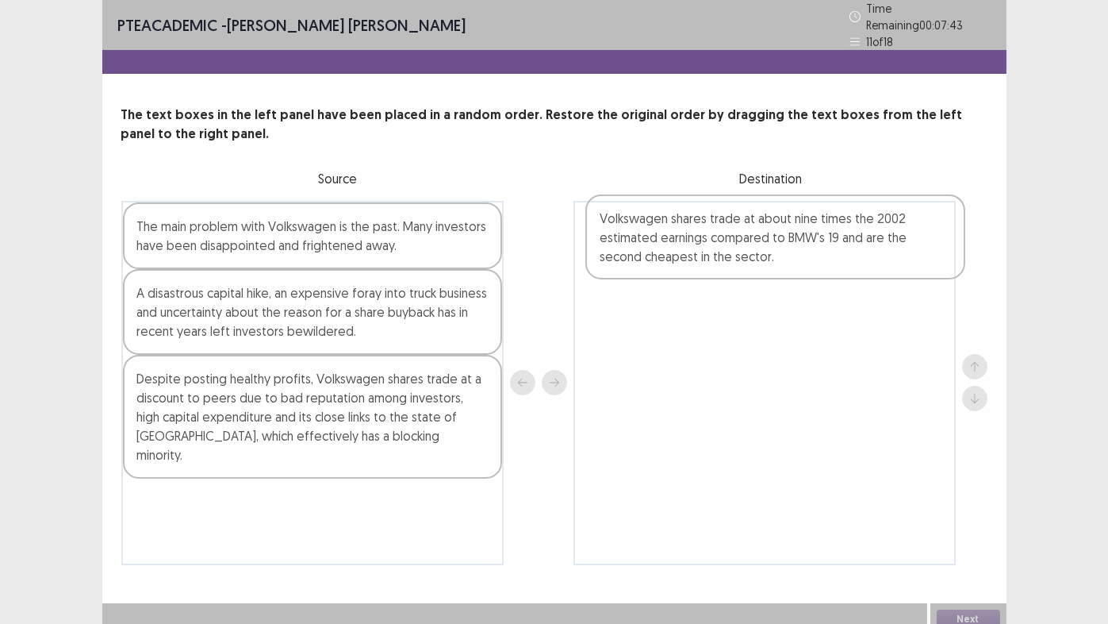
drag, startPoint x: 237, startPoint y: 232, endPoint x: 703, endPoint y: 230, distance: 465.6
click at [703, 232] on div "Volkswagen shares trade at about nine times the 2002 estimated earnings compare…" at bounding box center [554, 383] width 866 height 364
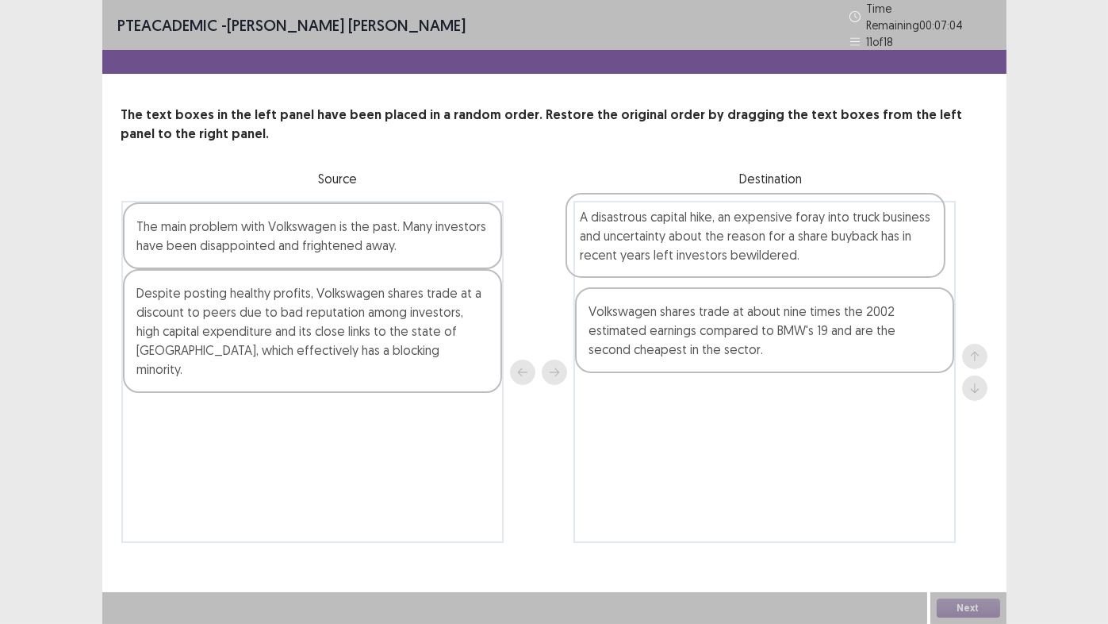
drag, startPoint x: 274, startPoint y: 308, endPoint x: 730, endPoint y: 240, distance: 460.4
click at [730, 240] on div "The main problem with Volkswagen is the past. Many investors have been disappoi…" at bounding box center [554, 372] width 866 height 342
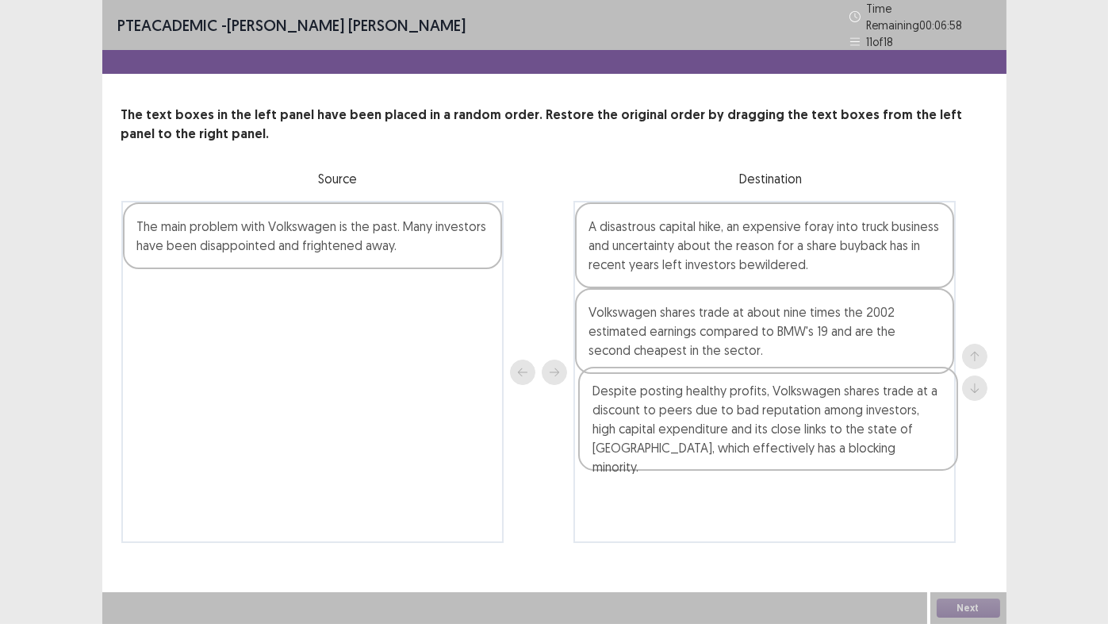
drag, startPoint x: 282, startPoint y: 317, endPoint x: 742, endPoint y: 425, distance: 472.6
click at [742, 425] on div "The main problem with Volkswagen is the past. Many investors have been disappoi…" at bounding box center [554, 372] width 866 height 342
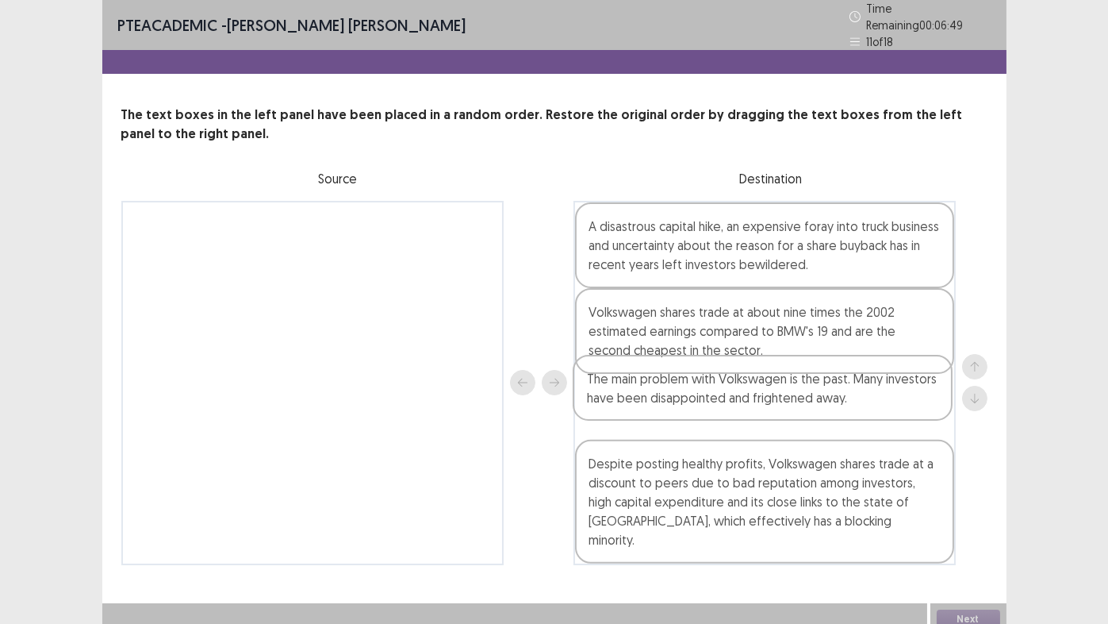
drag, startPoint x: 237, startPoint y: 222, endPoint x: 692, endPoint y: 385, distance: 482.8
click at [693, 386] on div "The main problem with Volkswagen is the past. Many investors have been disappoi…" at bounding box center [554, 383] width 866 height 364
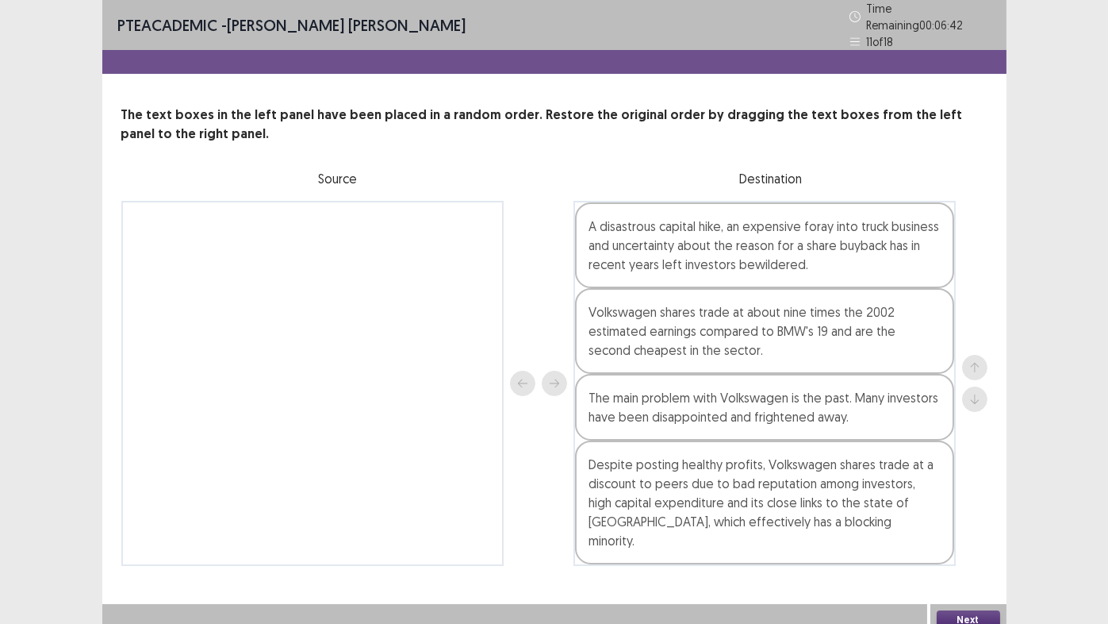
click at [956, 519] on button "Next" at bounding box center [968, 619] width 63 height 19
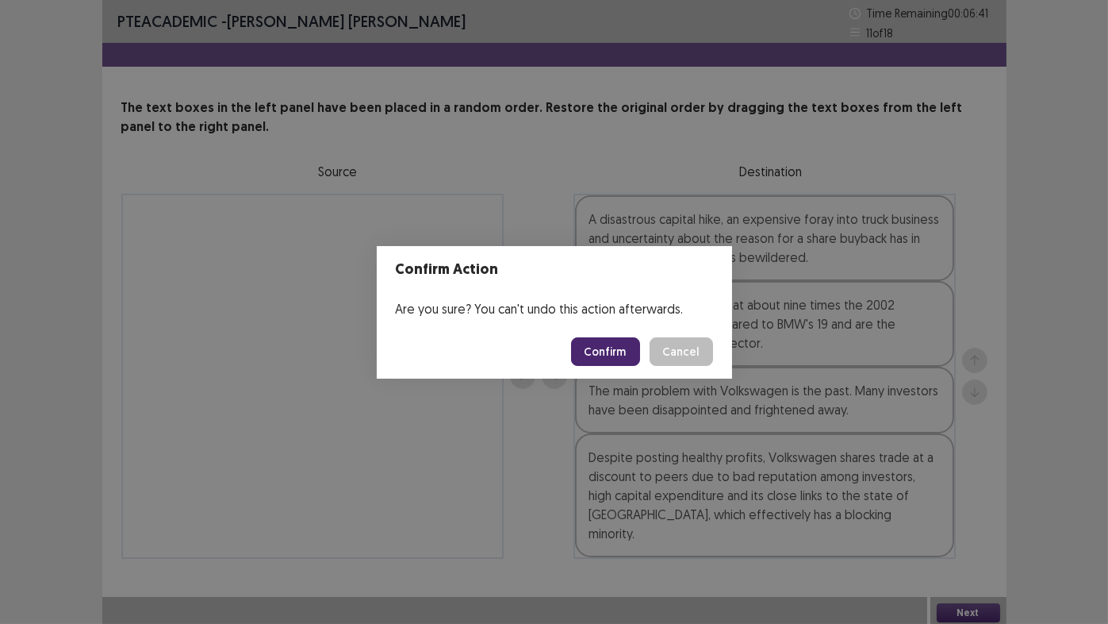
click at [614, 343] on button "Confirm" at bounding box center [605, 351] width 69 height 29
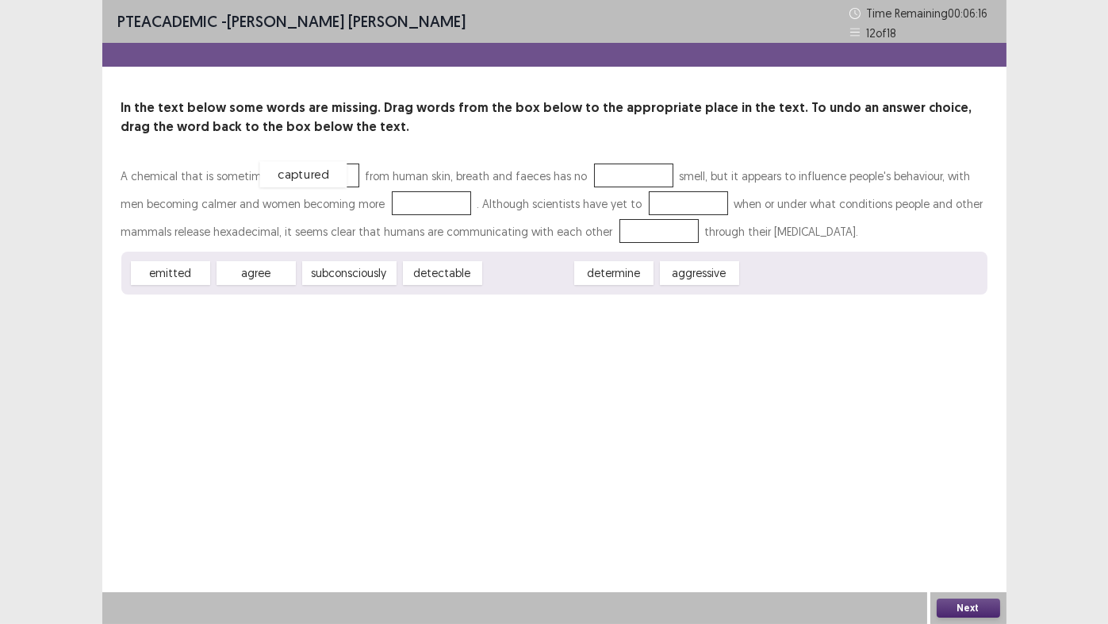
drag, startPoint x: 520, startPoint y: 272, endPoint x: 294, endPoint y: 173, distance: 246.1
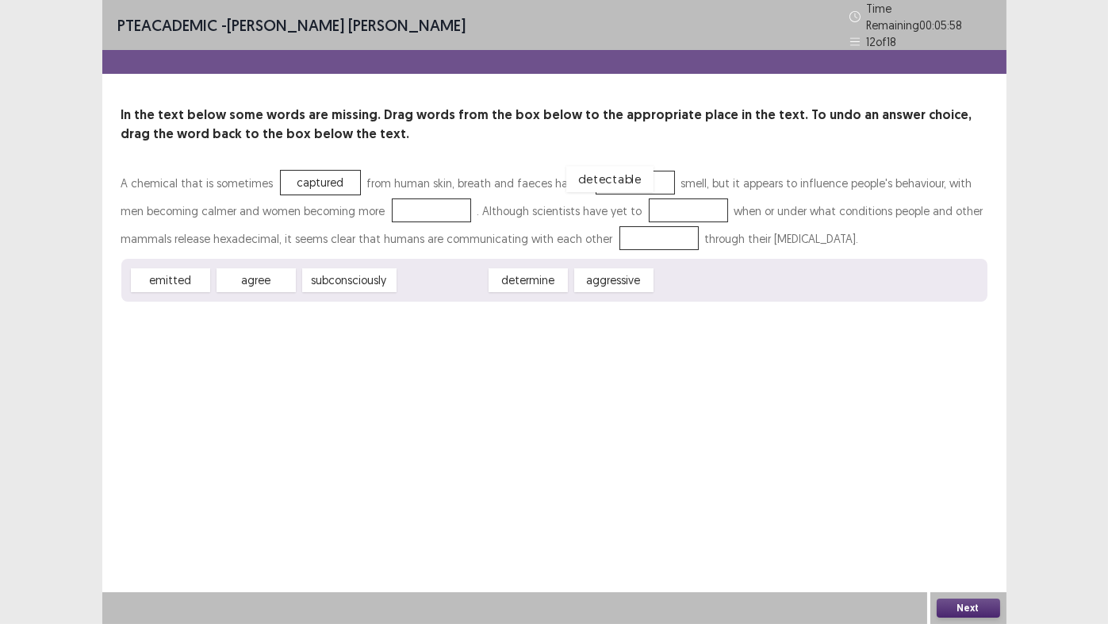
drag, startPoint x: 450, startPoint y: 276, endPoint x: 617, endPoint y: 175, distance: 195.4
drag, startPoint x: 514, startPoint y: 272, endPoint x: 387, endPoint y: 201, distance: 145.2
drag, startPoint x: 434, startPoint y: 275, endPoint x: 613, endPoint y: 201, distance: 193.9
drag, startPoint x: 355, startPoint y: 274, endPoint x: 636, endPoint y: 235, distance: 284.4
click at [977, 519] on button "Next" at bounding box center [968, 607] width 63 height 19
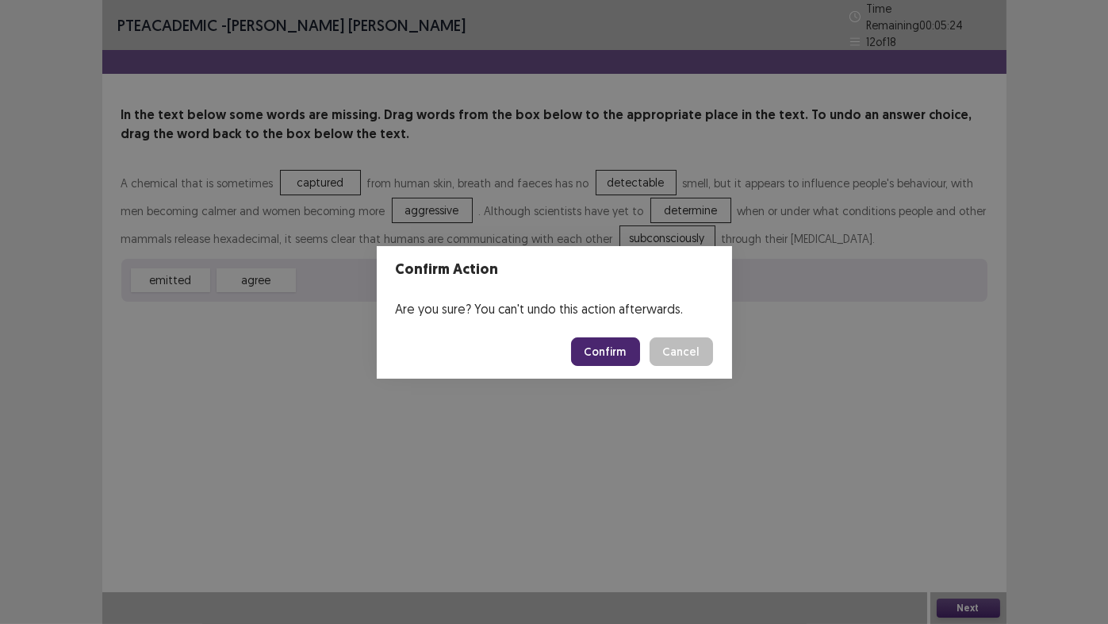
click at [604, 351] on button "Confirm" at bounding box center [605, 351] width 69 height 29
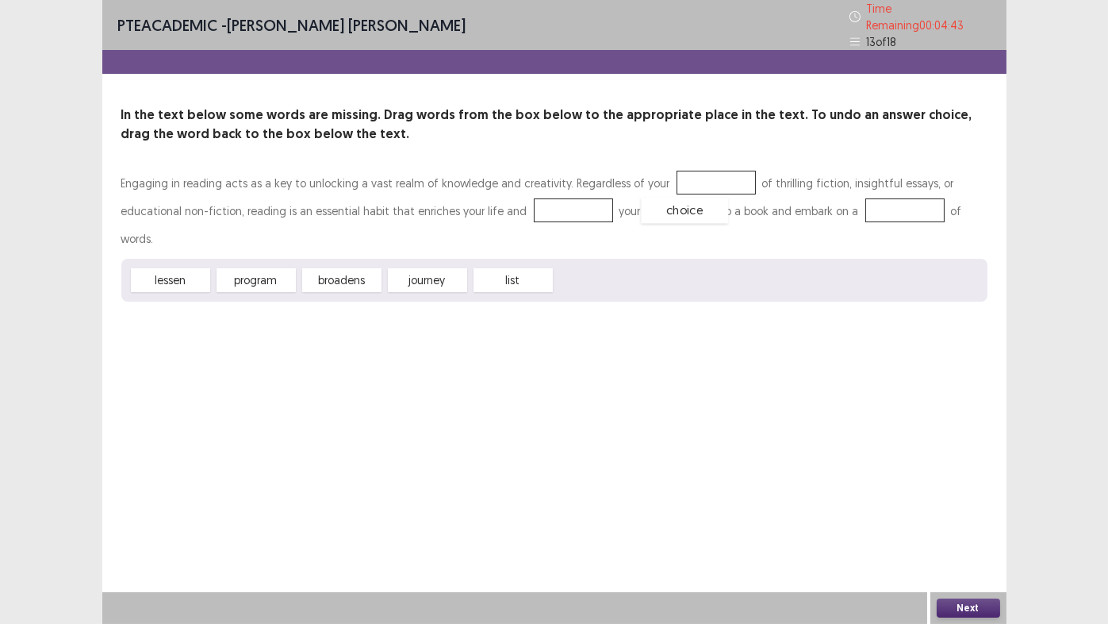
drag, startPoint x: 594, startPoint y: 249, endPoint x: 680, endPoint y: 179, distance: 110.5
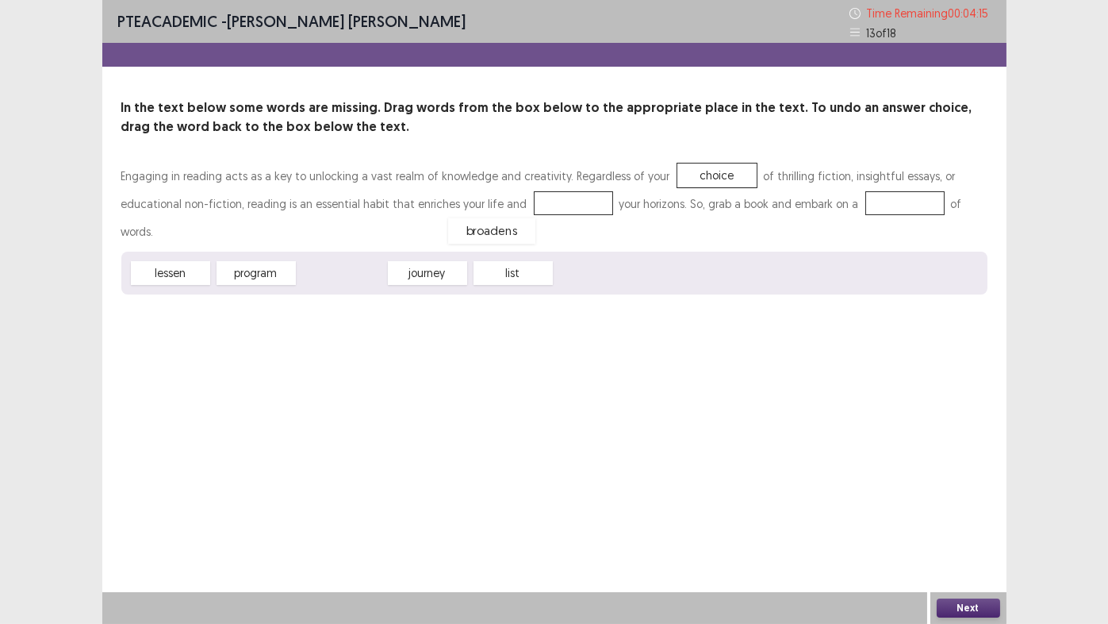
drag, startPoint x: 342, startPoint y: 251, endPoint x: 492, endPoint y: 209, distance: 155.7
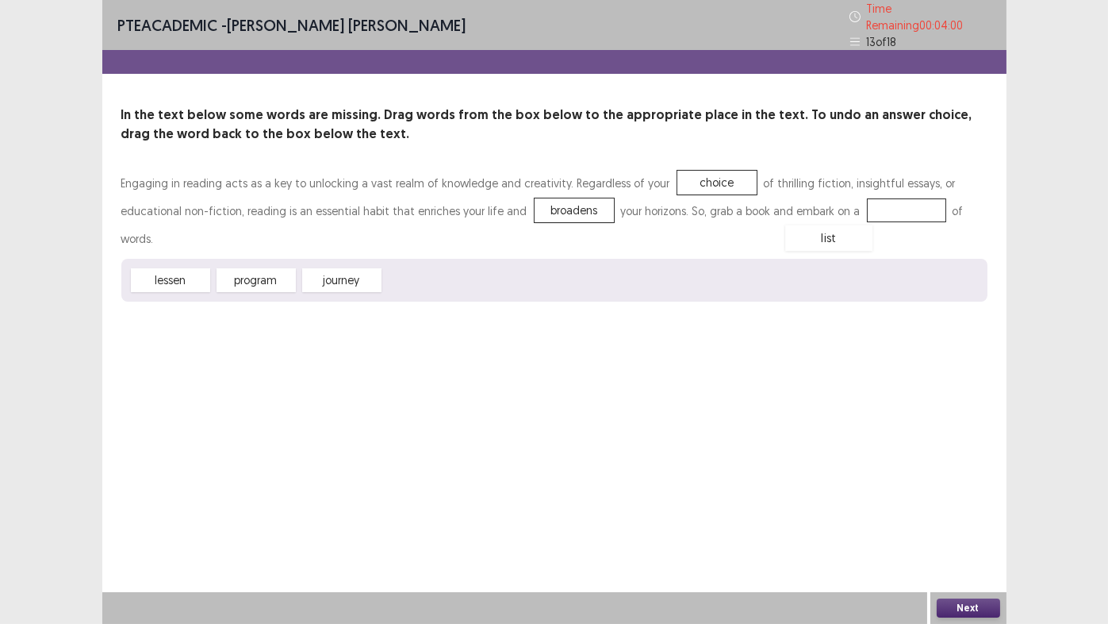
drag, startPoint x: 425, startPoint y: 248, endPoint x: 827, endPoint y: 206, distance: 403.6
click at [974, 519] on button "Next" at bounding box center [968, 607] width 63 height 19
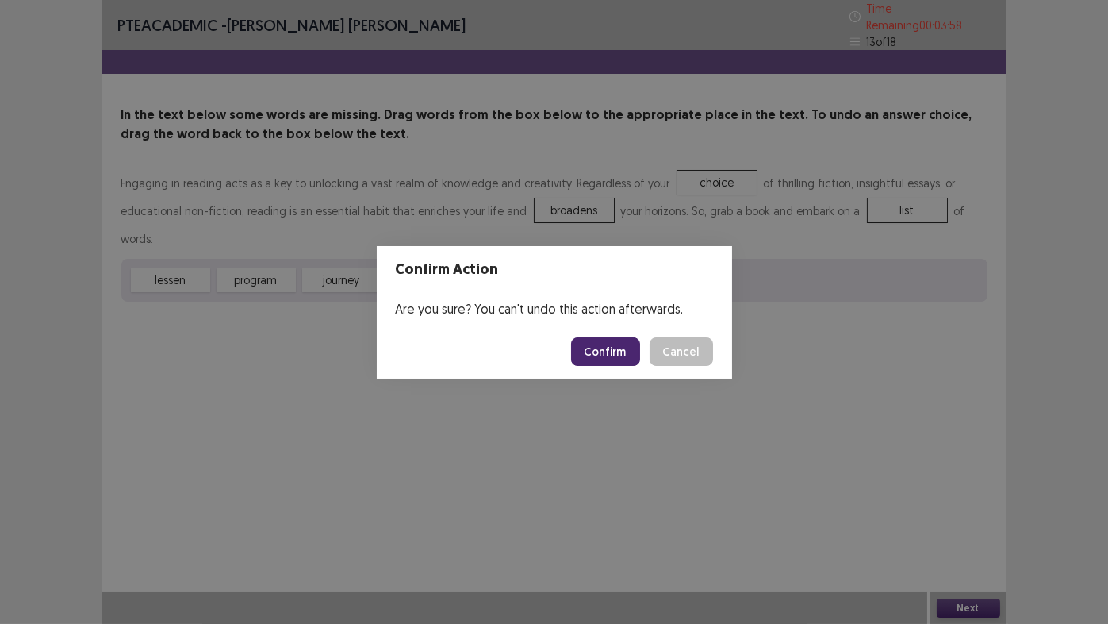
click at [614, 351] on button "Confirm" at bounding box center [605, 351] width 69 height 29
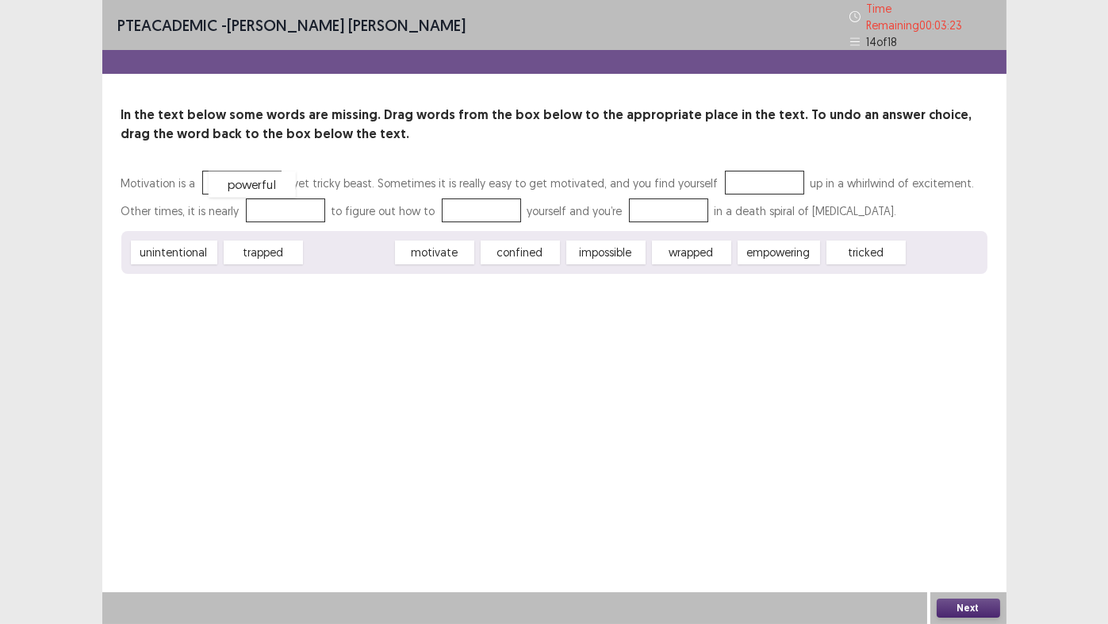
drag, startPoint x: 344, startPoint y: 246, endPoint x: 247, endPoint y: 178, distance: 118.4
drag, startPoint x: 600, startPoint y: 247, endPoint x: 742, endPoint y: 178, distance: 158.2
drag, startPoint x: 512, startPoint y: 243, endPoint x: 224, endPoint y: 201, distance: 290.9
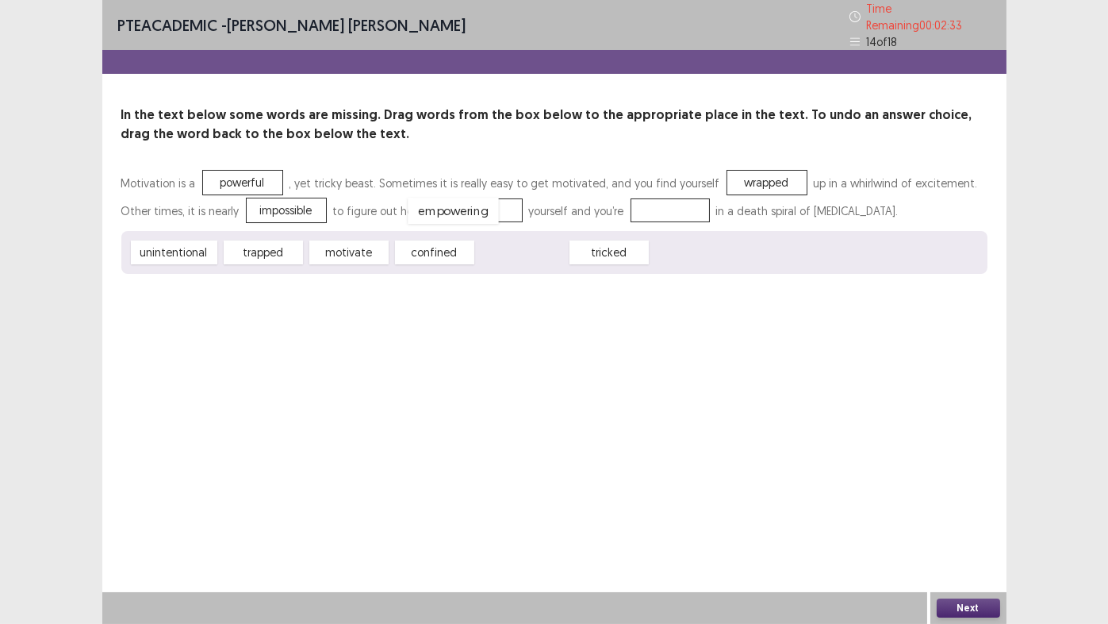
drag, startPoint x: 516, startPoint y: 245, endPoint x: 447, endPoint y: 204, distance: 80.4
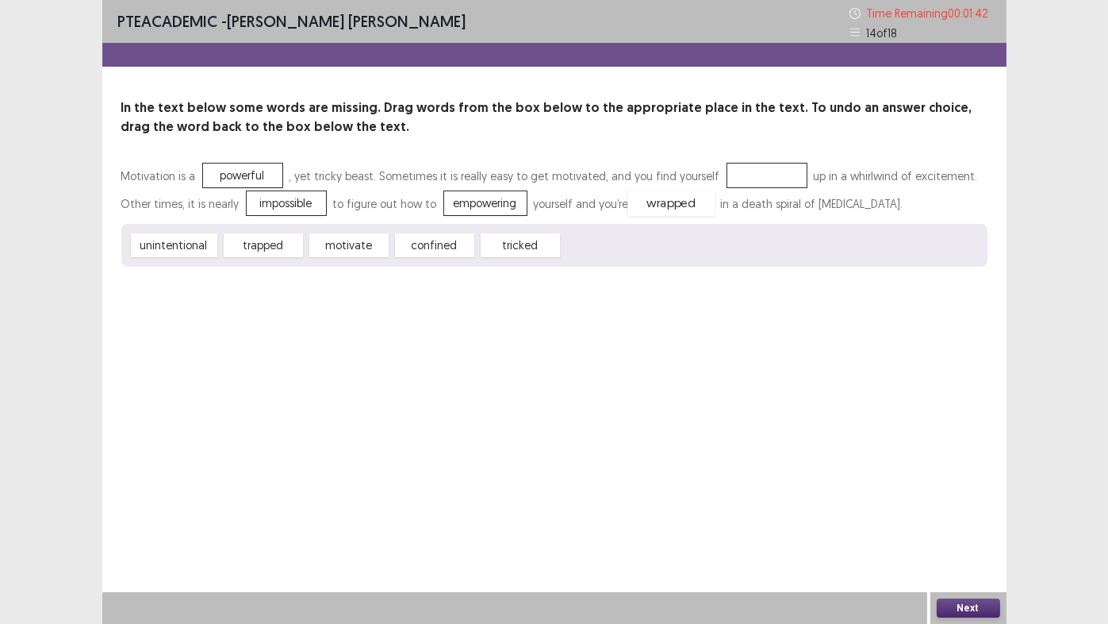
drag, startPoint x: 735, startPoint y: 178, endPoint x: 639, endPoint y: 205, distance: 99.9
drag, startPoint x: 255, startPoint y: 247, endPoint x: 727, endPoint y: 177, distance: 478.0
drag, startPoint x: 744, startPoint y: 175, endPoint x: 234, endPoint y: 294, distance: 523.8
click at [234, 294] on div "trapped" at bounding box center [256, 295] width 87 height 26
drag, startPoint x: 441, startPoint y: 243, endPoint x: 749, endPoint y: 174, distance: 315.4
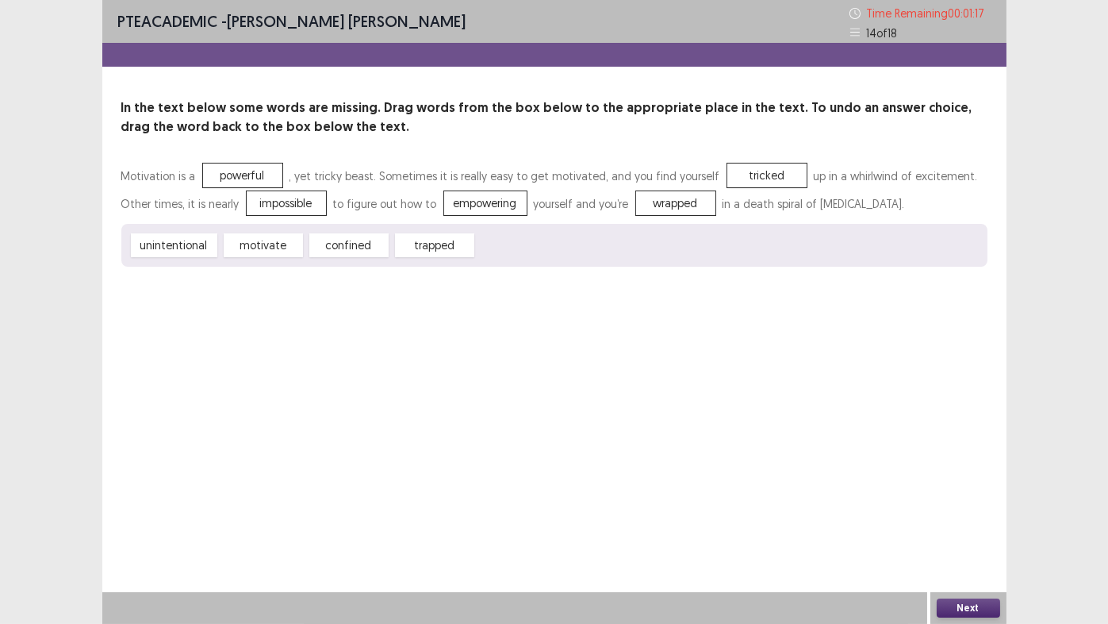
click at [973, 519] on button "Next" at bounding box center [968, 607] width 63 height 19
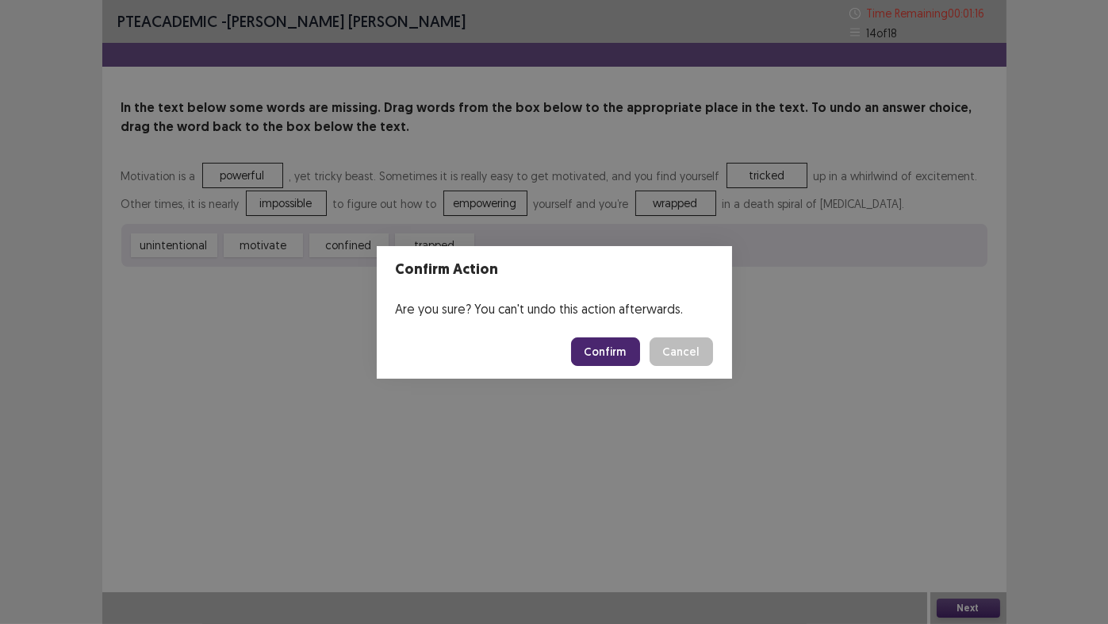
click at [598, 359] on button "Confirm" at bounding box center [605, 351] width 69 height 29
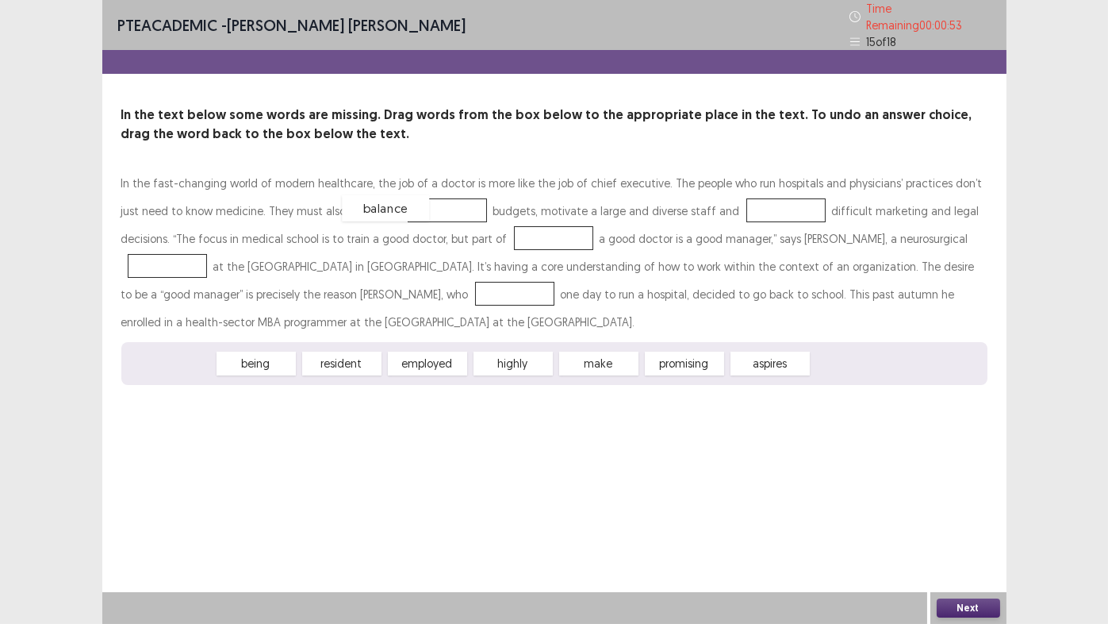
drag, startPoint x: 163, startPoint y: 358, endPoint x: 378, endPoint y: 203, distance: 265.5
drag, startPoint x: 660, startPoint y: 208, endPoint x: 538, endPoint y: 365, distance: 199.0
drag, startPoint x: 538, startPoint y: 365, endPoint x: 330, endPoint y: 456, distance: 227.0
click at [309, 462] on div "PTE academic - [PERSON_NAME] [PERSON_NAME] Time Remaining 00 : 00 : 27 15 of 18…" at bounding box center [554, 312] width 904 height 624
drag, startPoint x: 532, startPoint y: 343, endPoint x: 712, endPoint y: 207, distance: 225.3
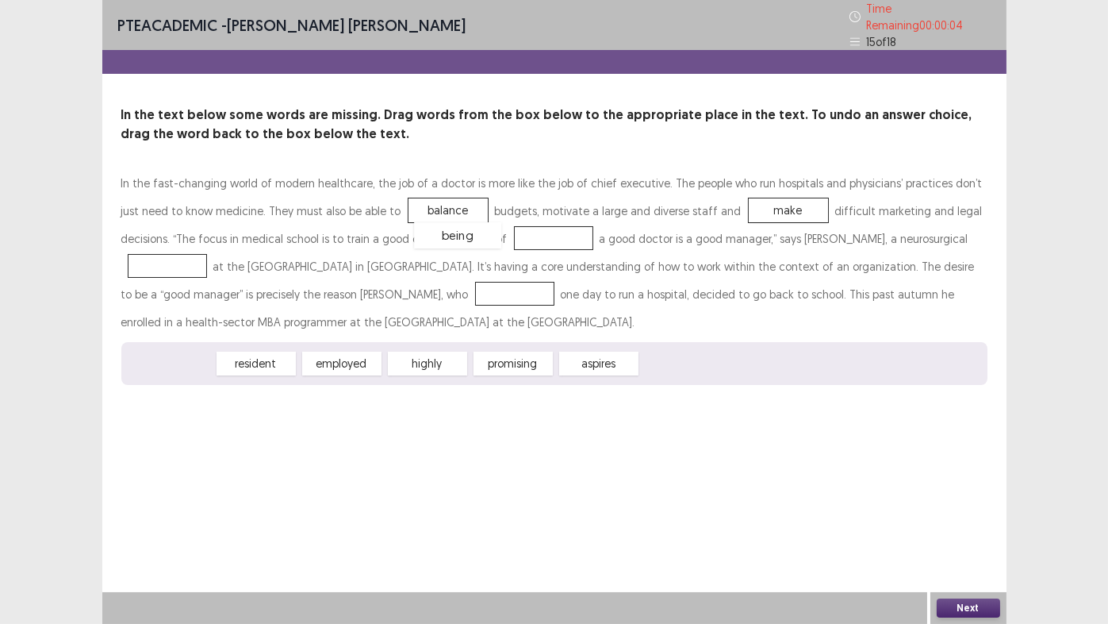
drag, startPoint x: 179, startPoint y: 362, endPoint x: 466, endPoint y: 234, distance: 314.3
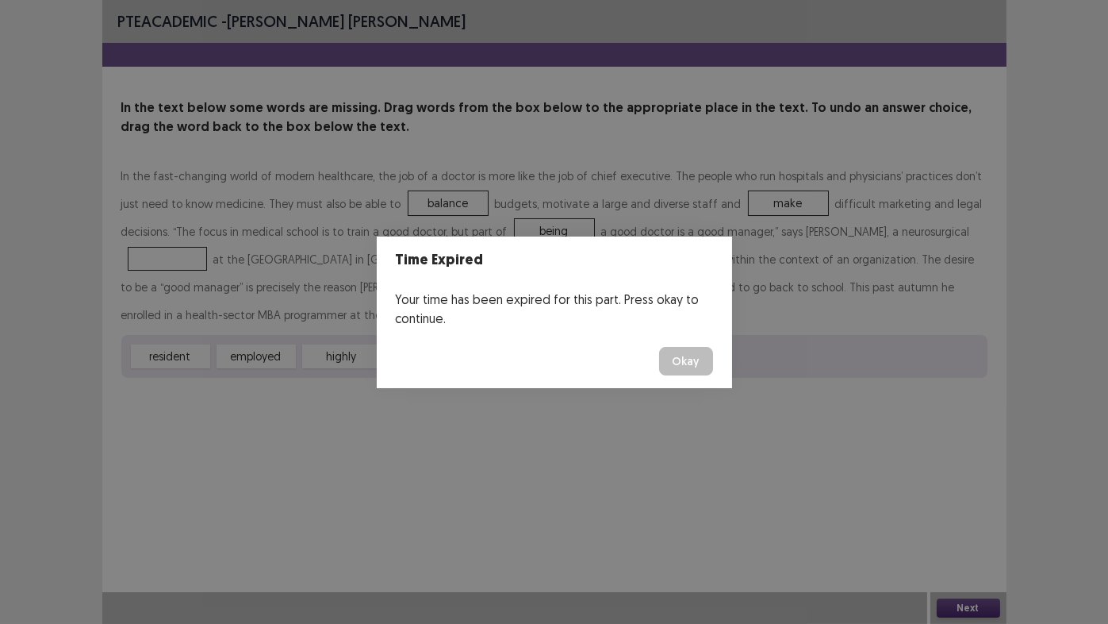
click at [682, 363] on button "Okay" at bounding box center [686, 361] width 54 height 29
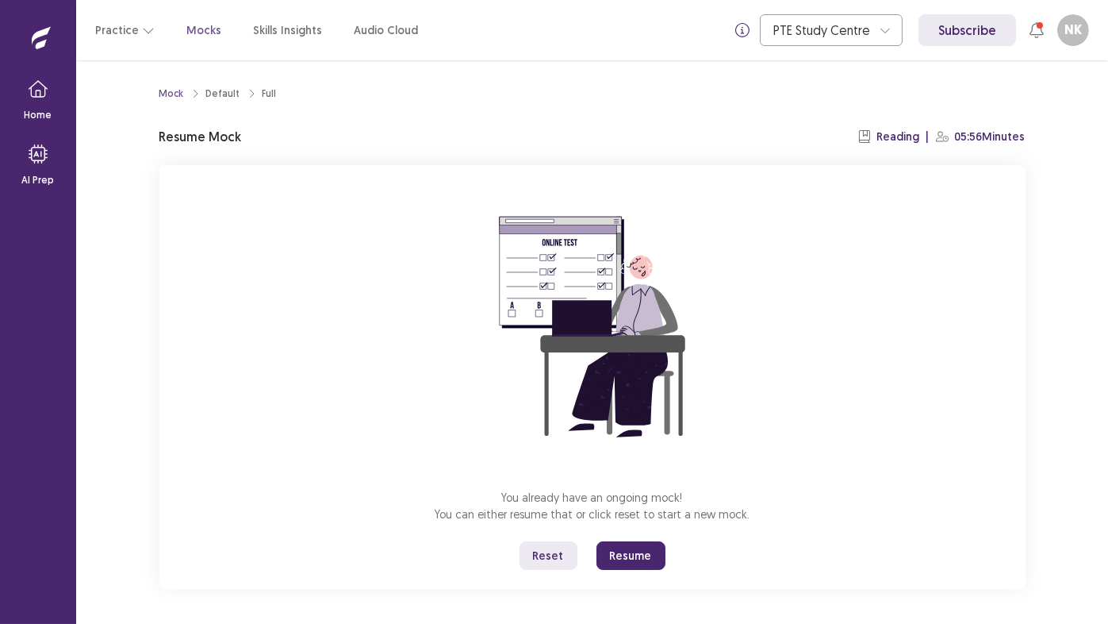
click at [630, 519] on button "Resume" at bounding box center [631, 555] width 69 height 29
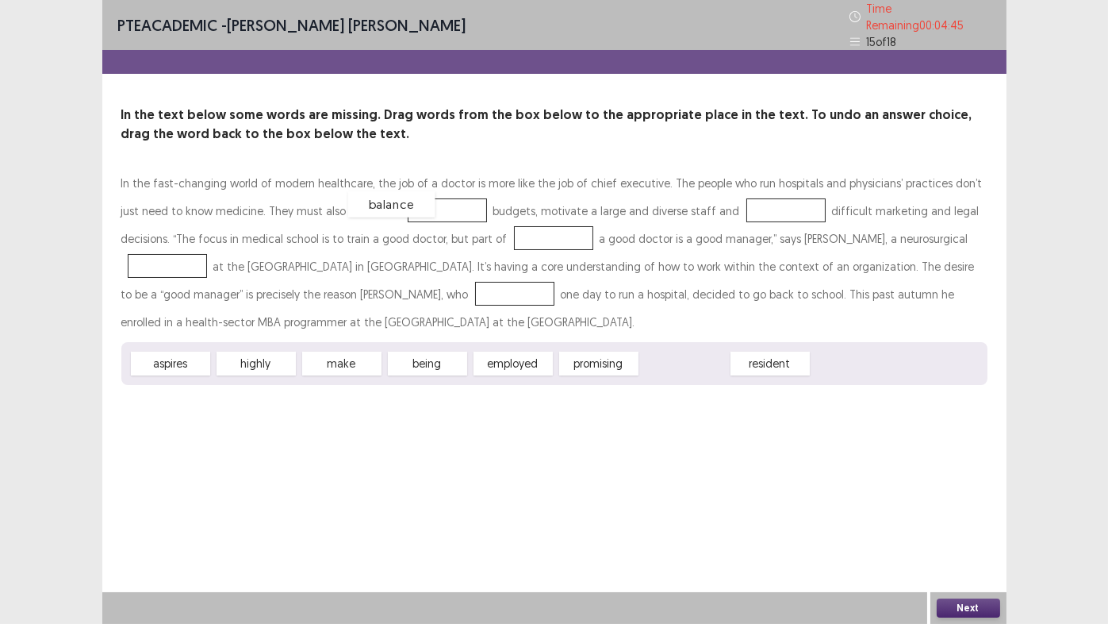
drag, startPoint x: 692, startPoint y: 355, endPoint x: 398, endPoint y: 197, distance: 333.6
drag, startPoint x: 341, startPoint y: 360, endPoint x: 716, endPoint y: 206, distance: 405.5
drag, startPoint x: 343, startPoint y: 357, endPoint x: 475, endPoint y: 228, distance: 184.6
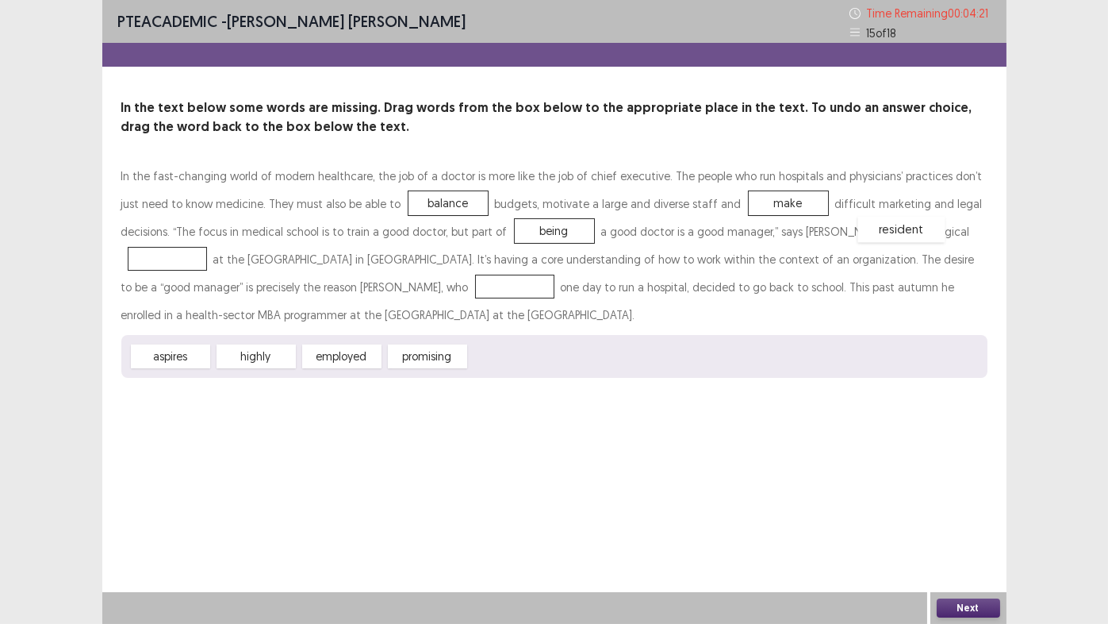
drag, startPoint x: 524, startPoint y: 361, endPoint x: 885, endPoint y: 243, distance: 379.8
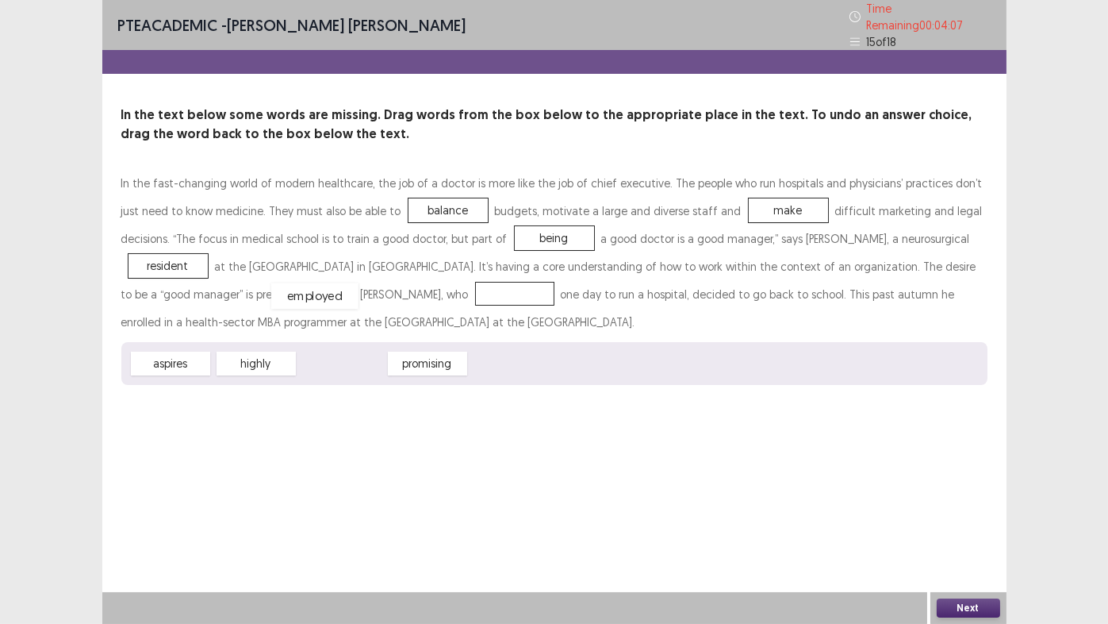
drag, startPoint x: 349, startPoint y: 359, endPoint x: 412, endPoint y: 393, distance: 72.4
click at [977, 519] on button "Next" at bounding box center [968, 607] width 63 height 19
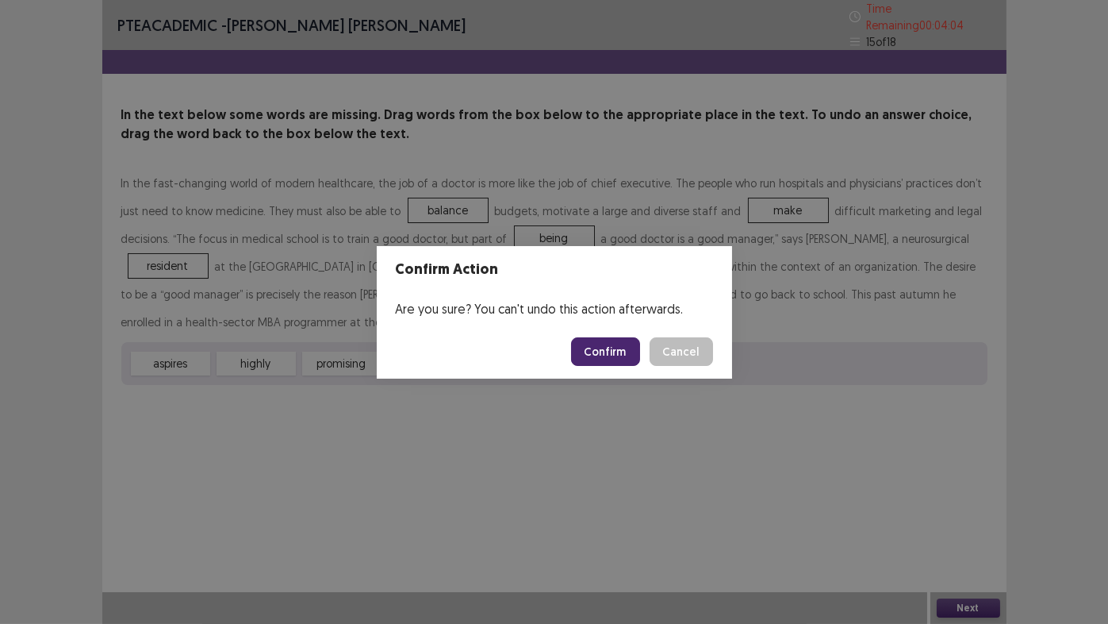
click at [599, 351] on button "Confirm" at bounding box center [605, 351] width 69 height 29
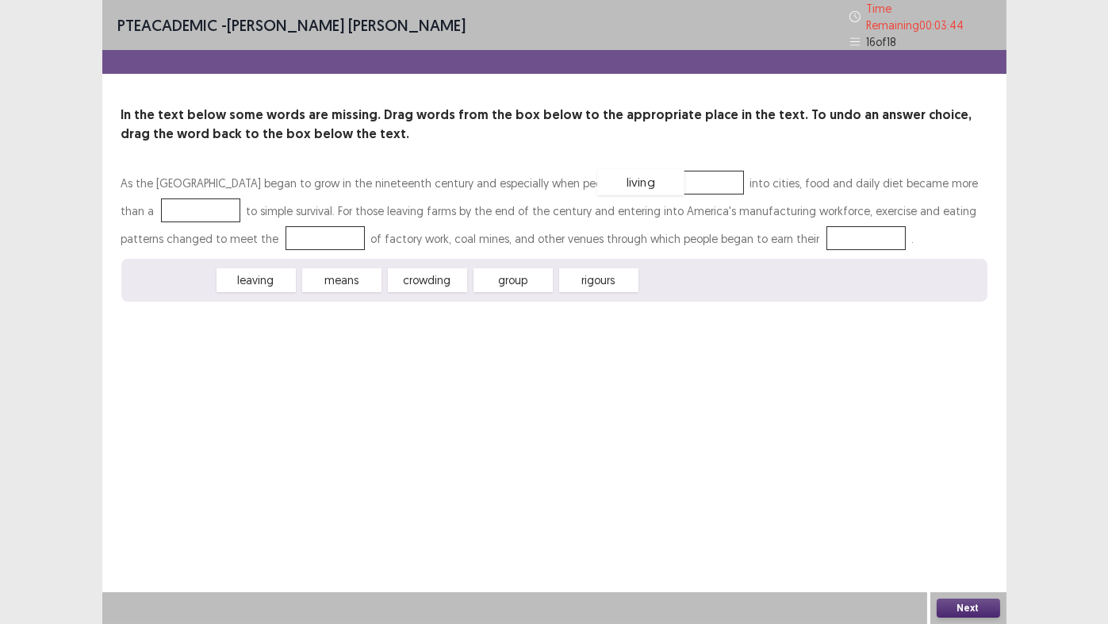
drag, startPoint x: 169, startPoint y: 284, endPoint x: 639, endPoint y: 186, distance: 479.8
drag, startPoint x: 252, startPoint y: 275, endPoint x: 157, endPoint y: 205, distance: 118.5
drag, startPoint x: 359, startPoint y: 275, endPoint x: 287, endPoint y: 236, distance: 82.4
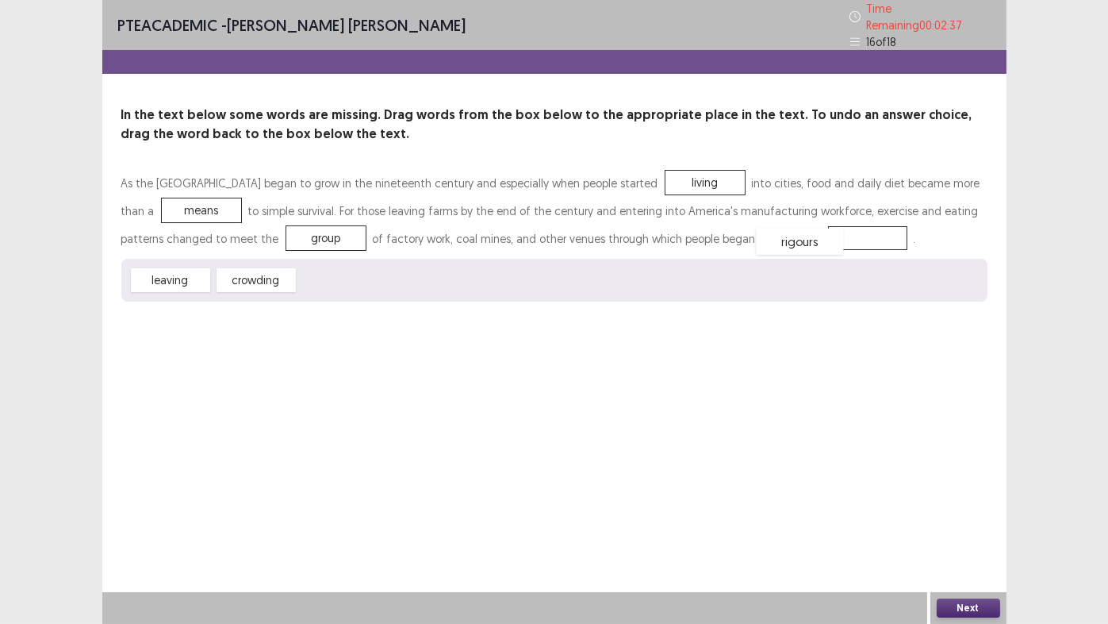
drag, startPoint x: 344, startPoint y: 275, endPoint x: 870, endPoint y: 550, distance: 593.2
click at [979, 519] on button "Next" at bounding box center [968, 607] width 63 height 19
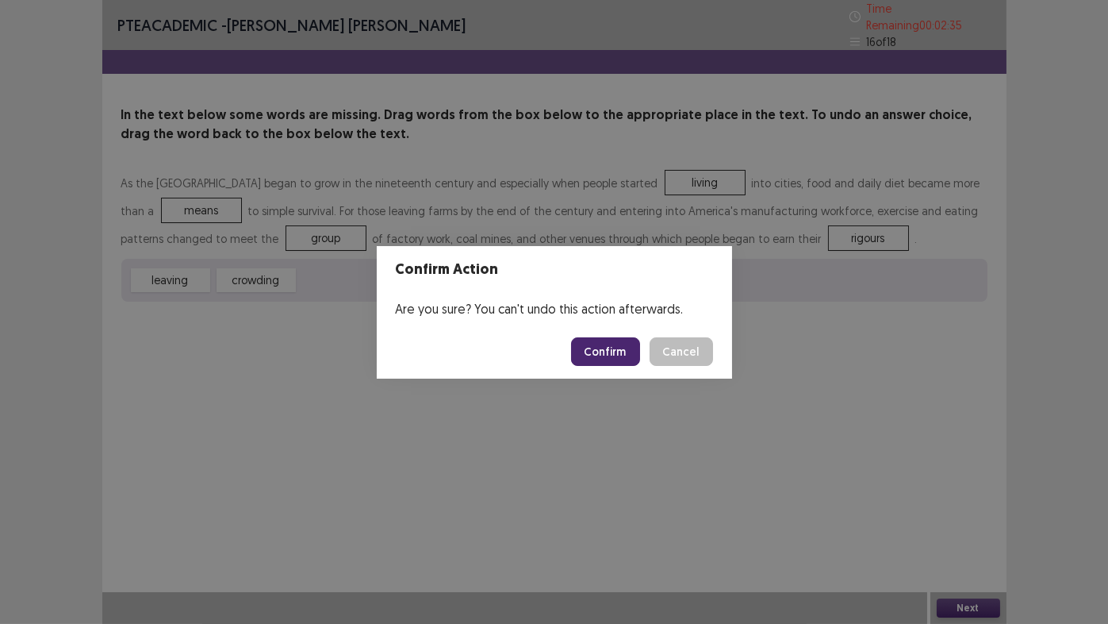
click at [610, 353] on button "Confirm" at bounding box center [605, 351] width 69 height 29
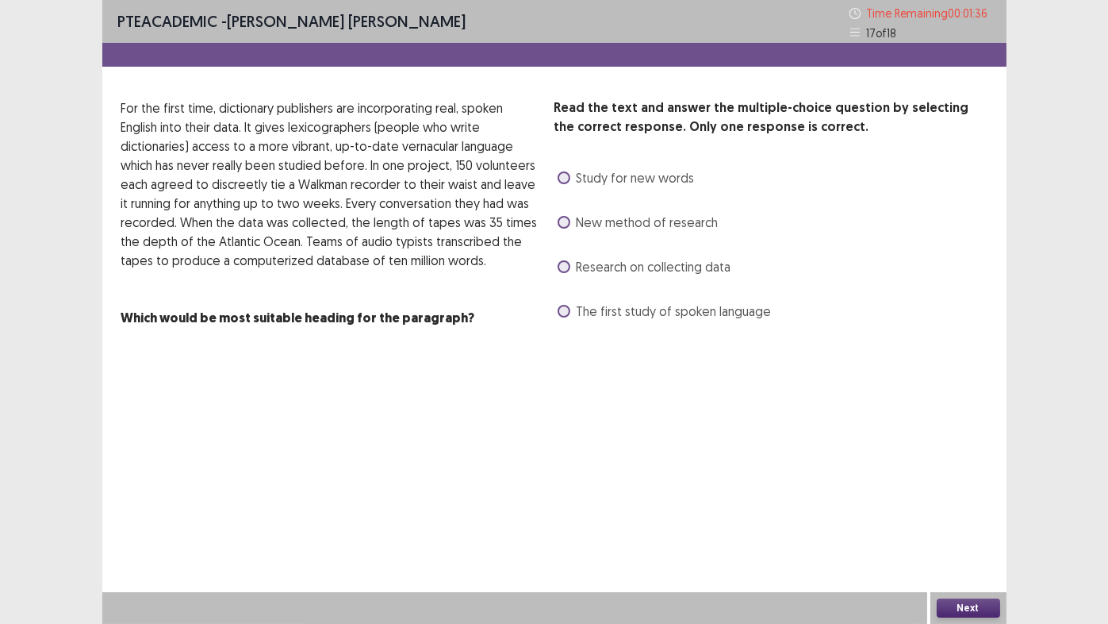
click at [560, 266] on span at bounding box center [564, 266] width 13 height 13
click at [976, 519] on button "Next" at bounding box center [968, 607] width 63 height 19
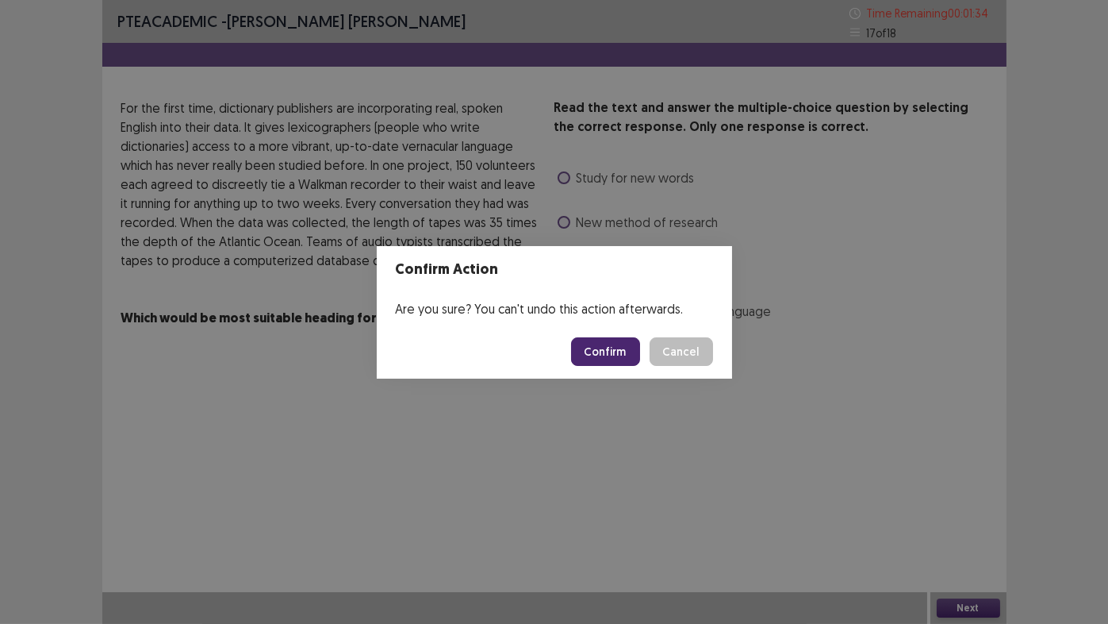
click at [616, 347] on button "Confirm" at bounding box center [605, 351] width 69 height 29
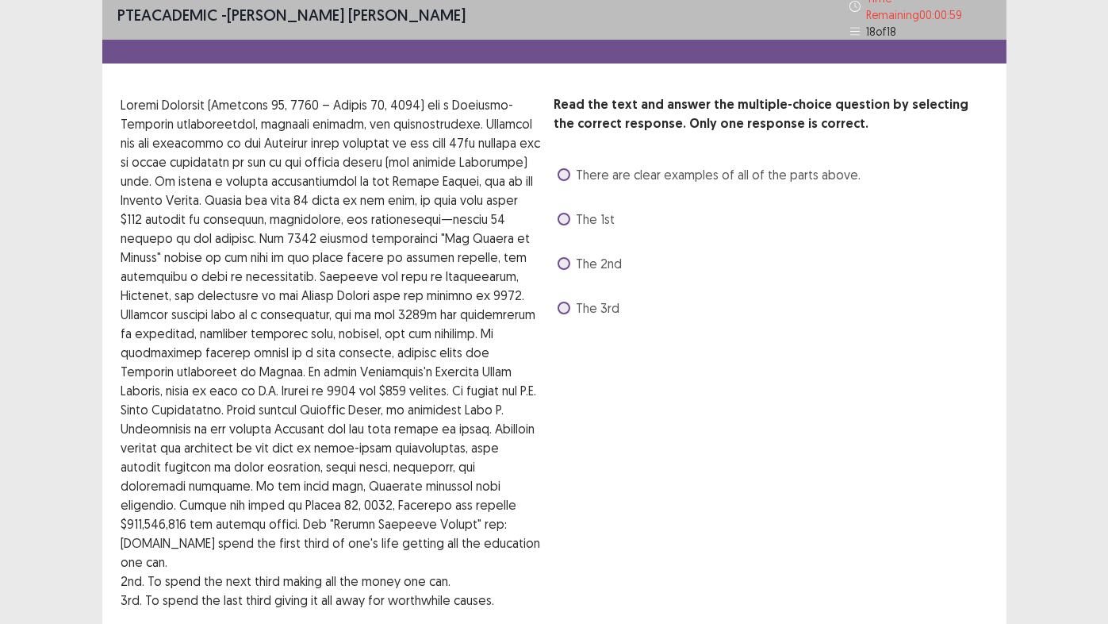
scroll to position [0, 0]
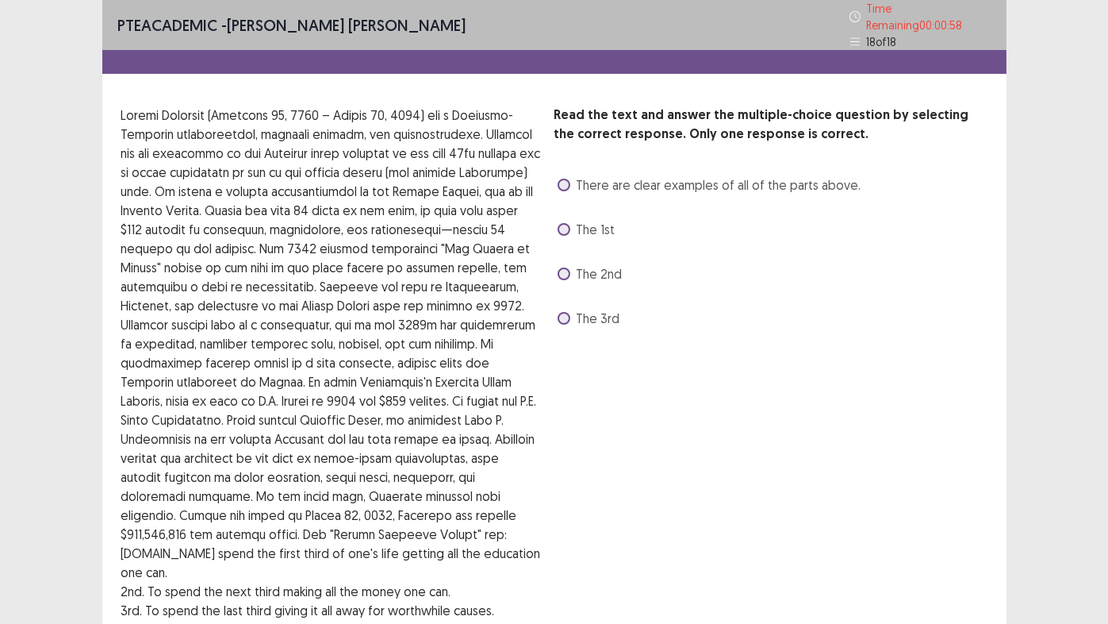
click at [562, 224] on span at bounding box center [564, 229] width 13 height 13
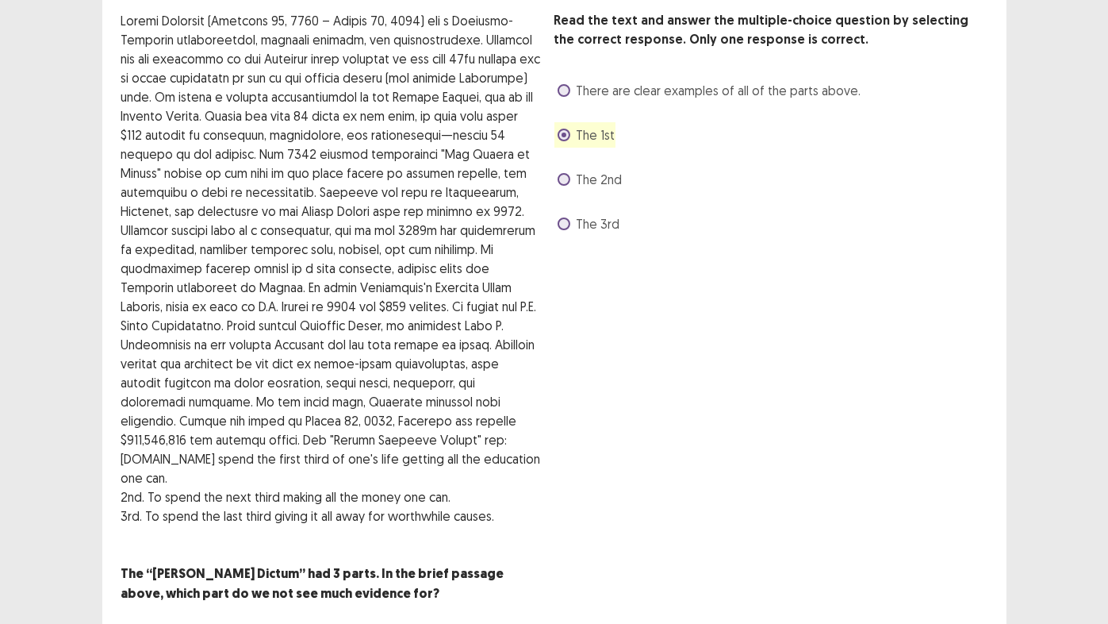
scroll to position [98, 0]
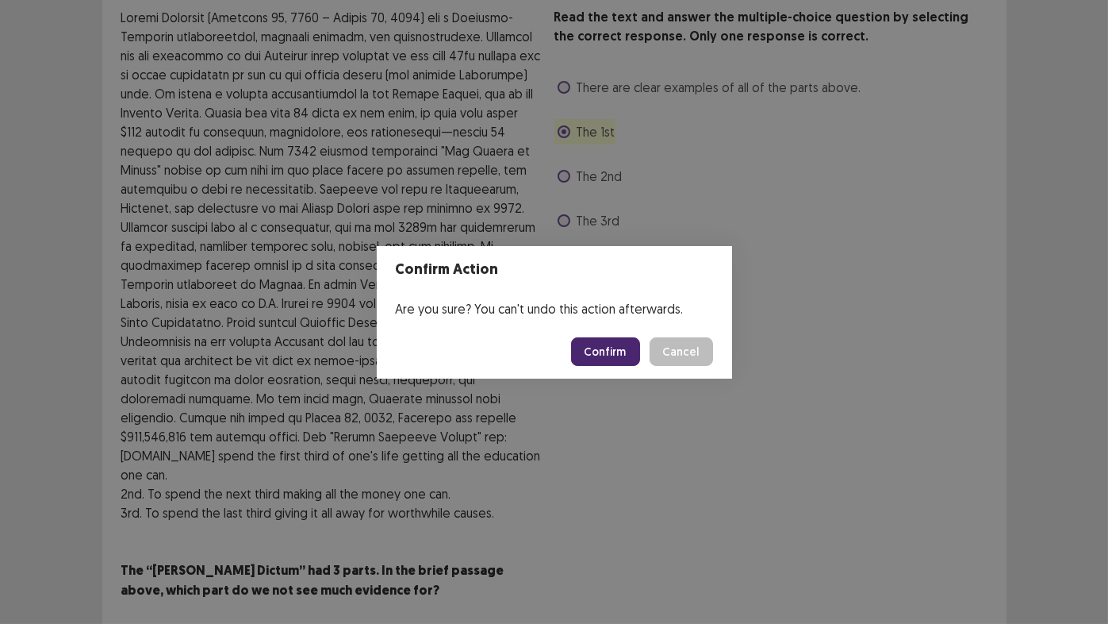
click at [603, 351] on button "Confirm" at bounding box center [605, 351] width 69 height 29
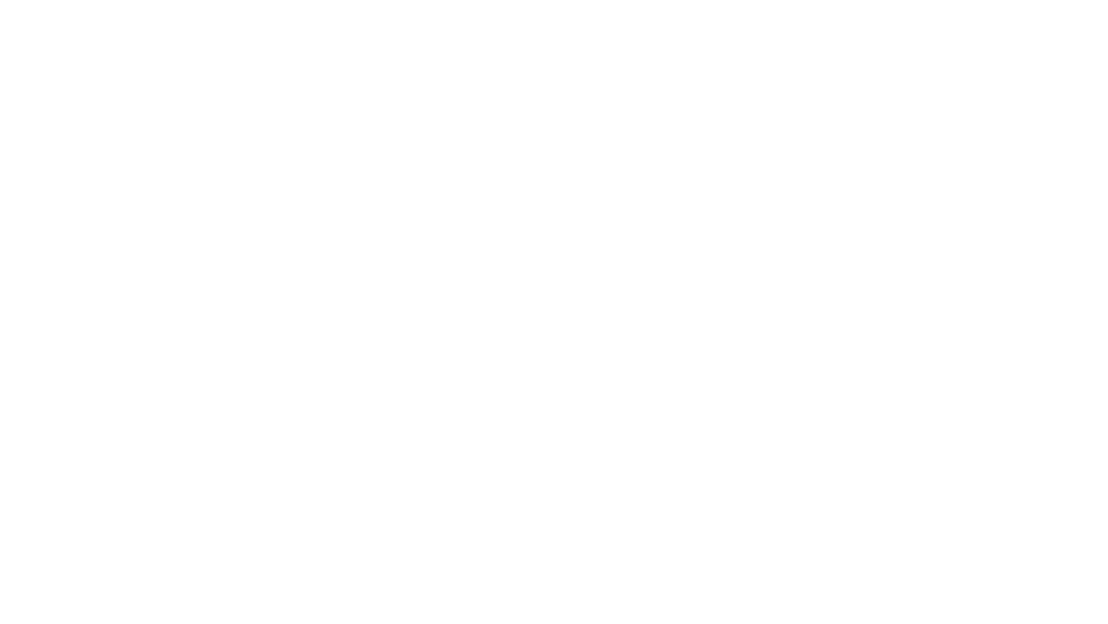
scroll to position [0, 0]
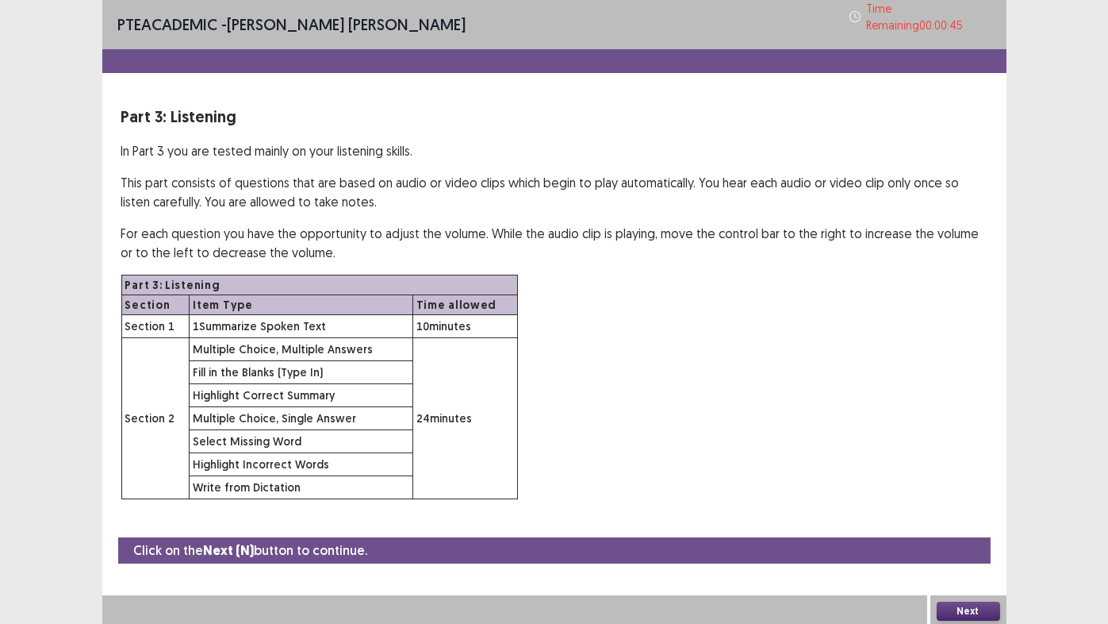
click at [977, 519] on button "Next" at bounding box center [968, 610] width 63 height 19
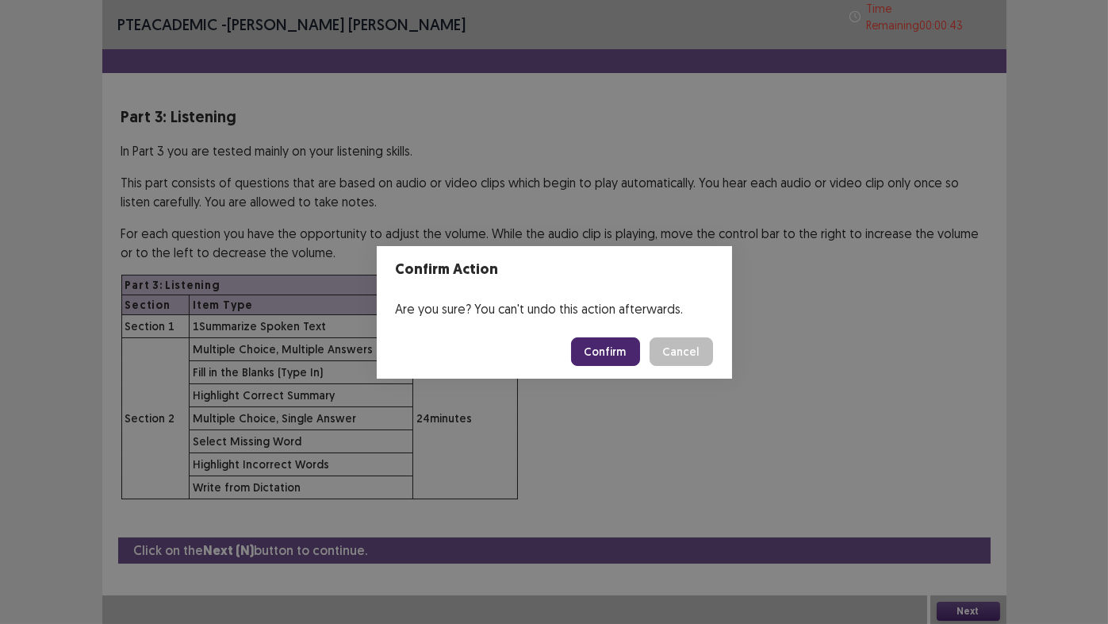
click at [599, 355] on button "Confirm" at bounding box center [605, 351] width 69 height 29
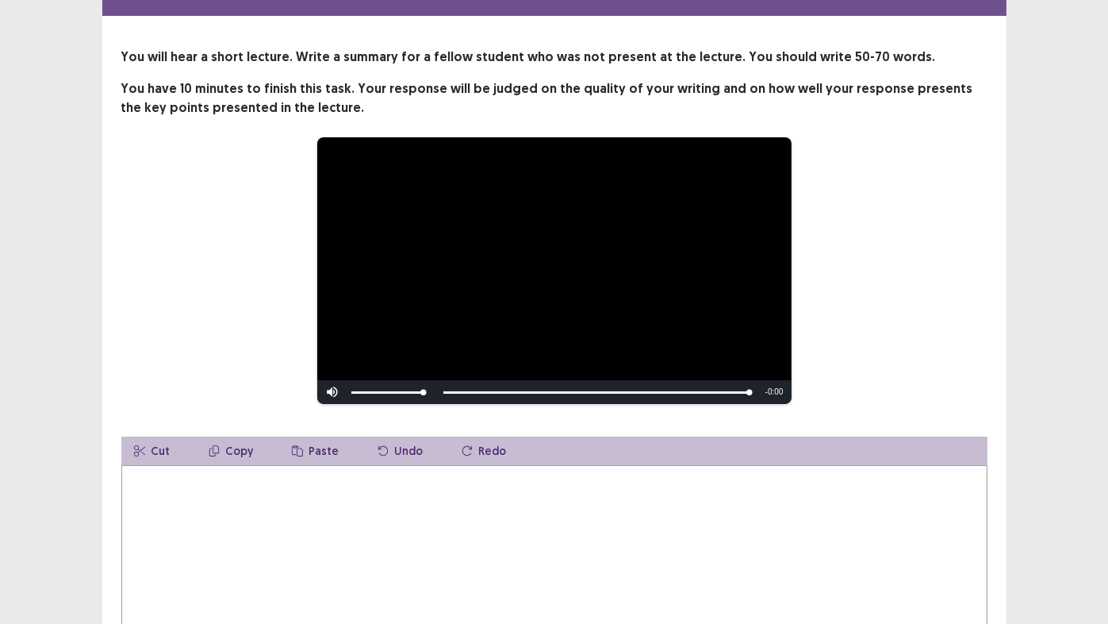
scroll to position [159, 0]
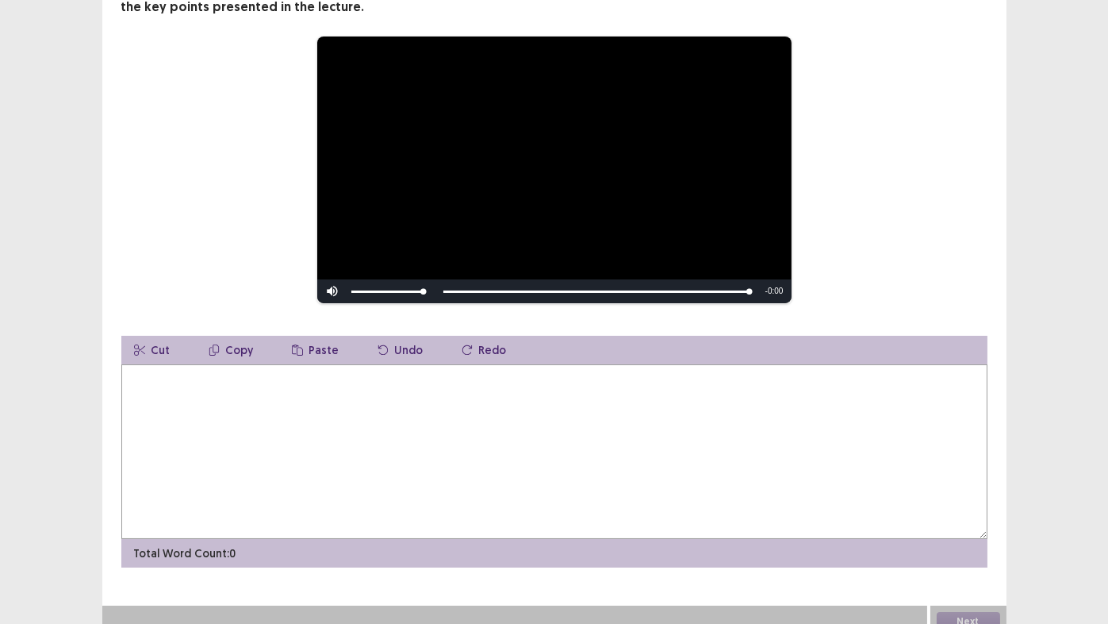
click at [727, 419] on textarea at bounding box center [554, 451] width 866 height 175
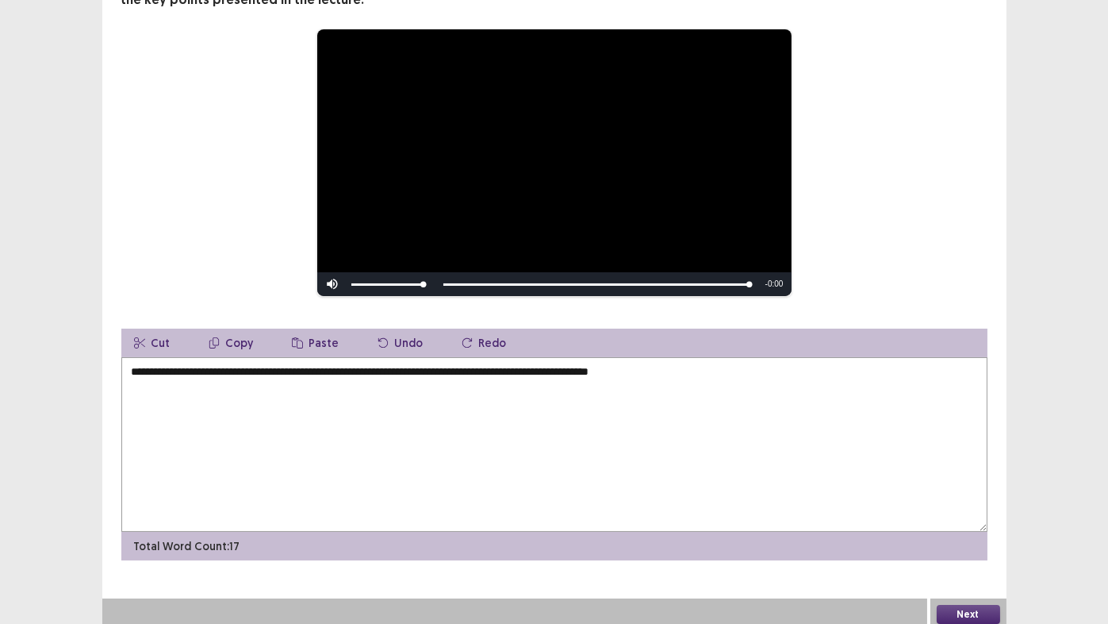
click at [257, 373] on textarea "**********" at bounding box center [554, 444] width 866 height 175
click at [682, 372] on textarea "**********" at bounding box center [554, 444] width 866 height 175
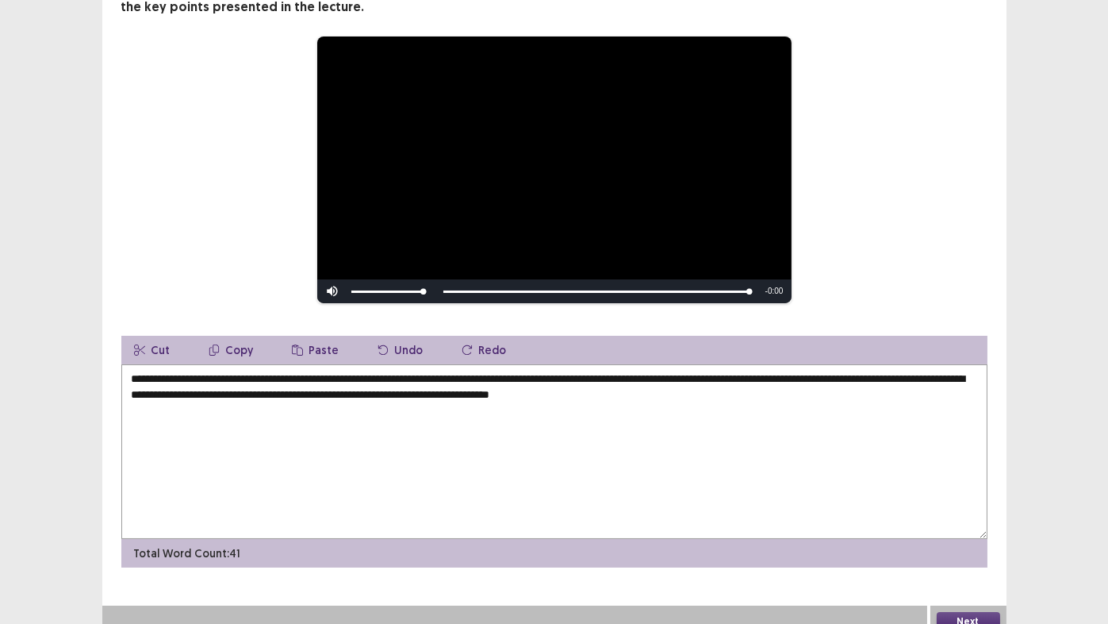
click at [685, 387] on textarea "**********" at bounding box center [554, 451] width 866 height 175
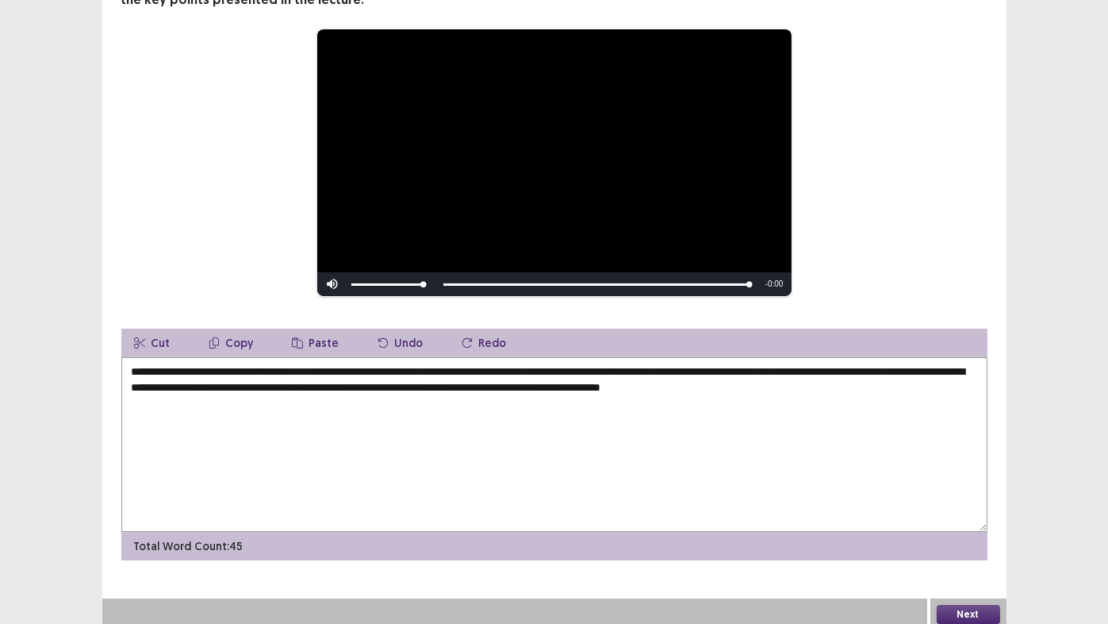
click at [232, 386] on textarea "**********" at bounding box center [554, 444] width 866 height 175
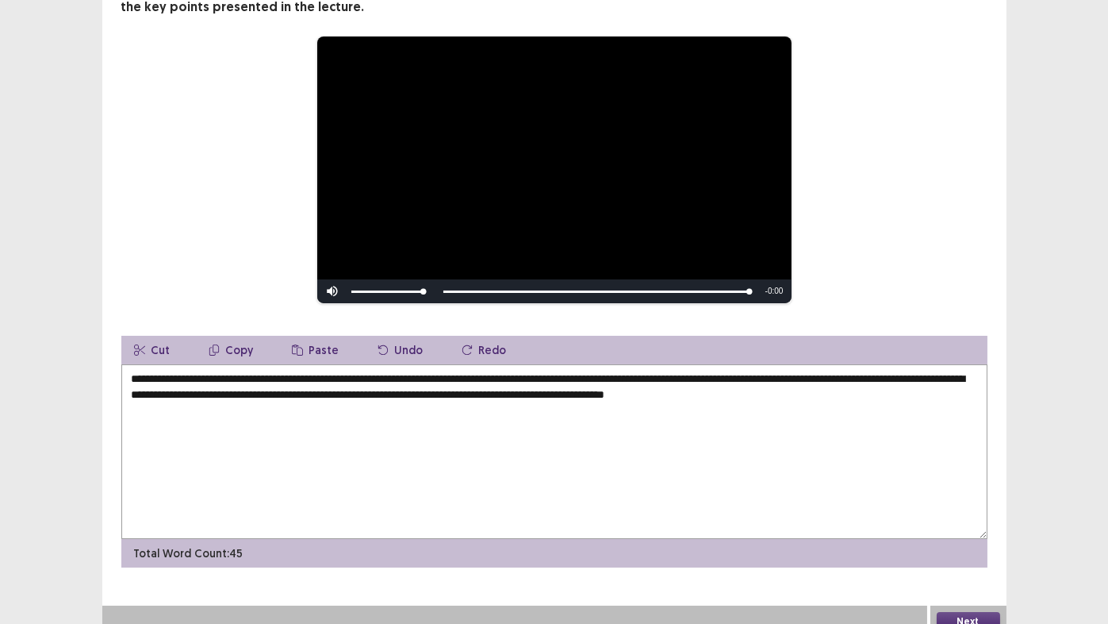
click at [831, 387] on textarea "**********" at bounding box center [554, 451] width 866 height 175
click at [274, 401] on textarea "**********" at bounding box center [554, 451] width 866 height 175
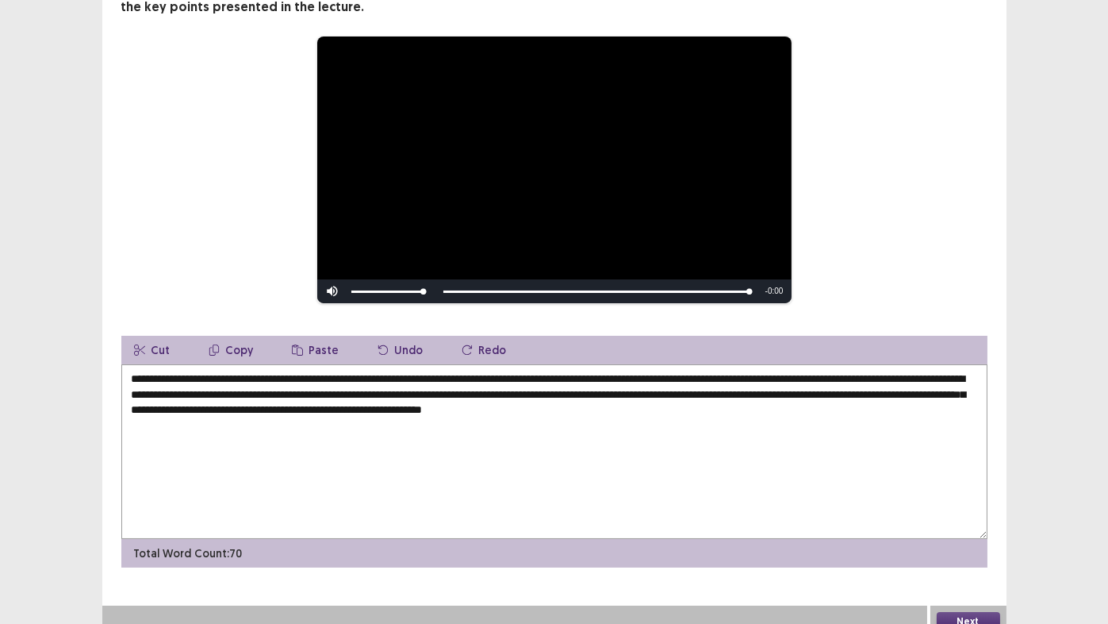
click at [262, 370] on textarea "**********" at bounding box center [554, 451] width 866 height 175
click at [379, 369] on textarea "**********" at bounding box center [554, 451] width 866 height 175
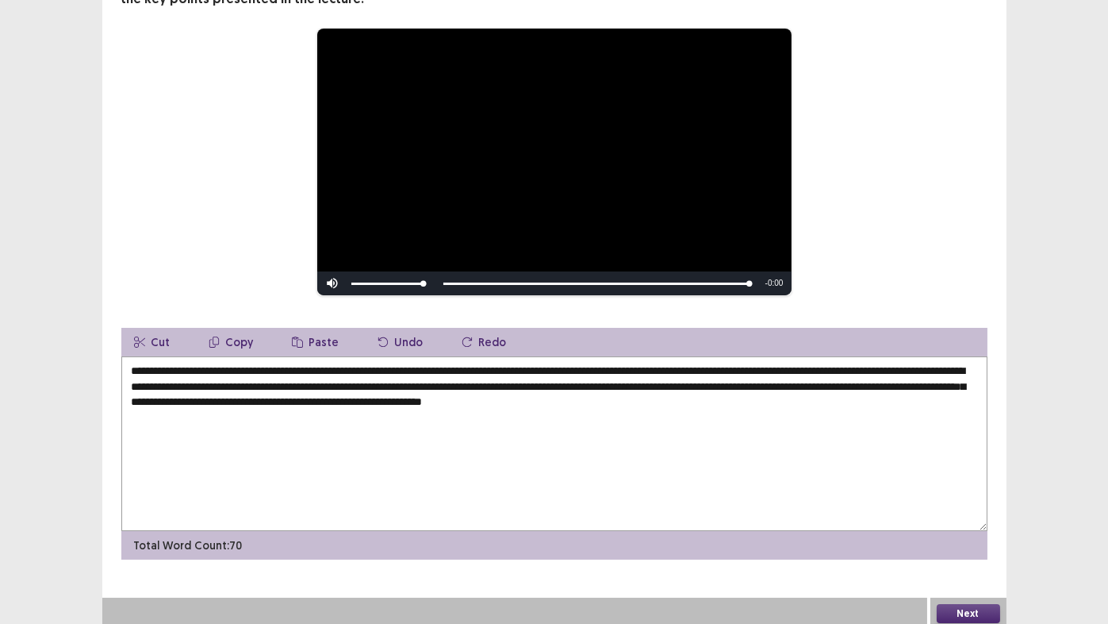
scroll to position [165, 0]
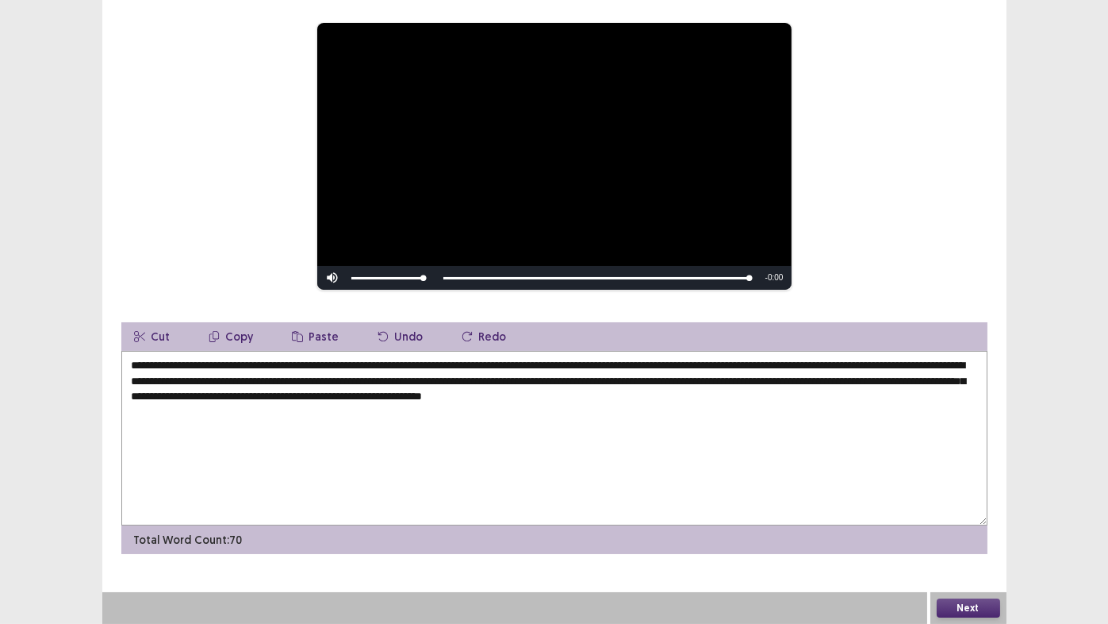
type textarea "**********"
click at [979, 519] on button "Next" at bounding box center [968, 607] width 63 height 19
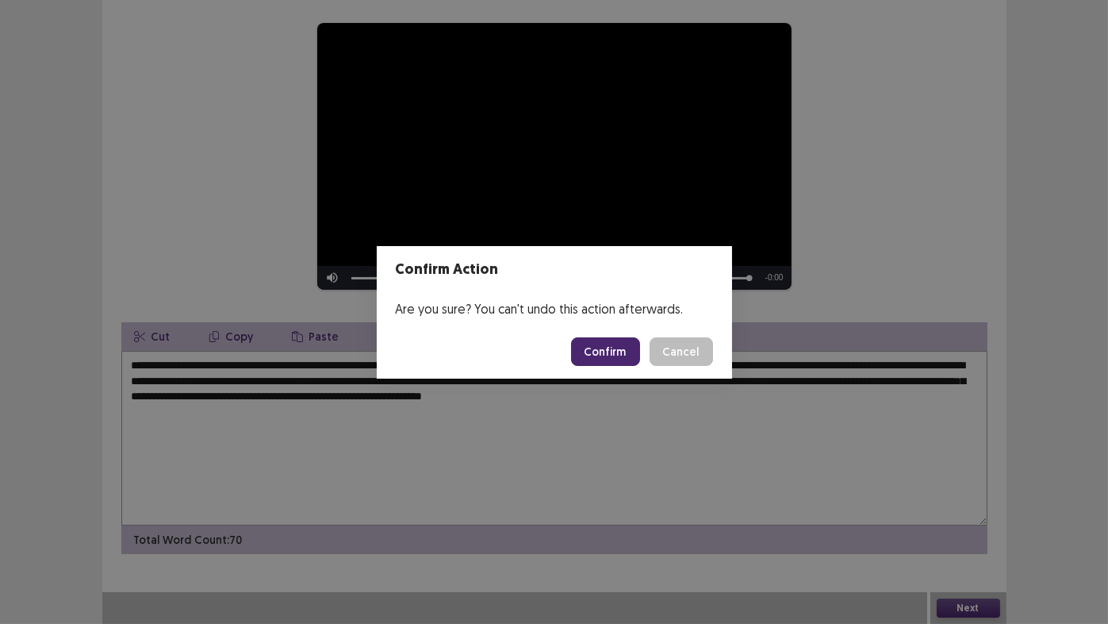
click at [634, 349] on button "Confirm" at bounding box center [605, 351] width 69 height 29
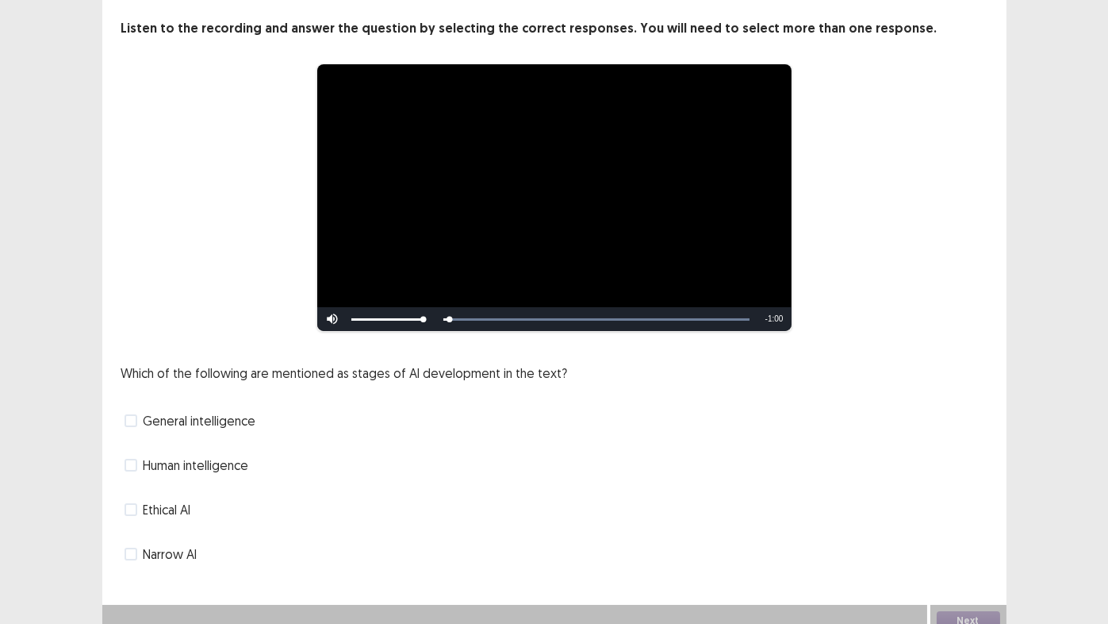
scroll to position [91, 0]
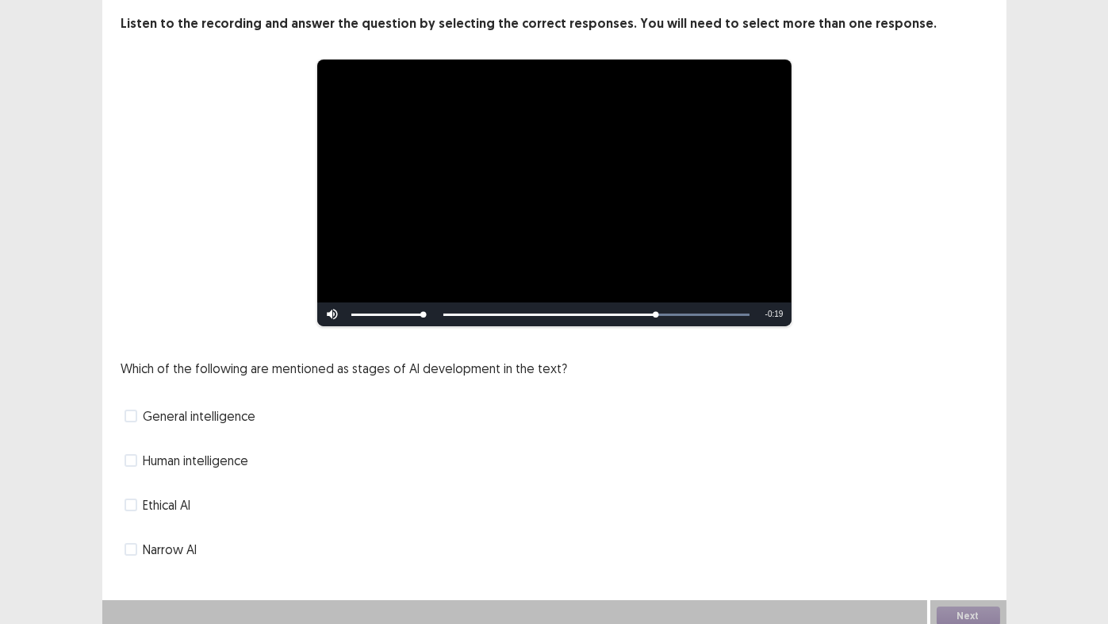
click at [133, 519] on span at bounding box center [131, 549] width 13 height 13
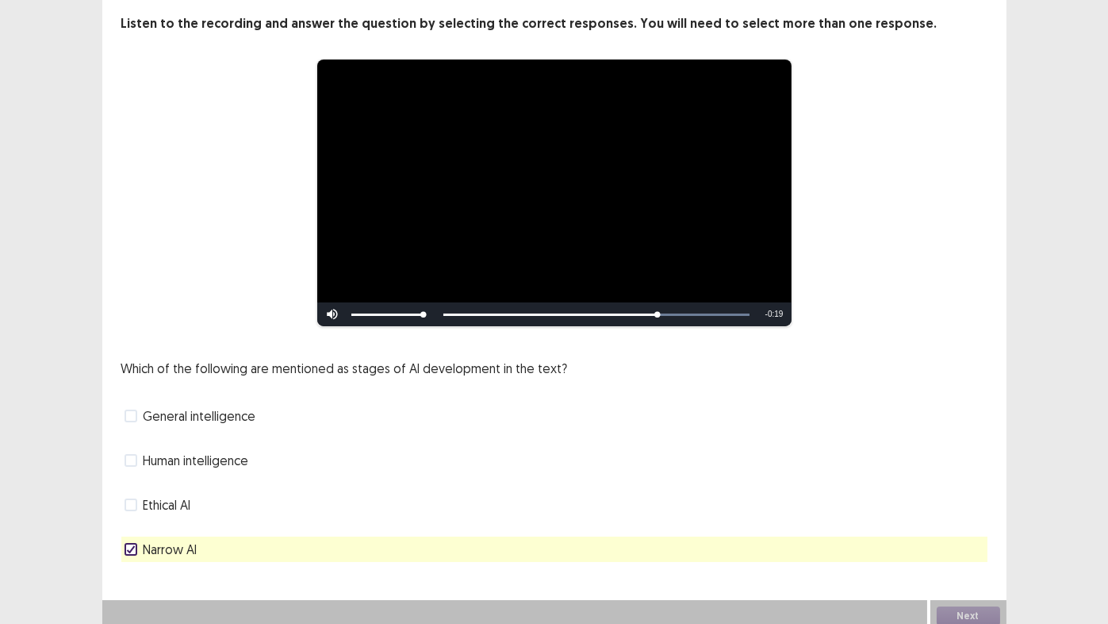
click at [133, 519] on icon at bounding box center [131, 549] width 10 height 8
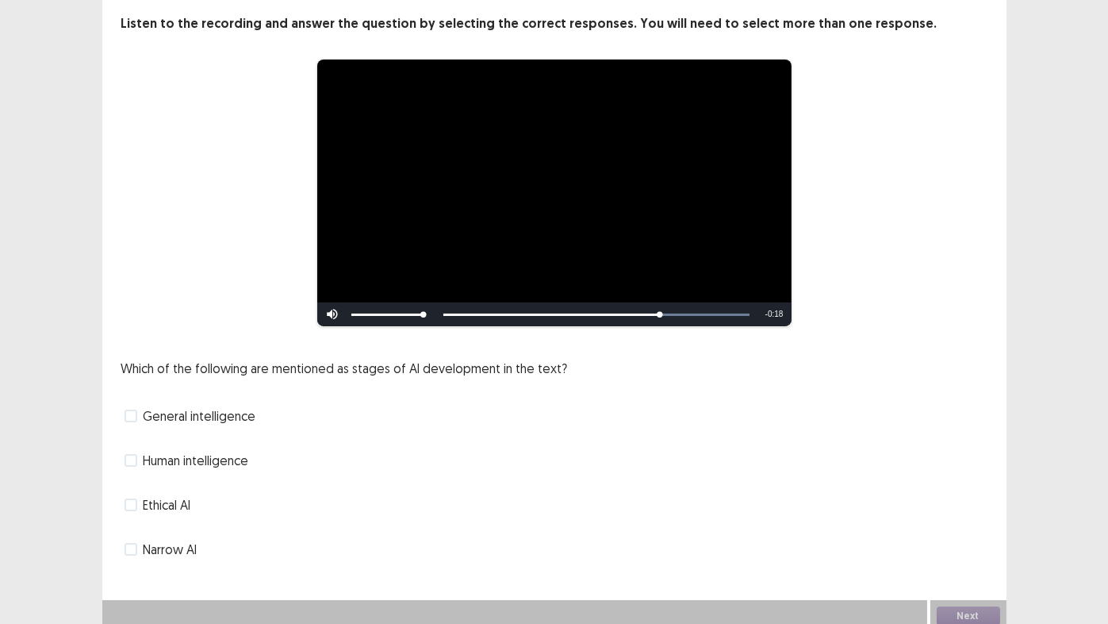
click at [132, 519] on span at bounding box center [131, 549] width 13 height 13
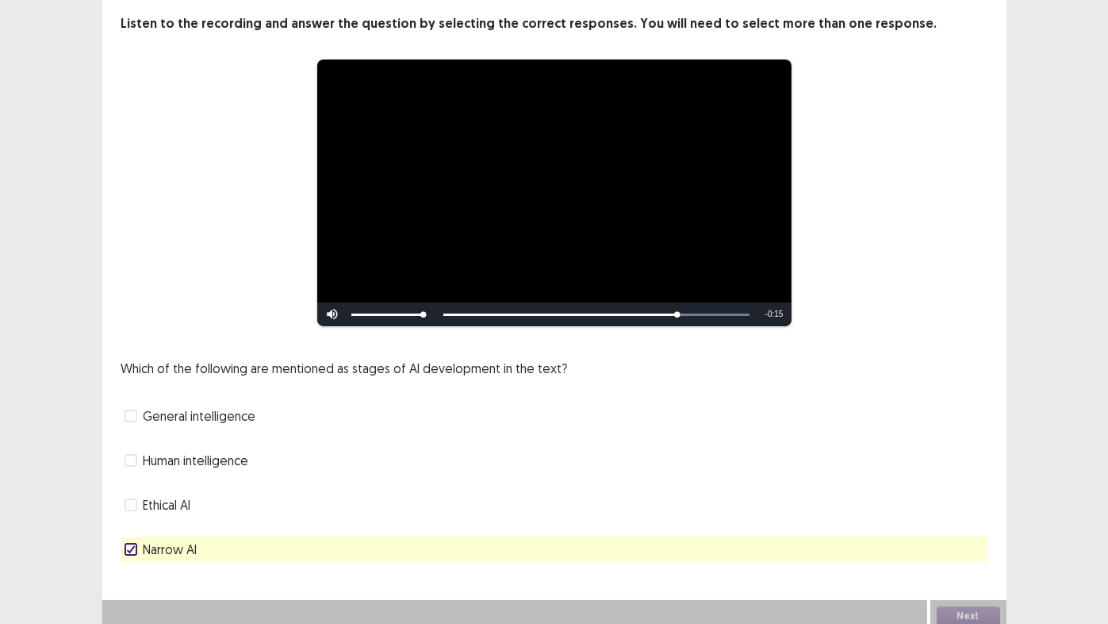
click at [132, 409] on span at bounding box center [131, 415] width 13 height 13
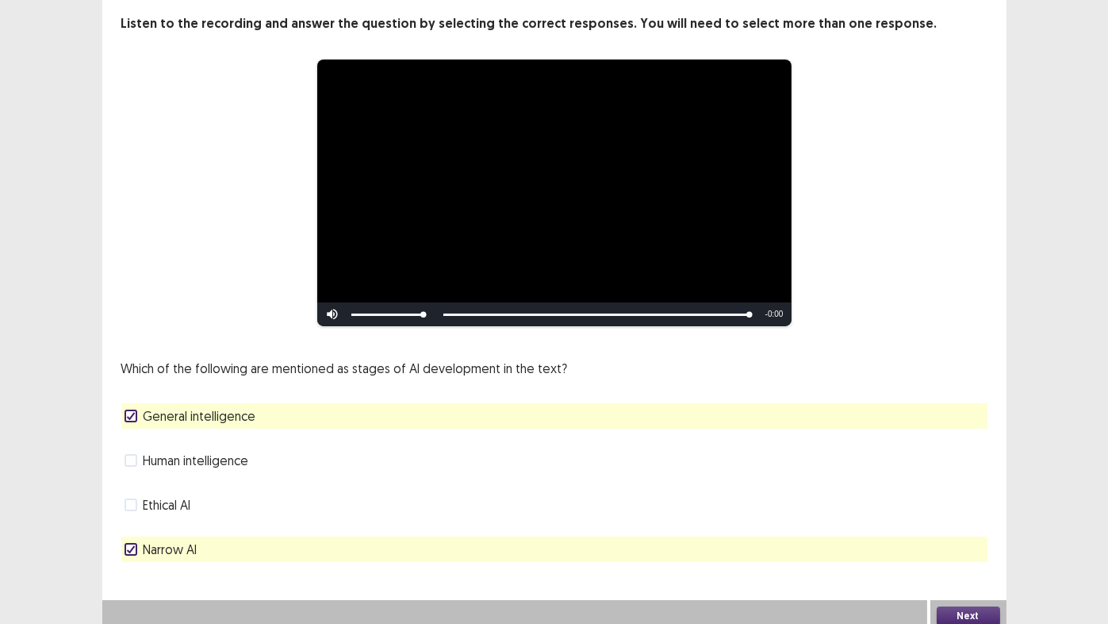
click at [975, 519] on button "Next" at bounding box center [968, 615] width 63 height 19
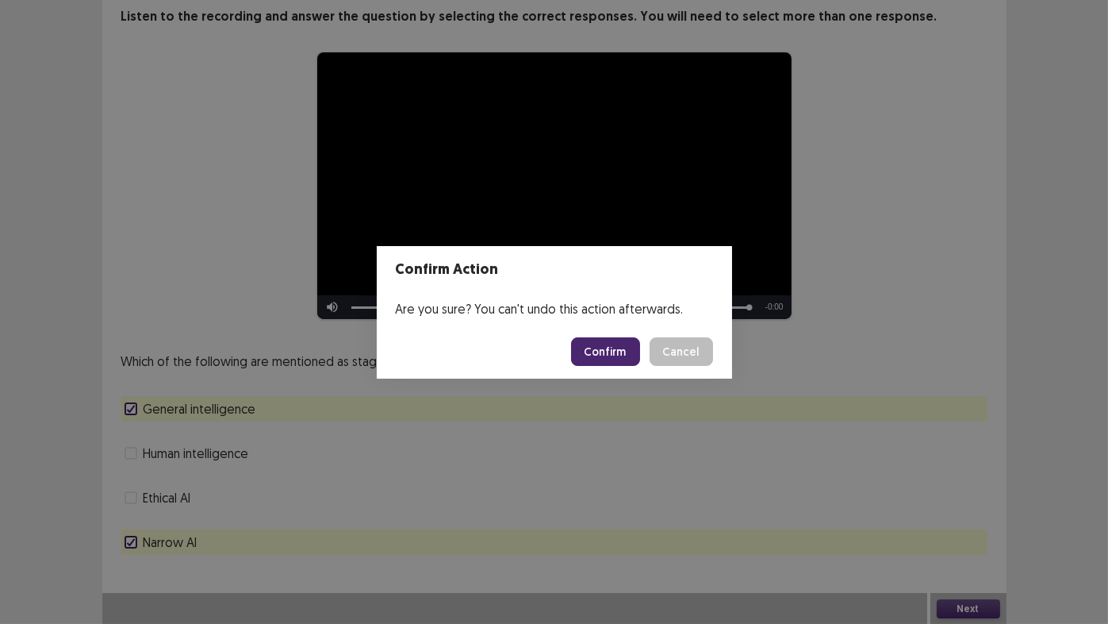
click at [616, 353] on button "Confirm" at bounding box center [605, 351] width 69 height 29
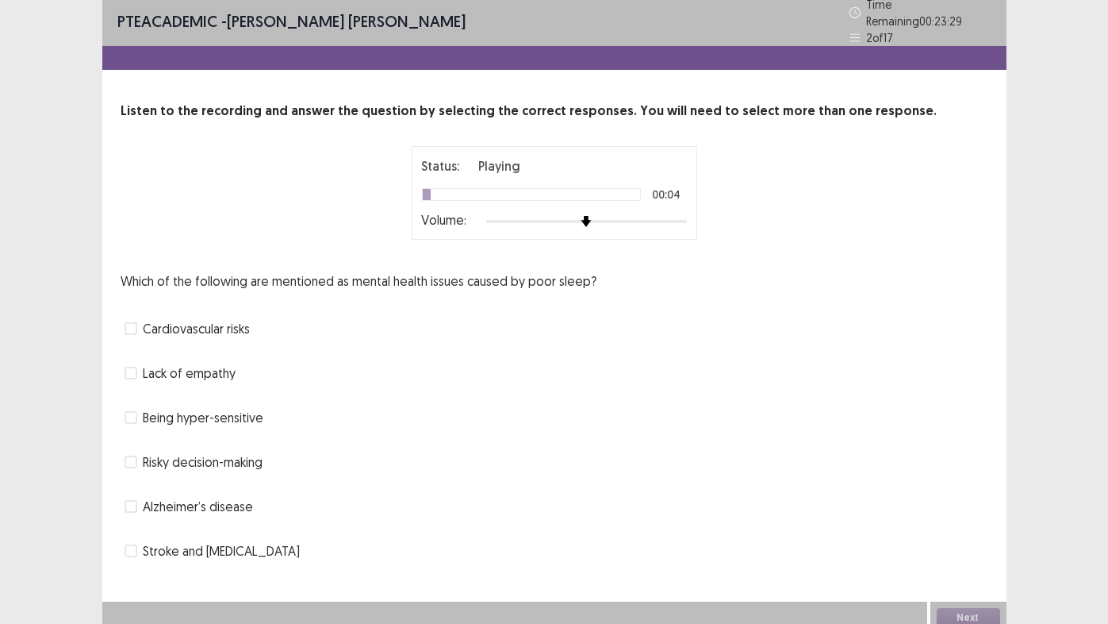
scroll to position [6, 0]
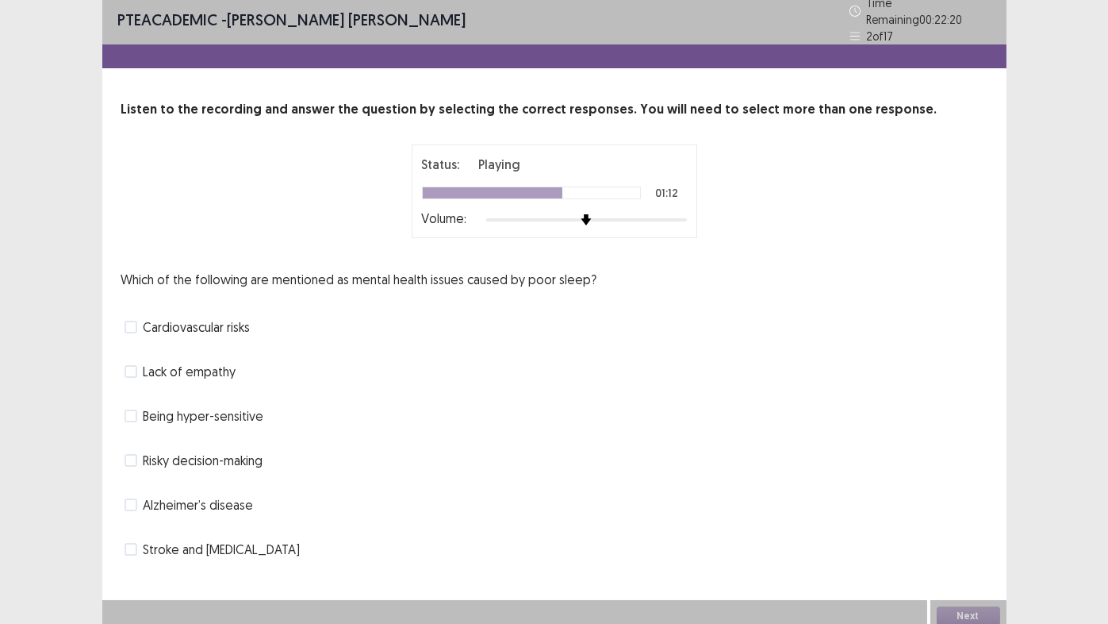
click at [129, 320] on span at bounding box center [131, 326] width 13 height 13
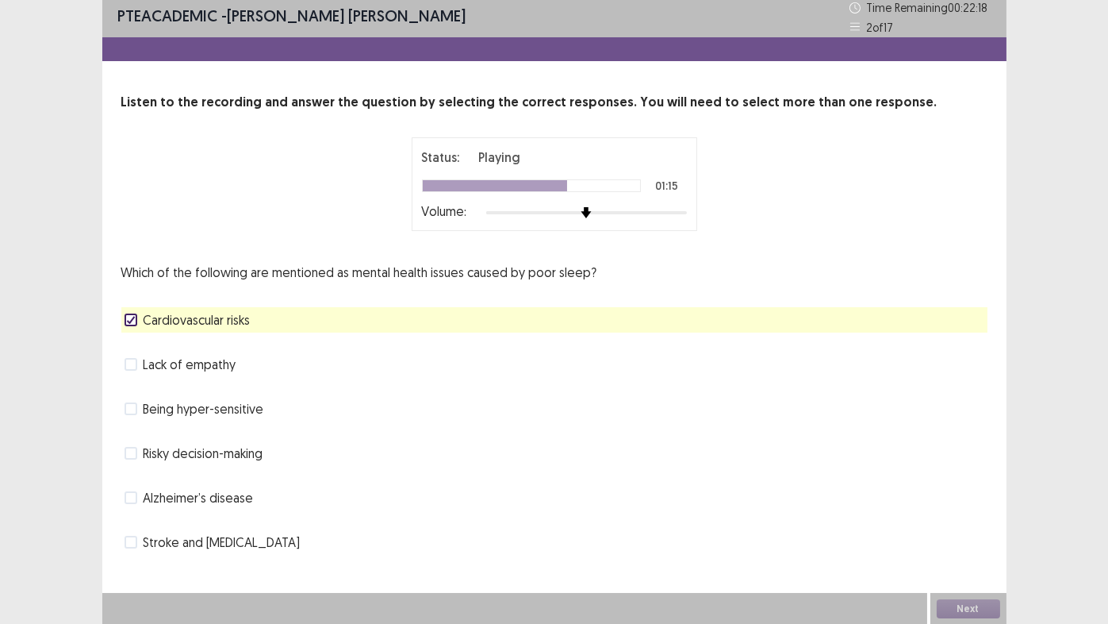
click at [133, 519] on span at bounding box center [131, 541] width 13 height 13
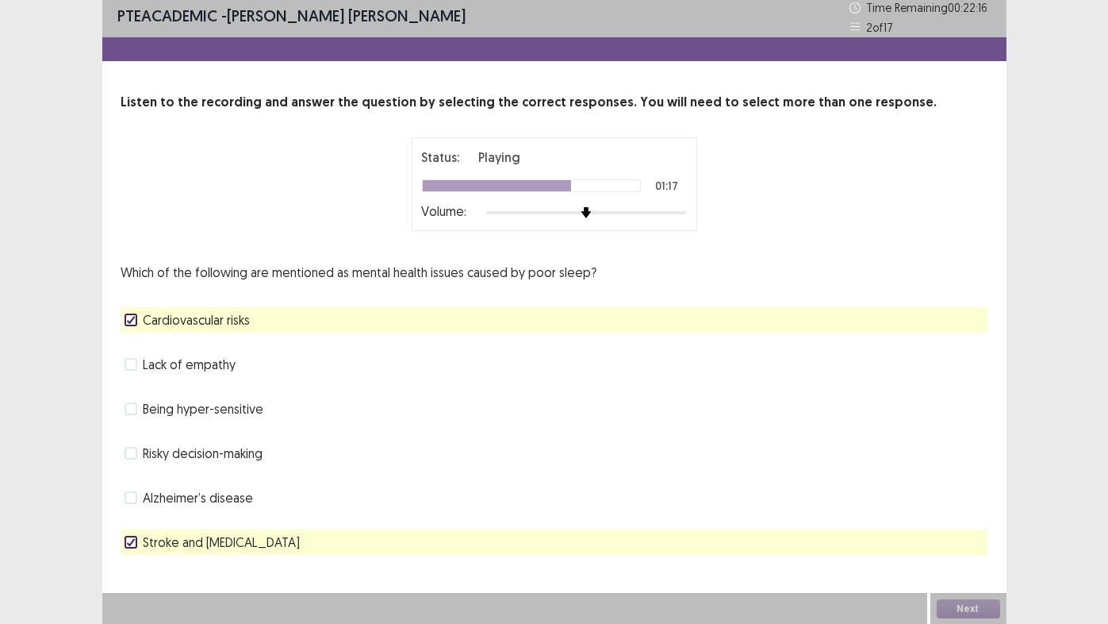
click at [129, 493] on span at bounding box center [131, 497] width 13 height 13
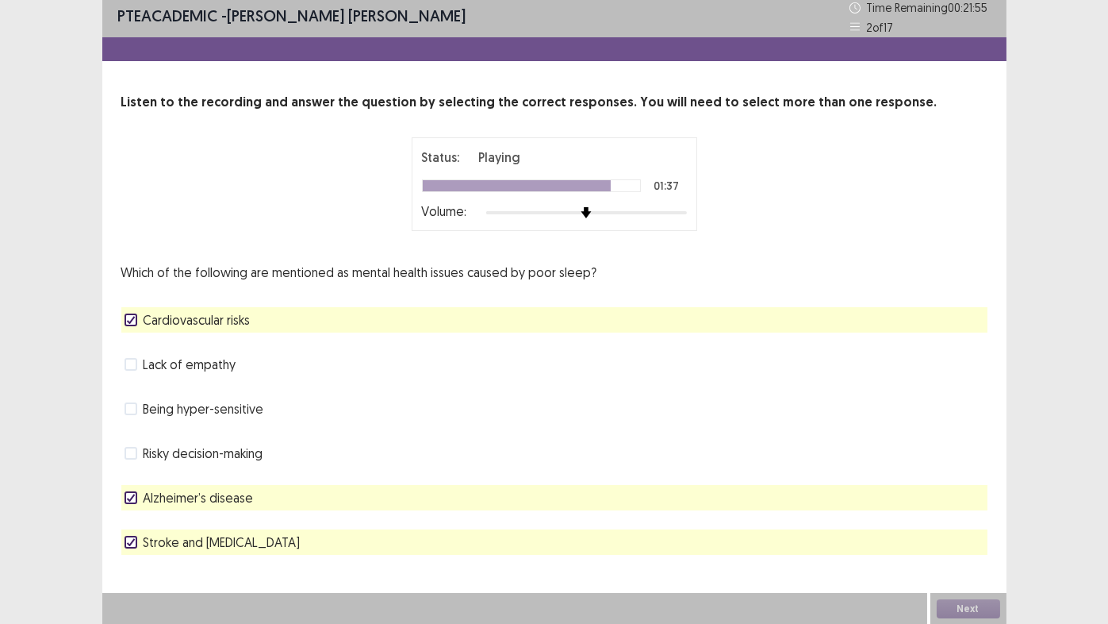
click at [129, 317] on icon at bounding box center [131, 320] width 10 height 8
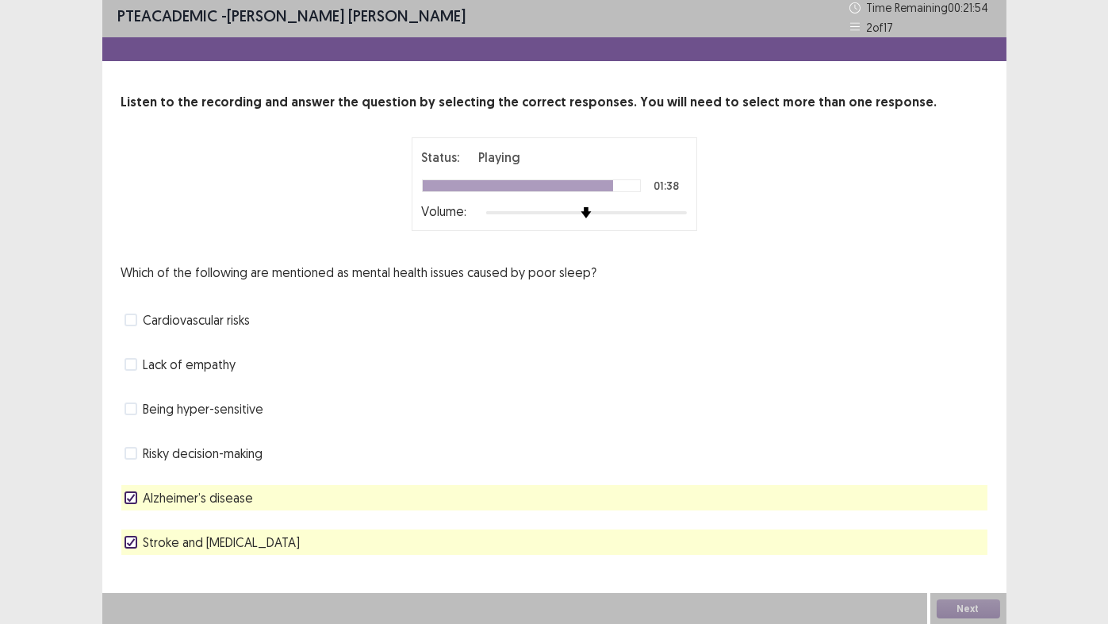
click at [130, 497] on polyline at bounding box center [130, 497] width 7 height 6
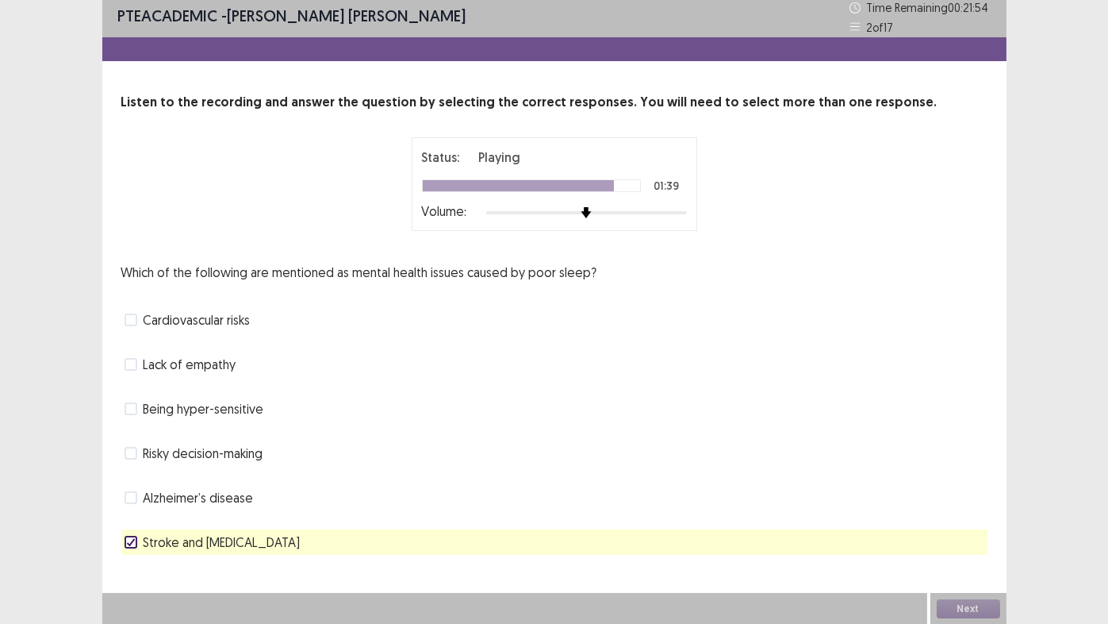
click at [132, 519] on polyline at bounding box center [130, 542] width 7 height 6
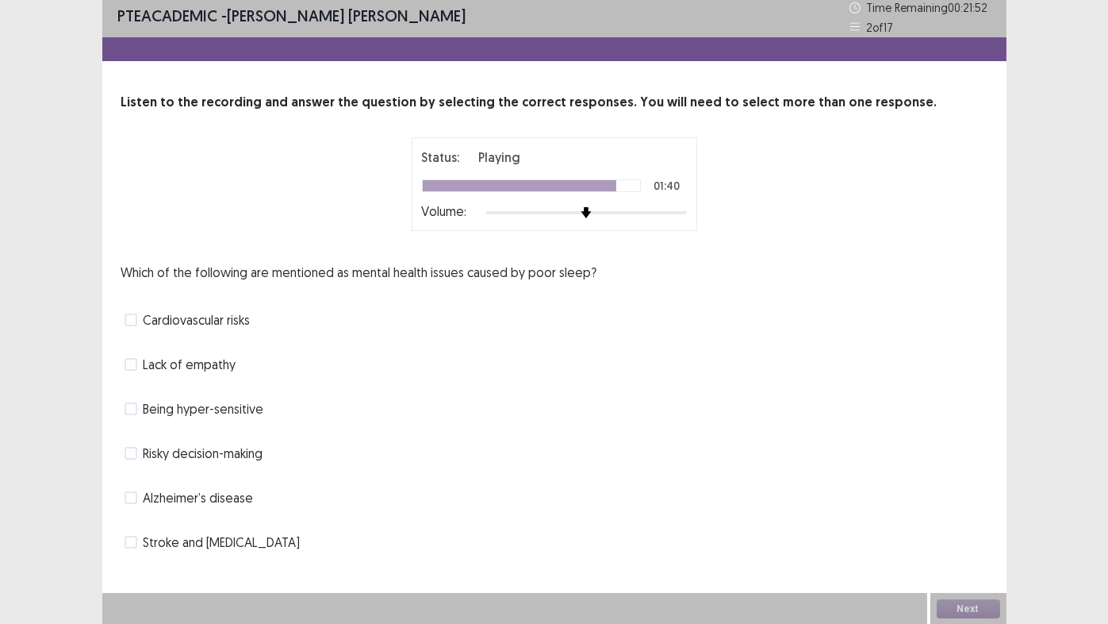
click at [130, 362] on span at bounding box center [131, 364] width 13 height 13
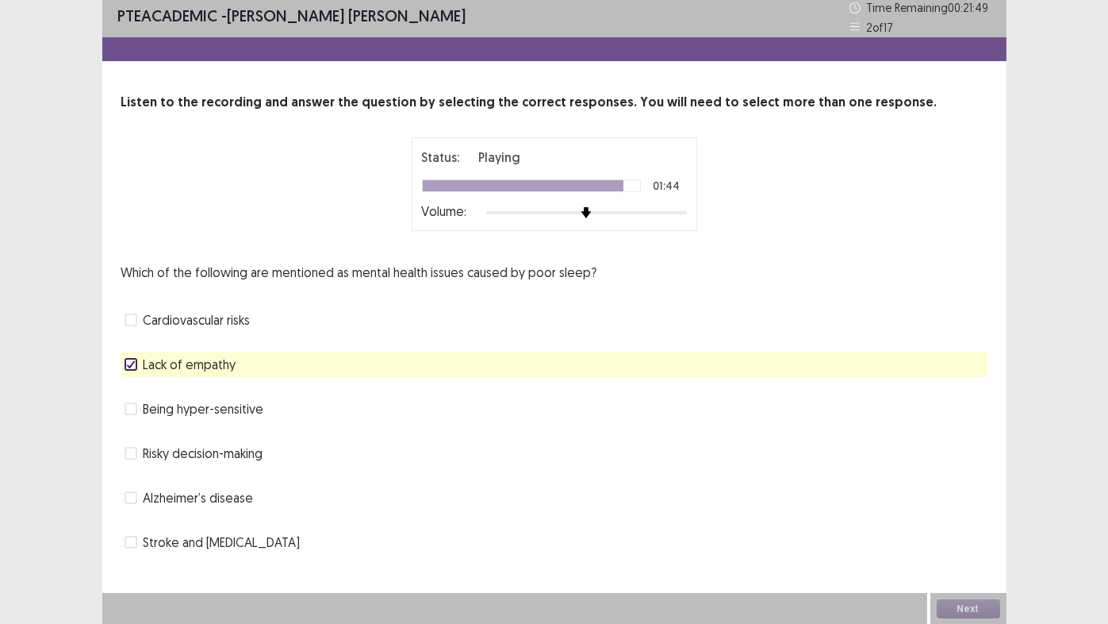
click at [129, 456] on span at bounding box center [131, 453] width 13 height 13
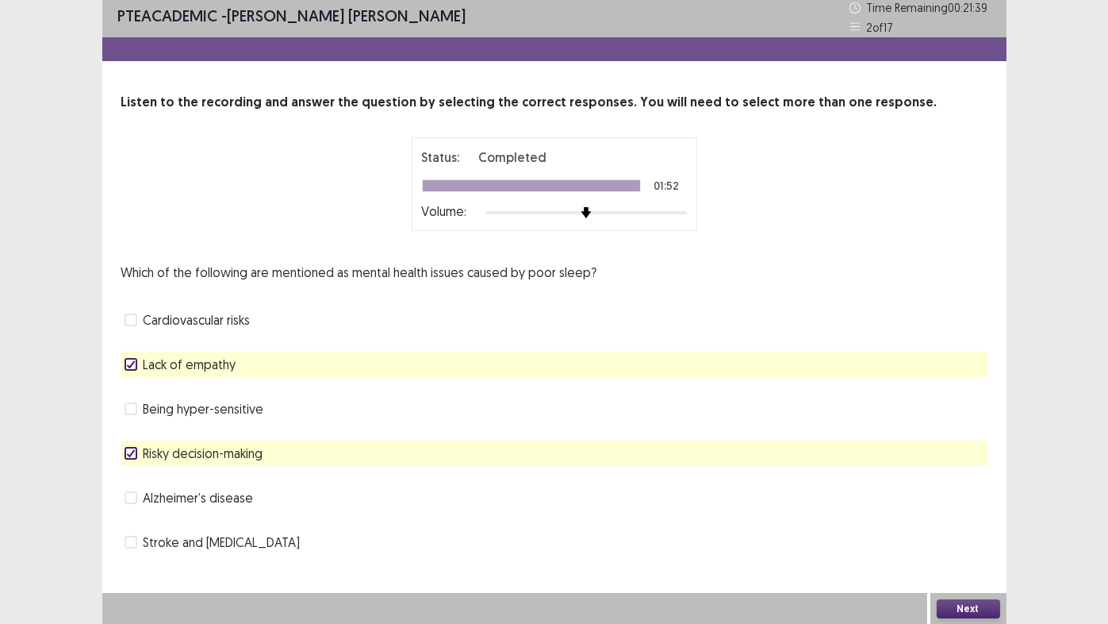
click at [953, 519] on button "Next" at bounding box center [968, 608] width 63 height 19
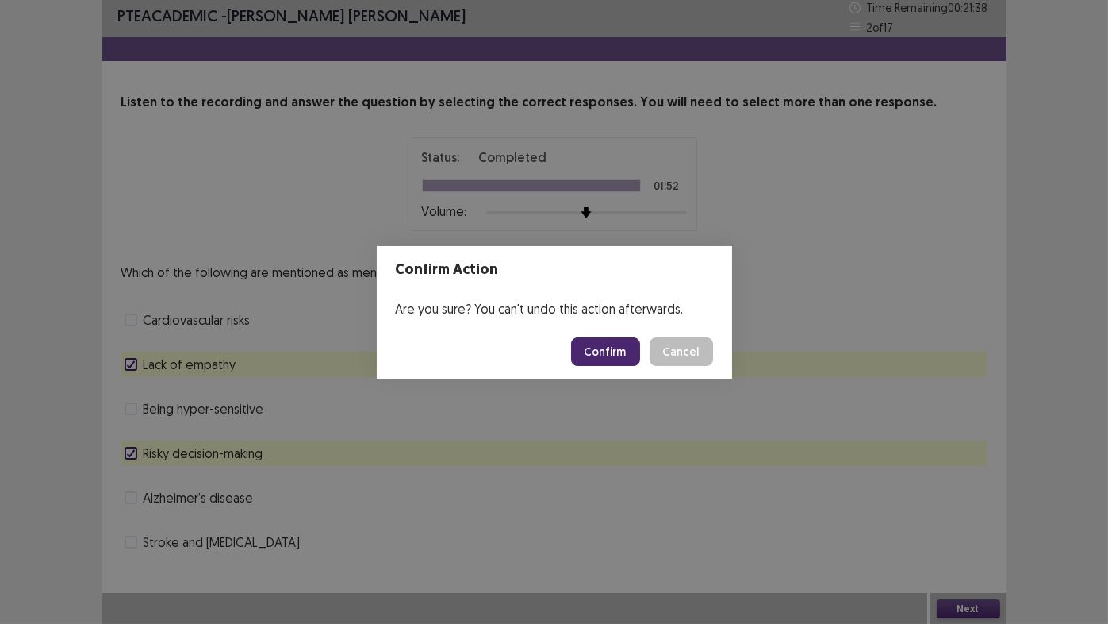
click at [596, 347] on button "Confirm" at bounding box center [605, 351] width 69 height 29
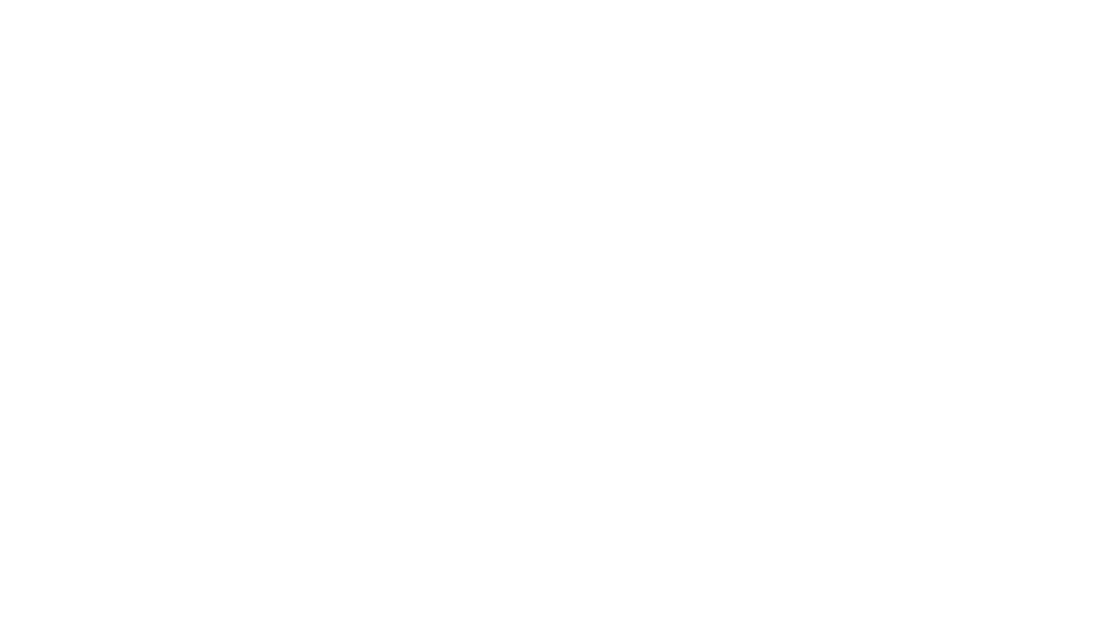
scroll to position [0, 0]
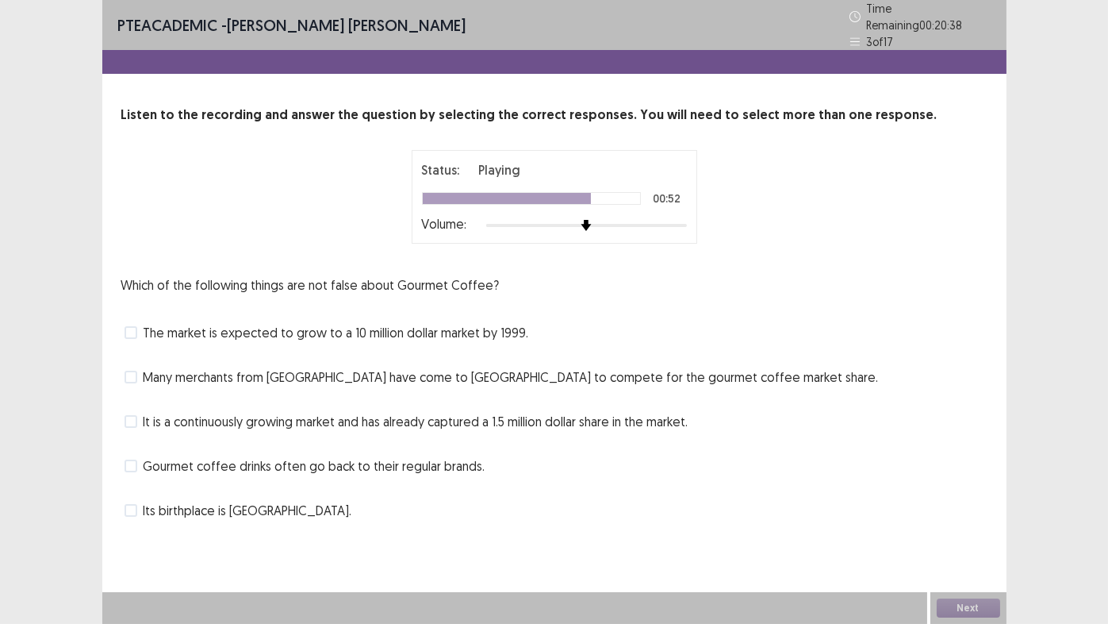
click at [130, 415] on span at bounding box center [131, 421] width 13 height 13
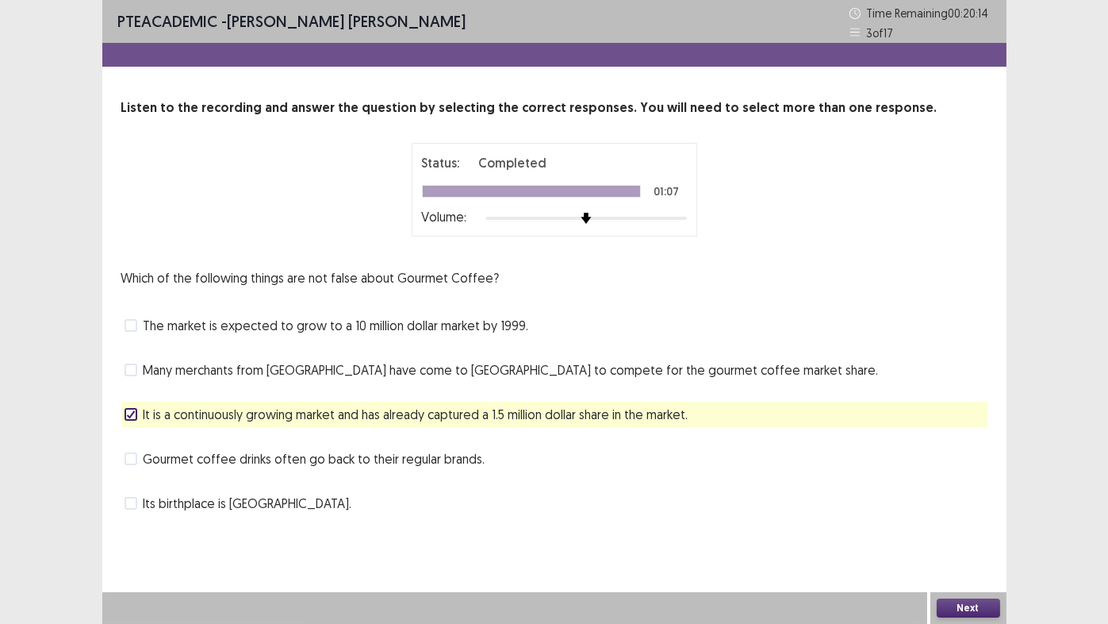
click at [974, 519] on button "Next" at bounding box center [968, 607] width 63 height 19
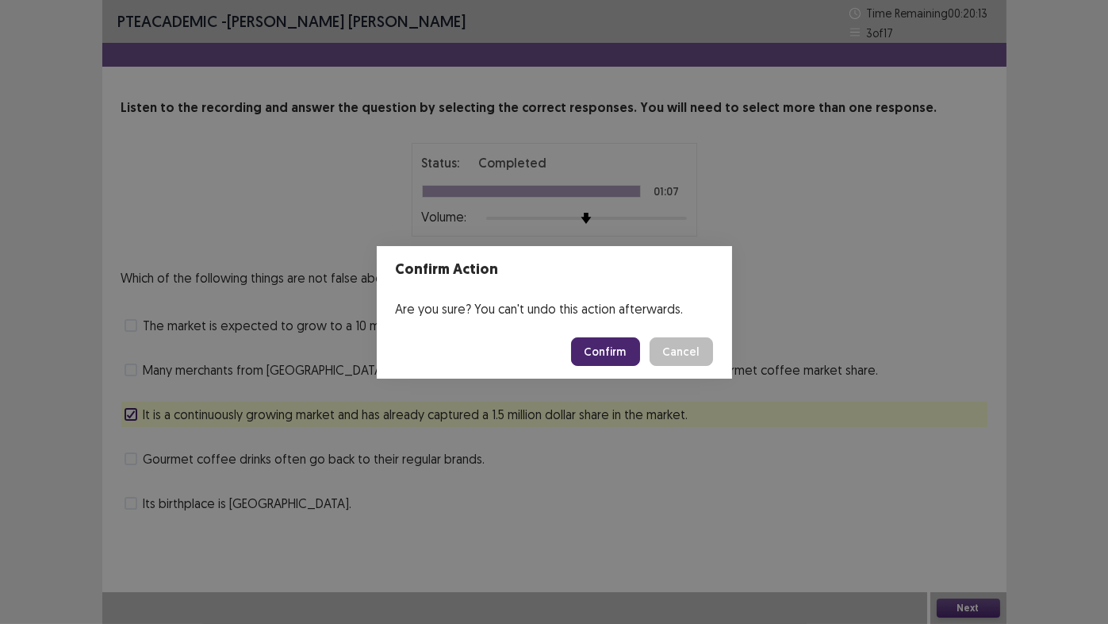
click at [597, 362] on button "Confirm" at bounding box center [605, 351] width 69 height 29
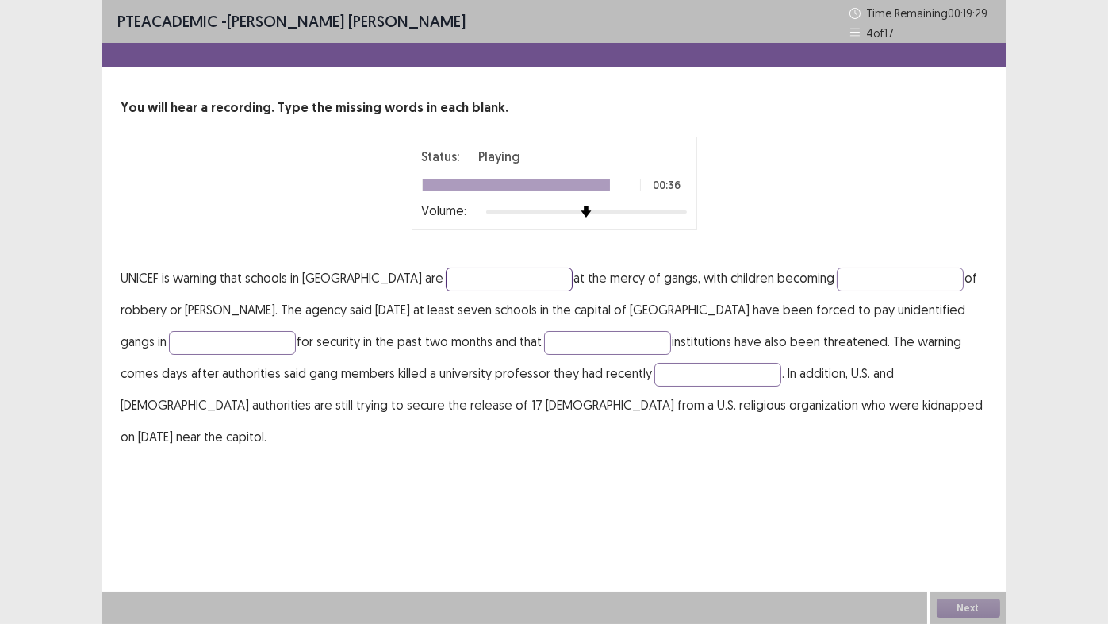
click at [446, 279] on input "text" at bounding box center [509, 279] width 127 height 24
type input "**********"
type input "******"
type input "********"
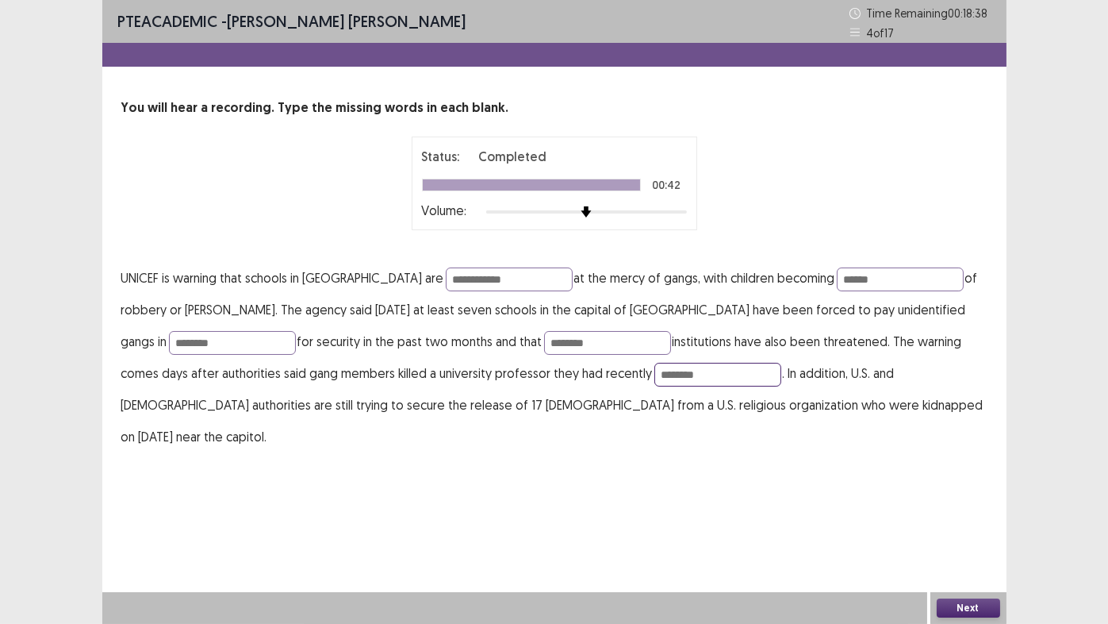
type input "********"
click at [961, 519] on button "Next" at bounding box center [968, 607] width 63 height 19
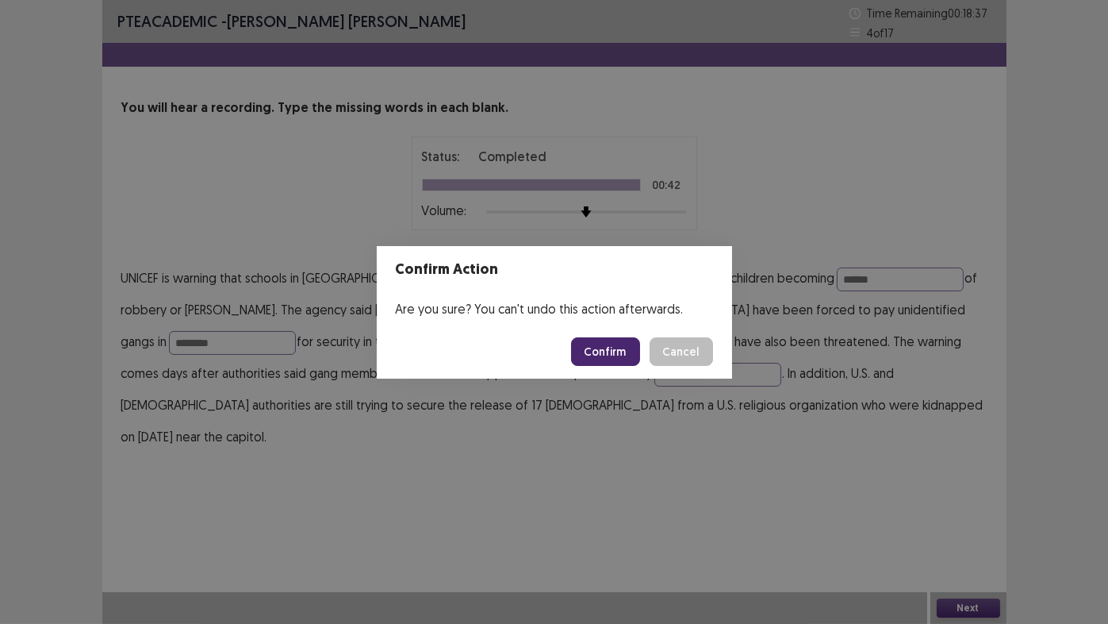
click at [605, 355] on button "Confirm" at bounding box center [605, 351] width 69 height 29
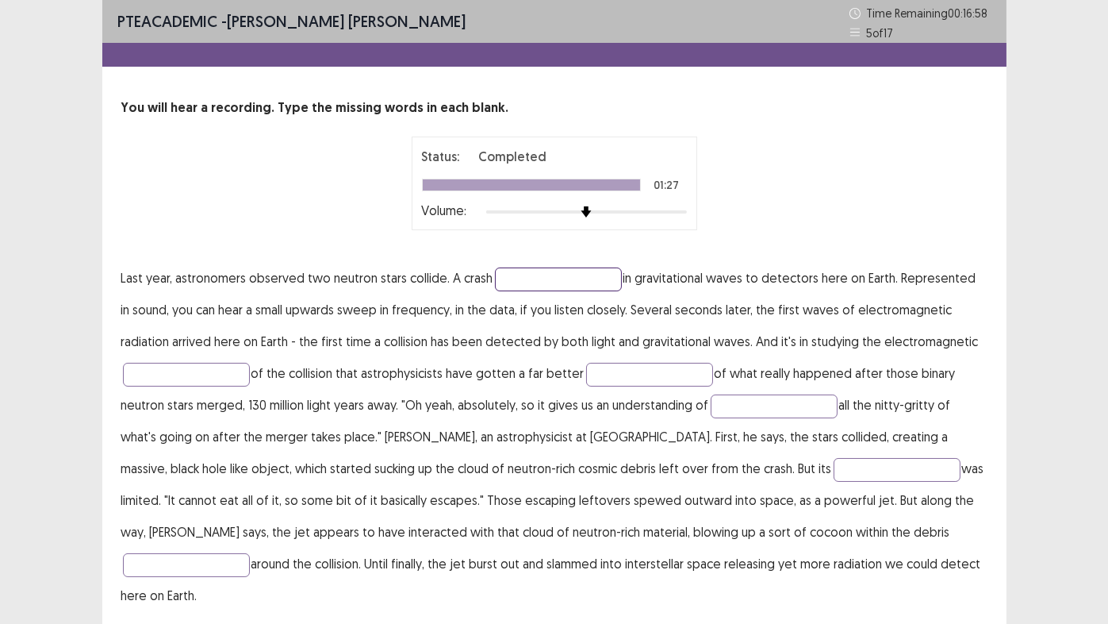
click at [553, 281] on input "text" at bounding box center [558, 279] width 127 height 24
type input "**********"
type input "*********"
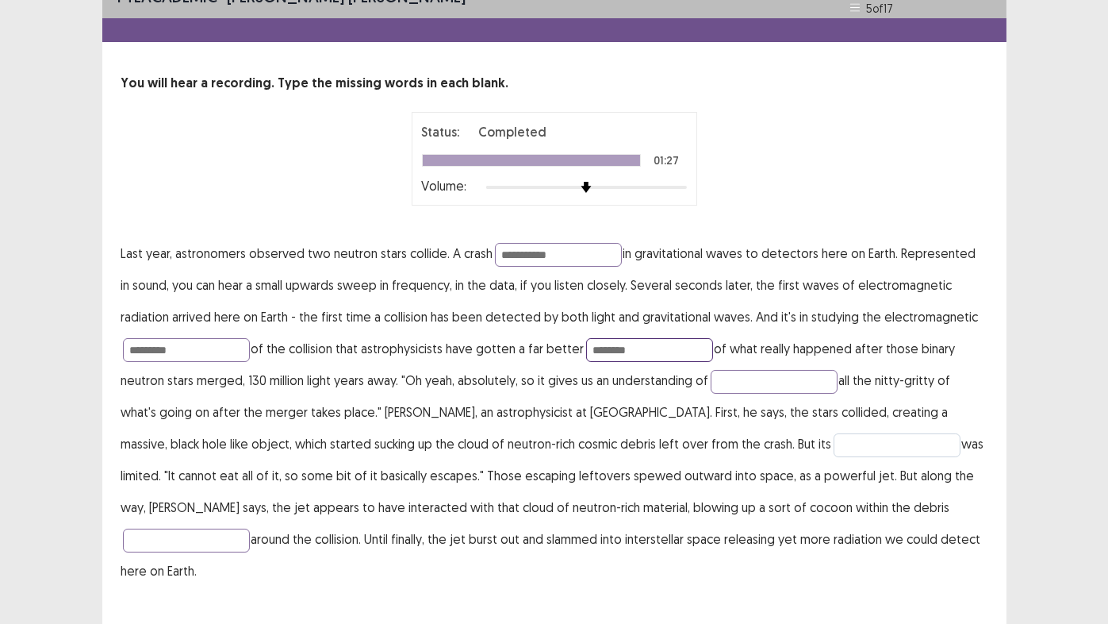
type input "********"
click at [834, 447] on input "text" at bounding box center [897, 445] width 127 height 24
type input "*******"
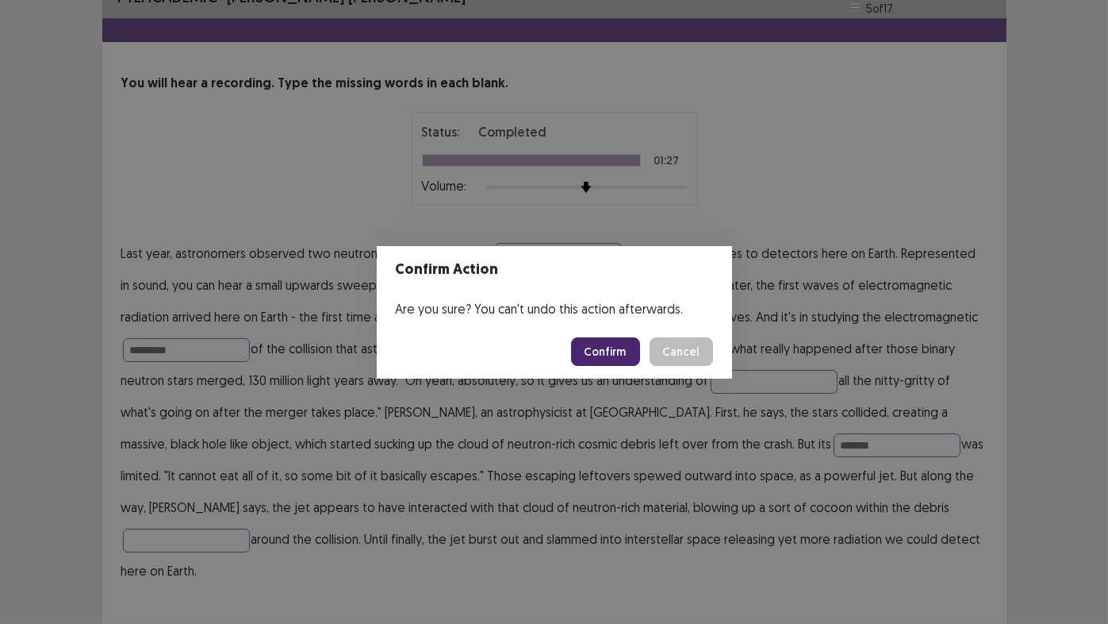
click at [607, 357] on button "Confirm" at bounding box center [605, 351] width 69 height 29
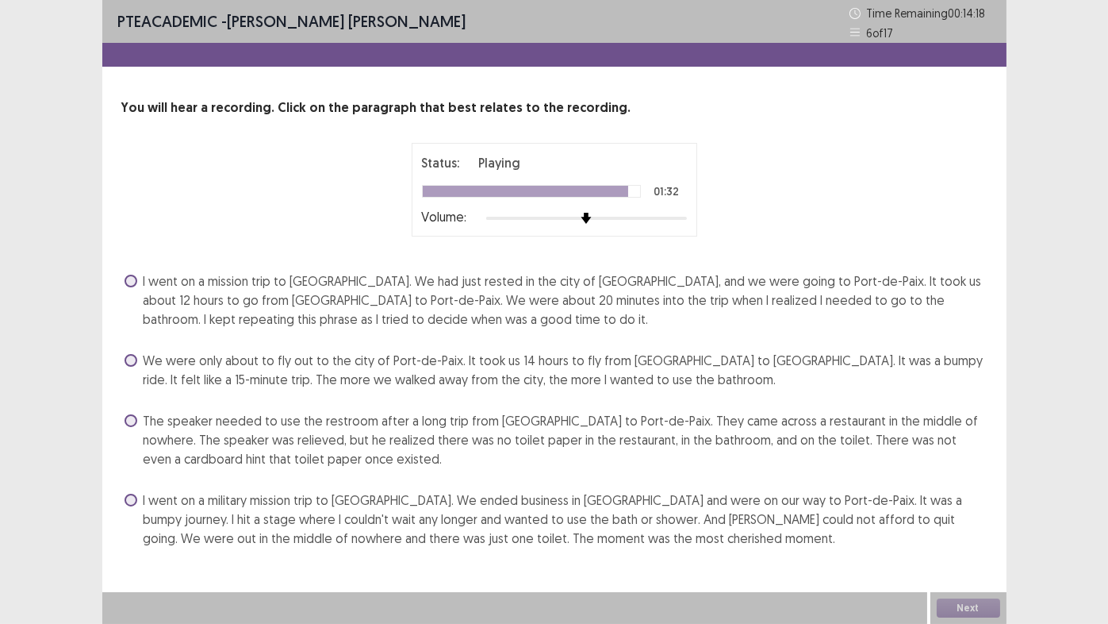
click at [131, 420] on span at bounding box center [131, 420] width 13 height 13
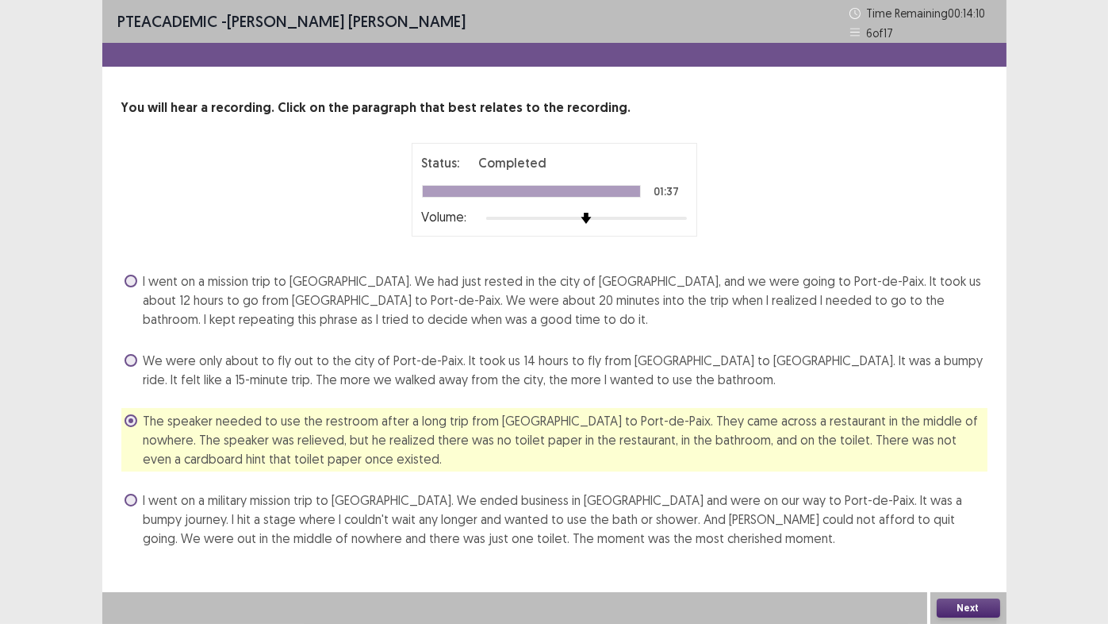
click at [198, 374] on span "We were only about to fly out to the city of Port-de-Paix. It took us 14 hours …" at bounding box center [566, 370] width 844 height 38
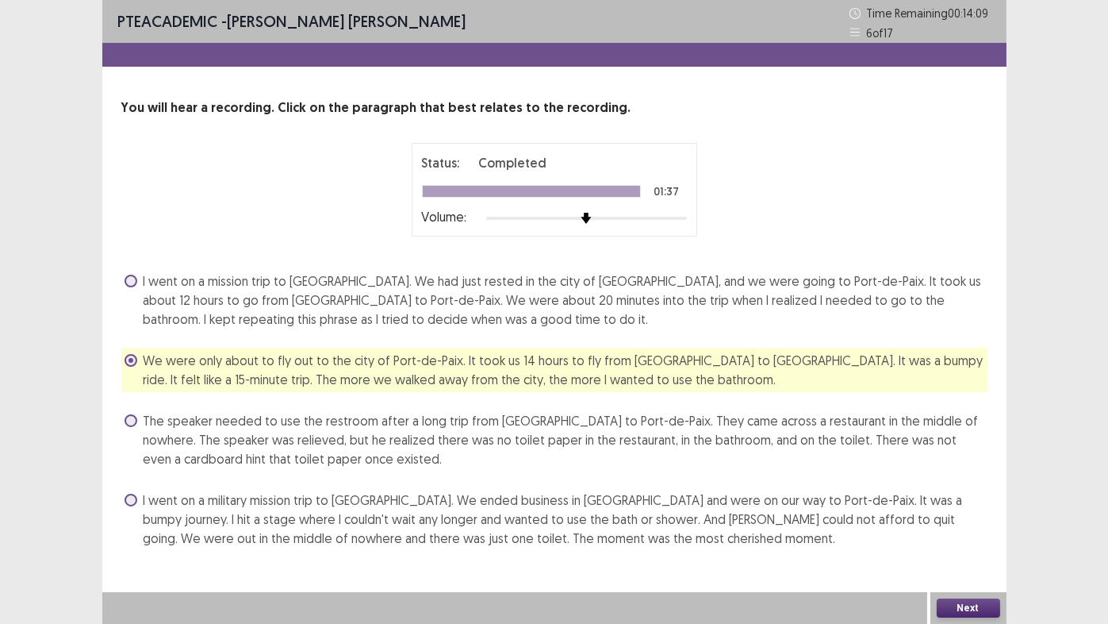
click at [125, 422] on div "The speaker needed to use the restroom after a long trip from [GEOGRAPHIC_DATA]…" at bounding box center [554, 439] width 866 height 63
click at [127, 421] on span at bounding box center [131, 420] width 13 height 13
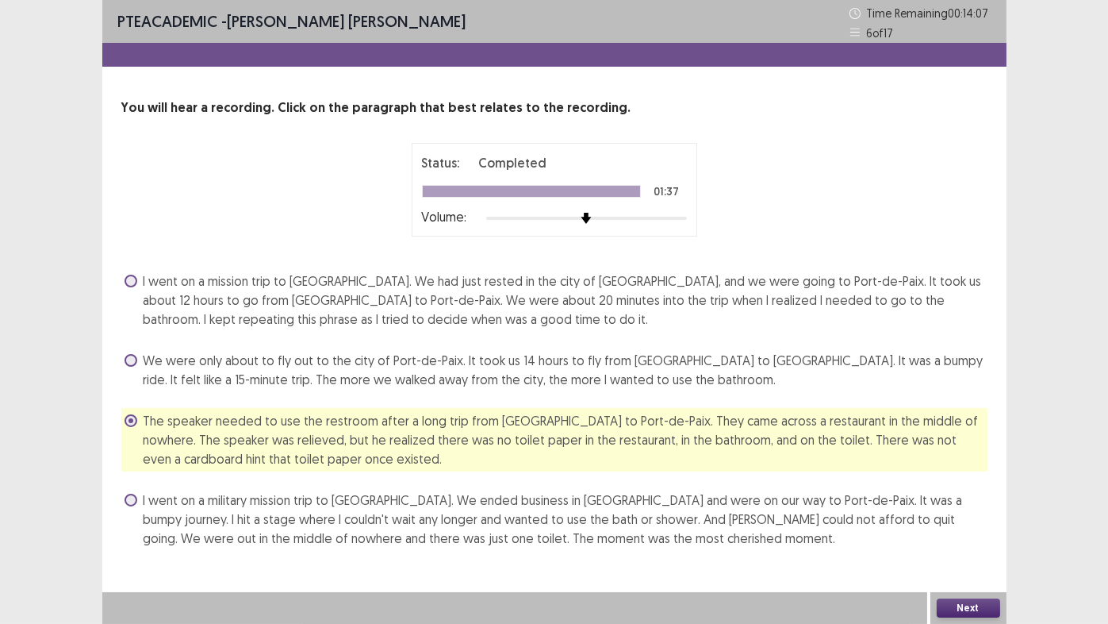
click at [969, 519] on button "Next" at bounding box center [968, 607] width 63 height 19
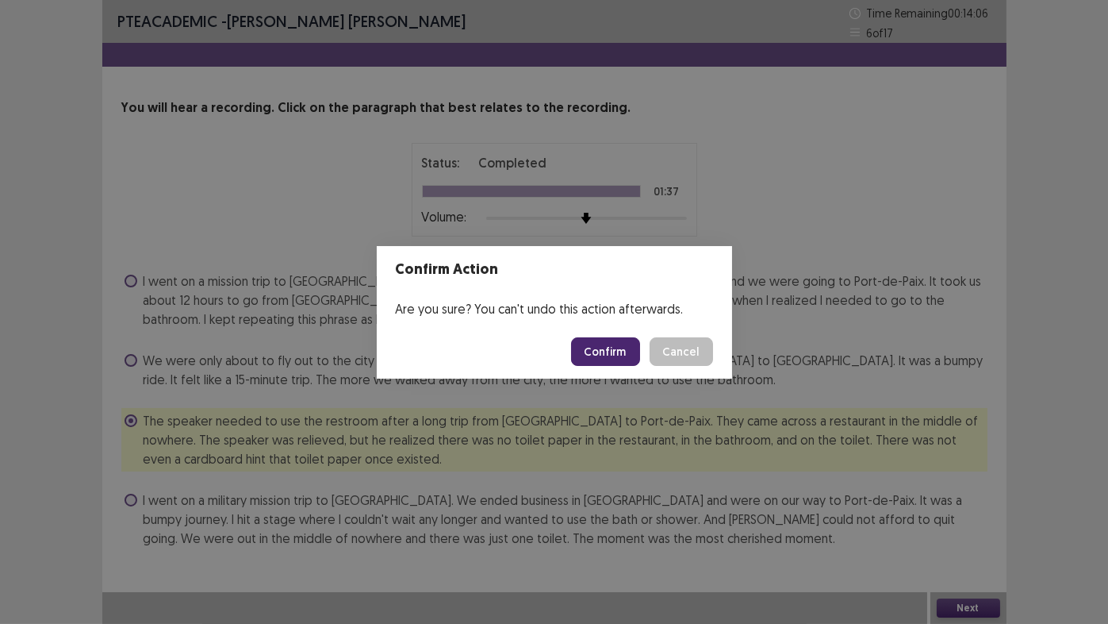
click at [604, 354] on button "Confirm" at bounding box center [605, 351] width 69 height 29
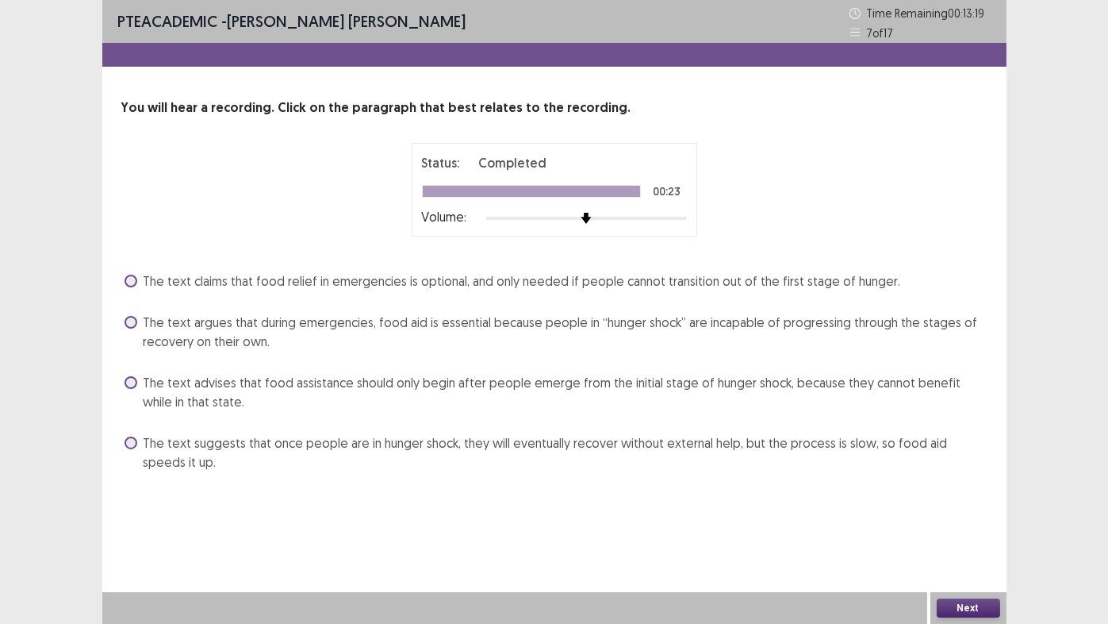
click at [179, 318] on span "The text argues that during emergencies, food aid is essential because people i…" at bounding box center [566, 332] width 844 height 38
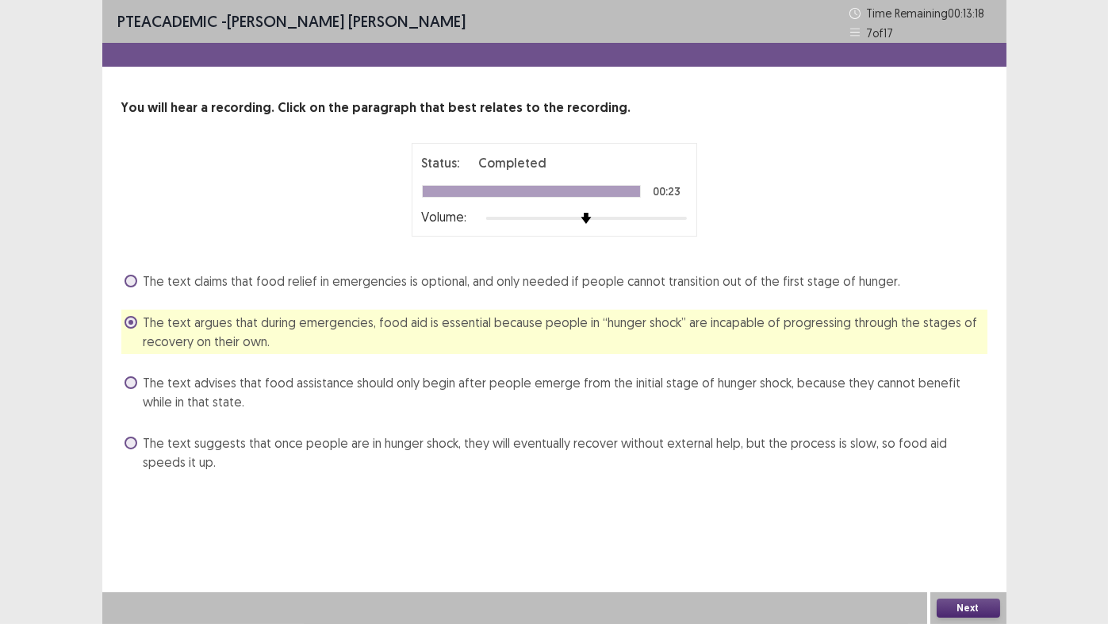
click at [972, 519] on button "Next" at bounding box center [968, 607] width 63 height 19
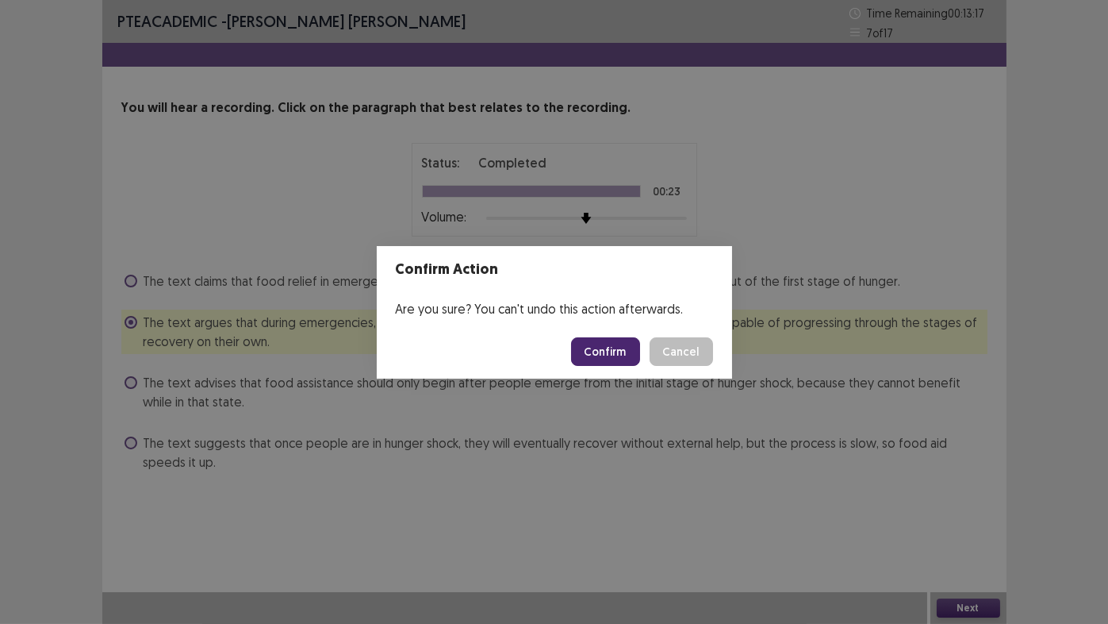
click at [585, 351] on button "Confirm" at bounding box center [605, 351] width 69 height 29
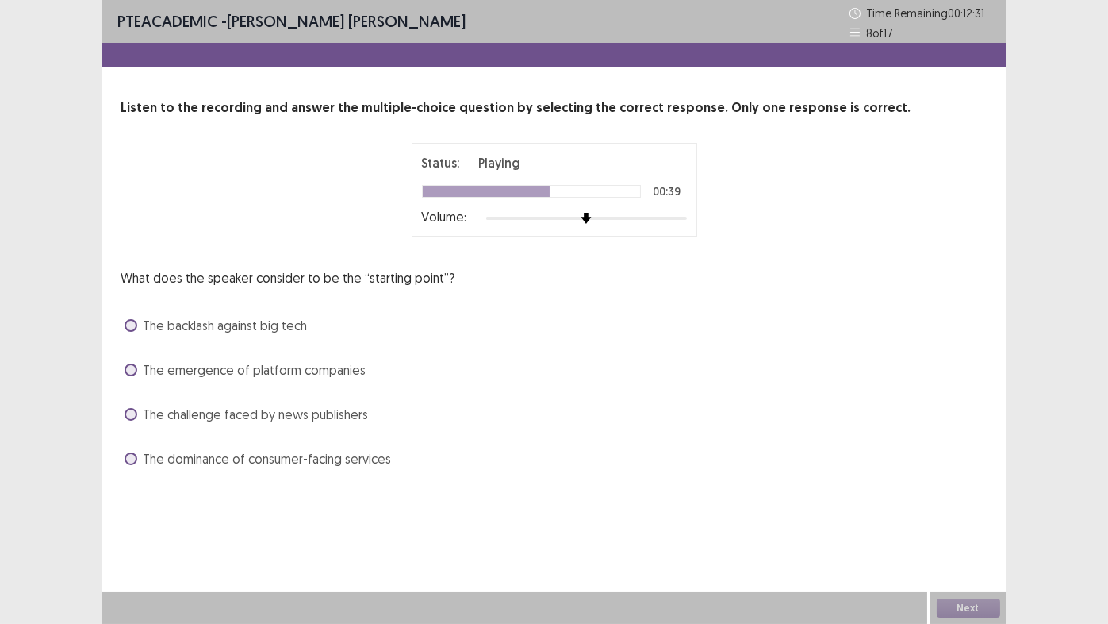
click at [445, 192] on div at bounding box center [486, 191] width 127 height 11
click at [132, 367] on span at bounding box center [131, 369] width 13 height 13
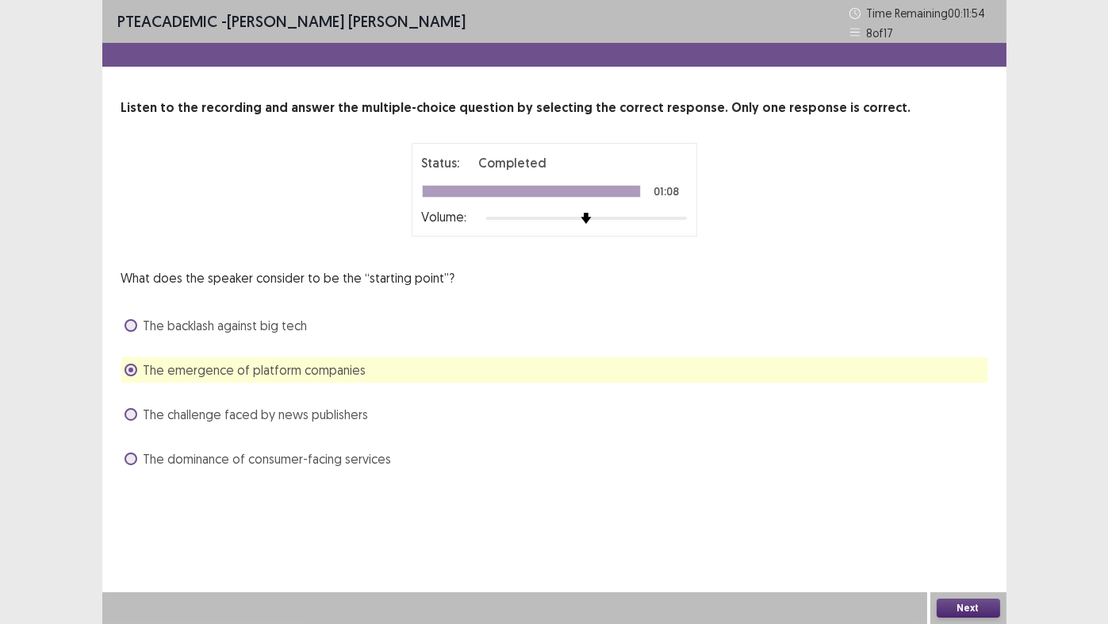
click at [978, 519] on button "Next" at bounding box center [968, 607] width 63 height 19
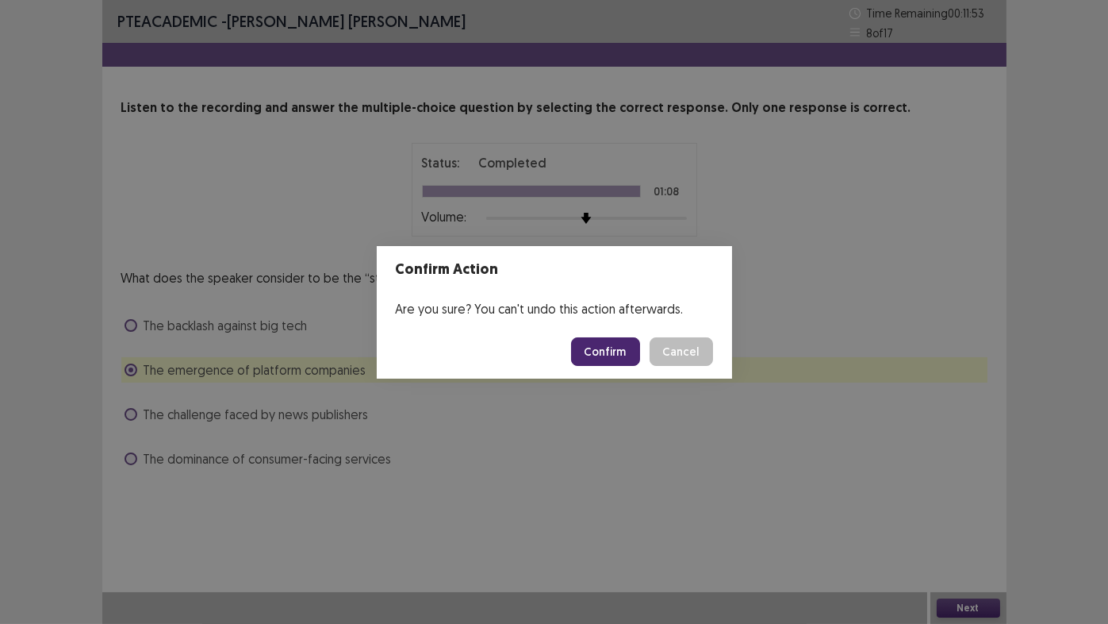
click at [617, 347] on button "Confirm" at bounding box center [605, 351] width 69 height 29
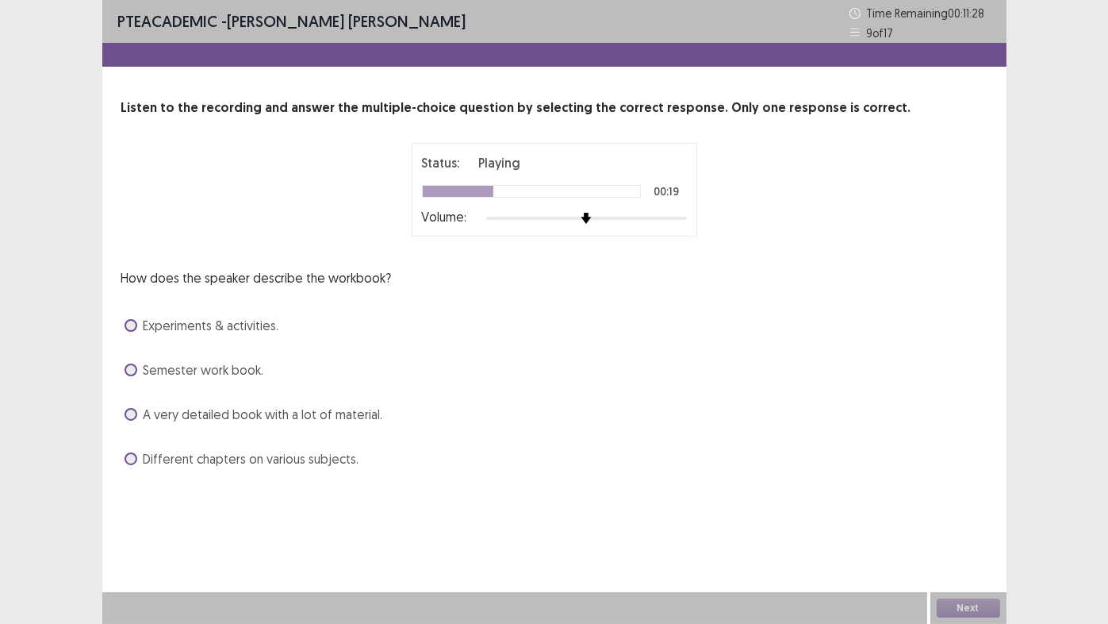
click at [130, 327] on span at bounding box center [131, 325] width 13 height 13
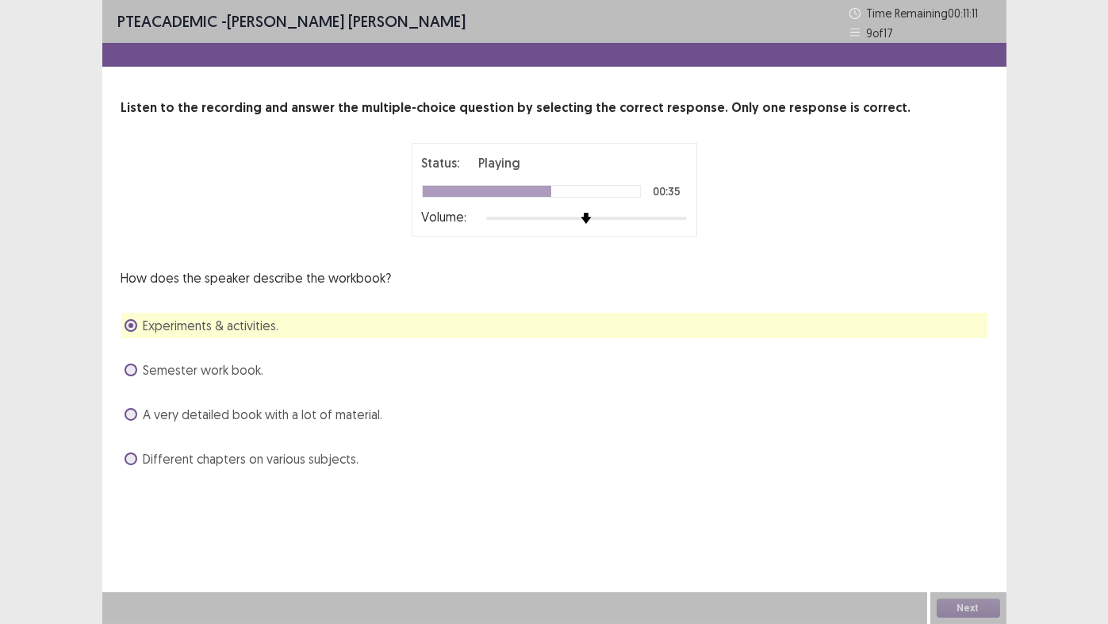
click at [135, 457] on span at bounding box center [131, 458] width 13 height 13
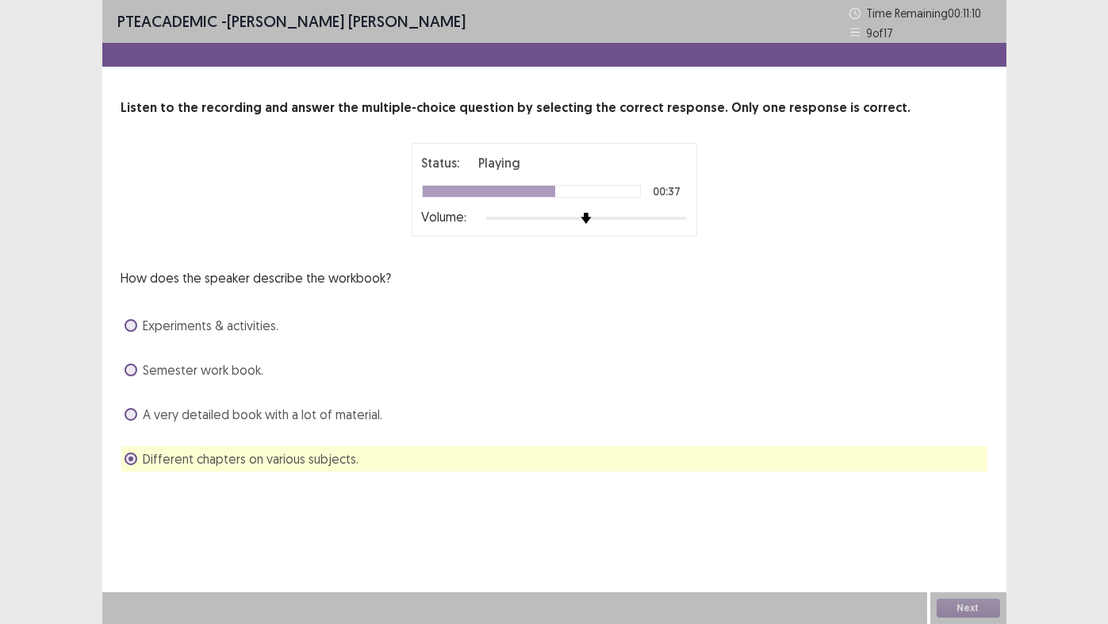
click at [136, 325] on label "Experiments & activities." at bounding box center [202, 325] width 155 height 19
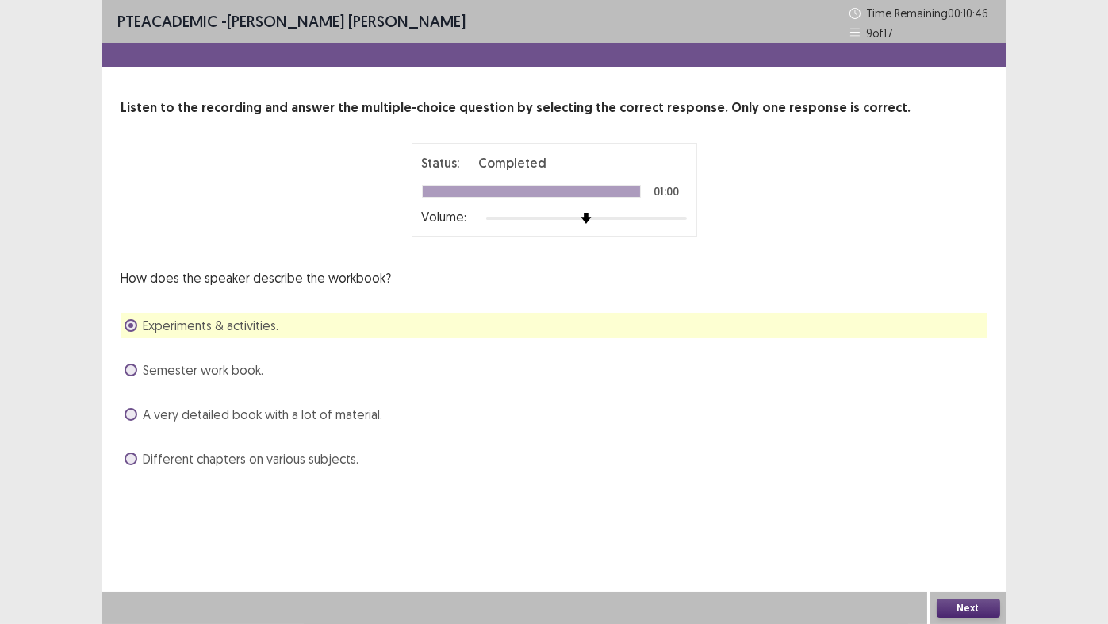
click at [979, 519] on button "Next" at bounding box center [968, 607] width 63 height 19
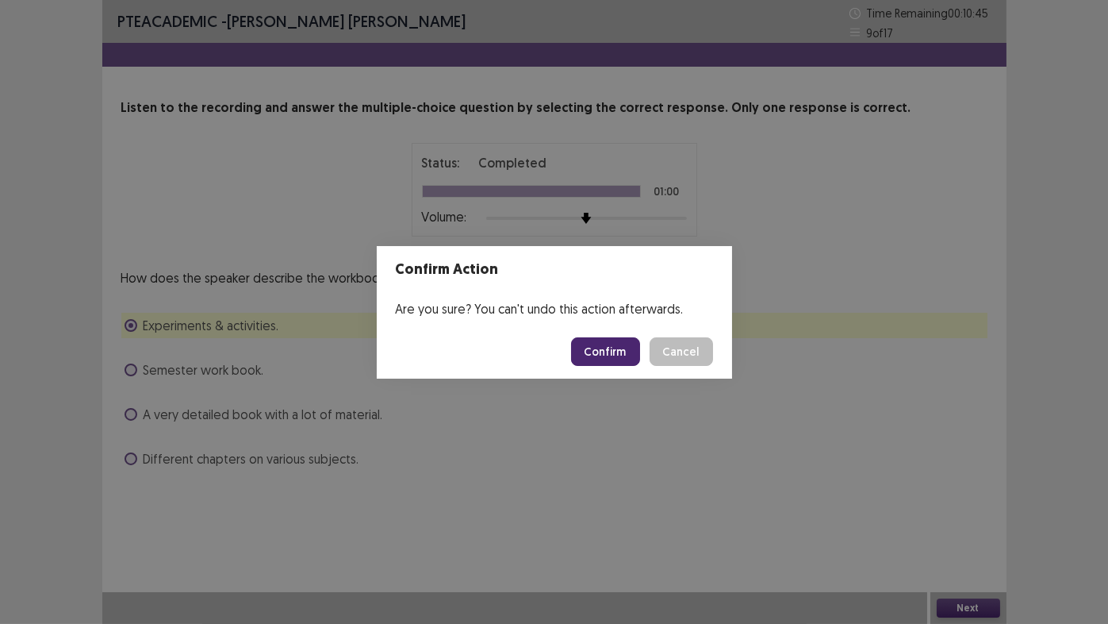
click at [608, 351] on button "Confirm" at bounding box center [605, 351] width 69 height 29
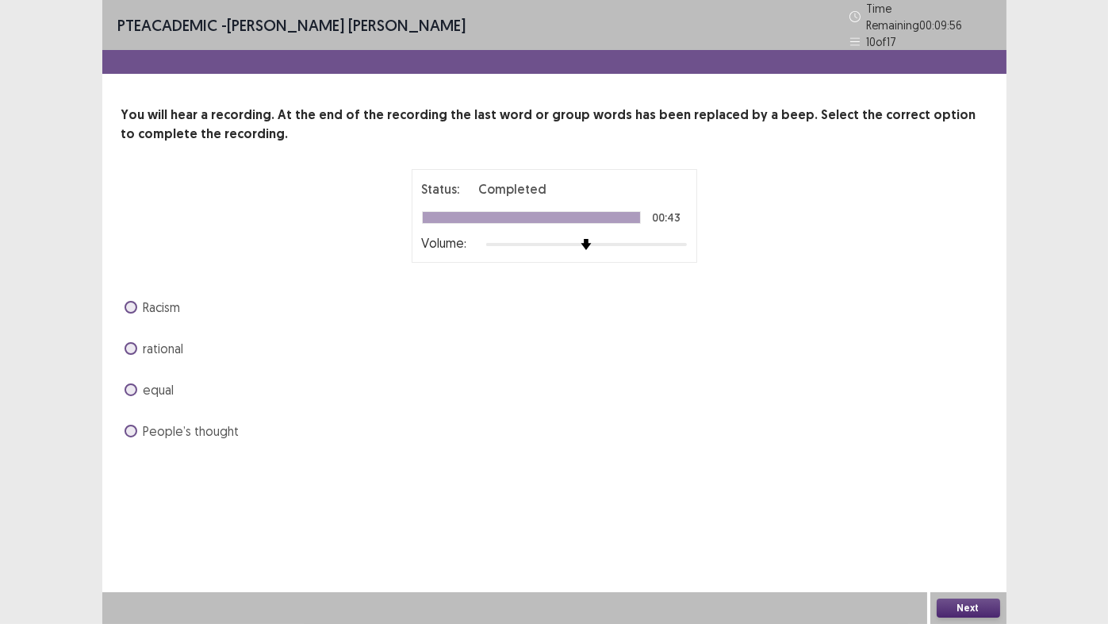
click at [129, 383] on span at bounding box center [131, 389] width 13 height 13
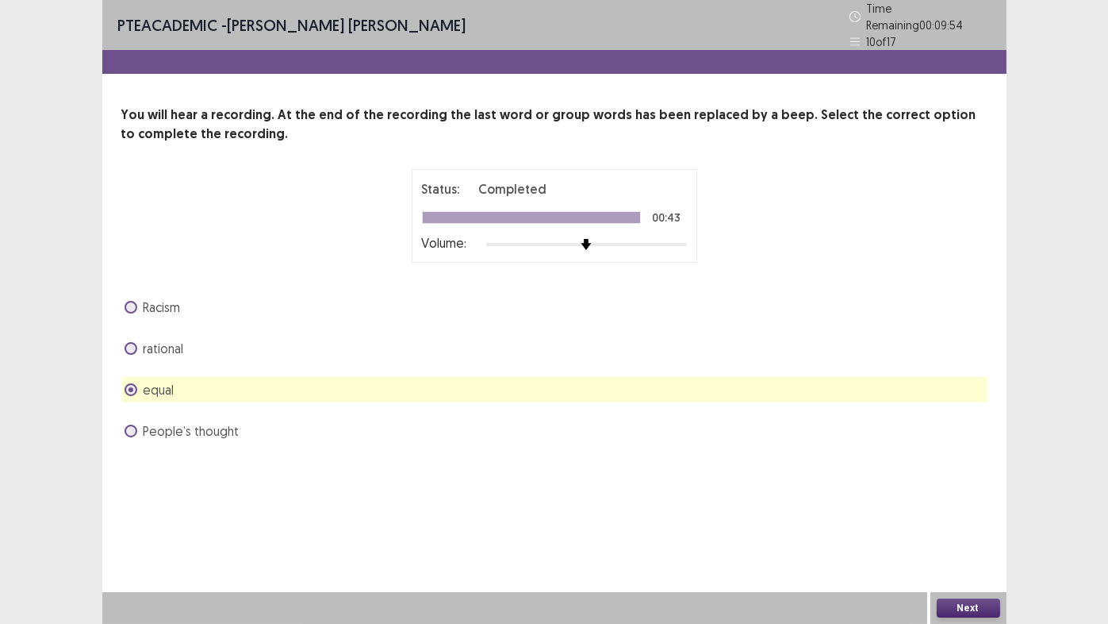
click at [965, 519] on button "Next" at bounding box center [968, 607] width 63 height 19
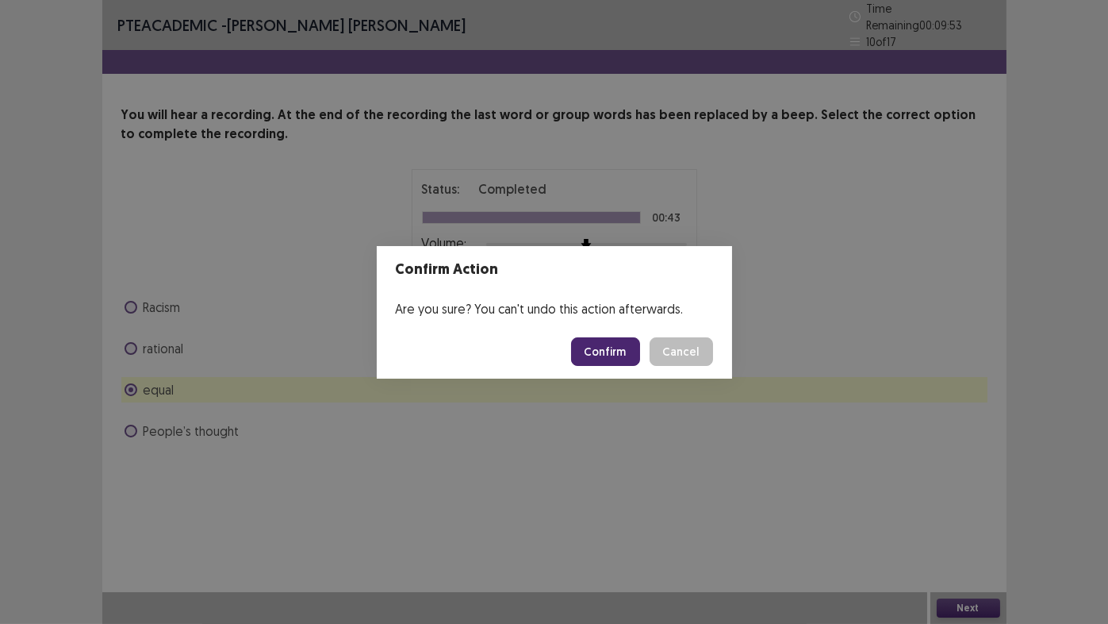
click at [612, 355] on button "Confirm" at bounding box center [605, 351] width 69 height 29
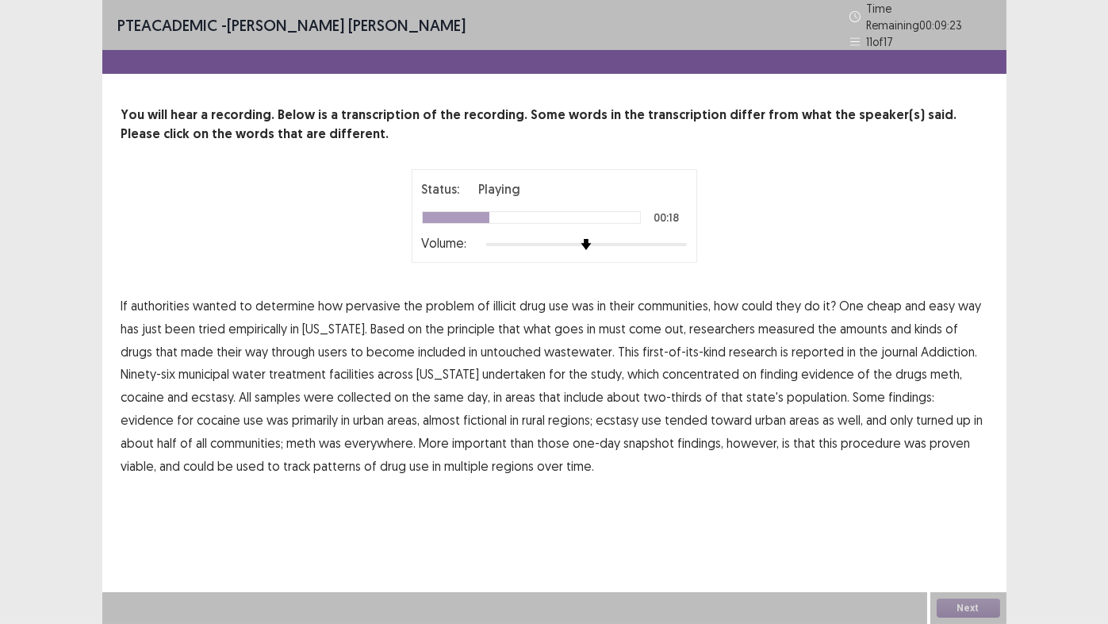
click at [486, 342] on span "untouched" at bounding box center [512, 351] width 60 height 19
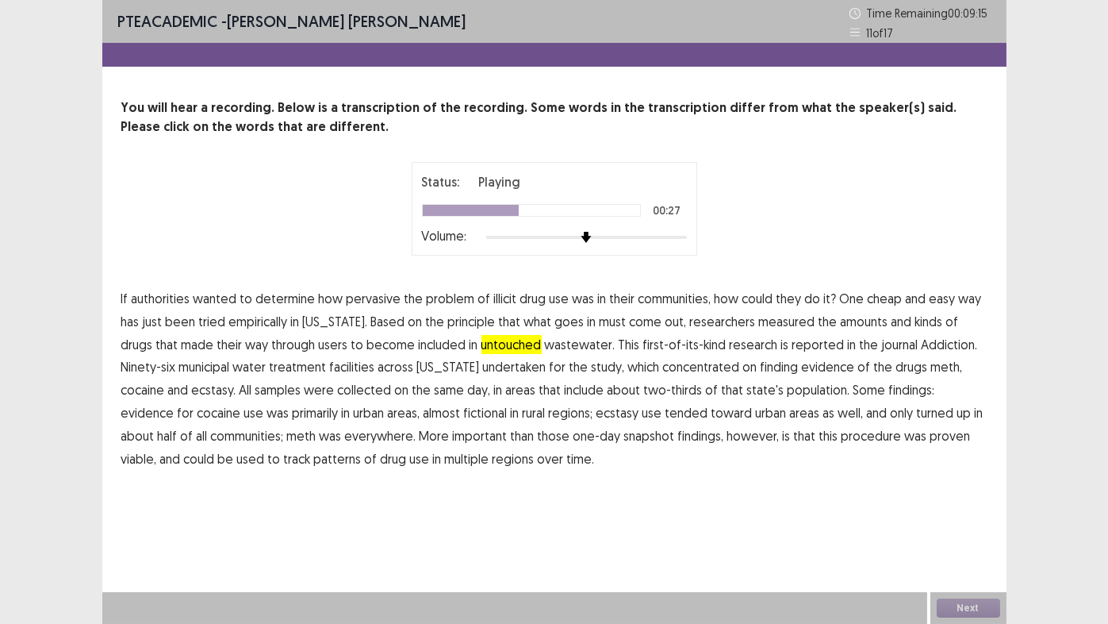
click at [497, 370] on span "undertaken" at bounding box center [514, 366] width 63 height 19
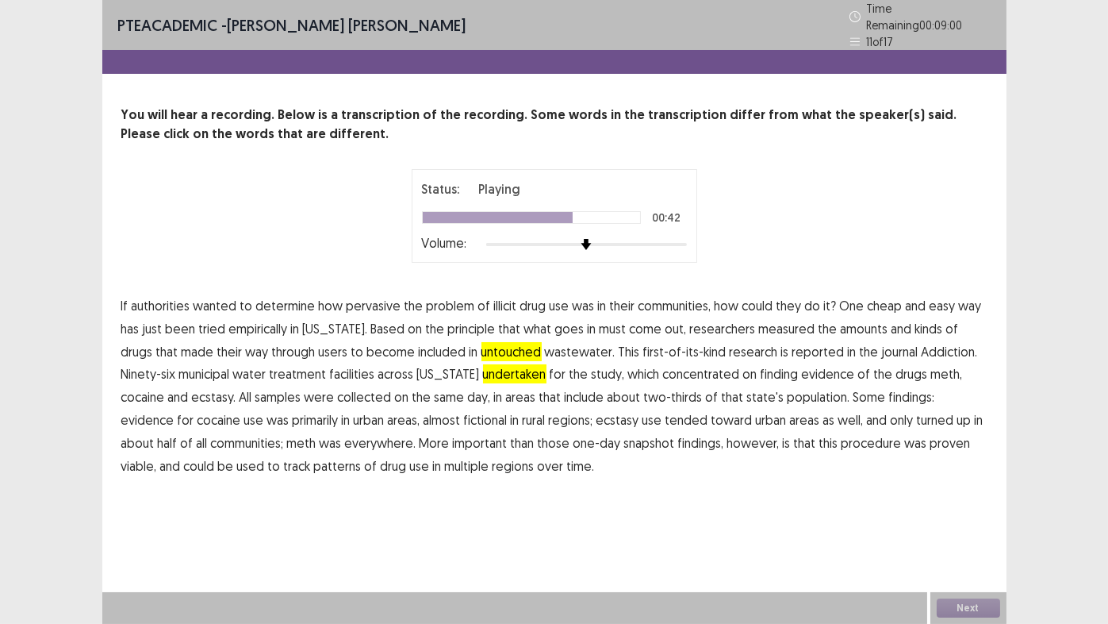
click at [464, 410] on span "fictional" at bounding box center [486, 419] width 44 height 19
click at [842, 438] on span "procedure" at bounding box center [872, 442] width 60 height 19
click at [960, 519] on button "Next" at bounding box center [968, 607] width 63 height 19
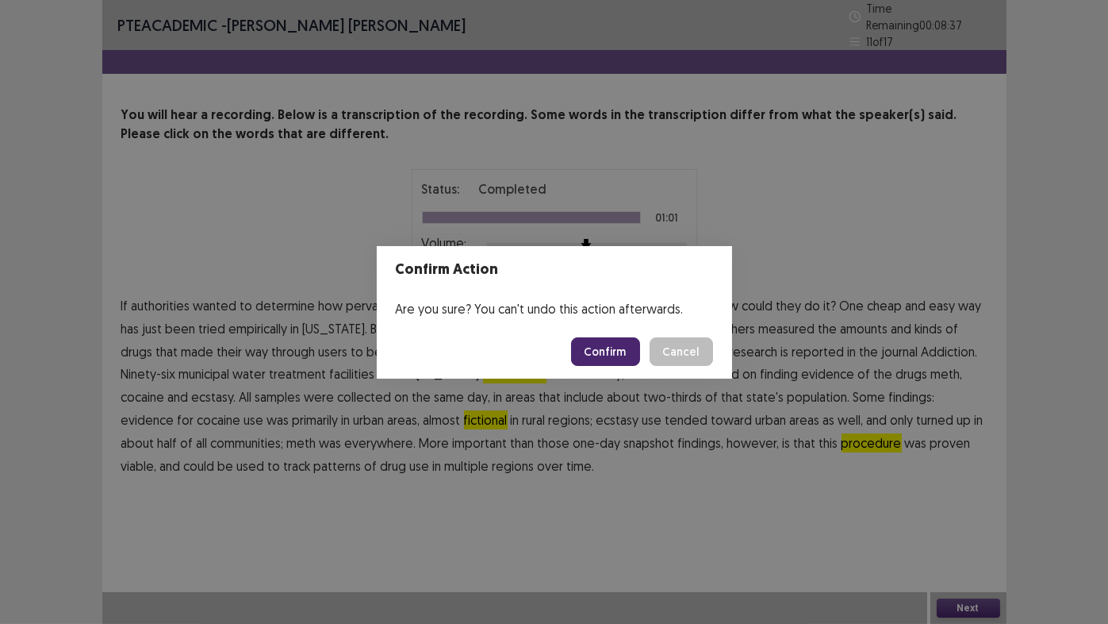
click at [608, 347] on button "Confirm" at bounding box center [605, 351] width 69 height 29
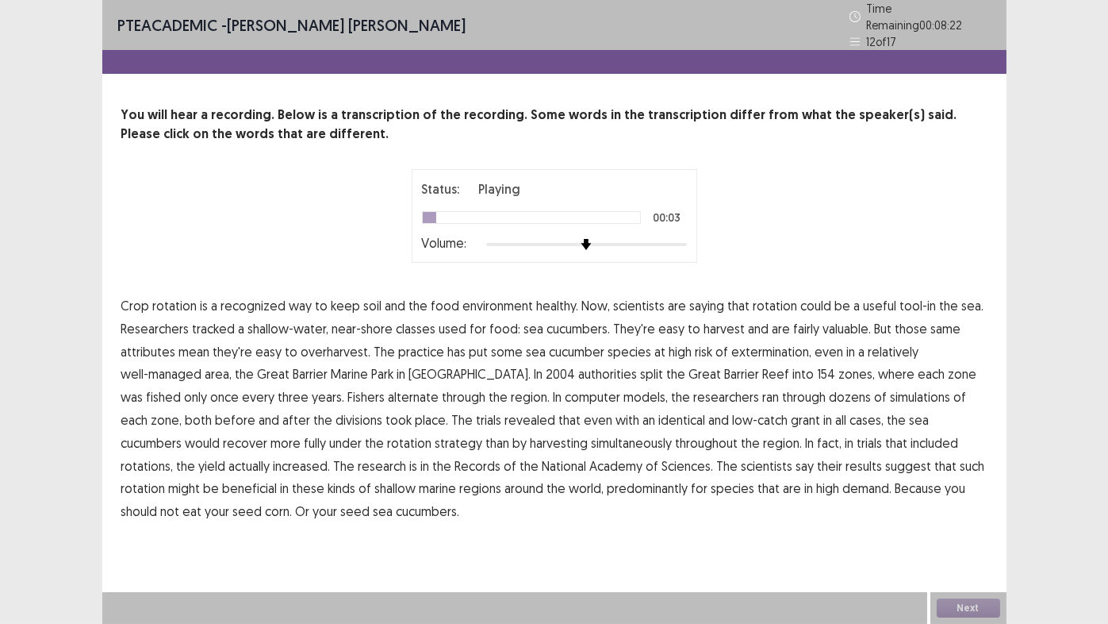
click at [493, 300] on span "environment" at bounding box center [498, 305] width 71 height 19
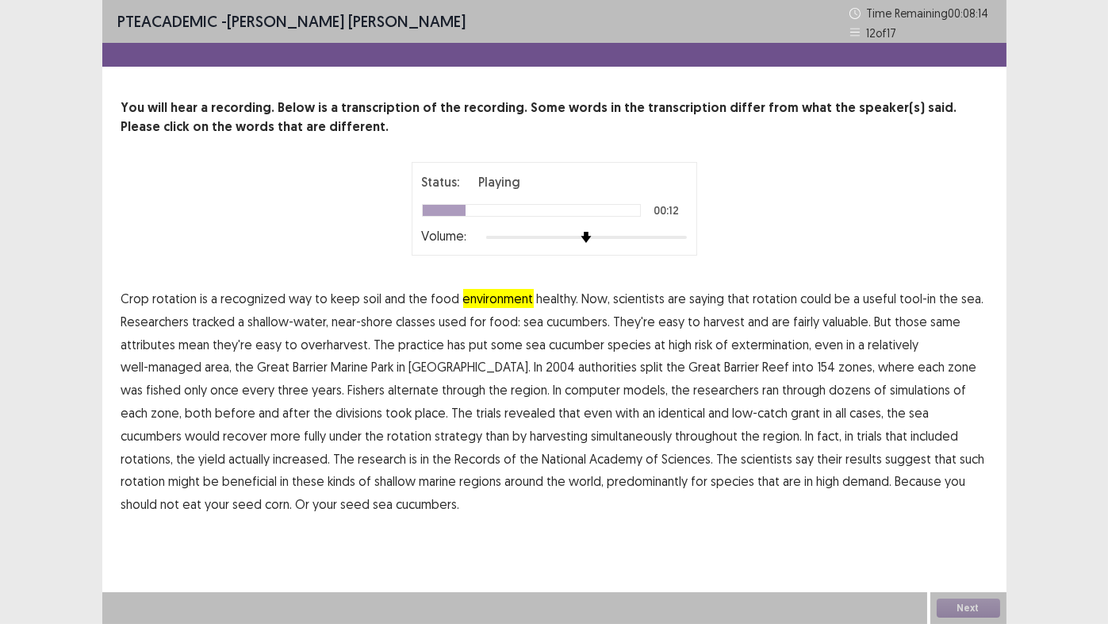
click at [439, 324] on span "used" at bounding box center [453, 321] width 28 height 19
click at [403, 324] on span "classes" at bounding box center [417, 321] width 40 height 19
drag, startPoint x: 442, startPoint y: 321, endPoint x: 450, endPoint y: 320, distance: 8.1
click at [443, 321] on span "used" at bounding box center [453, 321] width 28 height 19
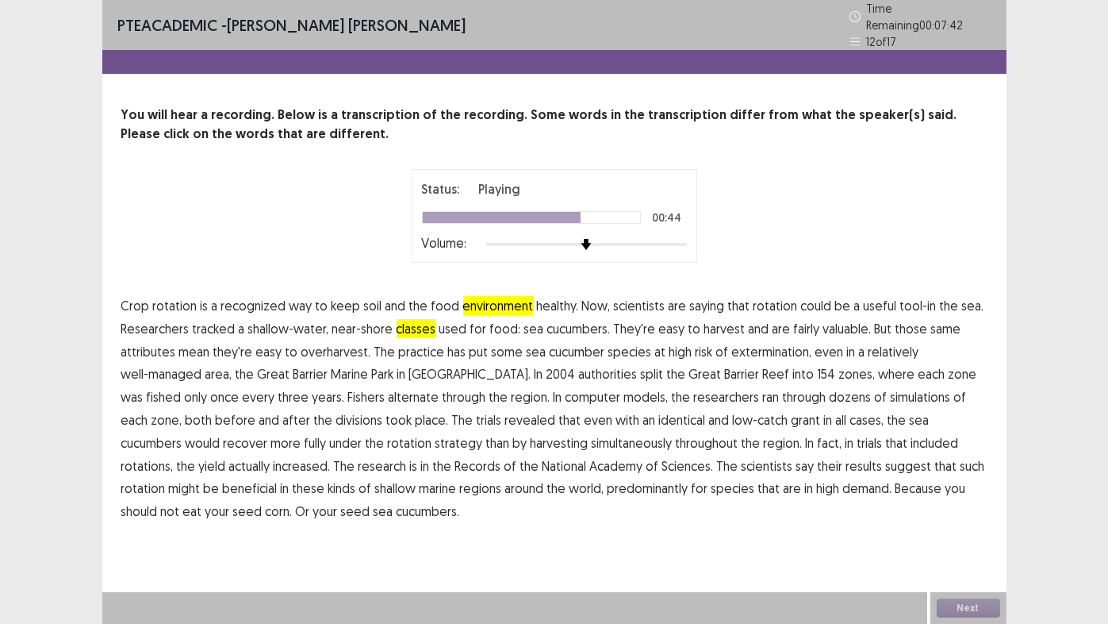
click at [455, 460] on span "Records" at bounding box center [478, 465] width 46 height 19
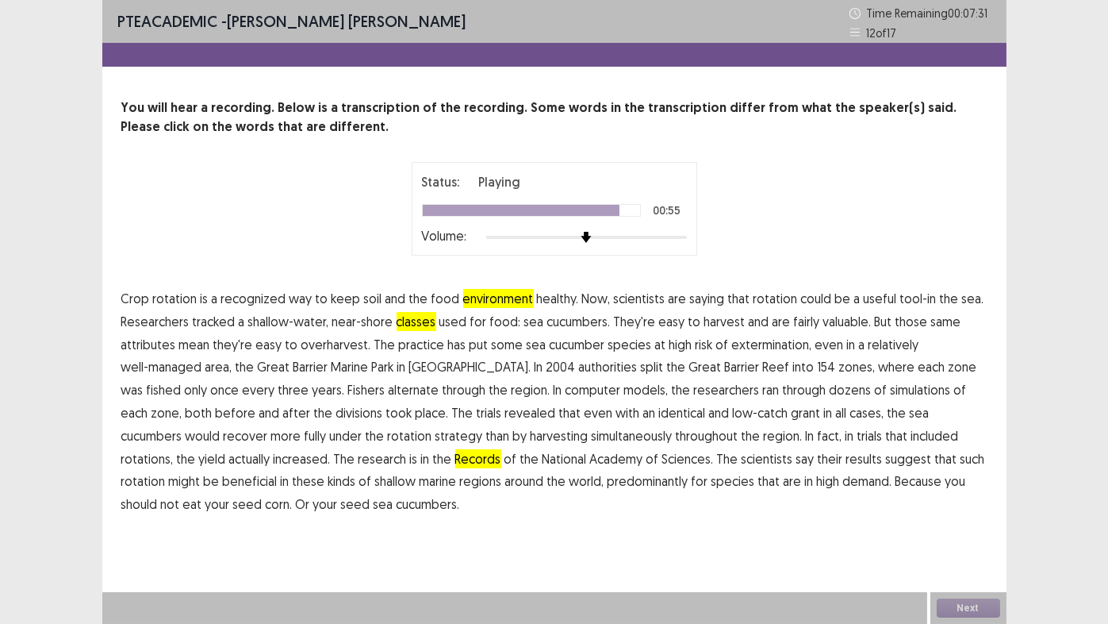
click at [608, 482] on span "predominantly" at bounding box center [648, 480] width 81 height 19
click at [973, 519] on button "Next" at bounding box center [968, 607] width 63 height 19
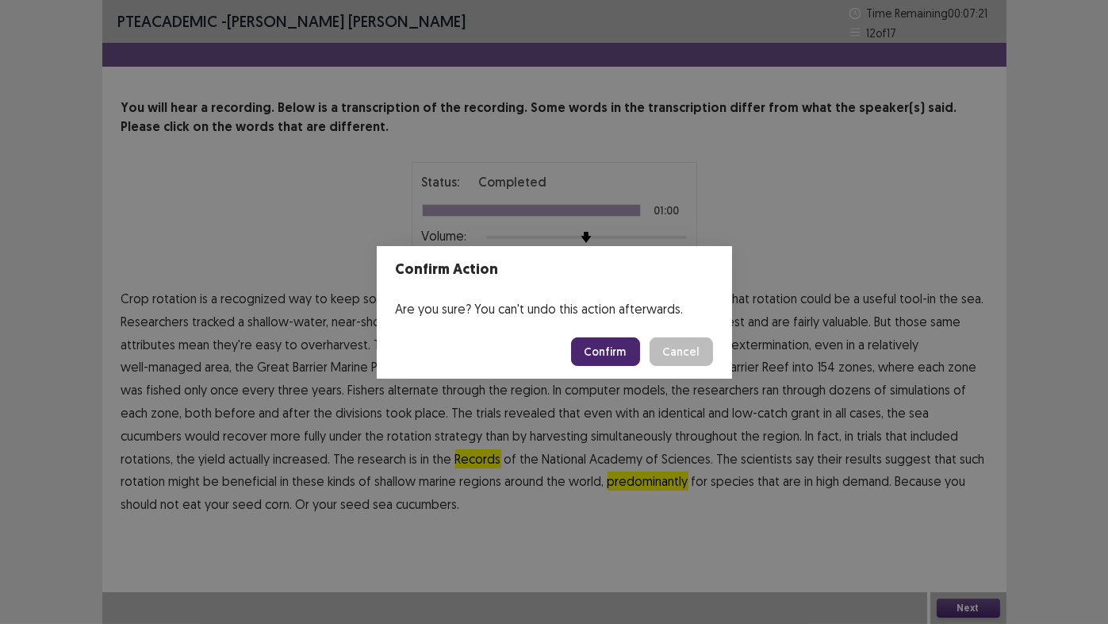
click at [604, 344] on button "Confirm" at bounding box center [605, 351] width 69 height 29
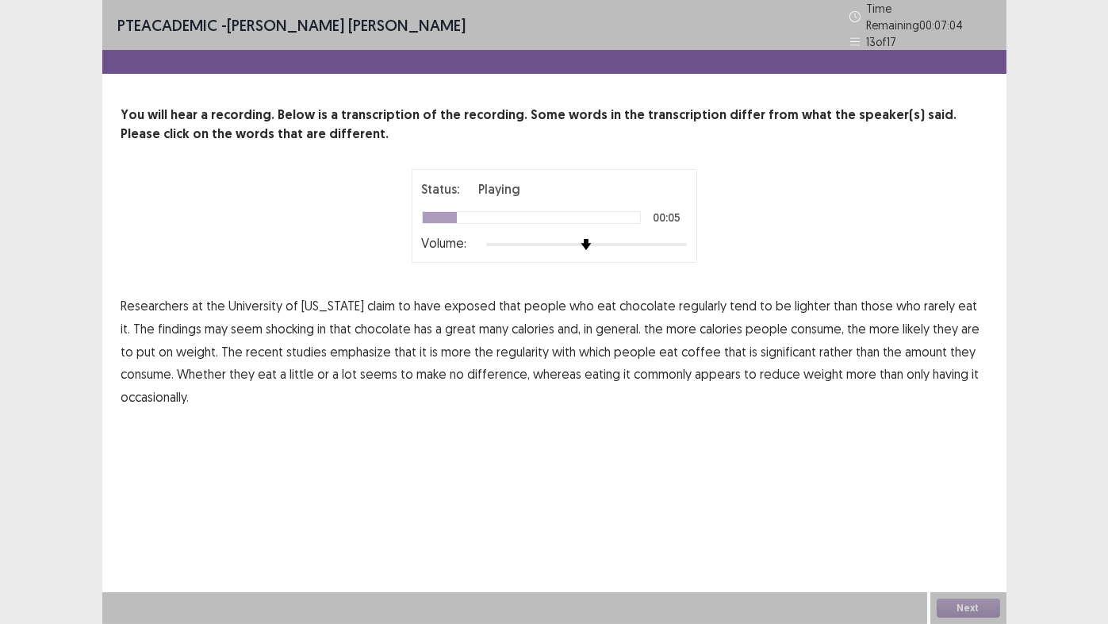
drag, startPoint x: 464, startPoint y: 298, endPoint x: 505, endPoint y: 301, distance: 40.5
click at [463, 297] on span "exposed" at bounding box center [471, 305] width 52 height 19
click at [635, 365] on span "commonly" at bounding box center [664, 373] width 58 height 19
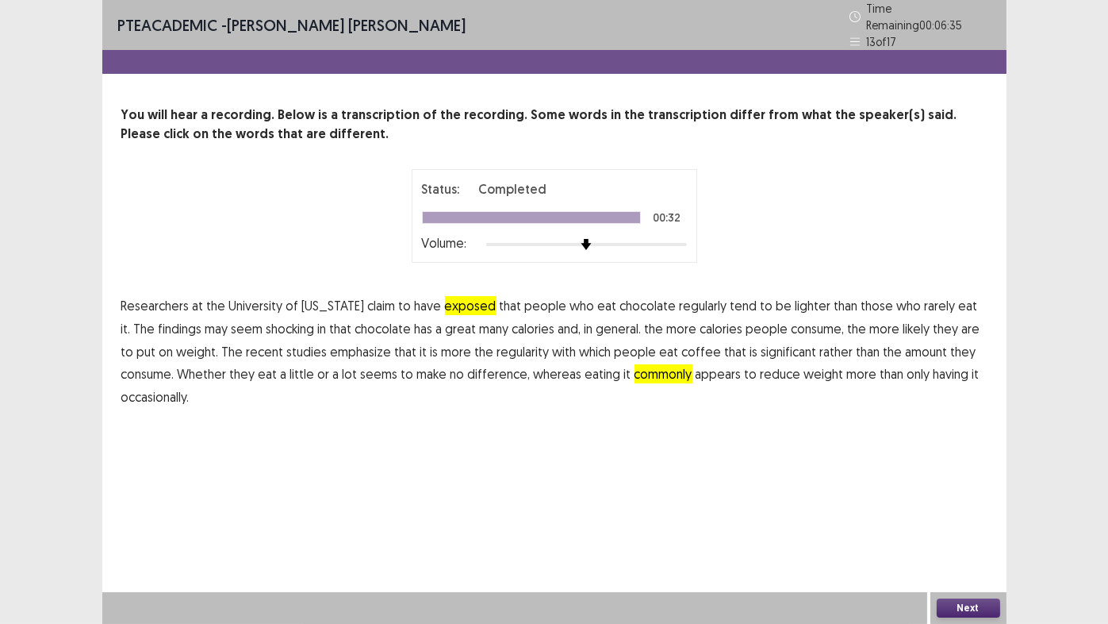
drag, startPoint x: 982, startPoint y: 607, endPoint x: 973, endPoint y: 598, distance: 12.9
click at [979, 519] on div "Next" at bounding box center [969, 608] width 76 height 32
click at [958, 519] on button "Next" at bounding box center [968, 607] width 63 height 19
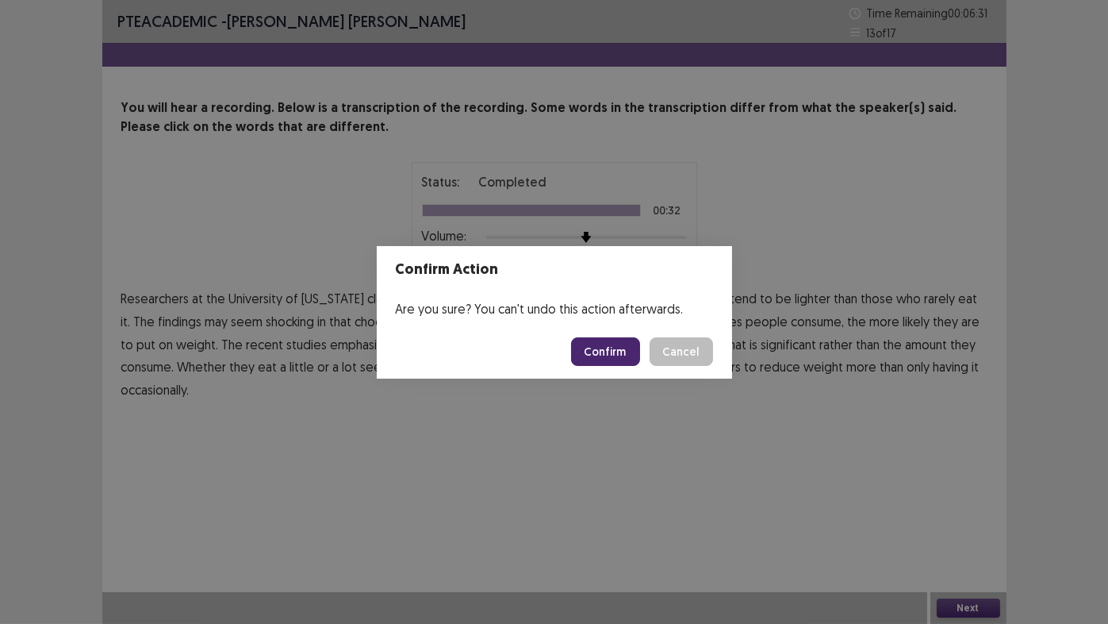
click at [612, 347] on button "Confirm" at bounding box center [605, 351] width 69 height 29
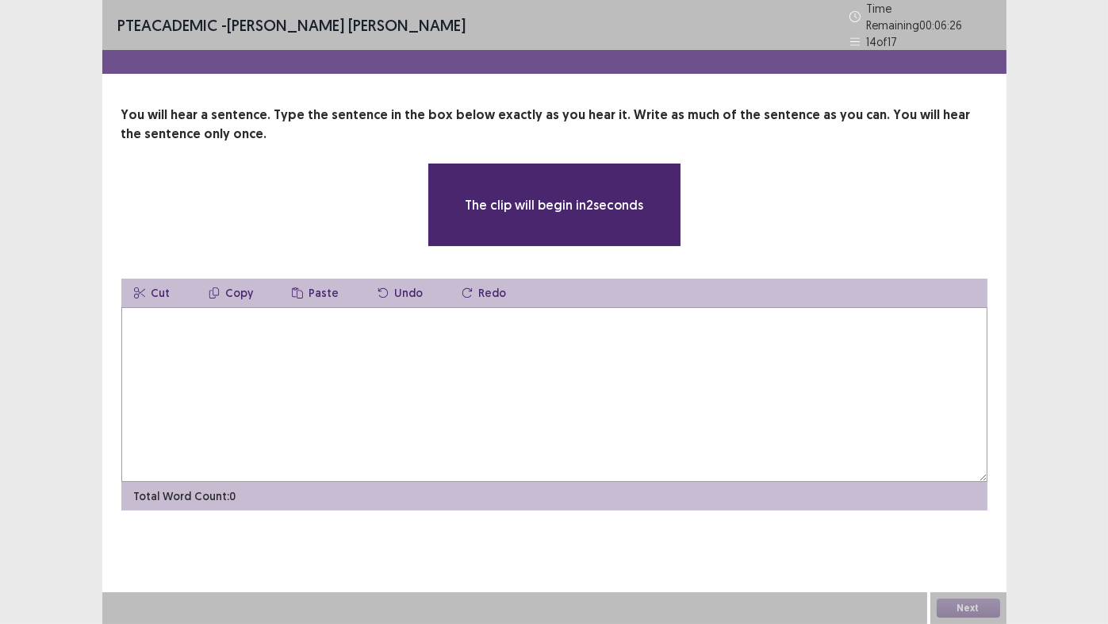
drag, startPoint x: 739, startPoint y: 273, endPoint x: 620, endPoint y: 299, distance: 121.8
click at [620, 299] on div "Cut Copy Paste Undo Redo Total Word Count: 0" at bounding box center [554, 394] width 866 height 232
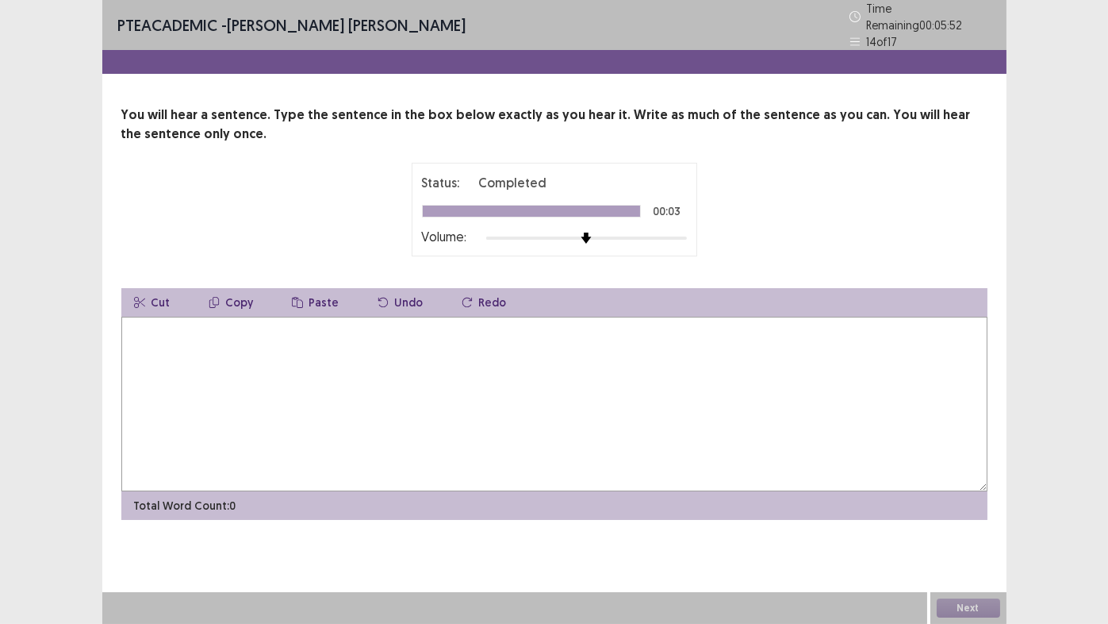
click at [563, 337] on textarea at bounding box center [554, 404] width 866 height 175
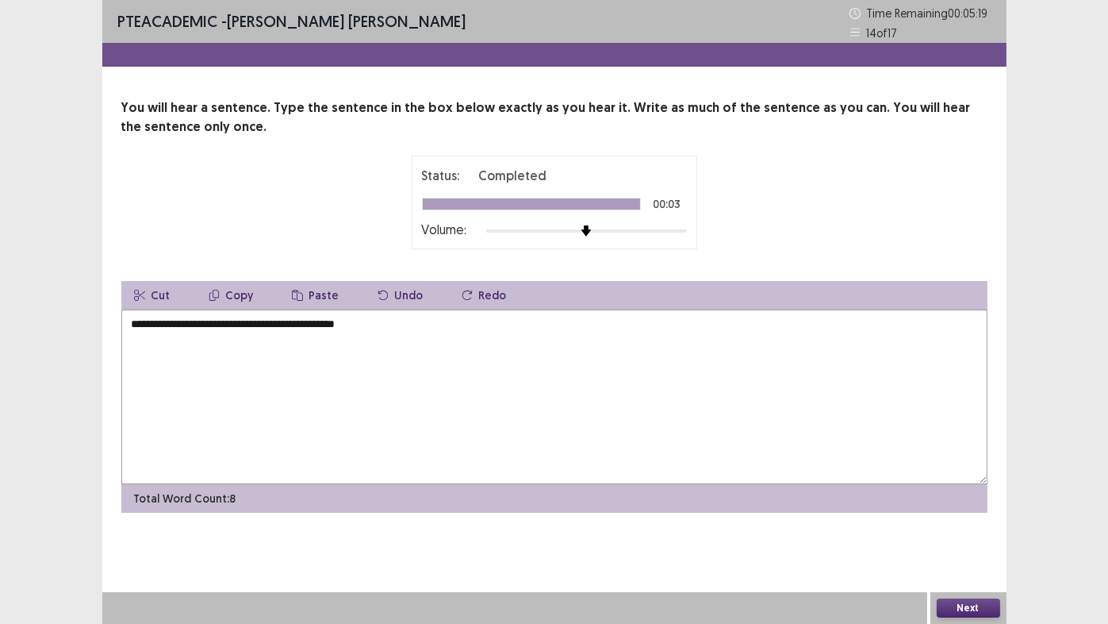
type textarea "**********"
click at [969, 519] on button "Next" at bounding box center [968, 607] width 63 height 19
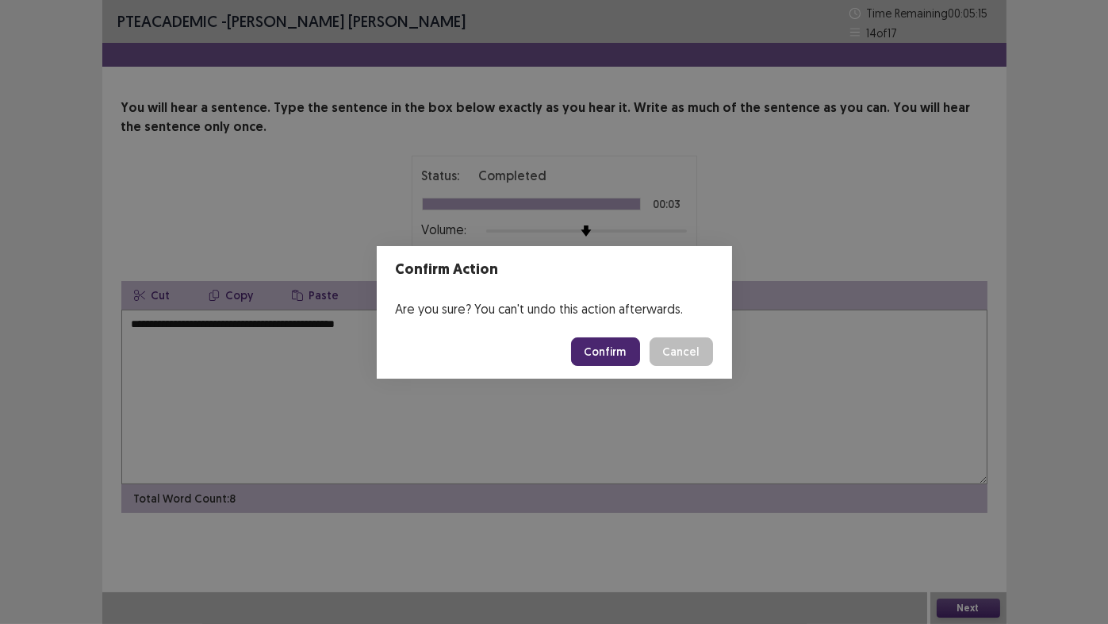
click at [621, 357] on button "Confirm" at bounding box center [605, 351] width 69 height 29
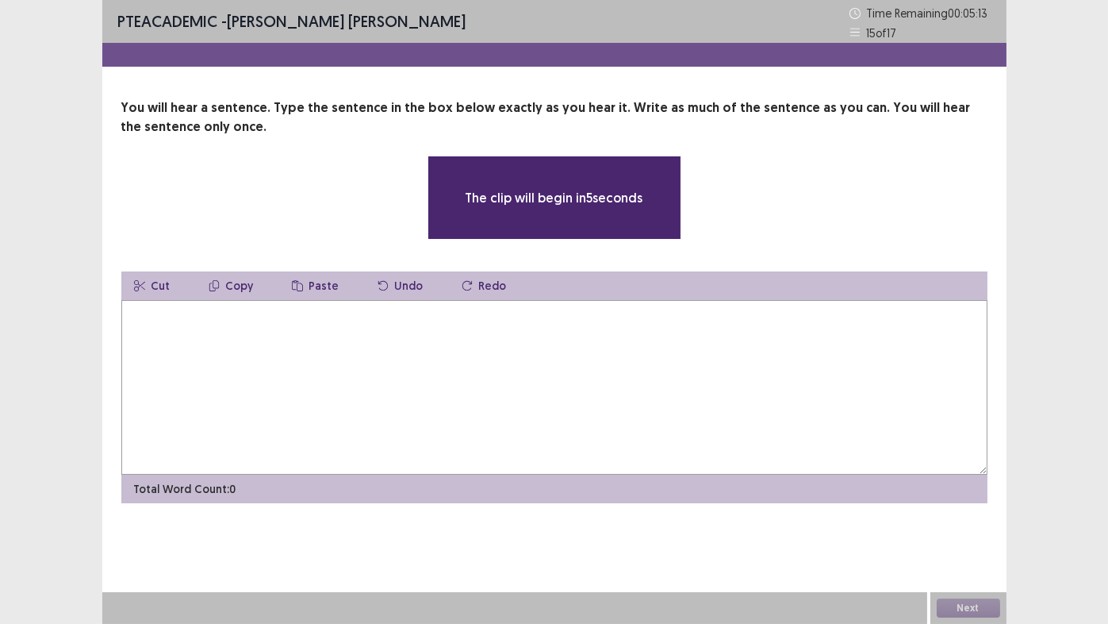
click at [598, 363] on textarea at bounding box center [554, 387] width 866 height 175
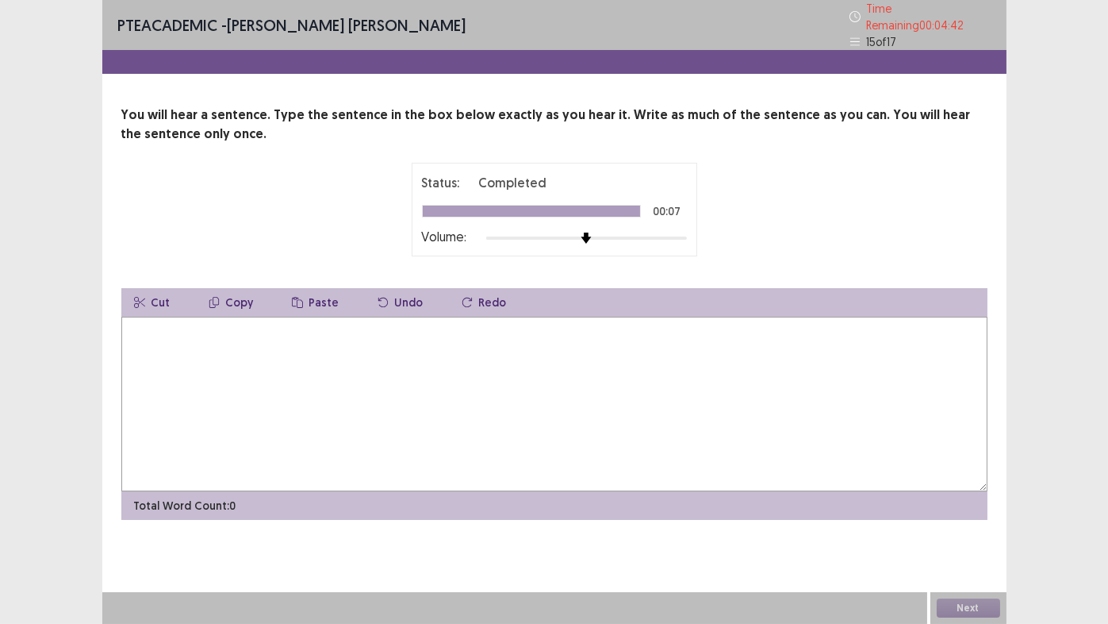
click at [419, 374] on textarea at bounding box center [554, 404] width 866 height 175
type textarea "**********"
click at [962, 519] on button "Next" at bounding box center [968, 607] width 63 height 19
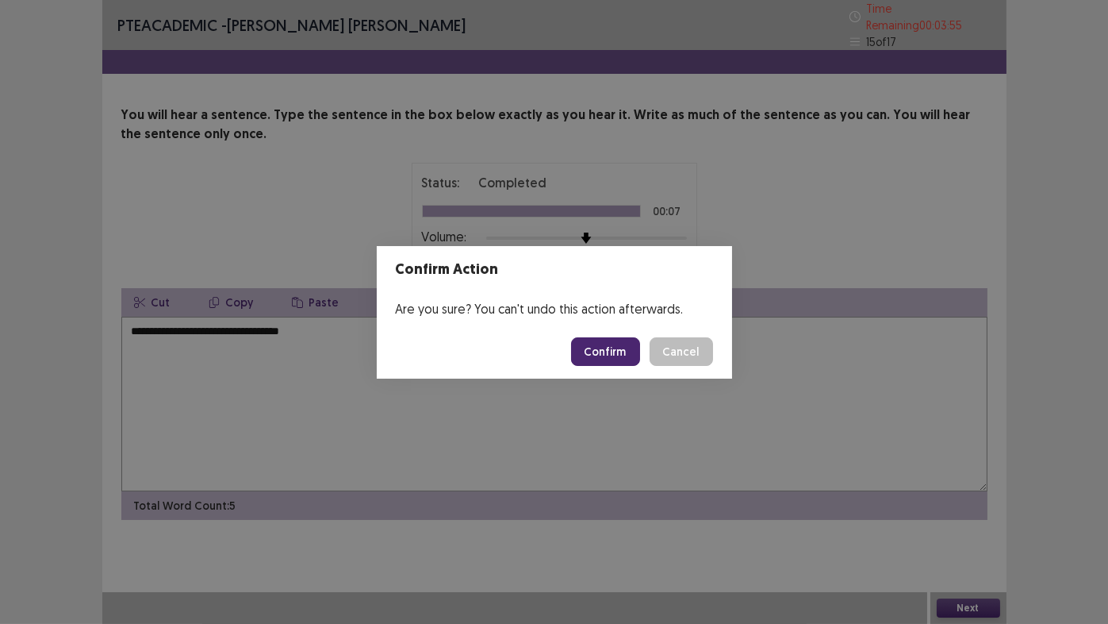
click at [619, 351] on button "Confirm" at bounding box center [605, 351] width 69 height 29
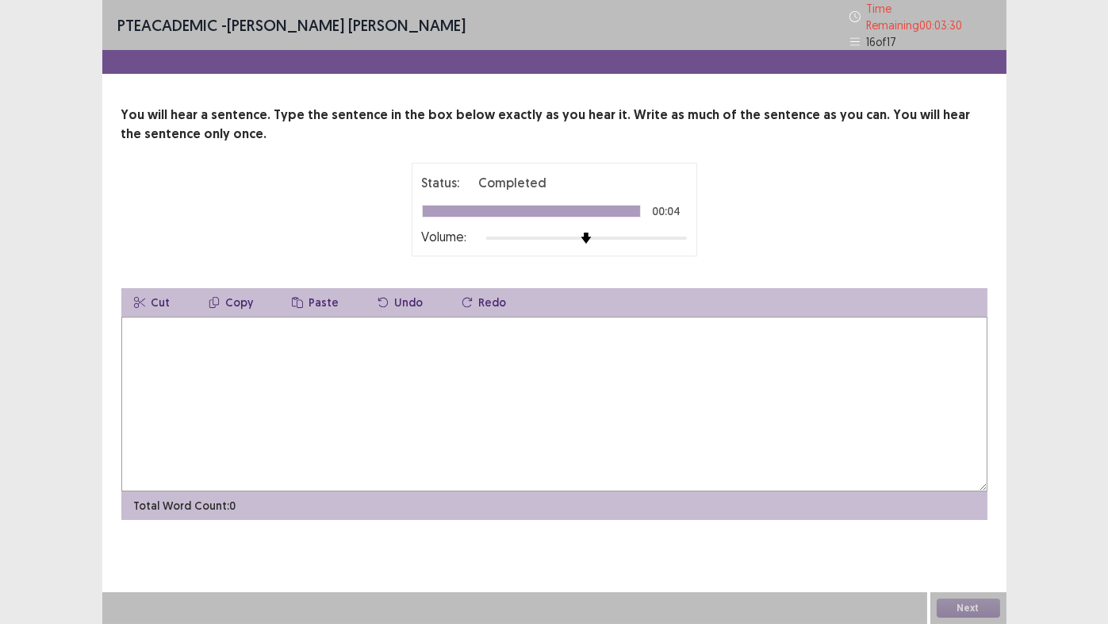
click at [609, 353] on textarea at bounding box center [554, 404] width 866 height 175
click at [220, 325] on textarea "**********" at bounding box center [554, 404] width 866 height 175
click at [194, 322] on textarea "**********" at bounding box center [554, 404] width 866 height 175
type textarea "**********"
click at [968, 519] on button "Next" at bounding box center [968, 607] width 63 height 19
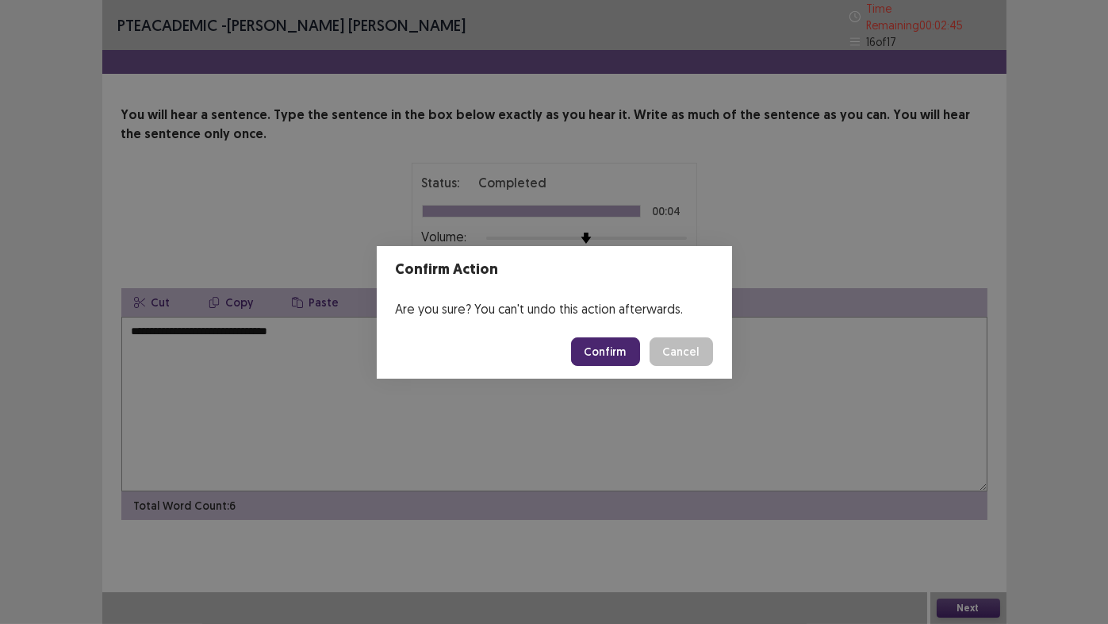
click at [626, 354] on button "Confirm" at bounding box center [605, 351] width 69 height 29
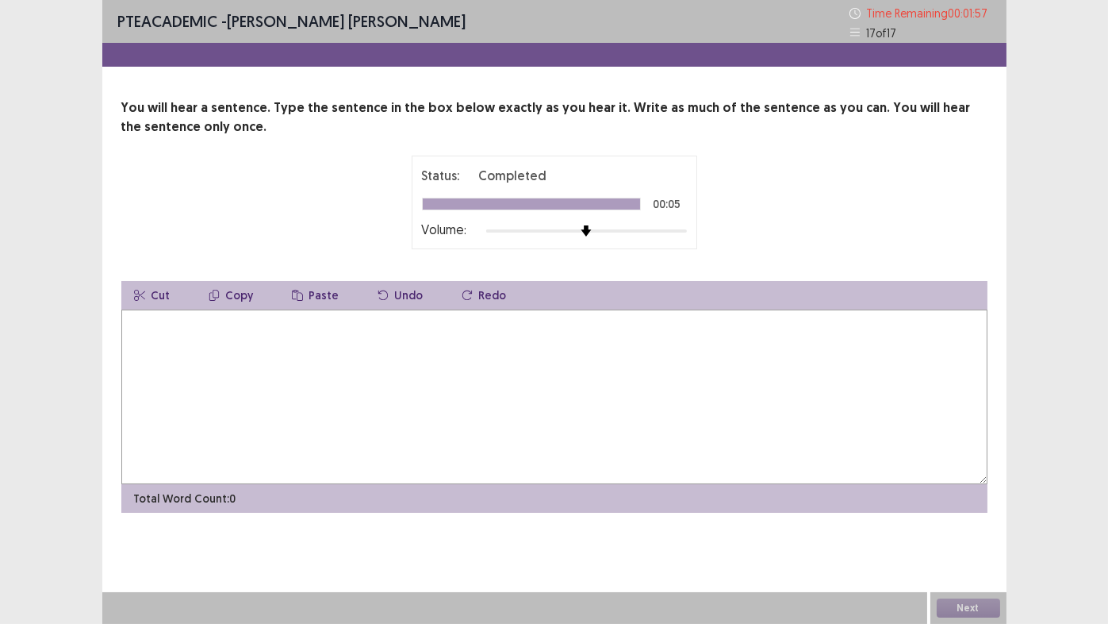
drag, startPoint x: 626, startPoint y: 347, endPoint x: 632, endPoint y: 353, distance: 9.0
click at [632, 353] on textarea at bounding box center [554, 396] width 866 height 175
type textarea "*"
type textarea "**********"
click at [966, 519] on button "Next" at bounding box center [968, 607] width 63 height 19
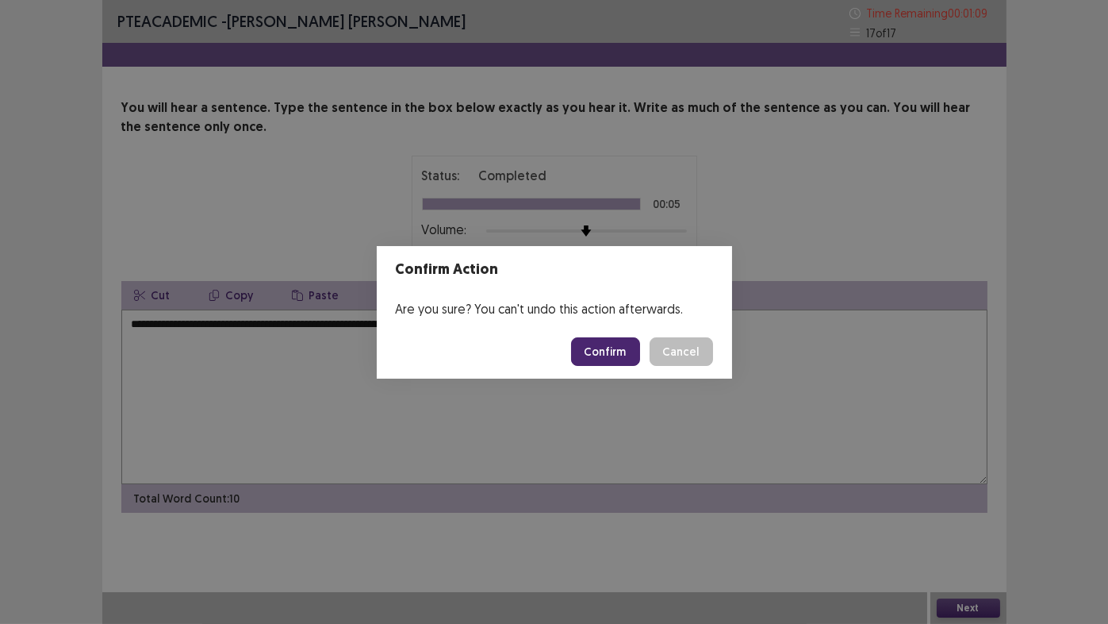
click at [620, 349] on button "Confirm" at bounding box center [605, 351] width 69 height 29
